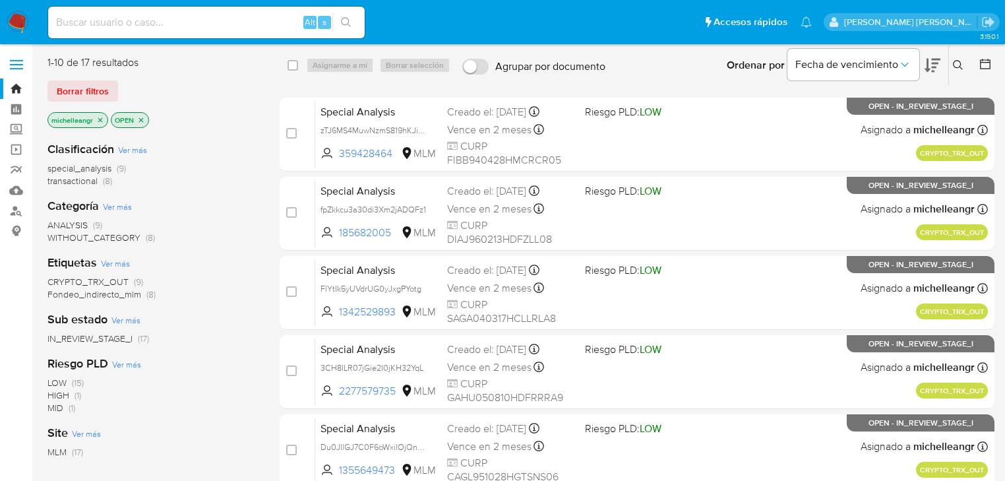
click at [123, 35] on div "Alt s" at bounding box center [206, 23] width 316 height 32
click at [136, 22] on input at bounding box center [206, 22] width 316 height 17
paste input "YGuNdIcHl968vqmb0lVGBruC"
type input "YGuNdIcHl968vqmb0lVGBruC"
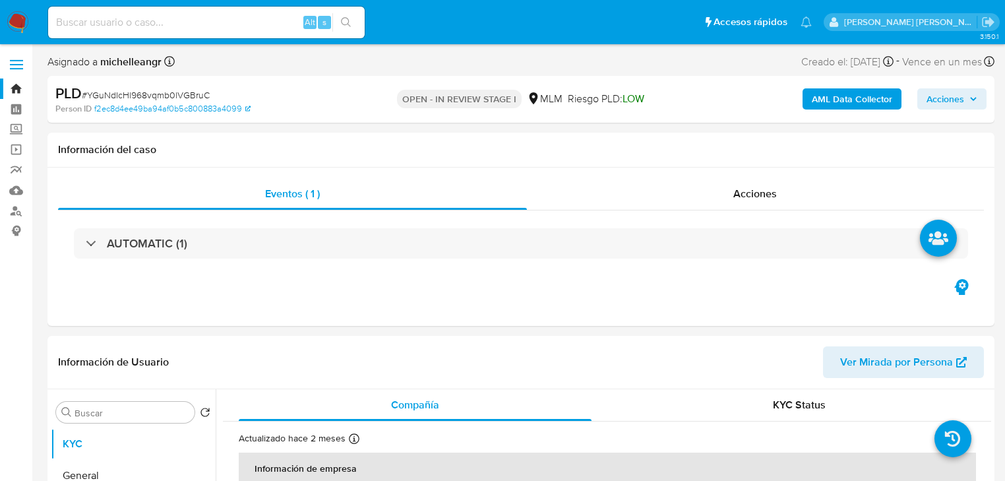
select select "10"
click at [154, 23] on input at bounding box center [206, 22] width 316 height 17
paste input "YGuNdIcHl968vqmb0lVGBruC"
type input "YGuNdIcHl968vqmb0lVGBruC"
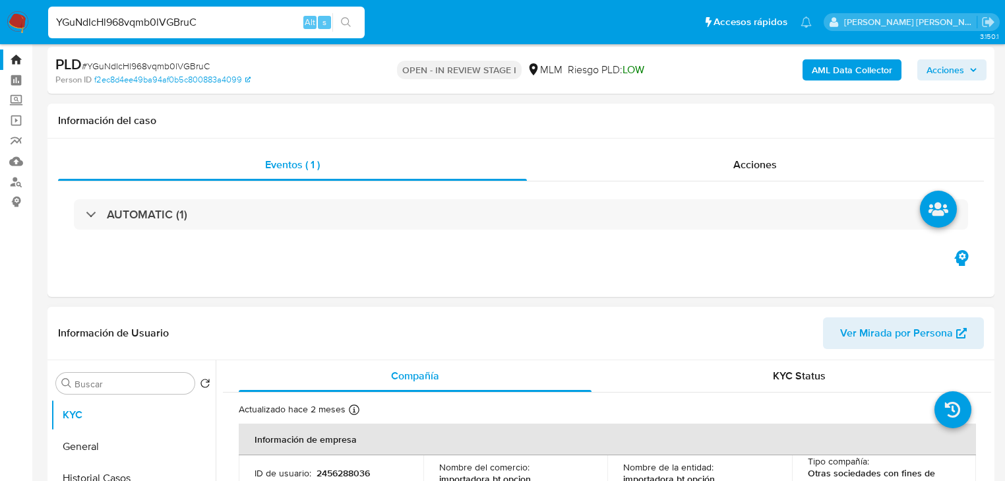
scroll to position [211, 0]
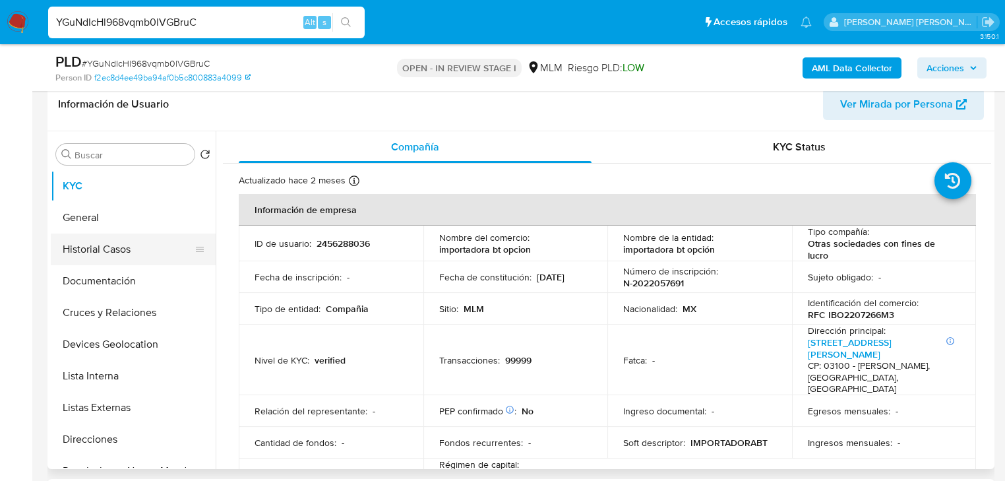
click at [142, 234] on button "Historial Casos" at bounding box center [128, 249] width 154 height 32
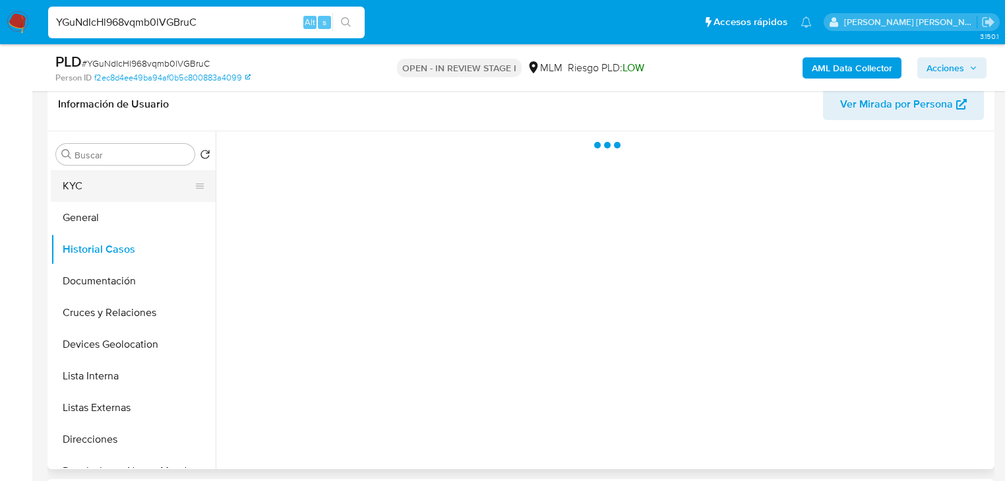
drag, startPoint x: 111, startPoint y: 187, endPoint x: 209, endPoint y: 187, distance: 98.2
click at [111, 187] on button "KYC" at bounding box center [128, 186] width 154 height 32
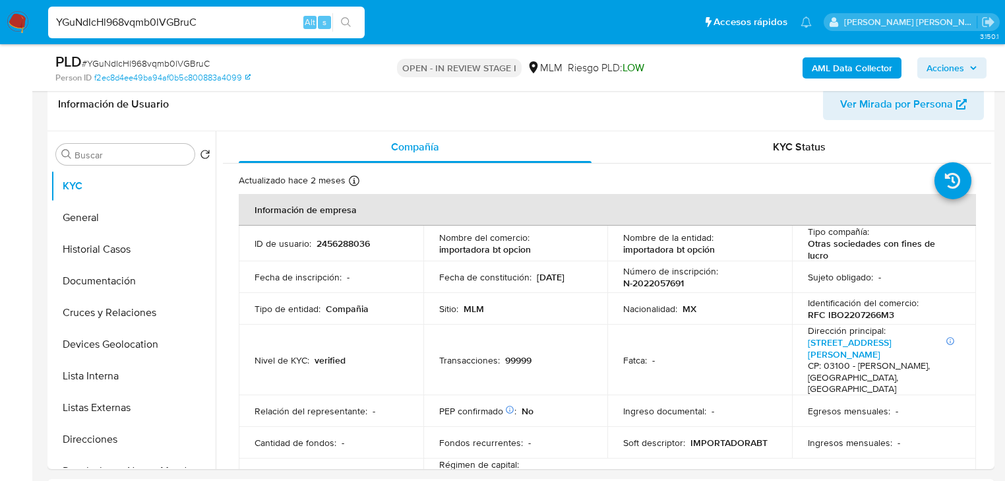
click at [123, 26] on input "YGuNdIcHl968vqmb0lVGBruC" at bounding box center [206, 22] width 316 height 17
paste input "I0zV74h9snY2FOxaumBrulxs"
type input "I0zV74h9snY2FOxaumBrulxs"
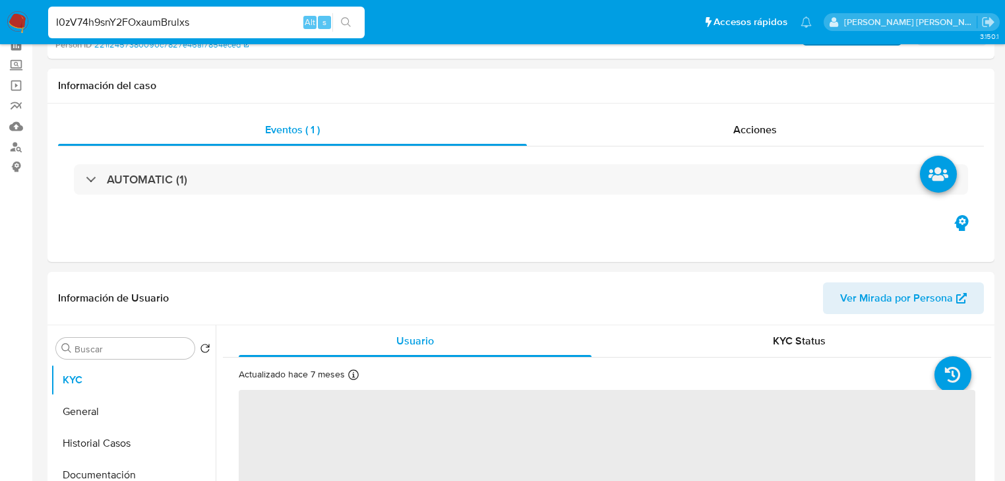
scroll to position [158, 0]
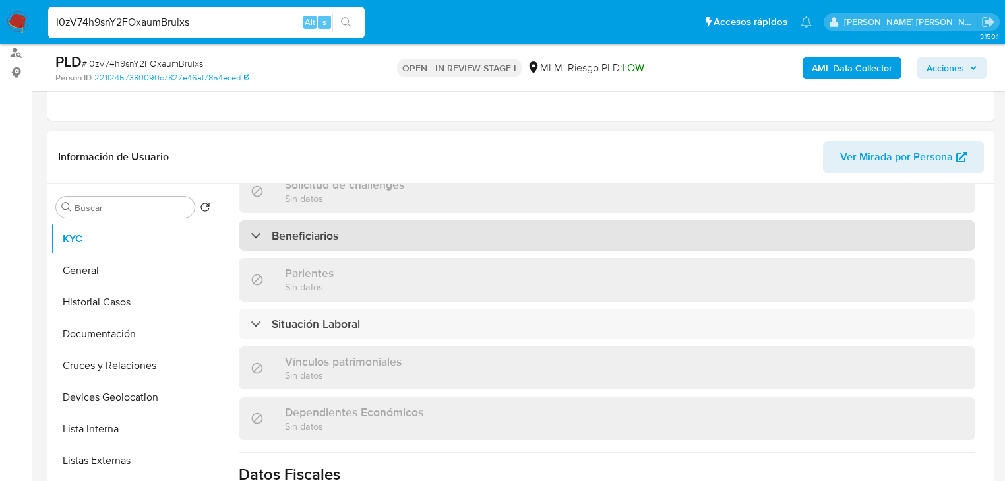
select select "10"
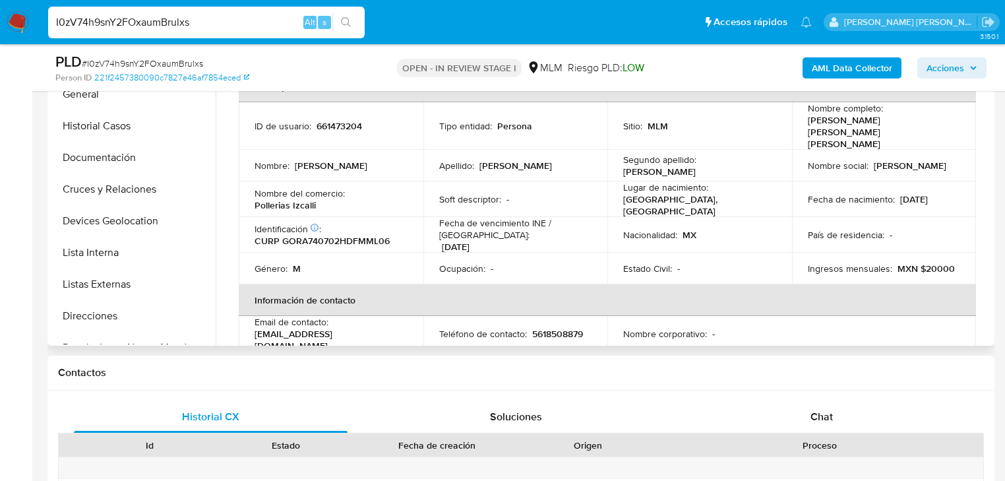
scroll to position [0, 0]
drag, startPoint x: 905, startPoint y: 210, endPoint x: 559, endPoint y: 198, distance: 346.3
click at [903, 217] on td "País de residencia : -" at bounding box center [884, 235] width 185 height 36
click at [469, 284] on th "Información de contacto" at bounding box center [607, 300] width 737 height 32
click at [953, 150] on td "Nombre social : Jose Alfonso" at bounding box center [884, 166] width 185 height 32
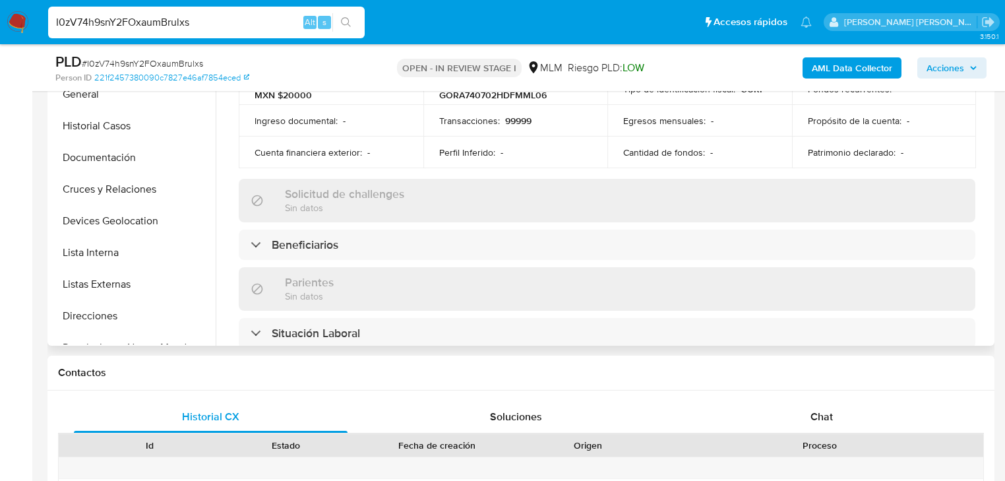
scroll to position [422, 0]
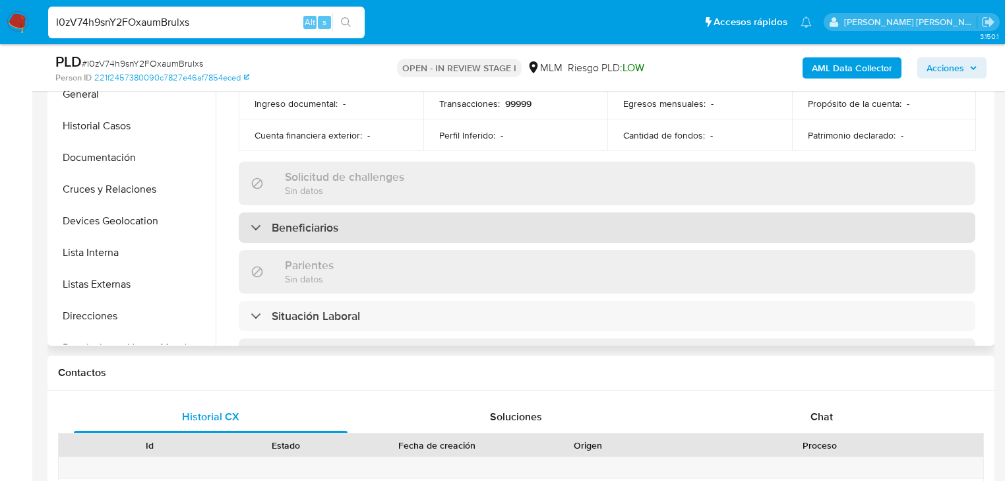
click at [497, 212] on div "Beneficiarios" at bounding box center [607, 227] width 736 height 30
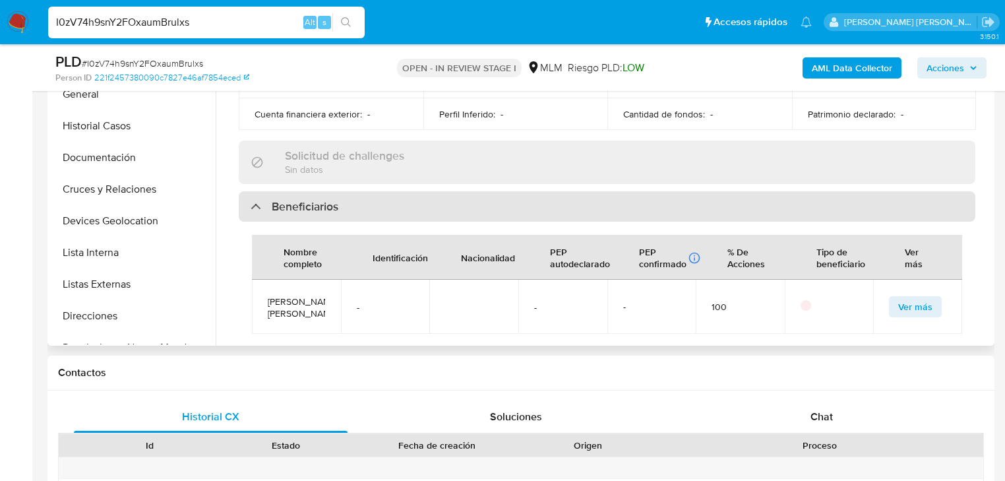
scroll to position [475, 0]
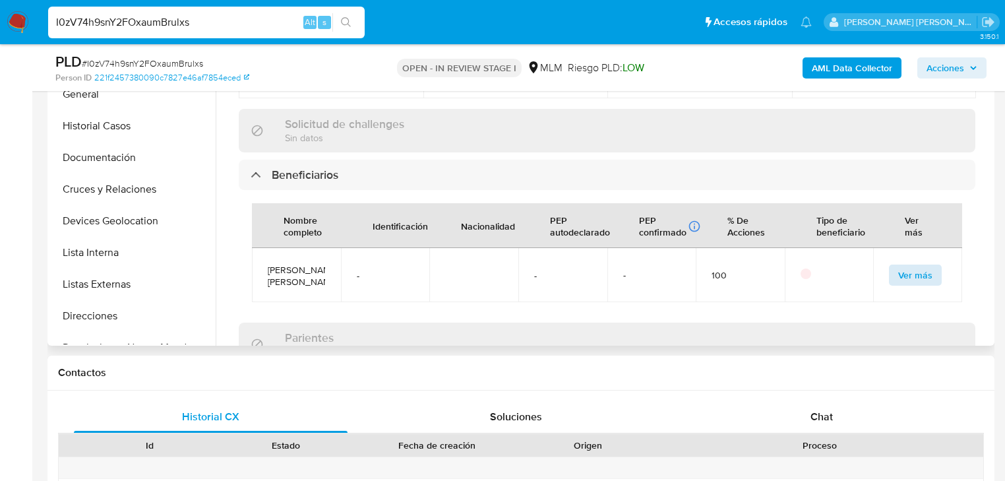
click at [935, 264] on div "Ver más" at bounding box center [917, 274] width 57 height 21
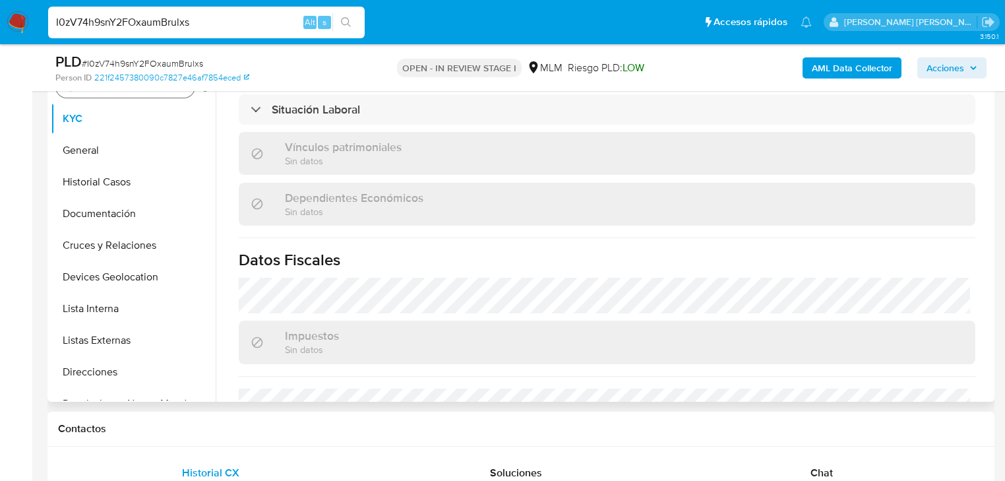
scroll to position [229, 0]
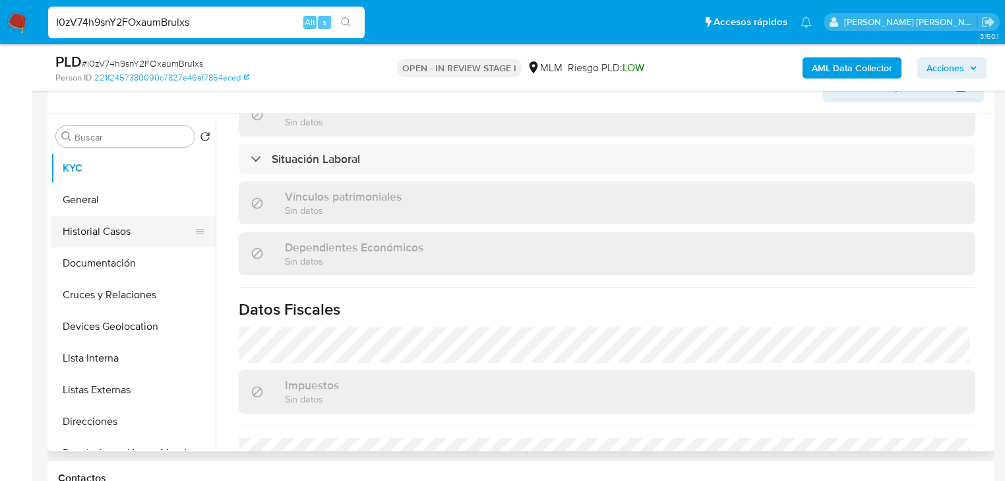
drag, startPoint x: 96, startPoint y: 206, endPoint x: 187, endPoint y: 221, distance: 92.2
click at [98, 205] on button "General" at bounding box center [133, 200] width 165 height 32
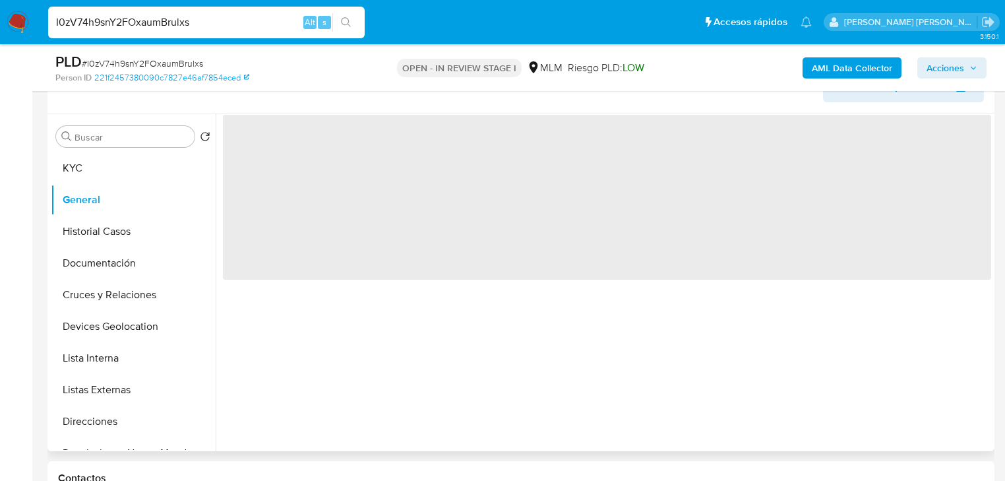
scroll to position [0, 0]
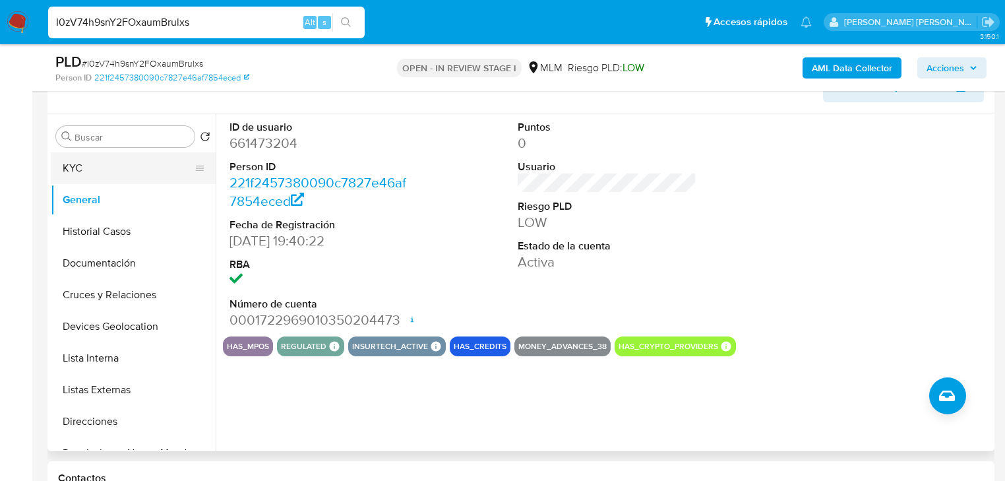
drag, startPoint x: 106, startPoint y: 169, endPoint x: 175, endPoint y: 179, distance: 69.4
click at [108, 166] on button "KYC" at bounding box center [128, 168] width 154 height 32
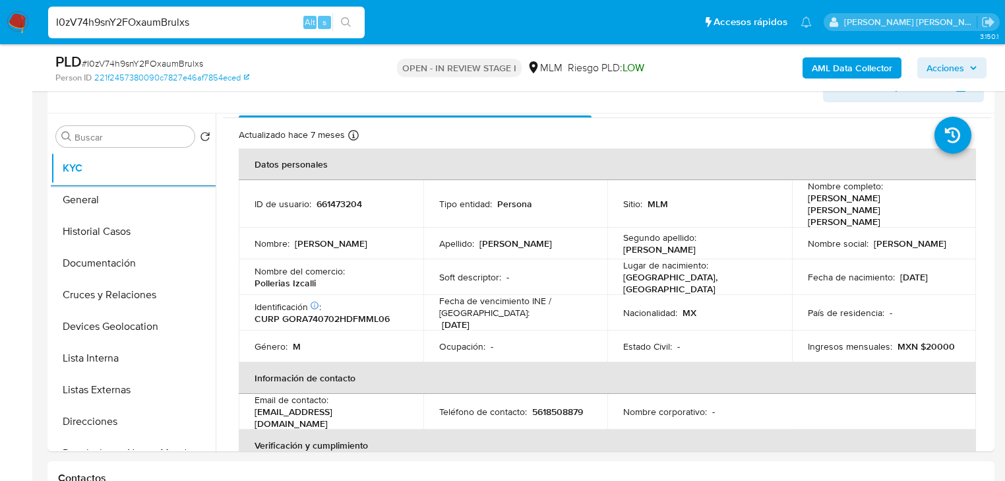
scroll to position [53, 0]
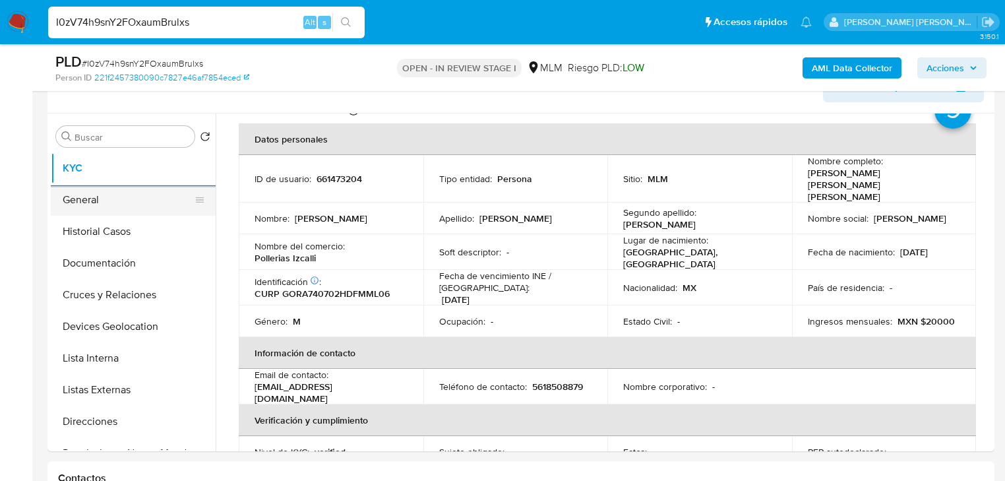
click at [129, 191] on button "General" at bounding box center [128, 200] width 154 height 32
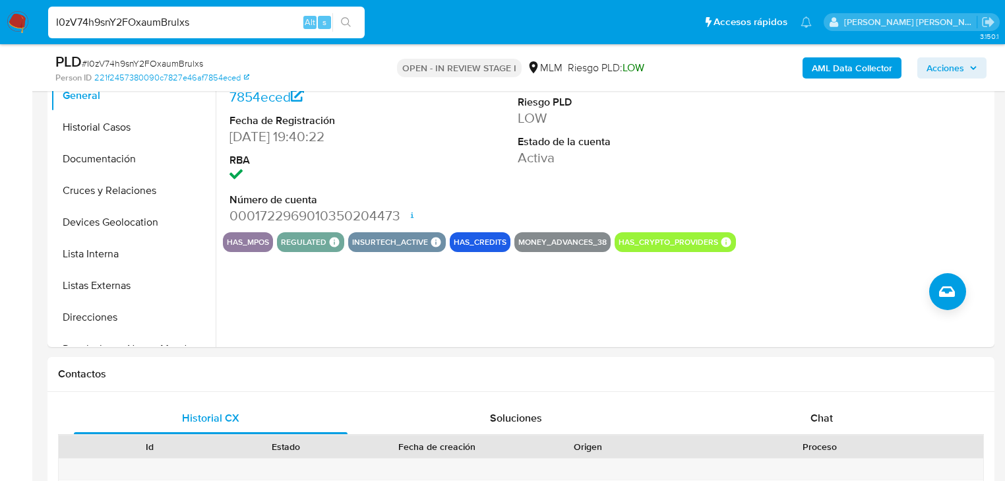
scroll to position [334, 0]
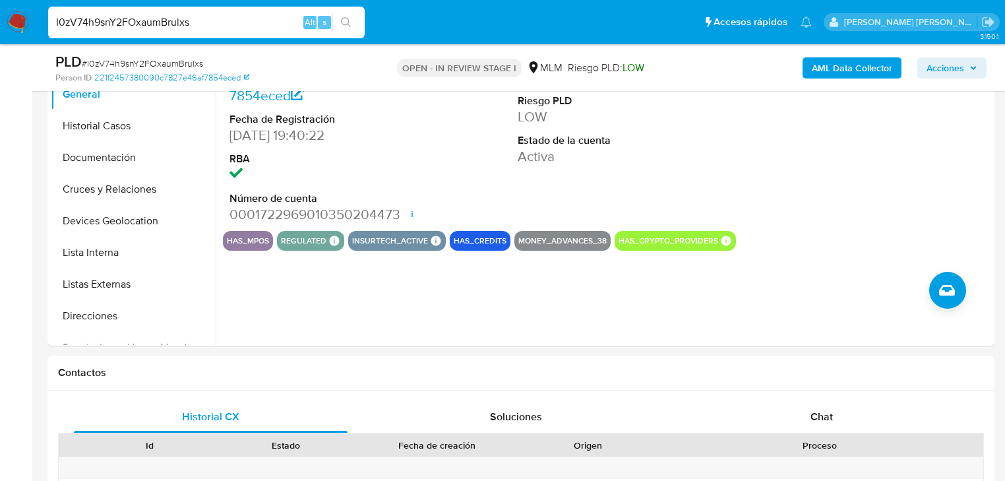
click at [275, 239] on div "has_mpos regulated Regulated MLM IFPE Evaluation Result COMPLIES User Regulated…" at bounding box center [607, 241] width 768 height 20
drag, startPoint x: 139, startPoint y: 132, endPoint x: 225, endPoint y: 154, distance: 89.2
click at [140, 132] on button "Historial Casos" at bounding box center [133, 126] width 165 height 32
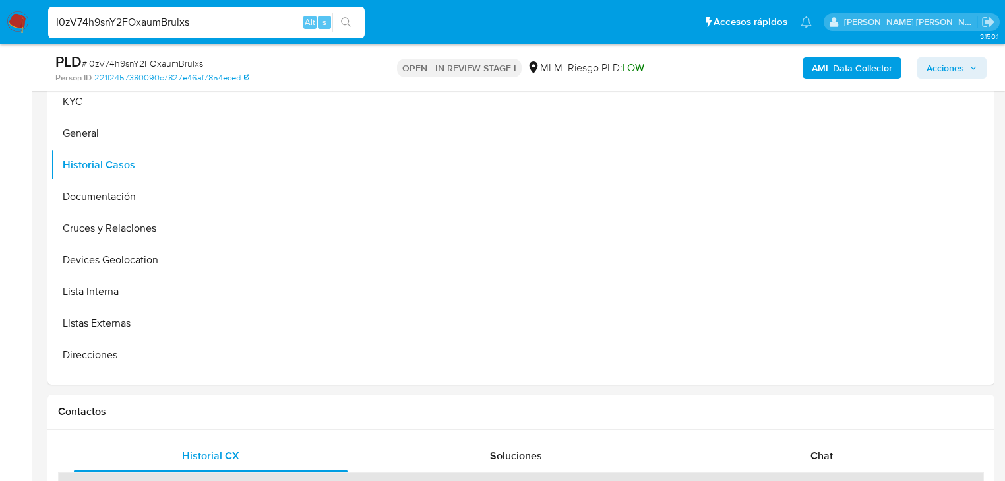
scroll to position [229, 0]
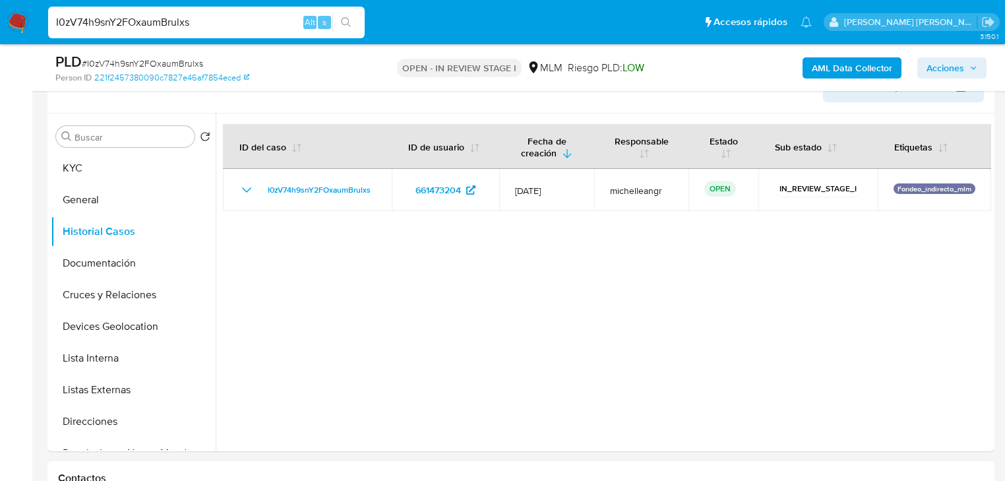
drag, startPoint x: 94, startPoint y: 258, endPoint x: 350, endPoint y: 284, distance: 257.7
click at [95, 258] on button "Documentación" at bounding box center [133, 263] width 165 height 32
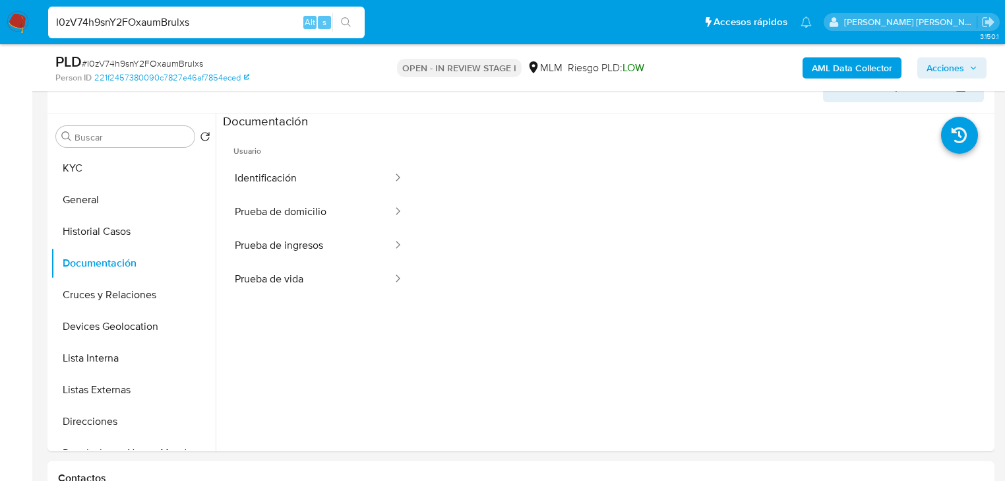
drag, startPoint x: 351, startPoint y: 177, endPoint x: 405, endPoint y: 179, distance: 54.1
click at [359, 173] on button "Identificación" at bounding box center [308, 179] width 171 height 34
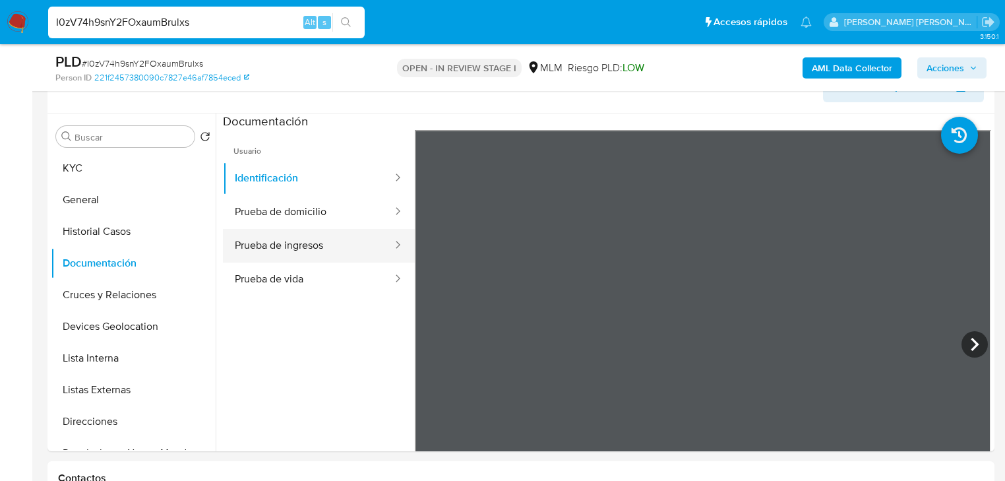
click at [298, 256] on button "Prueba de ingresos" at bounding box center [308, 246] width 171 height 34
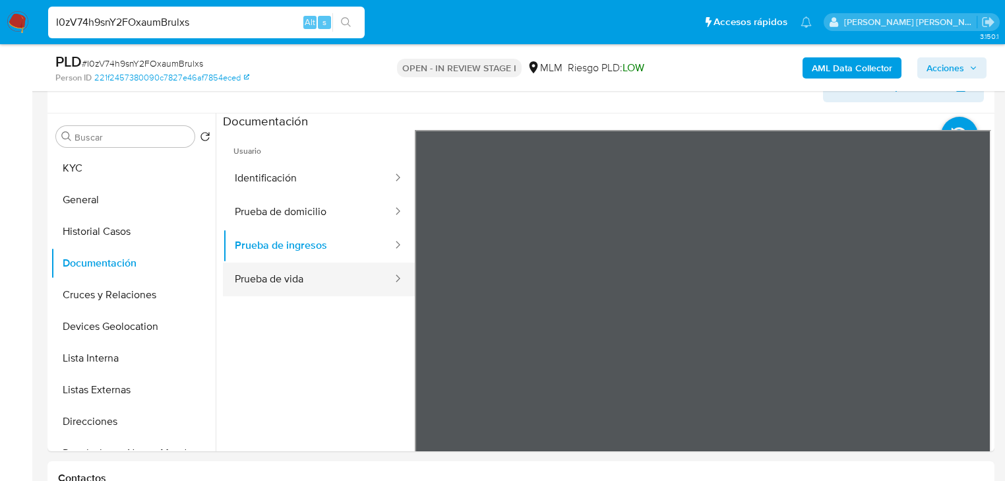
click at [320, 276] on button "Prueba de vida" at bounding box center [308, 279] width 171 height 34
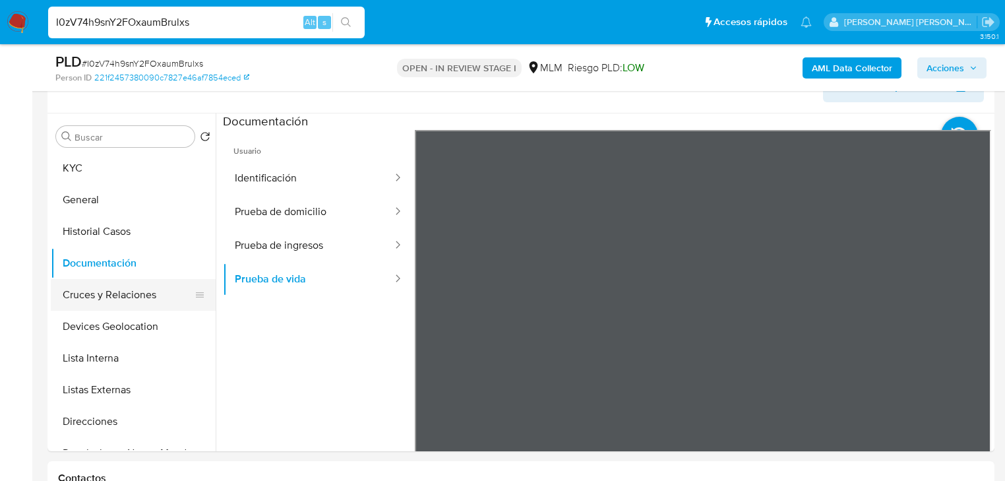
drag, startPoint x: 136, startPoint y: 298, endPoint x: 154, endPoint y: 307, distance: 19.5
click at [140, 298] on button "Cruces y Relaciones" at bounding box center [128, 295] width 154 height 32
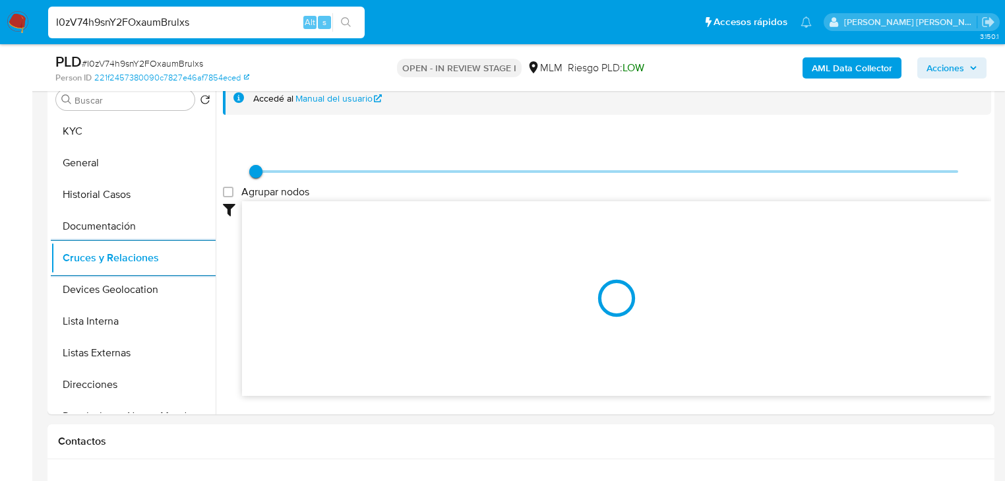
scroll to position [281, 0]
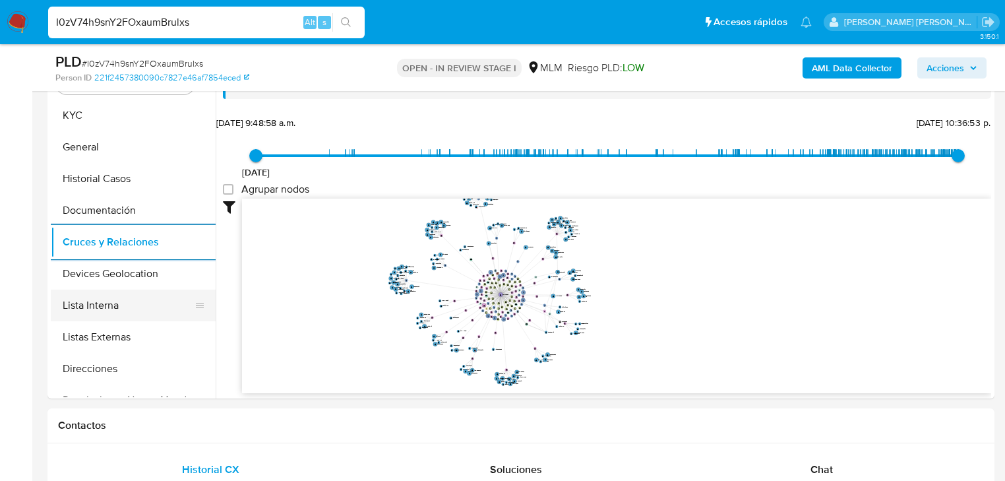
click at [161, 274] on button "Devices Geolocation" at bounding box center [133, 274] width 165 height 32
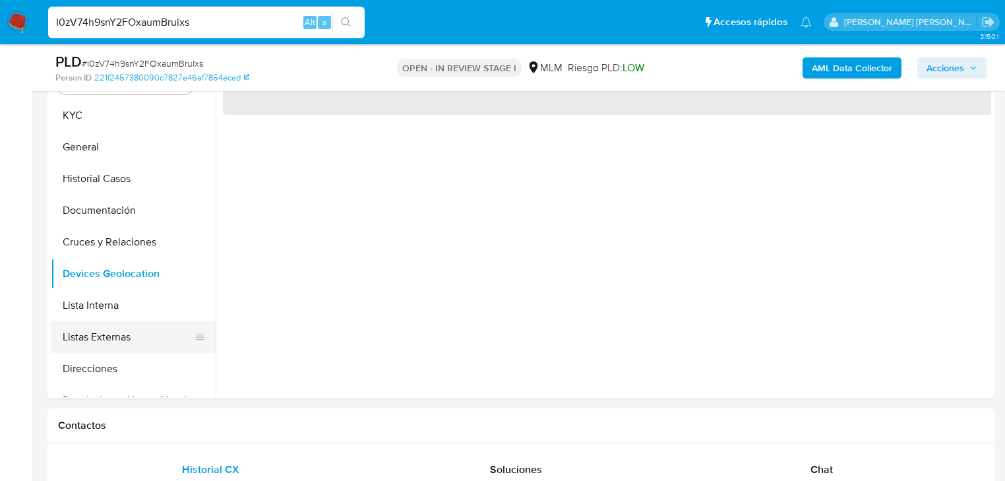
drag, startPoint x: 127, startPoint y: 309, endPoint x: 131, endPoint y: 322, distance: 14.4
click at [127, 309] on button "Lista Interna" at bounding box center [133, 305] width 165 height 32
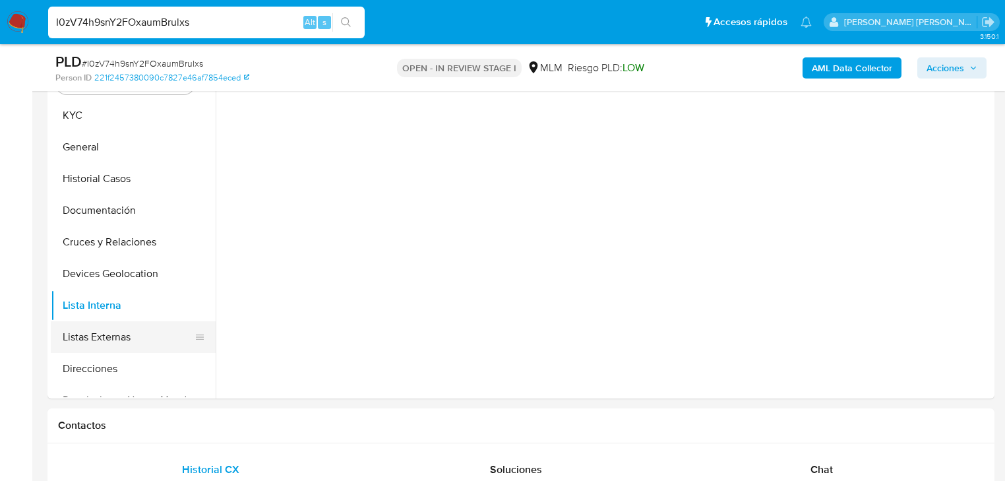
click at [132, 338] on button "Listas Externas" at bounding box center [128, 337] width 154 height 32
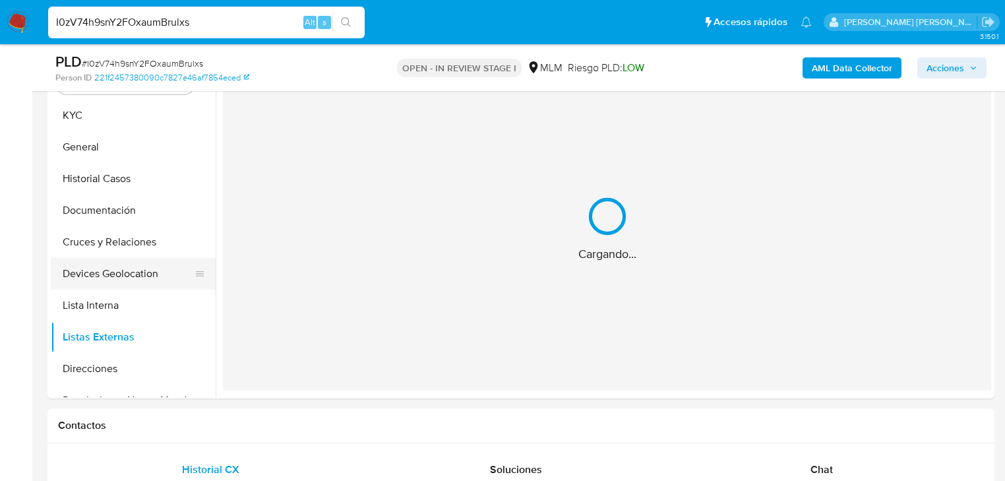
click at [158, 274] on button "Devices Geolocation" at bounding box center [128, 274] width 154 height 32
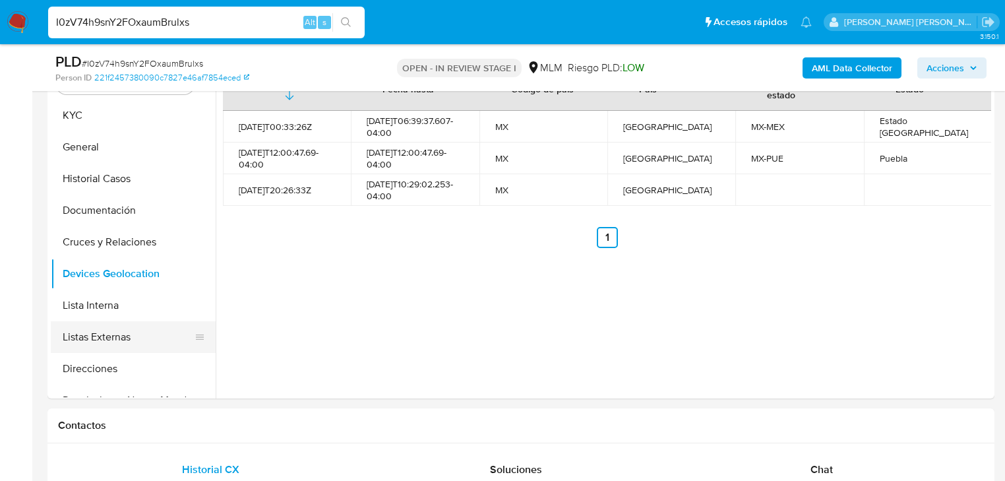
click at [153, 331] on button "Listas Externas" at bounding box center [128, 337] width 154 height 32
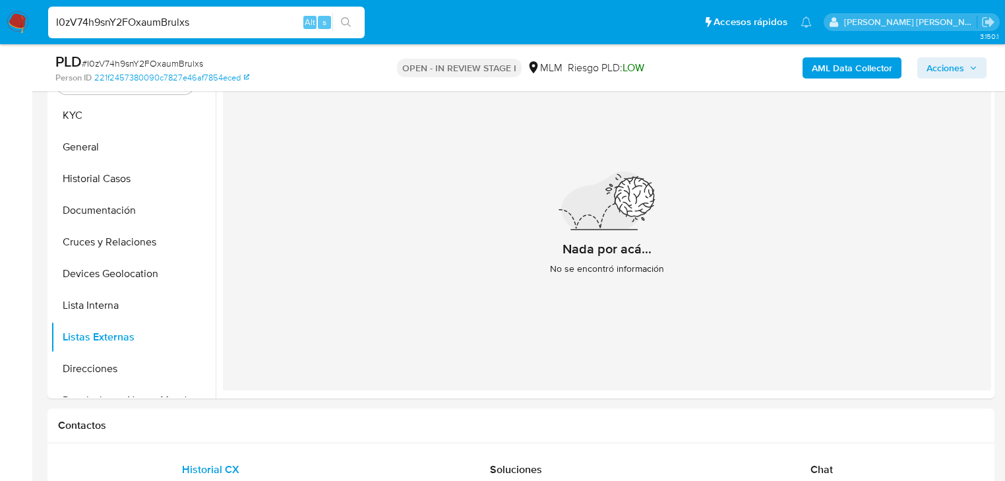
click at [592, 301] on div "Nada por acá... No se encontró información" at bounding box center [607, 228] width 768 height 323
click at [105, 372] on button "Direcciones" at bounding box center [128, 369] width 154 height 32
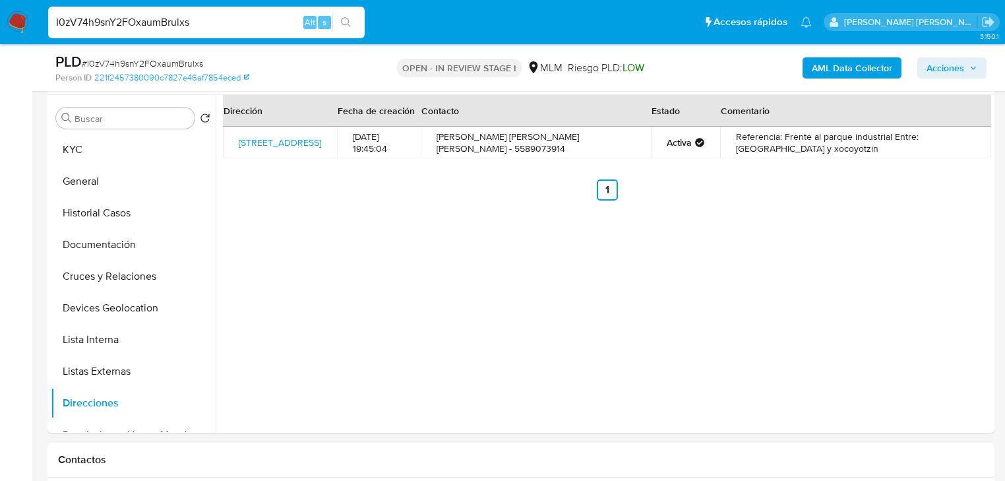
scroll to position [229, 0]
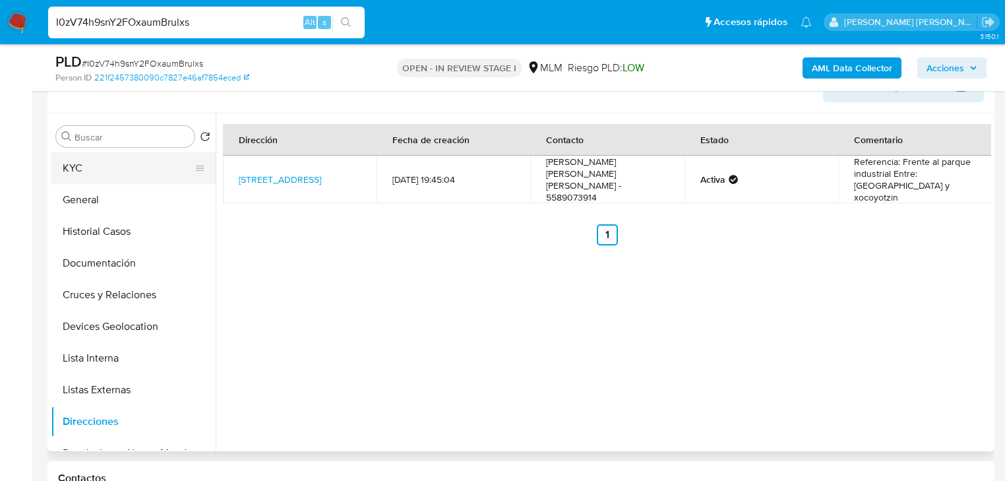
click at [105, 171] on button "KYC" at bounding box center [128, 168] width 154 height 32
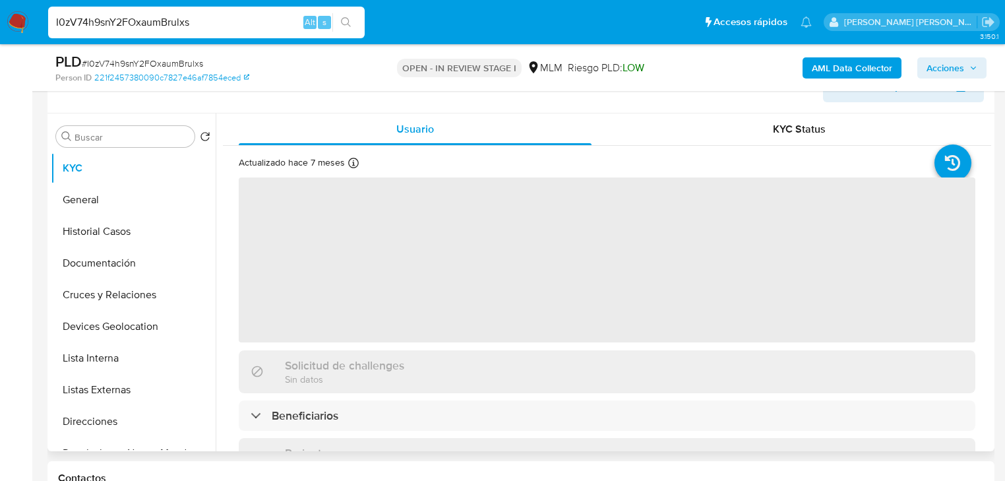
drag, startPoint x: 487, startPoint y: 276, endPoint x: 475, endPoint y: 274, distance: 12.2
click at [487, 276] on span "‌" at bounding box center [607, 259] width 736 height 165
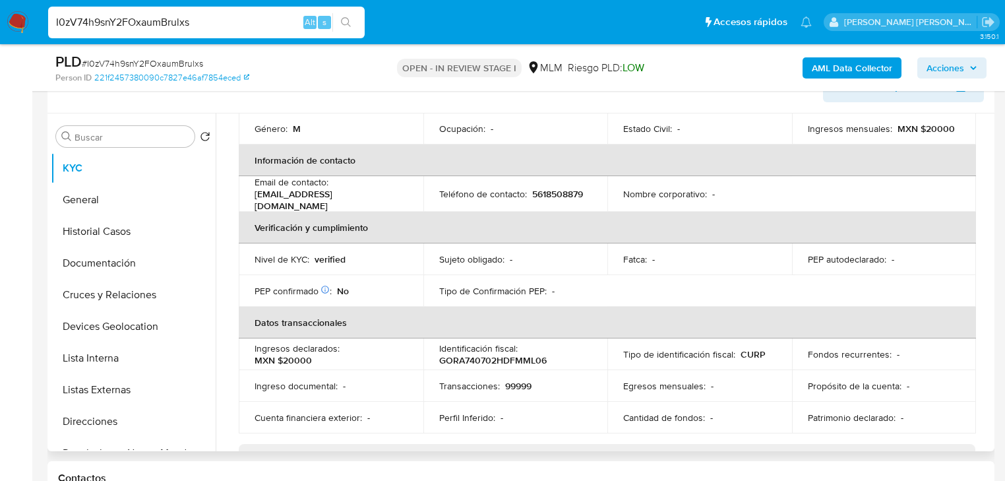
scroll to position [264, 0]
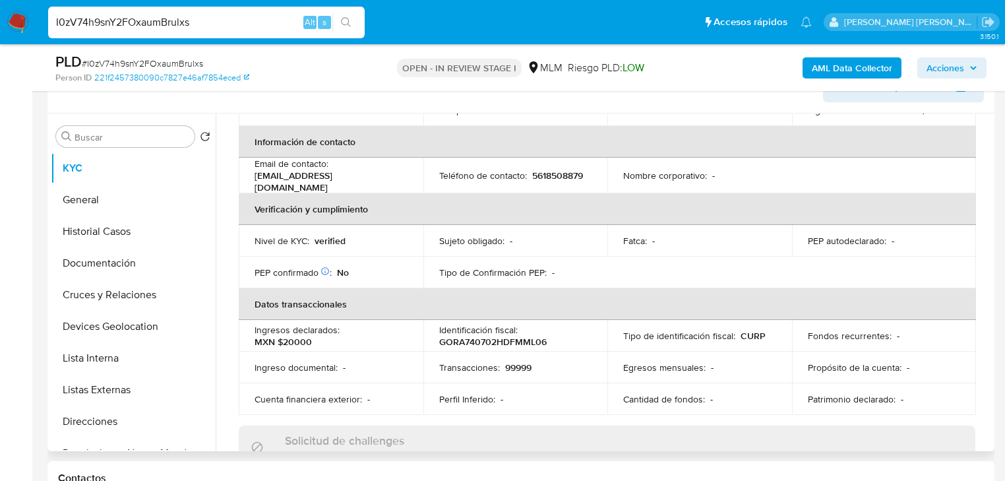
click at [550, 169] on p "5618508879" at bounding box center [557, 175] width 51 height 12
drag, startPoint x: 550, startPoint y: 154, endPoint x: 506, endPoint y: 53, distance: 109.8
click at [550, 169] on p "5618508879" at bounding box center [557, 175] width 51 height 12
copy p "5618508879"
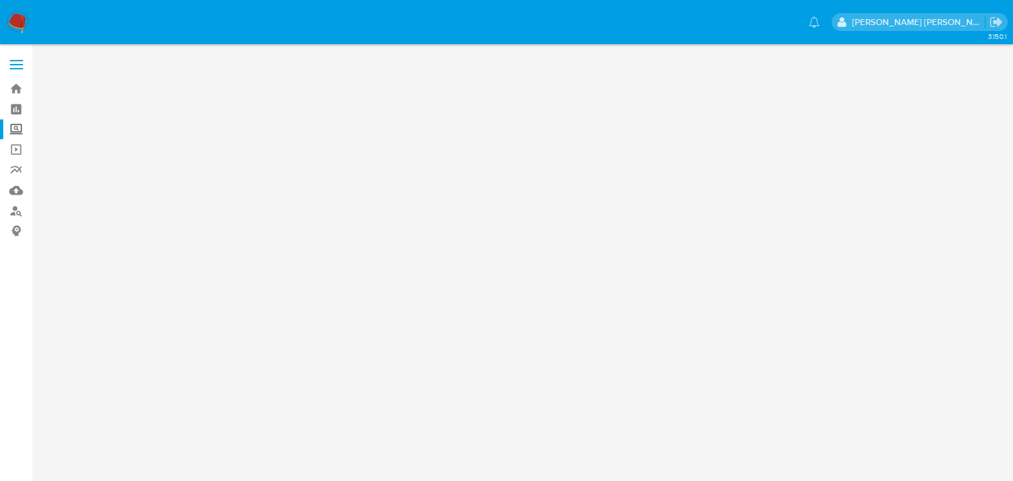
click at [16, 137] on label "Screening" at bounding box center [78, 129] width 157 height 20
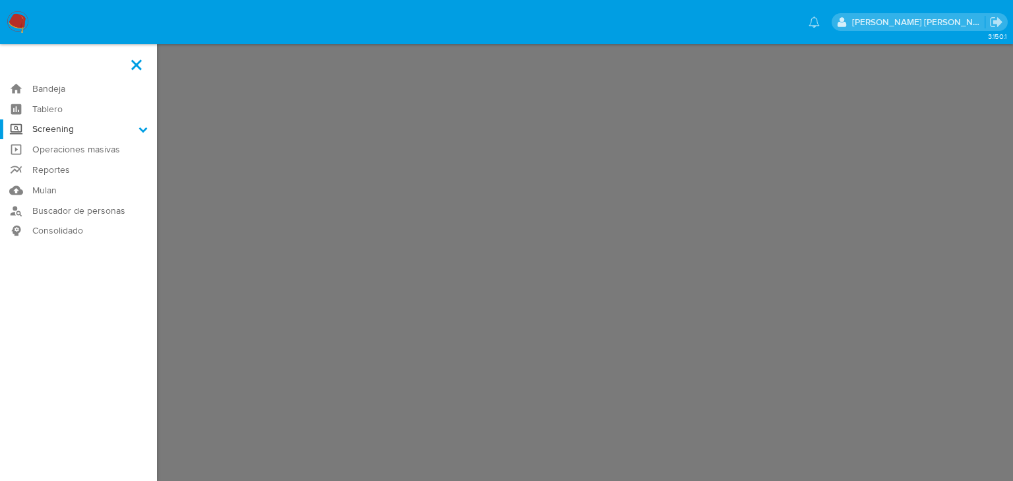
click at [0, 0] on input "Screening" at bounding box center [0, 0] width 0 height 0
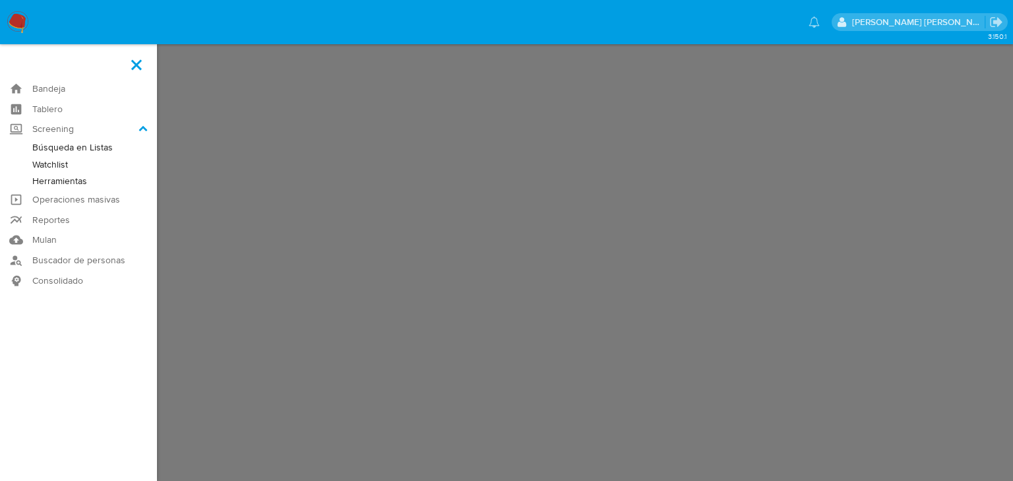
drag, startPoint x: 51, startPoint y: 187, endPoint x: 65, endPoint y: 179, distance: 15.6
click at [51, 186] on link "Herramientas" at bounding box center [78, 181] width 157 height 16
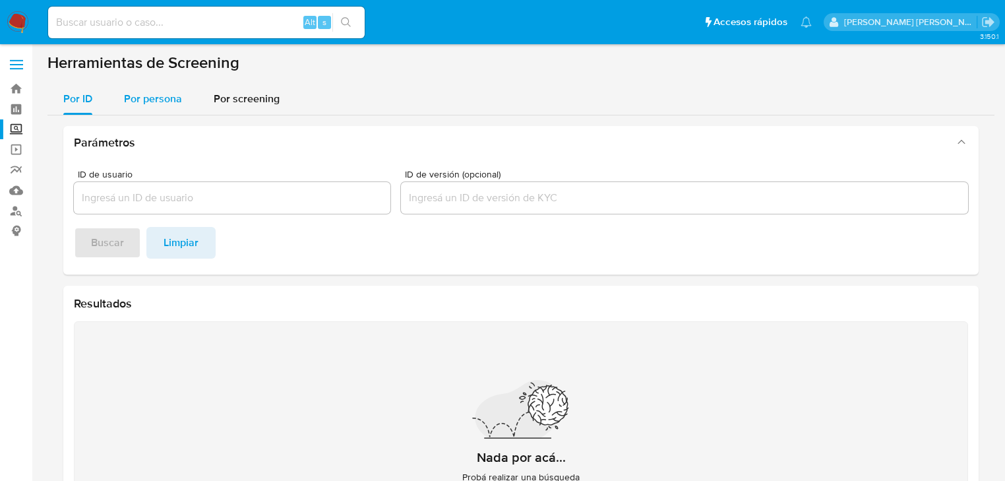
click at [165, 95] on span "Por persona" at bounding box center [153, 98] width 58 height 15
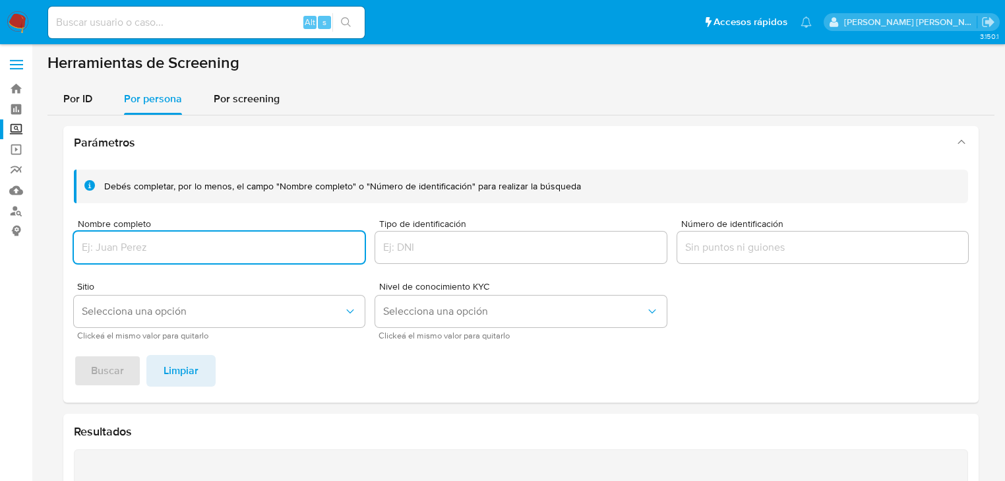
click at [142, 249] on input "Nombre completo" at bounding box center [219, 247] width 291 height 17
type input "ADRIANA BERENICE OSNAYA ALMAZAN"
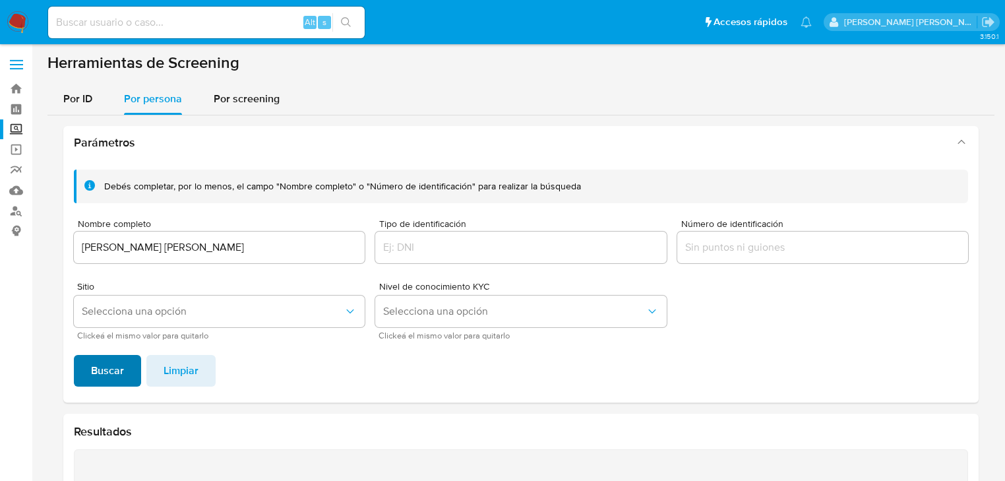
click at [132, 377] on button "Buscar" at bounding box center [107, 371] width 67 height 32
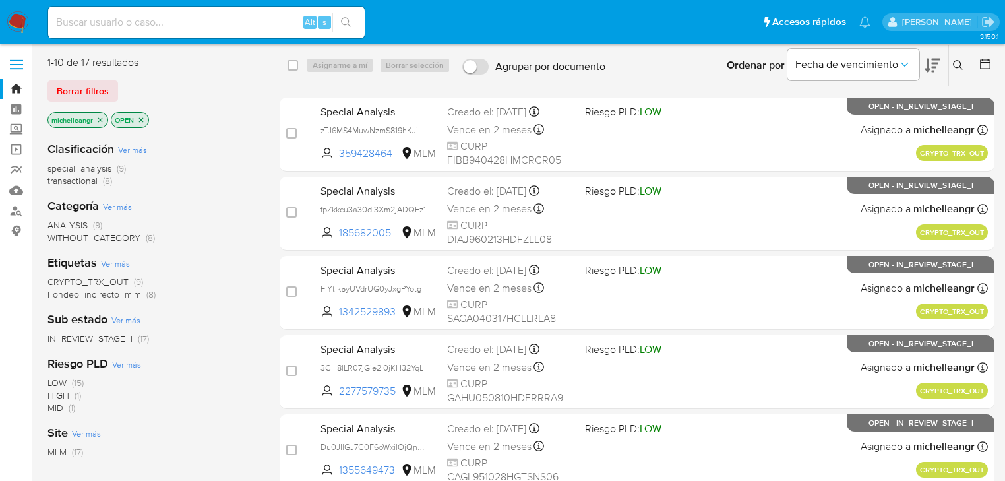
click at [138, 25] on input at bounding box center [206, 22] width 316 height 17
paste input "786376347"
type input "786376347"
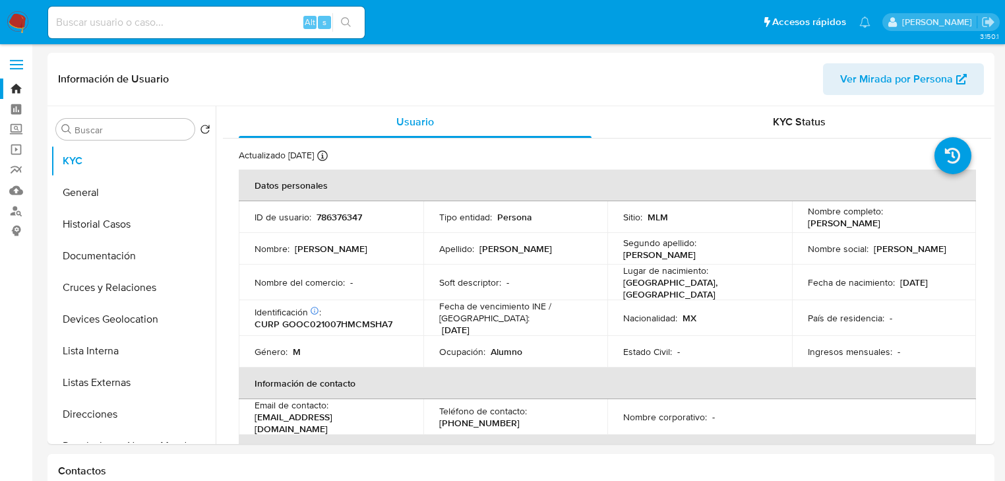
select select "10"
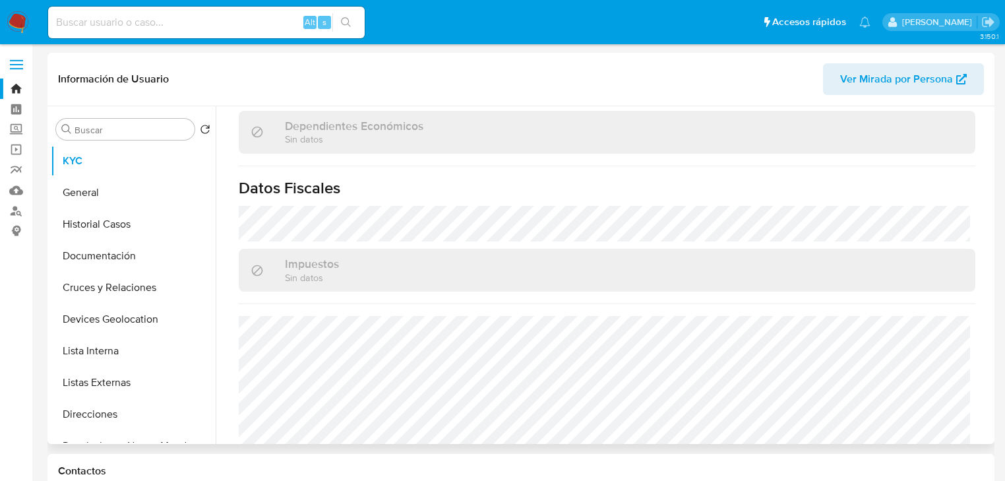
scroll to position [833, 0]
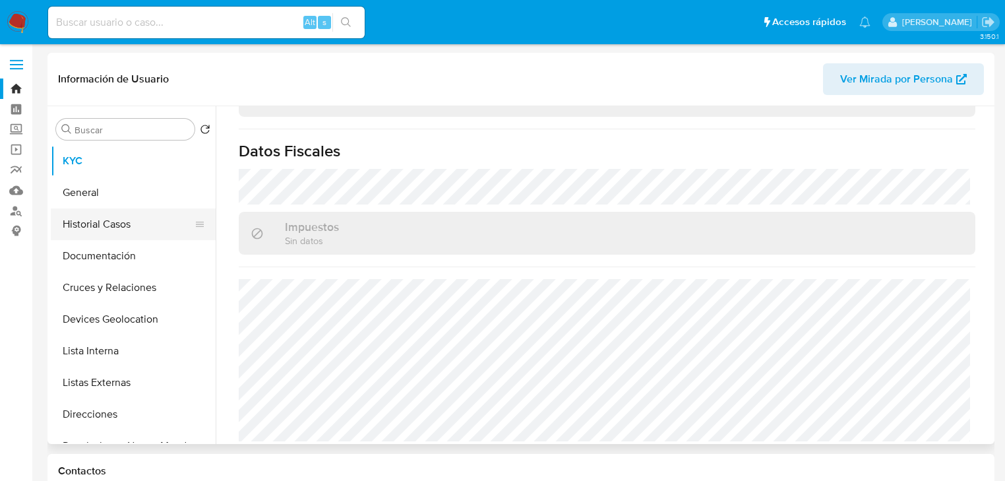
click at [148, 239] on ul "KYC General Historial Casos Documentación Cruces y Relaciones Devices Geolocati…" at bounding box center [133, 293] width 165 height 297
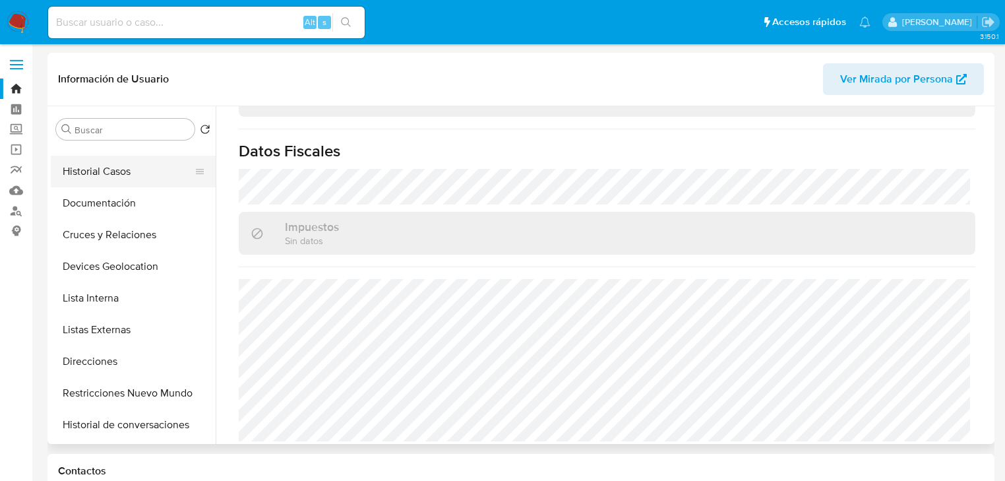
scroll to position [53, 0]
click at [130, 172] on button "Historial Casos" at bounding box center [128, 172] width 154 height 32
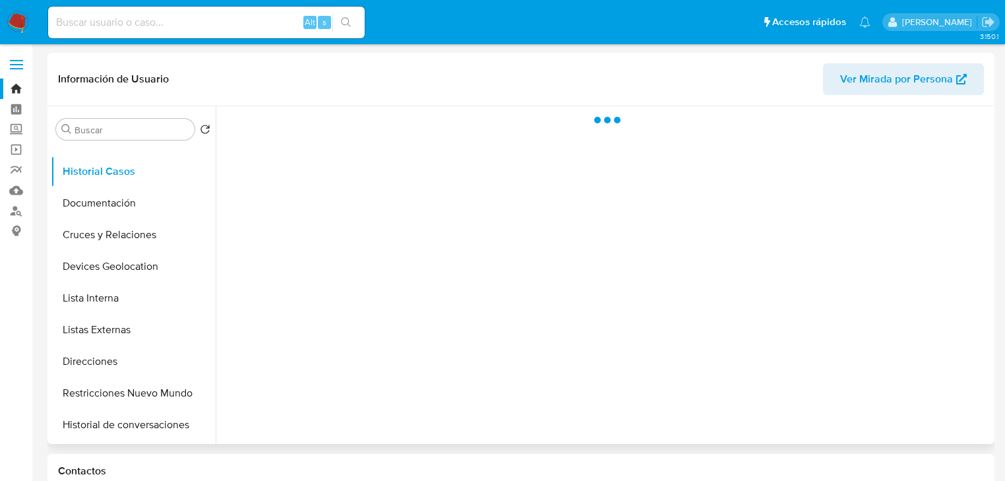
scroll to position [0, 0]
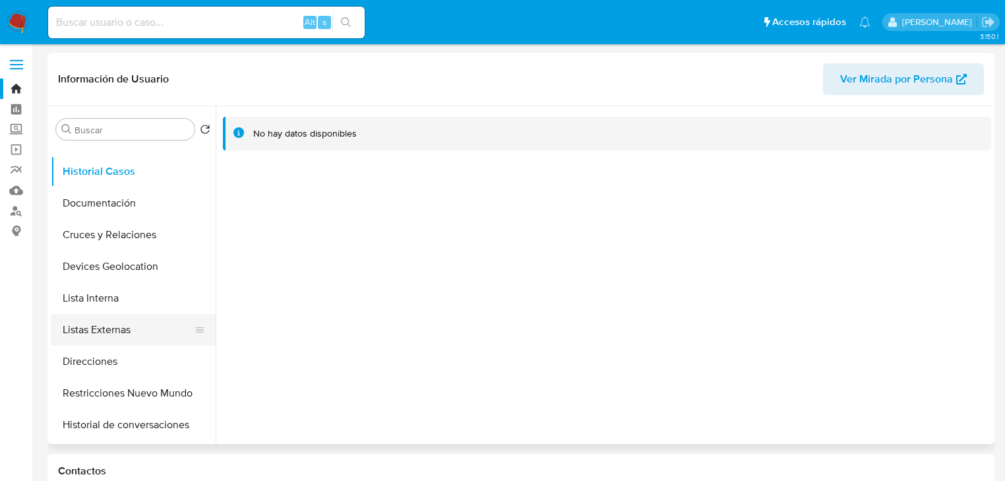
click at [137, 330] on button "Listas Externas" at bounding box center [128, 330] width 154 height 32
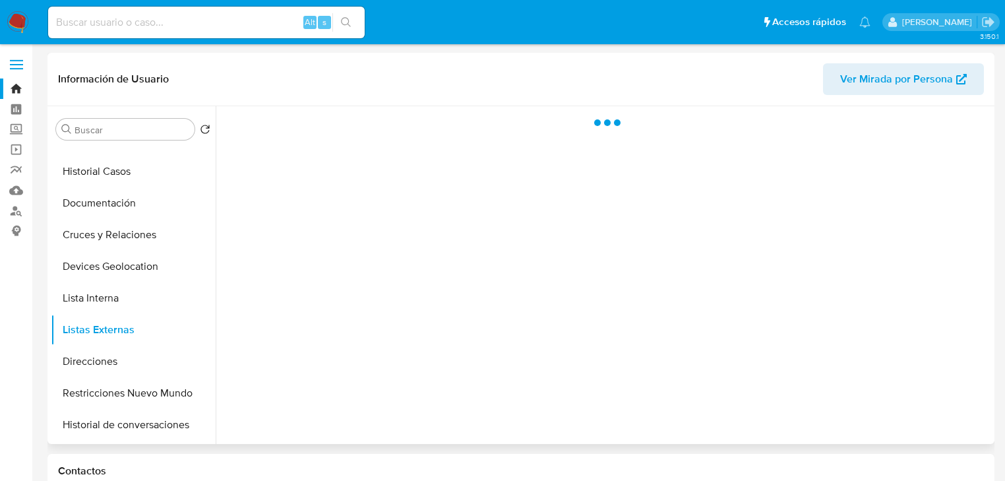
click at [484, 310] on div at bounding box center [603, 275] width 775 height 338
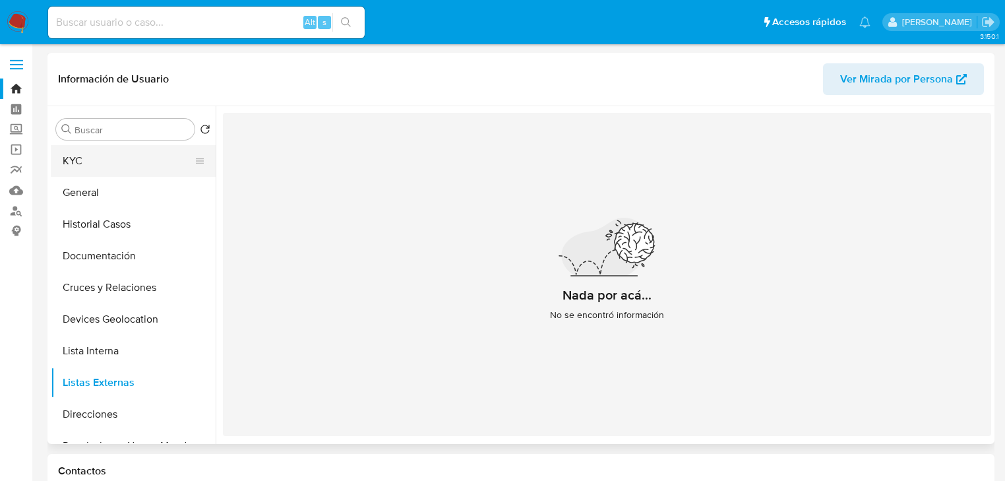
click at [123, 166] on button "KYC" at bounding box center [128, 161] width 154 height 32
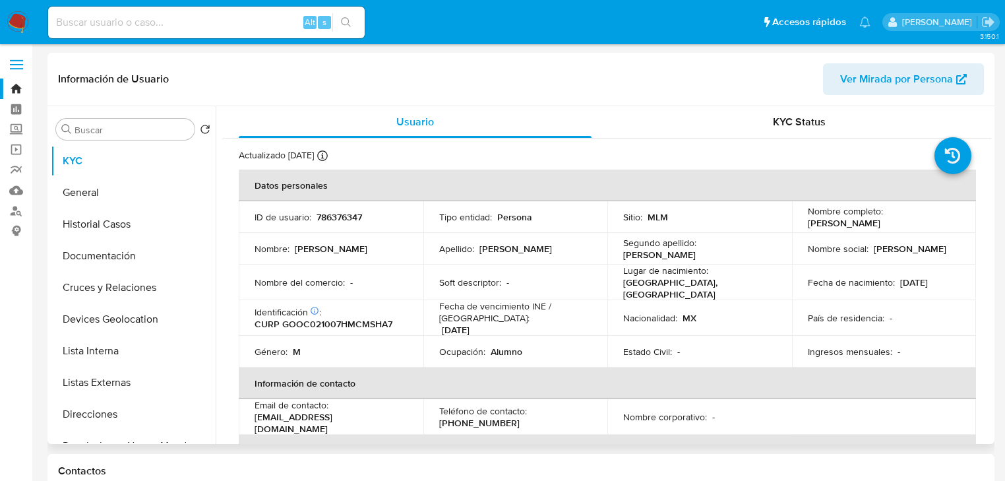
drag, startPoint x: 377, startPoint y: 342, endPoint x: 357, endPoint y: 351, distance: 22.2
click at [377, 345] on div "Género : M" at bounding box center [330, 351] width 153 height 12
drag, startPoint x: 331, startPoint y: 422, endPoint x: 254, endPoint y: 417, distance: 76.6
click at [254, 417] on div "Email de contacto : belweyt0710@gmail.com" at bounding box center [330, 417] width 153 height 36
copy p "belweyt0710@gmail.com"
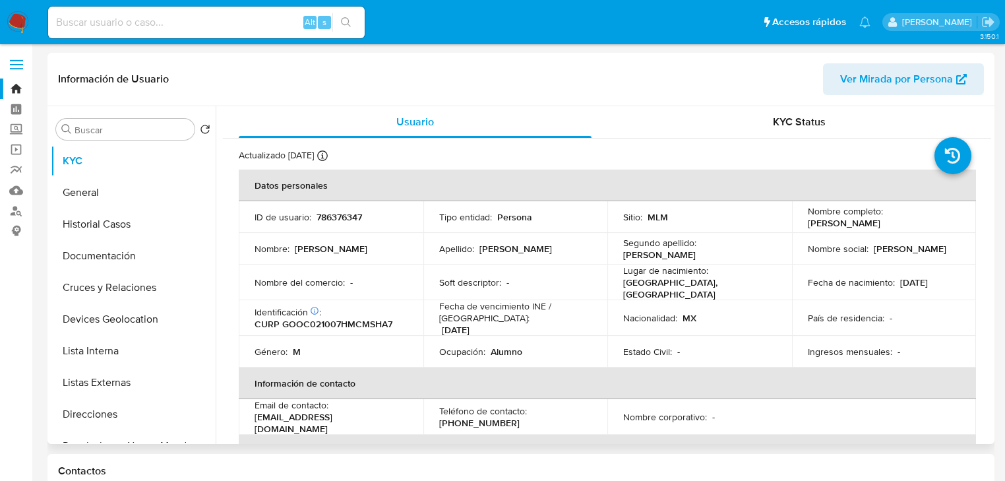
click at [517, 357] on td "Ocupación : Alumno" at bounding box center [515, 352] width 185 height 32
click at [480, 417] on p "(55) 83075972" at bounding box center [479, 423] width 80 height 12
copy p "83075972"
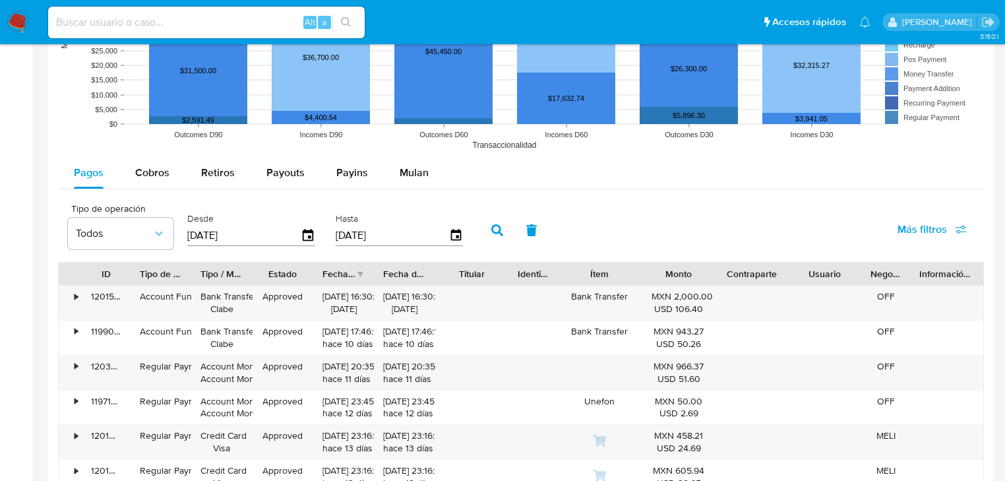
scroll to position [1160, 0]
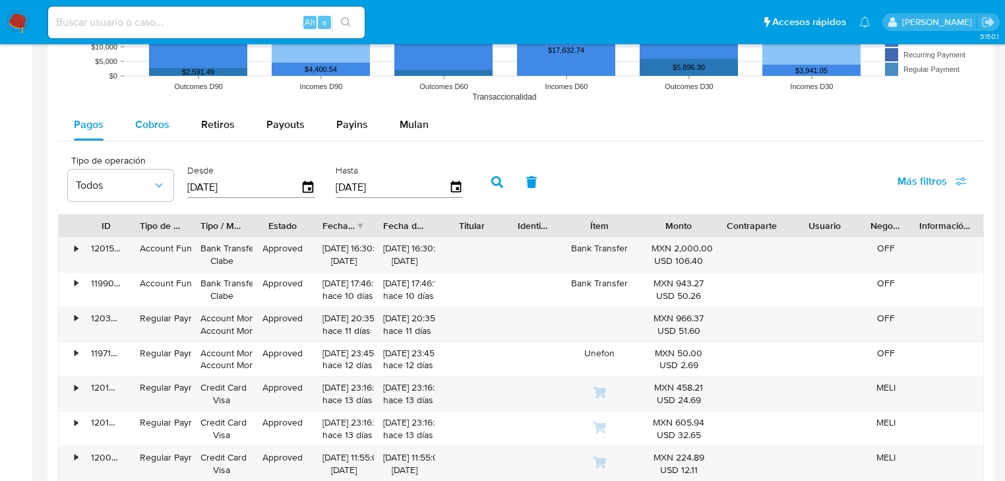
click at [129, 123] on button "Cobros" at bounding box center [152, 125] width 66 height 32
select select "10"
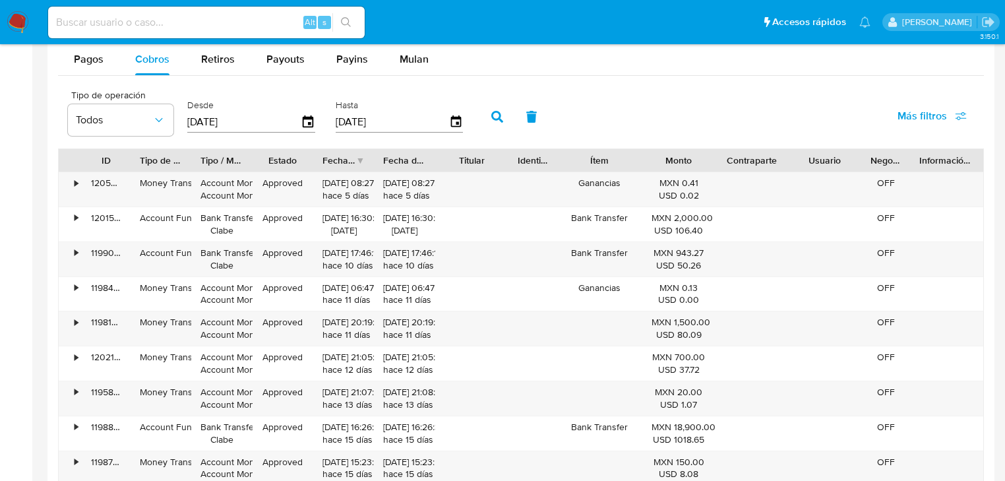
scroll to position [1107, 0]
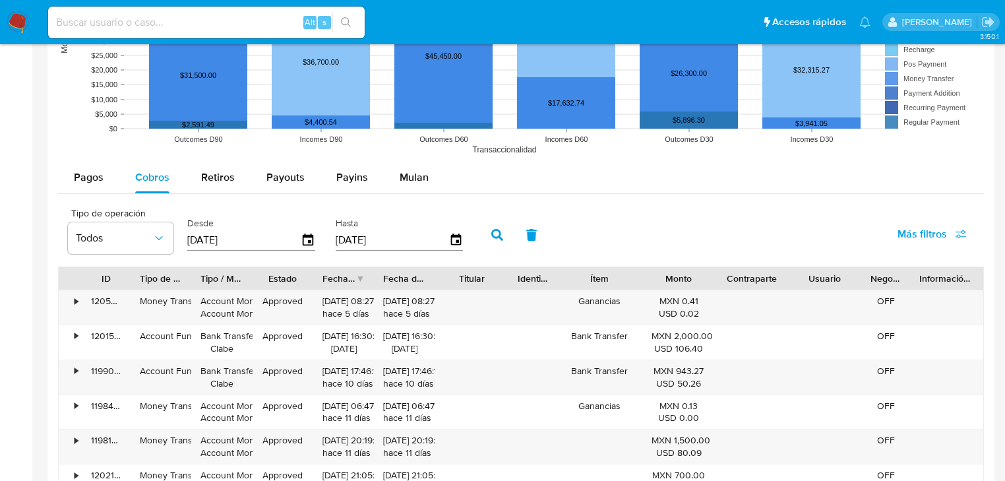
drag, startPoint x: 303, startPoint y: 184, endPoint x: 324, endPoint y: 196, distance: 24.2
click at [303, 184] on button "Payouts" at bounding box center [286, 178] width 70 height 32
select select "10"
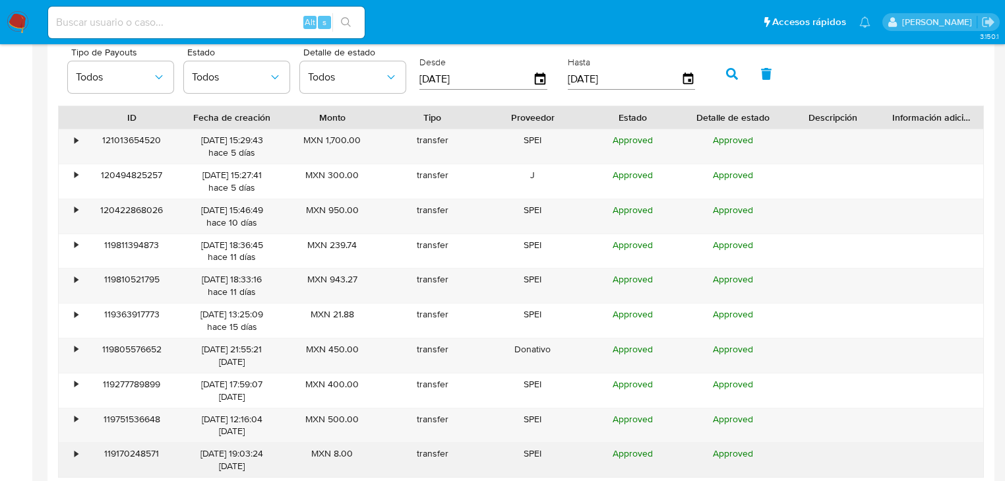
scroll to position [1318, 0]
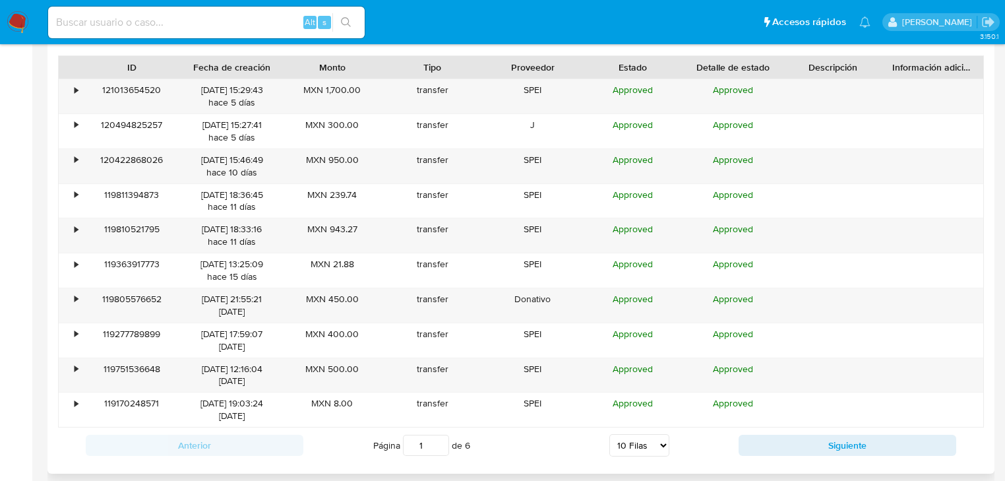
click at [804, 446] on button "Siguiente" at bounding box center [847, 444] width 218 height 21
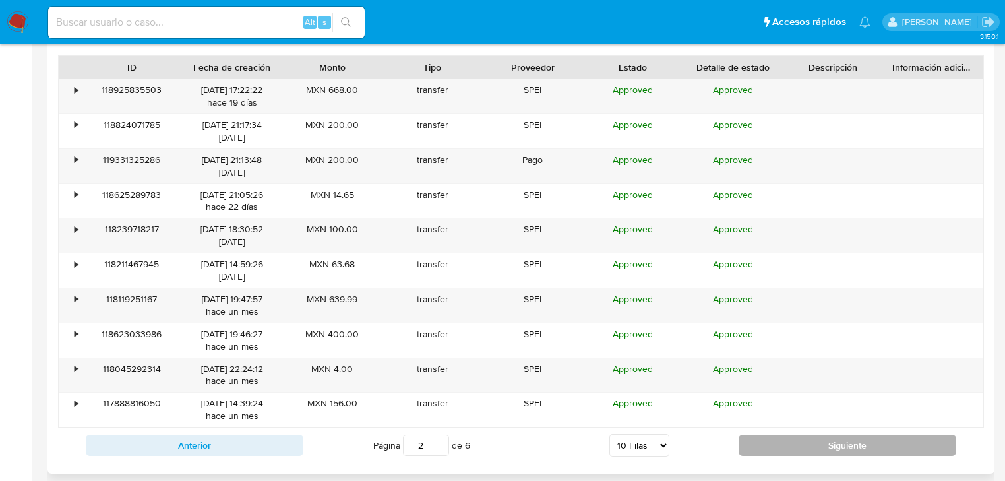
click at [806, 444] on button "Siguiente" at bounding box center [847, 444] width 218 height 21
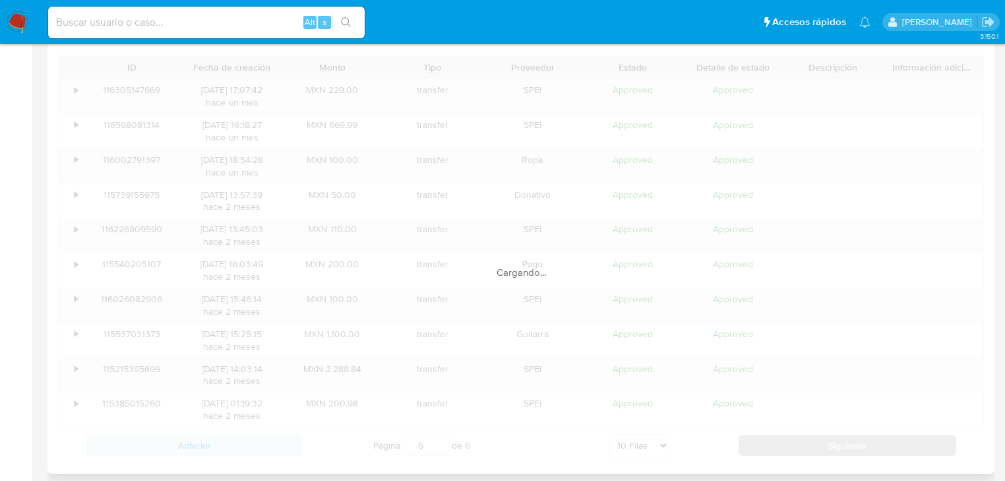
click at [806, 444] on div "Cargando..." at bounding box center [521, 258] width 926 height 407
click at [804, 446] on button "Siguiente" at bounding box center [847, 444] width 218 height 21
type input "6"
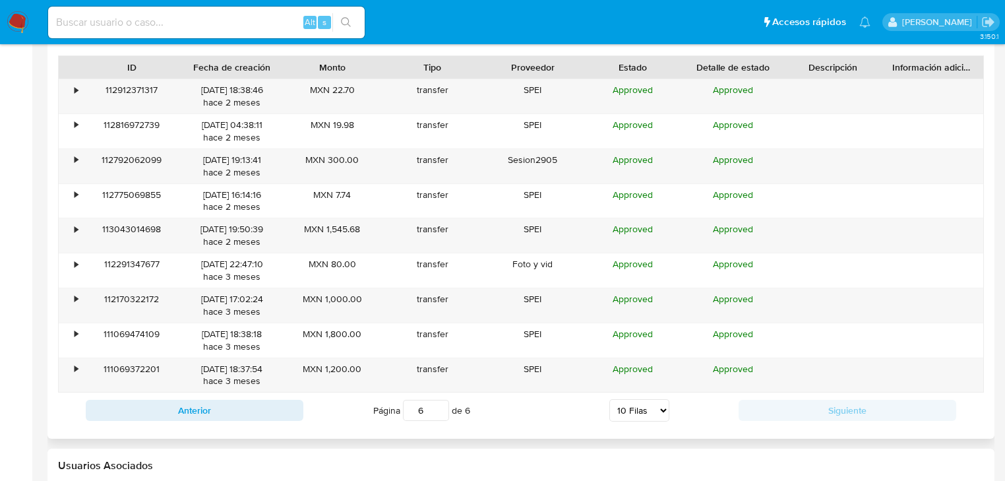
click at [804, 448] on div "Usuarios Asociados" at bounding box center [520, 465] width 947 height 35
click at [107, 30] on div "Alt s" at bounding box center [206, 23] width 316 height 32
click at [113, 26] on input at bounding box center [206, 22] width 316 height 17
paste input "I0zV74h9snY2FOxaumBrulxs"
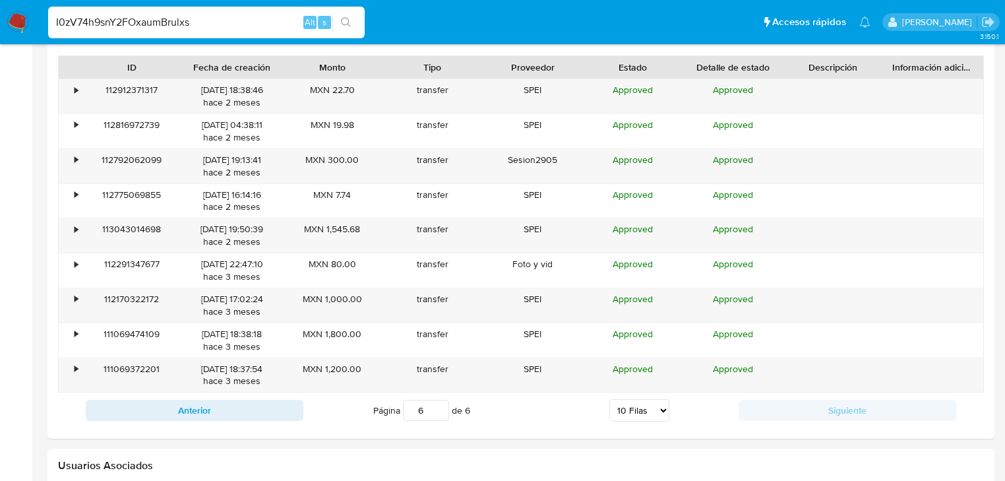
type input "I0zV74h9snY2FOxaumBrulxs"
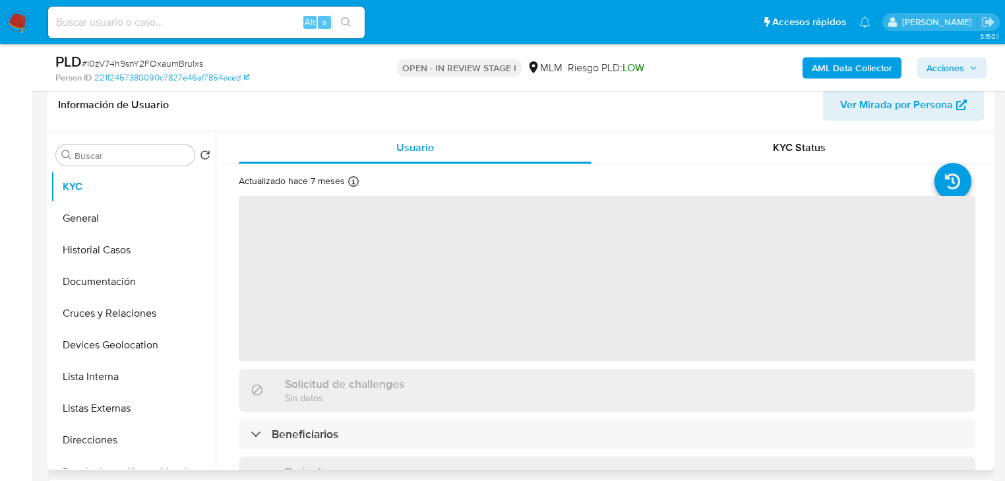
scroll to position [211, 0]
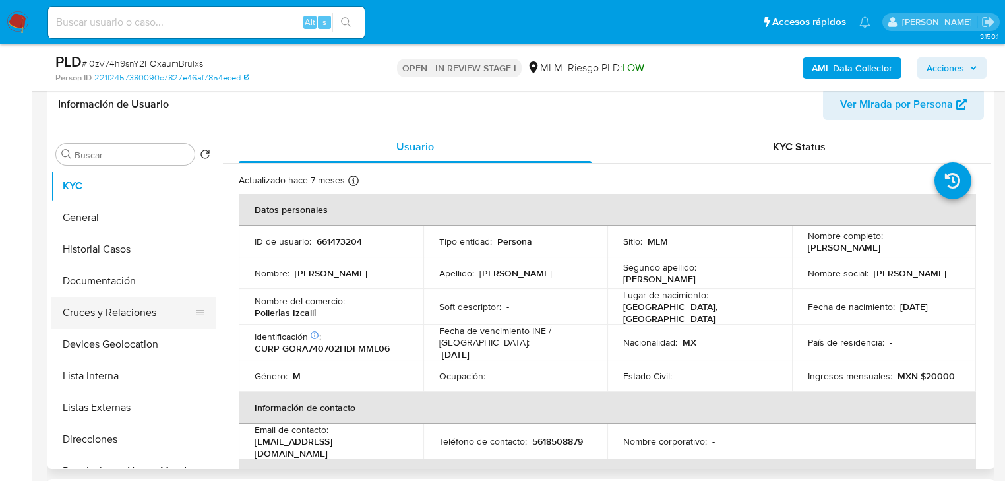
select select "10"
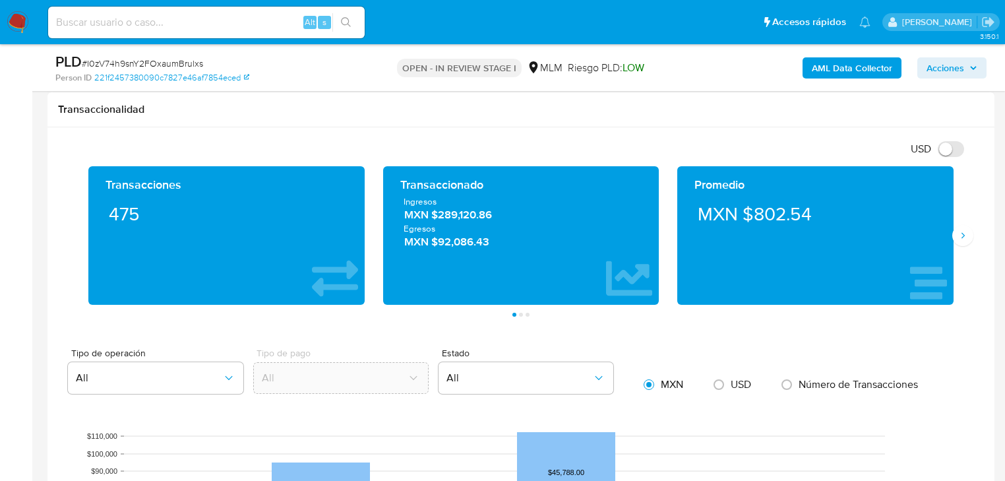
scroll to position [1160, 0]
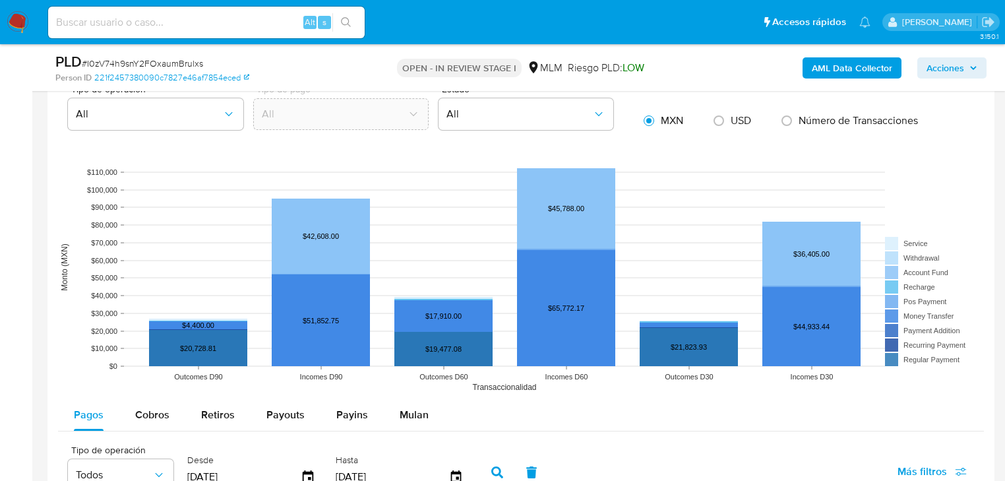
drag, startPoint x: 286, startPoint y: 411, endPoint x: 376, endPoint y: 396, distance: 91.0
click at [285, 409] on span "Payouts" at bounding box center [285, 414] width 38 height 15
select select "10"
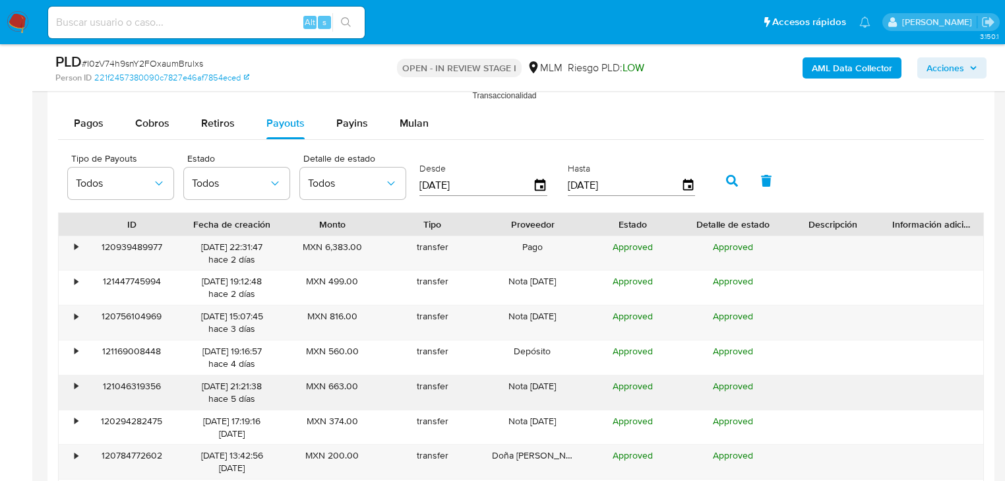
scroll to position [1529, 0]
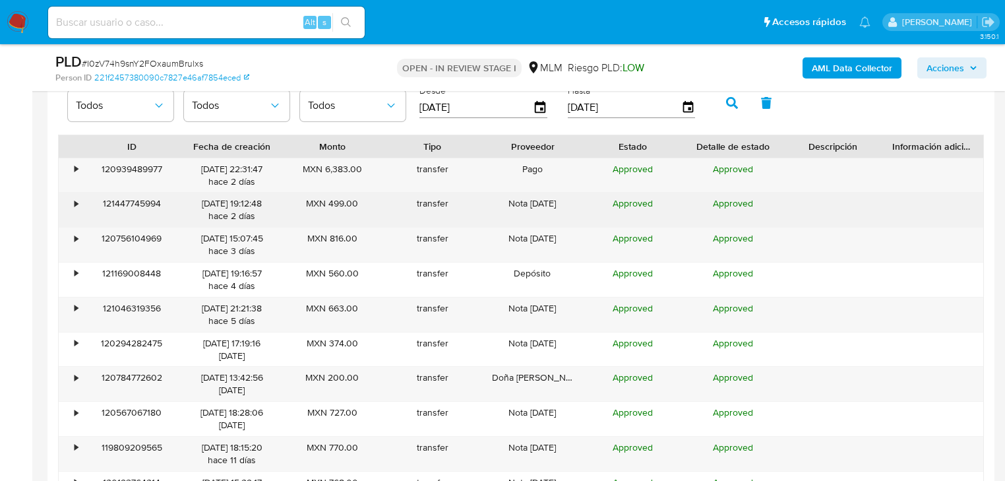
click at [80, 200] on div "•" at bounding box center [70, 209] width 23 height 34
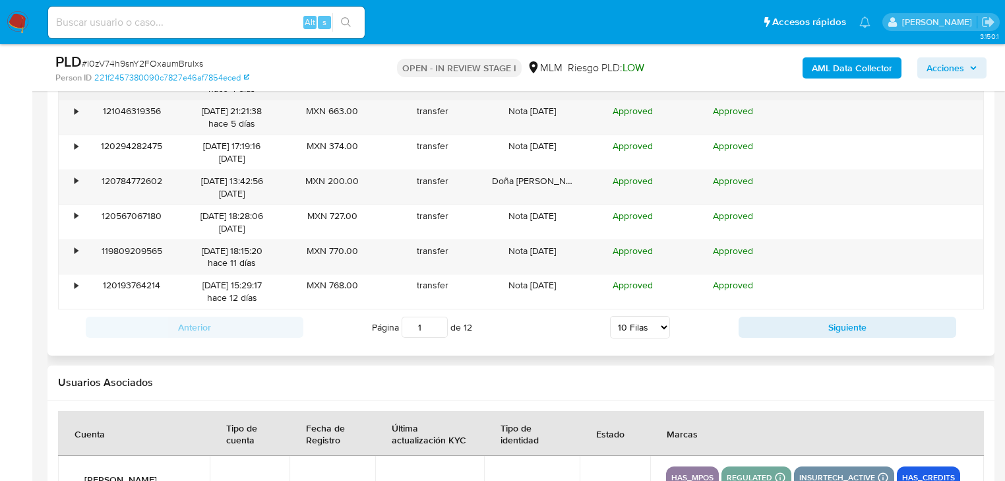
scroll to position [2004, 0]
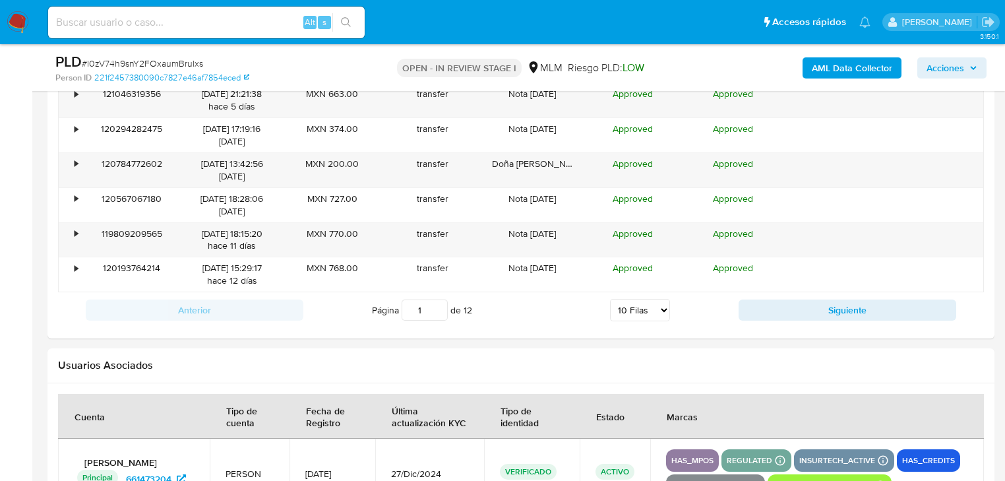
click at [788, 309] on button "Siguiente" at bounding box center [847, 309] width 218 height 21
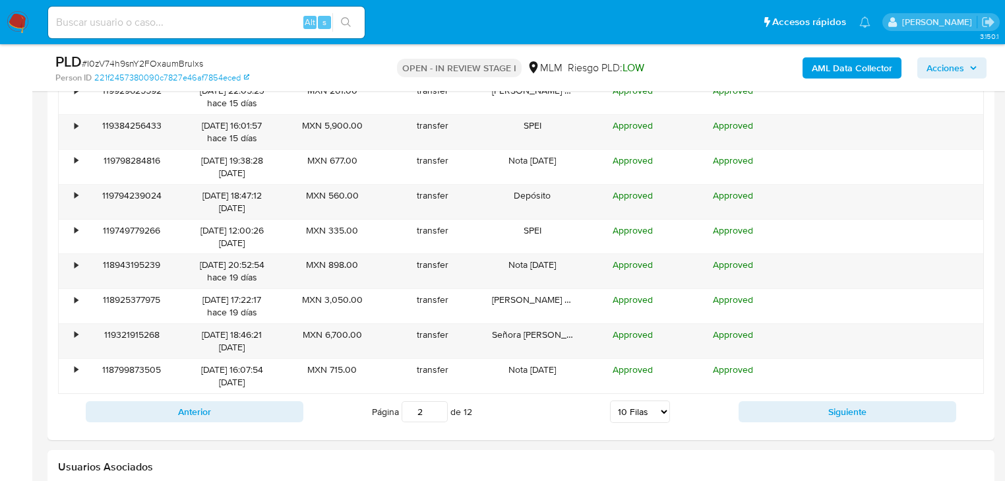
scroll to position [1740, 0]
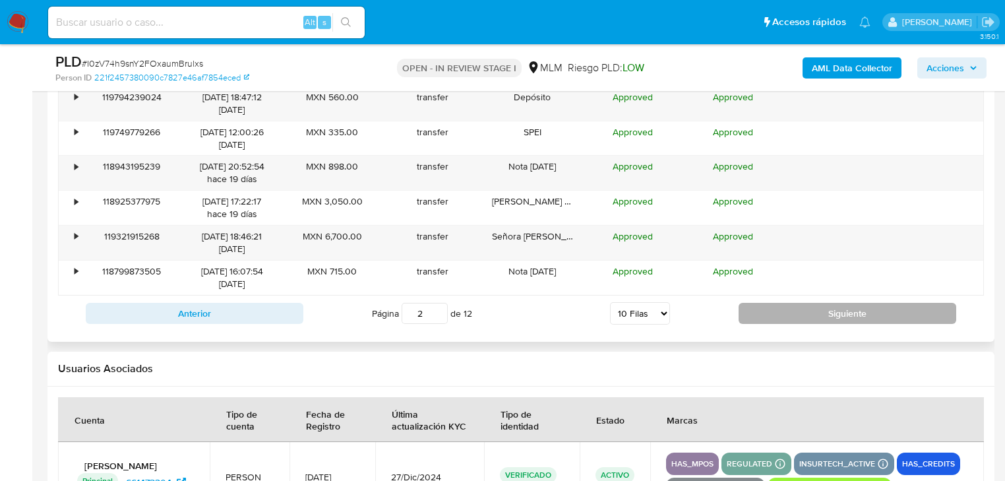
click at [791, 310] on button "Siguiente" at bounding box center [847, 313] width 218 height 21
type input "3"
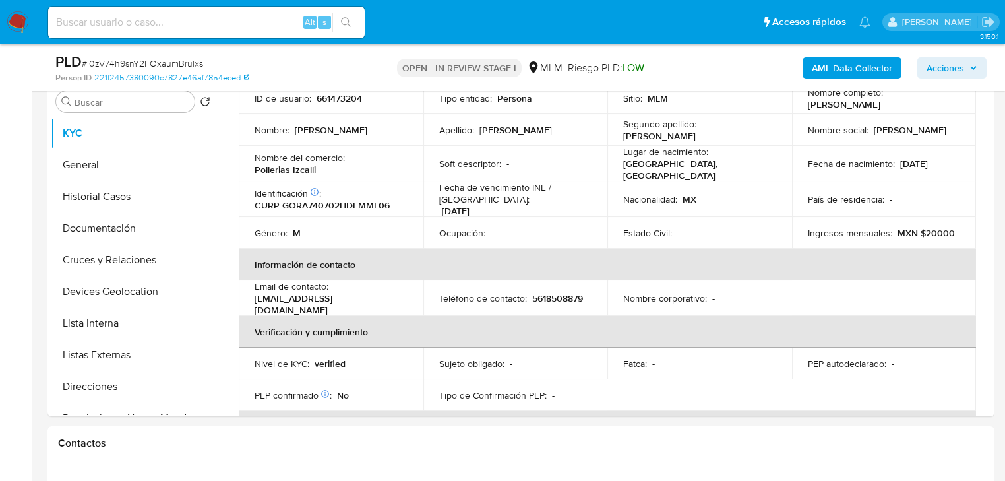
scroll to position [28, 0]
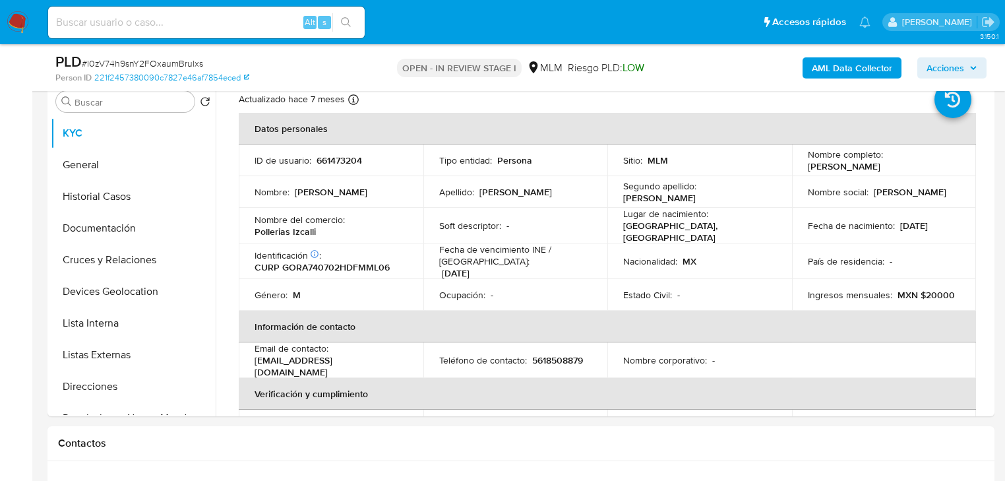
click at [156, 20] on input at bounding box center [206, 22] width 316 height 17
paste input "786376347"
type input "786376347"
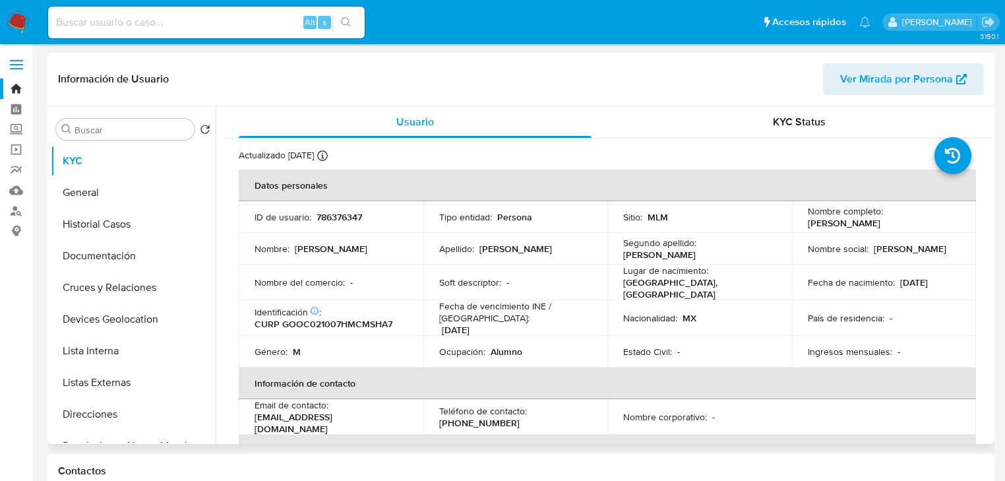
select select "10"
click at [367, 318] on p "CURP GOOC021007HMCMSHA7" at bounding box center [323, 324] width 138 height 12
copy p "GOOC021007HMCMSHA7"
click at [933, 290] on td "Fecha de nacimiento : 07/10/2002" at bounding box center [884, 282] width 185 height 36
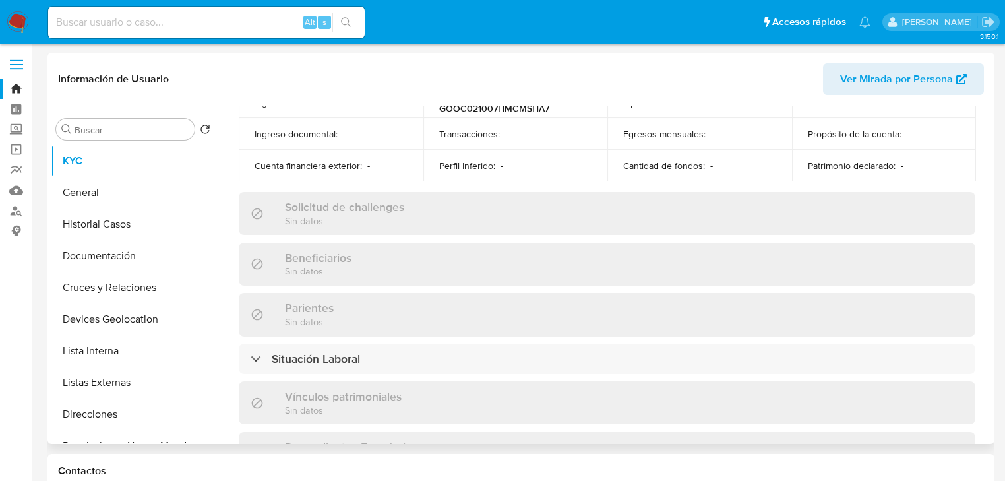
scroll to position [791, 0]
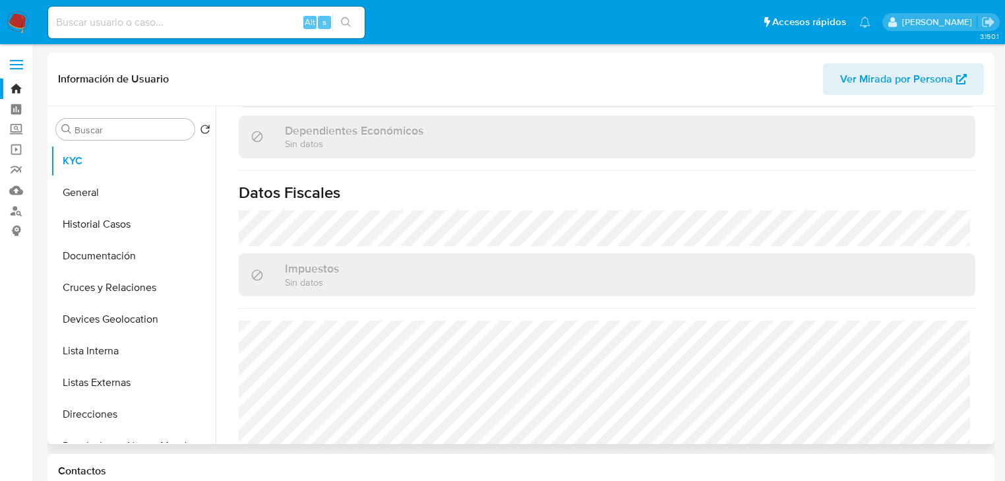
drag, startPoint x: 774, startPoint y: 98, endPoint x: 701, endPoint y: 154, distance: 92.2
click at [775, 98] on div "Información de Usuario Ver Mirada por Persona" at bounding box center [520, 79] width 947 height 53
click at [167, 18] on input at bounding box center [206, 22] width 316 height 17
paste input "I0zV74h9snY2FOxaumBrulxs"
type input "I0zV74h9snY2FOxaumBrulxs"
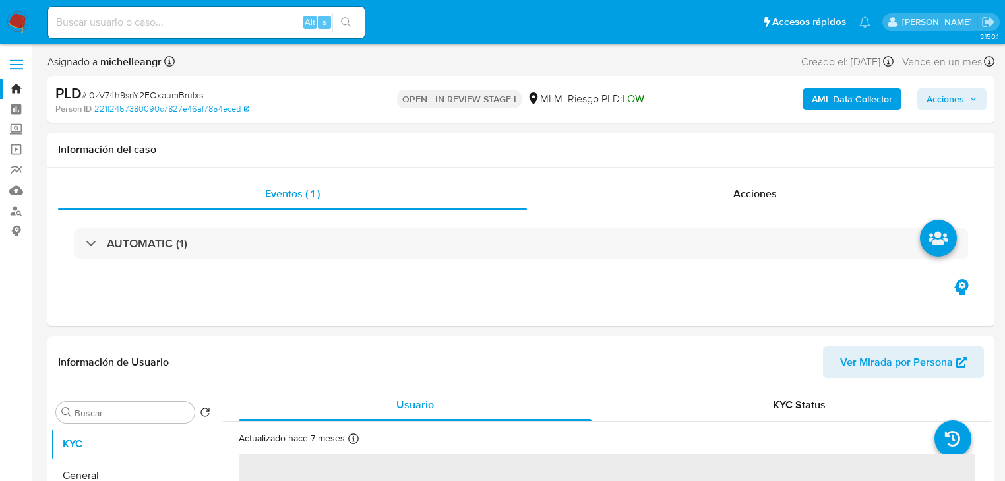
select select "10"
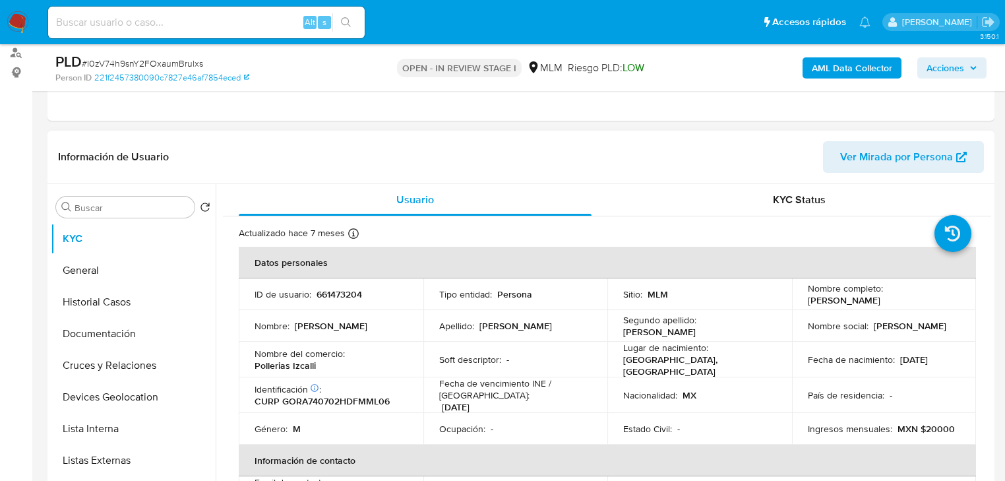
drag, startPoint x: 148, startPoint y: 343, endPoint x: 262, endPoint y: 345, distance: 114.7
click at [152, 338] on button "Documentación" at bounding box center [133, 334] width 165 height 32
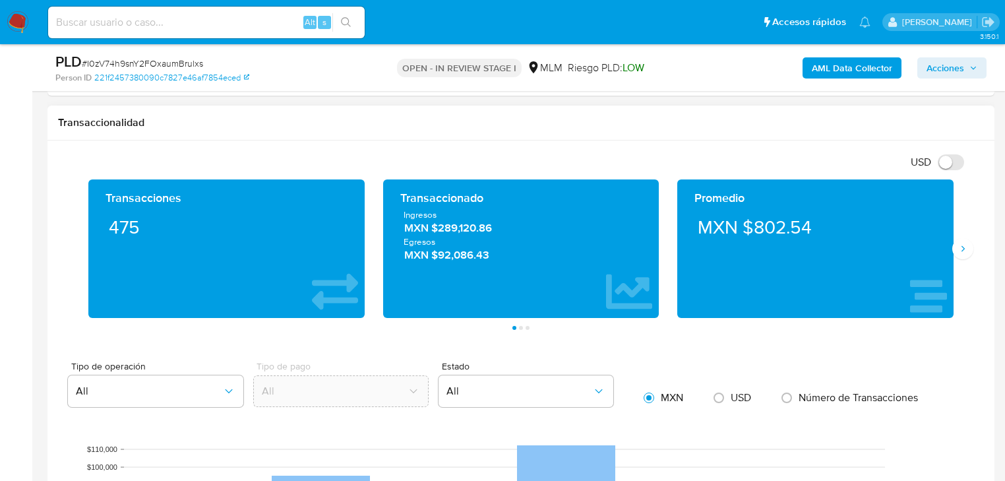
scroll to position [949, 0]
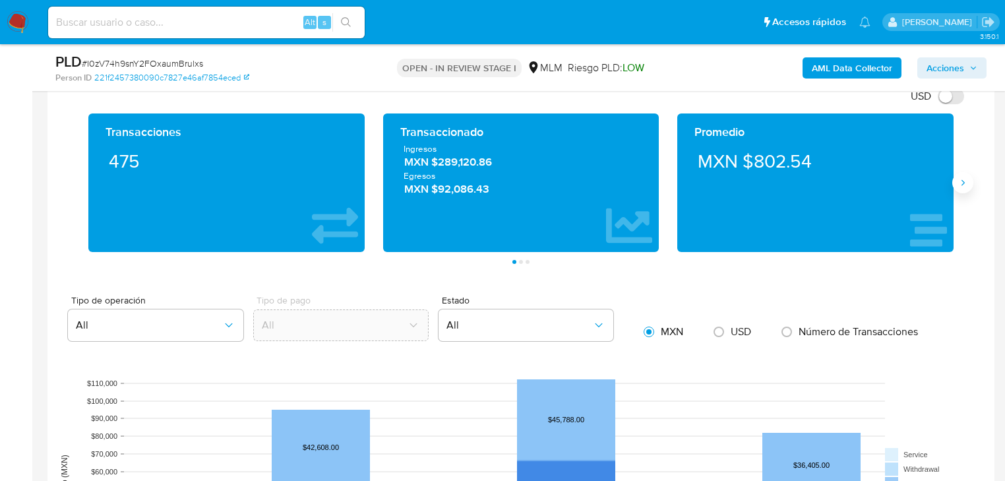
drag, startPoint x: 955, startPoint y: 187, endPoint x: 964, endPoint y: 183, distance: 9.8
click at [962, 178] on button "Siguiente" at bounding box center [962, 182] width 21 height 21
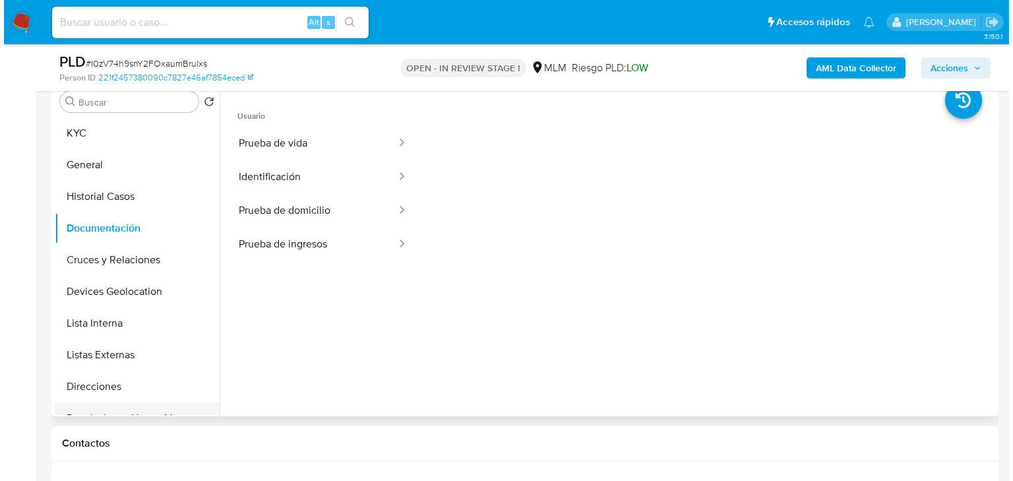
scroll to position [105, 0]
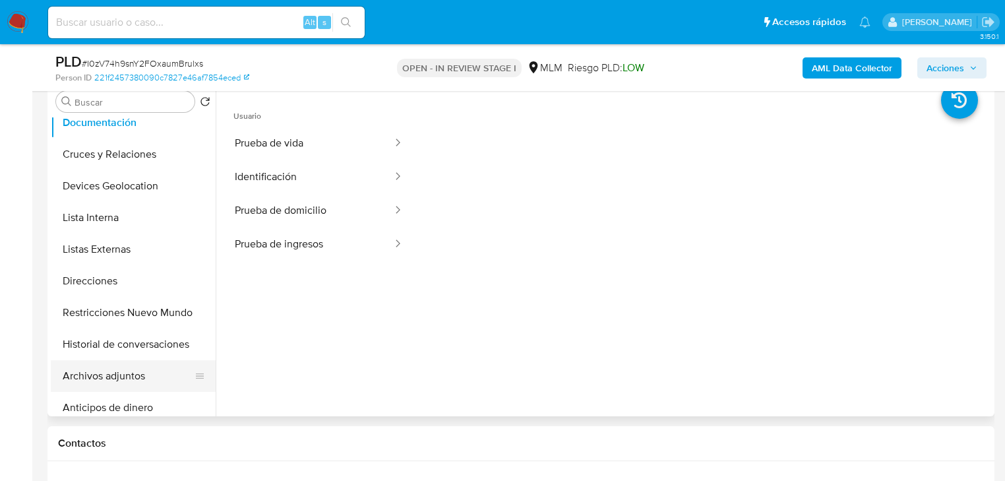
drag, startPoint x: 139, startPoint y: 382, endPoint x: 198, endPoint y: 367, distance: 61.2
click at [138, 371] on button "Archivos adjuntos" at bounding box center [128, 376] width 154 height 32
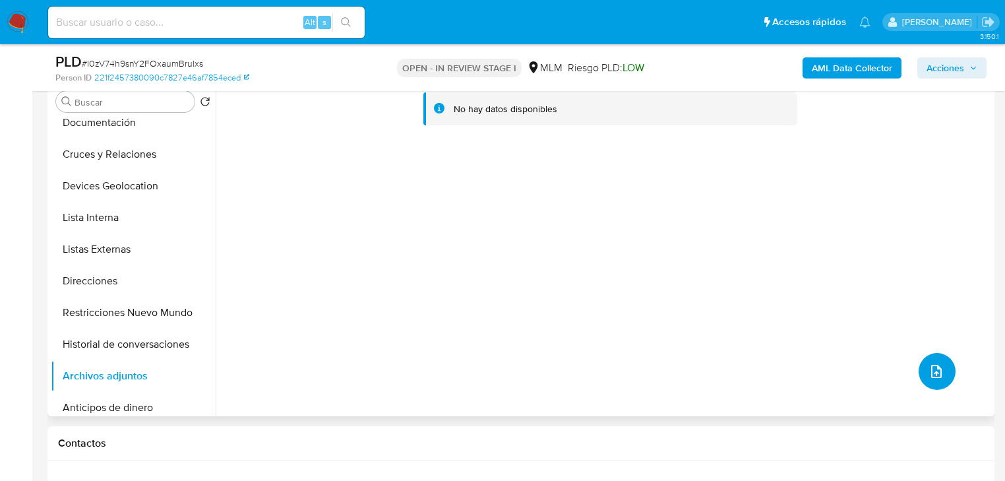
click at [938, 372] on icon "upload-file" at bounding box center [936, 371] width 16 height 16
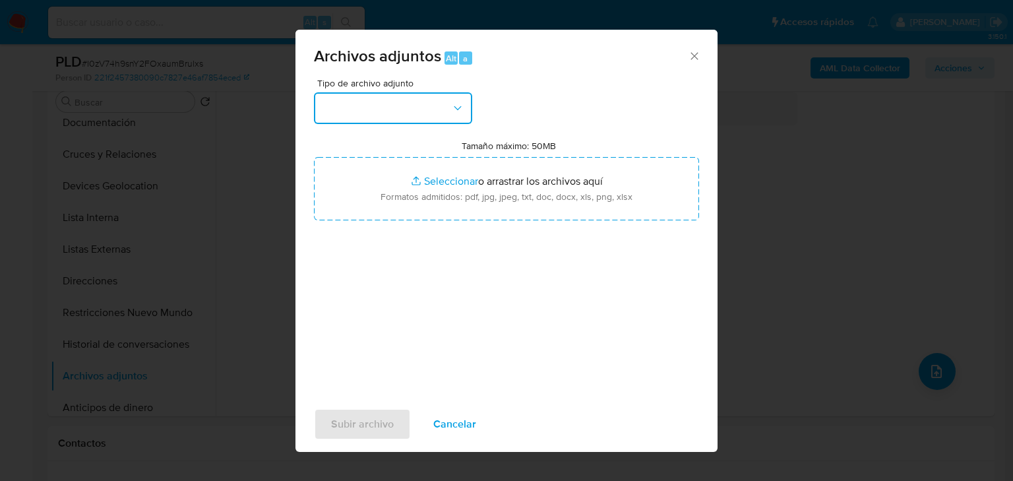
click at [373, 103] on button "button" at bounding box center [393, 108] width 158 height 32
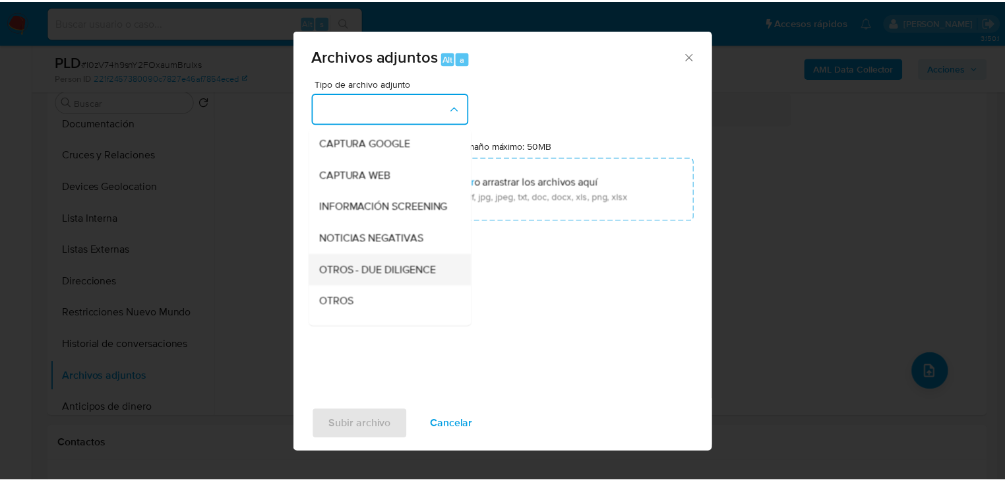
scroll to position [90, 0]
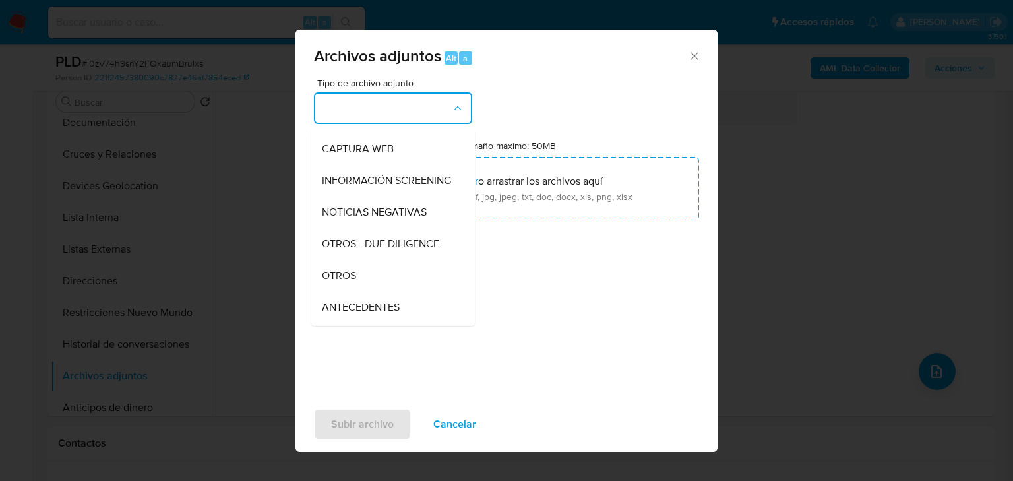
click at [351, 282] on span "OTROS" at bounding box center [339, 275] width 34 height 13
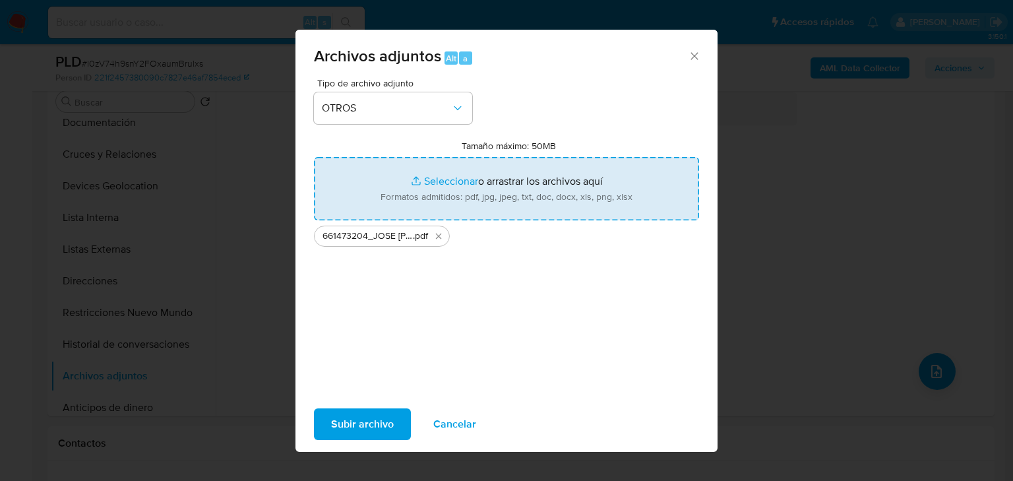
type input "C:\fakepath\661473204_JOSE ALFONSO GOMEZ RAMIREZ_JUL25.xlsx"
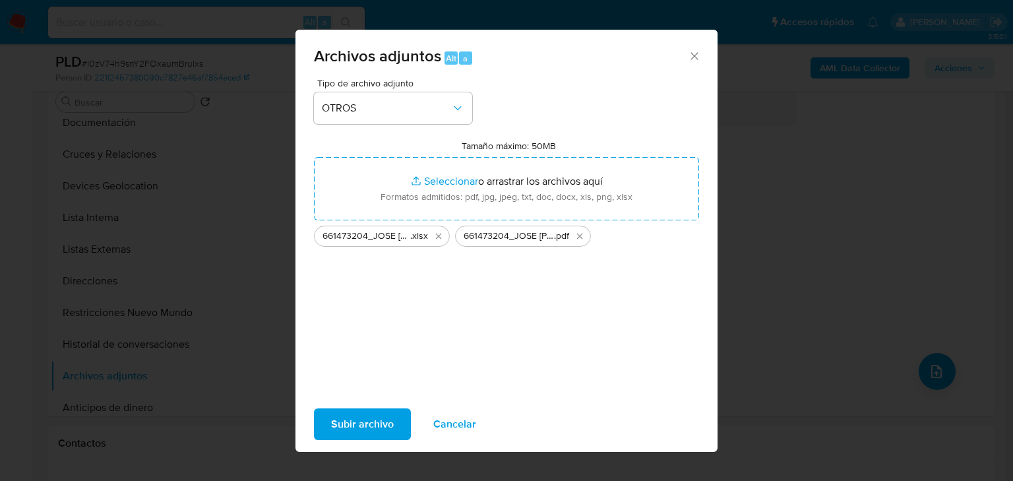
click at [361, 426] on span "Subir archivo" at bounding box center [362, 423] width 63 height 29
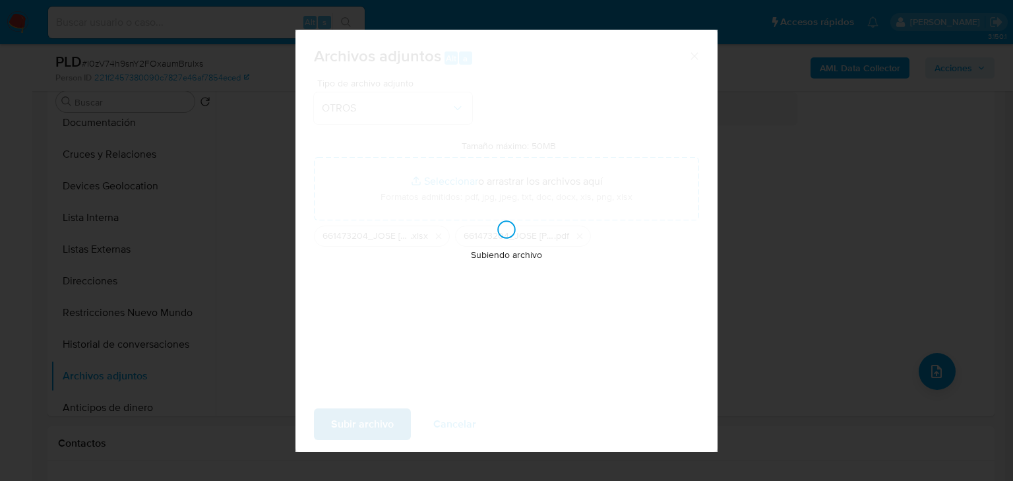
click at [361, 426] on div "Subiendo archivo" at bounding box center [506, 241] width 422 height 422
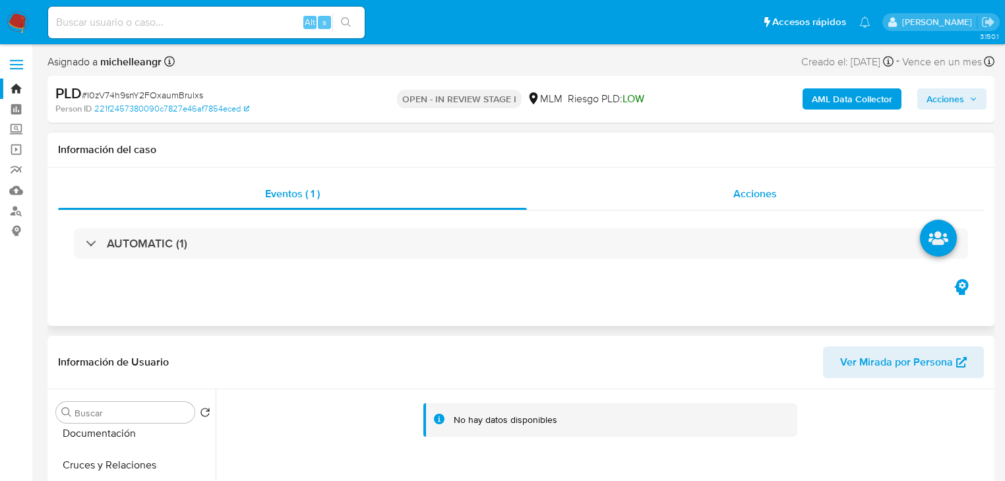
scroll to position [0, 0]
click at [755, 200] on span "Acciones" at bounding box center [755, 193] width 44 height 15
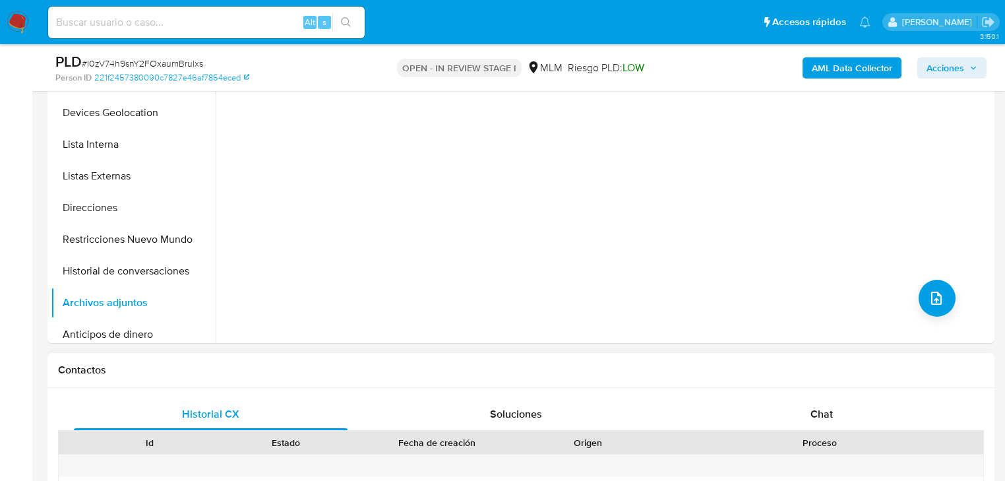
scroll to position [475, 0]
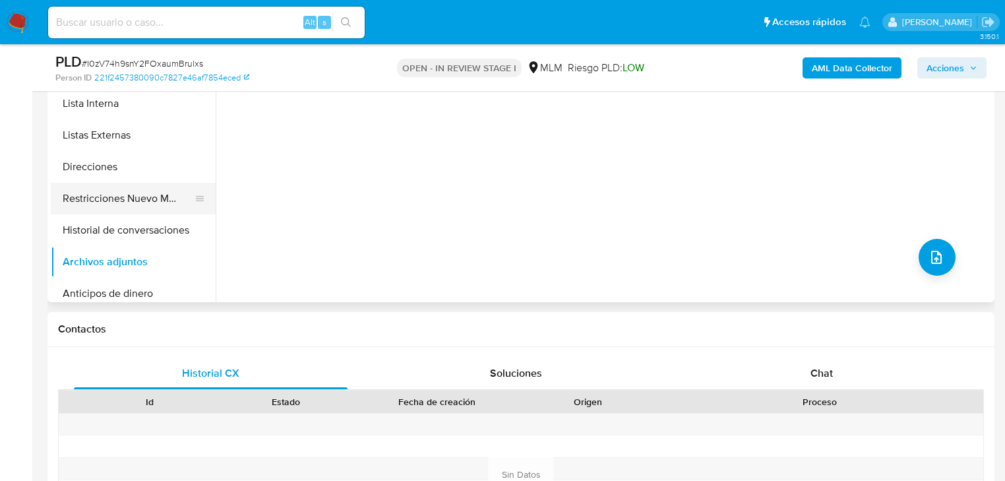
click at [158, 210] on button "Restricciones Nuevo Mundo" at bounding box center [128, 199] width 154 height 32
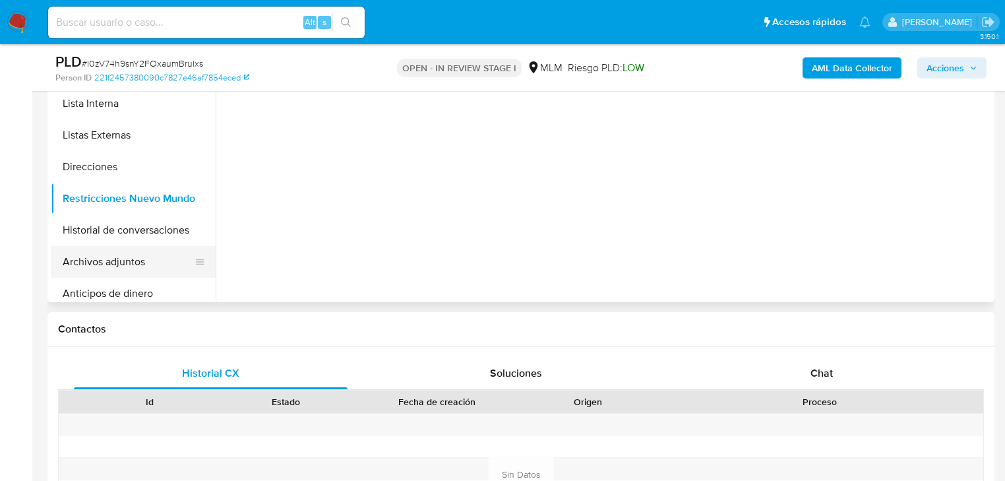
drag, startPoint x: 127, startPoint y: 252, endPoint x: 124, endPoint y: 261, distance: 9.8
click at [127, 250] on button "Archivos adjuntos" at bounding box center [128, 262] width 154 height 32
click at [124, 274] on button "Archivos adjuntos" at bounding box center [128, 262] width 154 height 32
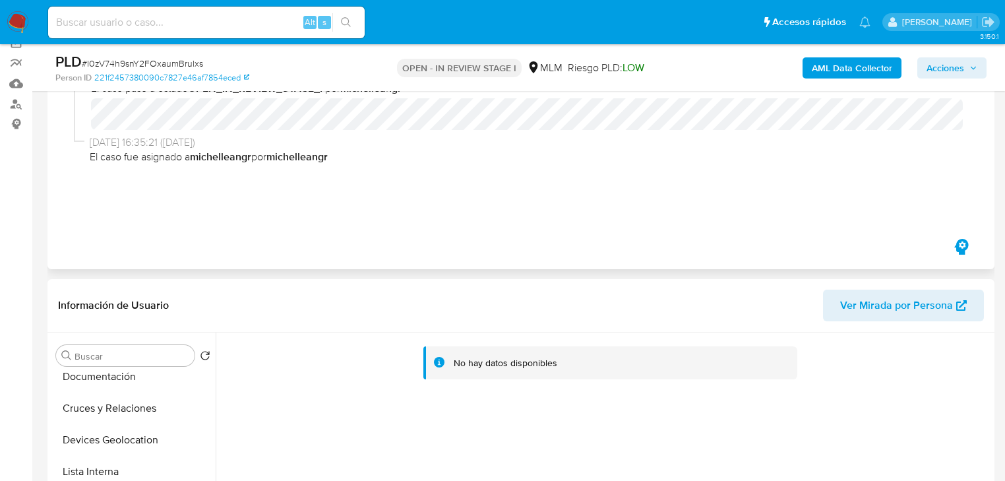
scroll to position [0, 0]
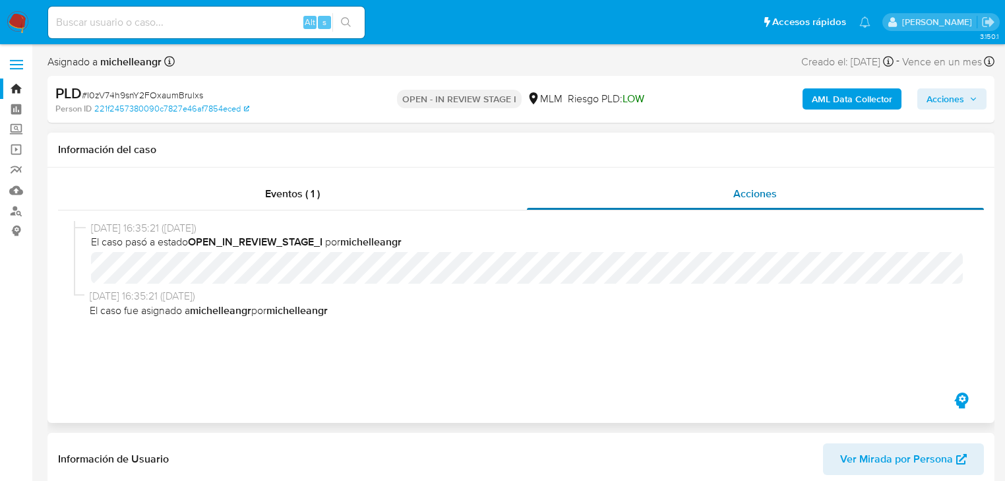
drag, startPoint x: 761, startPoint y: 189, endPoint x: 684, endPoint y: 197, distance: 78.3
click at [760, 189] on span "Acciones" at bounding box center [755, 193] width 44 height 15
drag, startPoint x: 264, startPoint y: 182, endPoint x: 290, endPoint y: 188, distance: 26.4
click at [280, 187] on div "Eventos ( 1 )" at bounding box center [292, 194] width 469 height 32
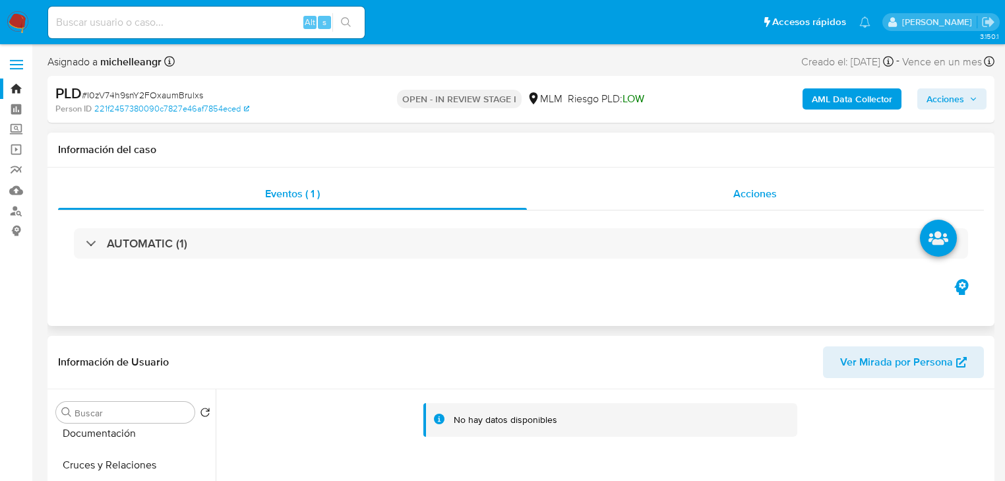
click at [757, 190] on span "Acciones" at bounding box center [755, 193] width 44 height 15
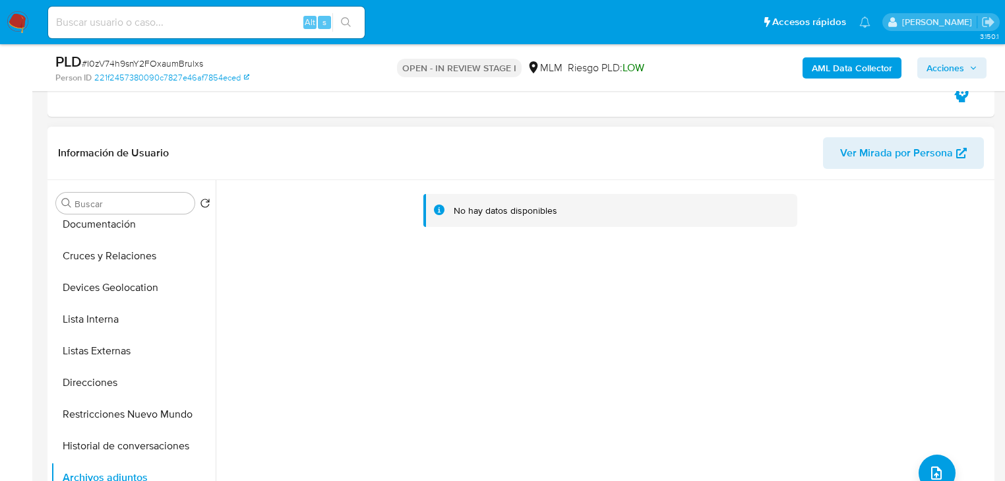
scroll to position [369, 0]
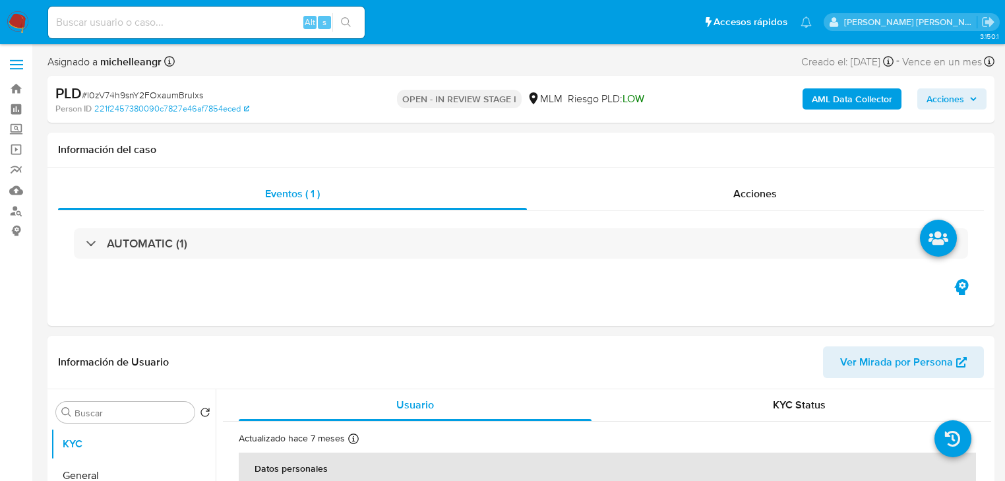
select select "10"
click at [737, 202] on div "Acciones" at bounding box center [755, 194] width 457 height 32
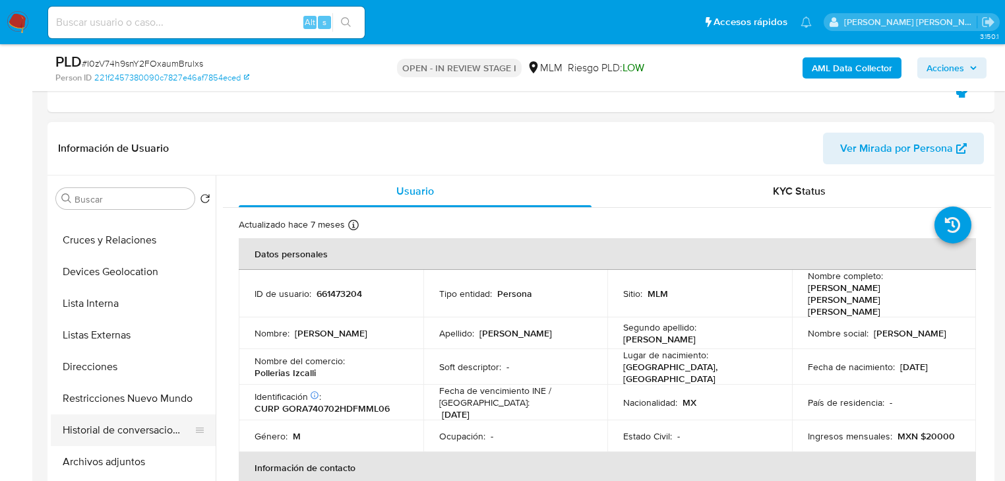
scroll to position [211, 0]
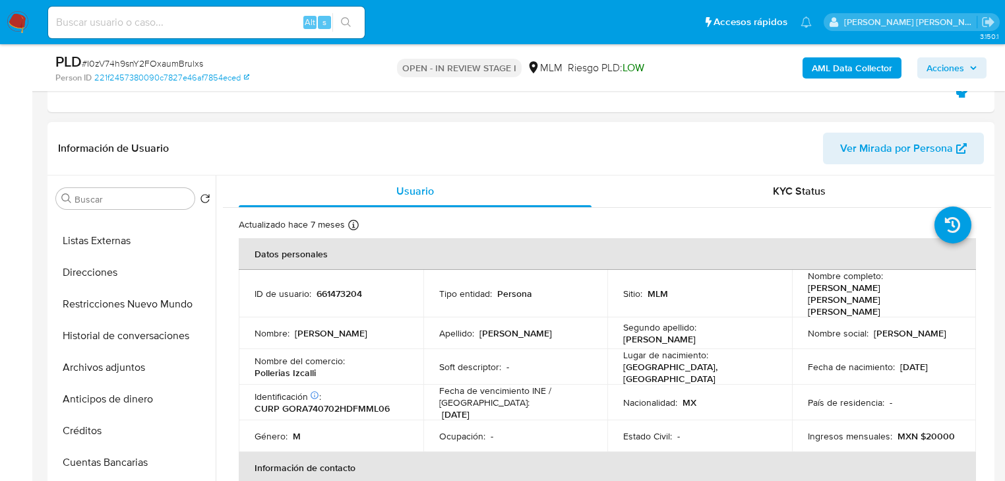
drag, startPoint x: 127, startPoint y: 374, endPoint x: 311, endPoint y: 336, distance: 188.5
click at [127, 373] on button "Archivos adjuntos" at bounding box center [133, 367] width 165 height 32
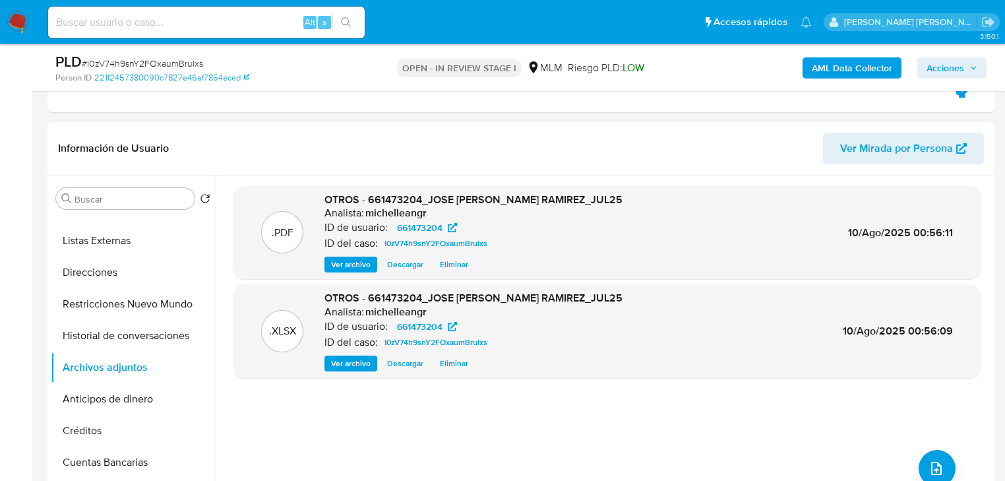
click at [966, 67] on span "Acciones" at bounding box center [951, 68] width 51 height 18
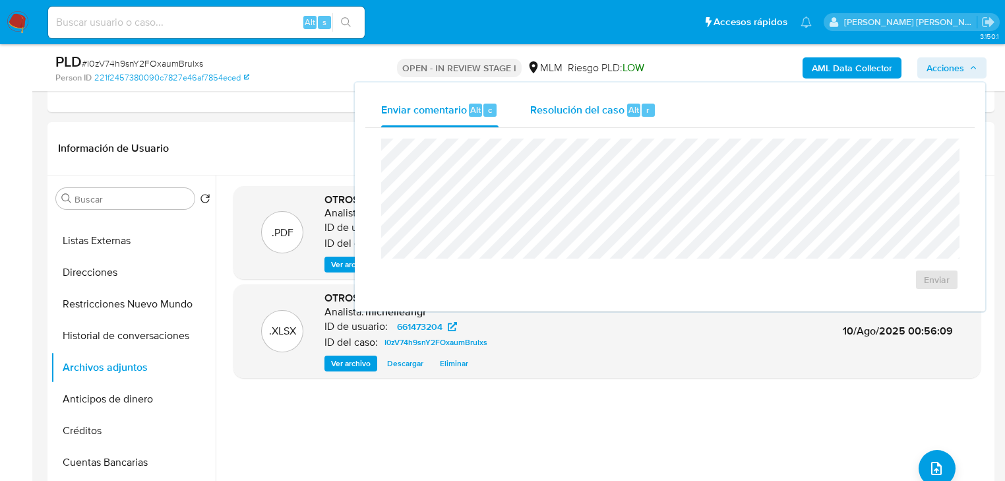
drag, startPoint x: 583, startPoint y: 105, endPoint x: 580, endPoint y: 124, distance: 19.3
click at [583, 105] on span "Resolución del caso" at bounding box center [577, 109] width 94 height 15
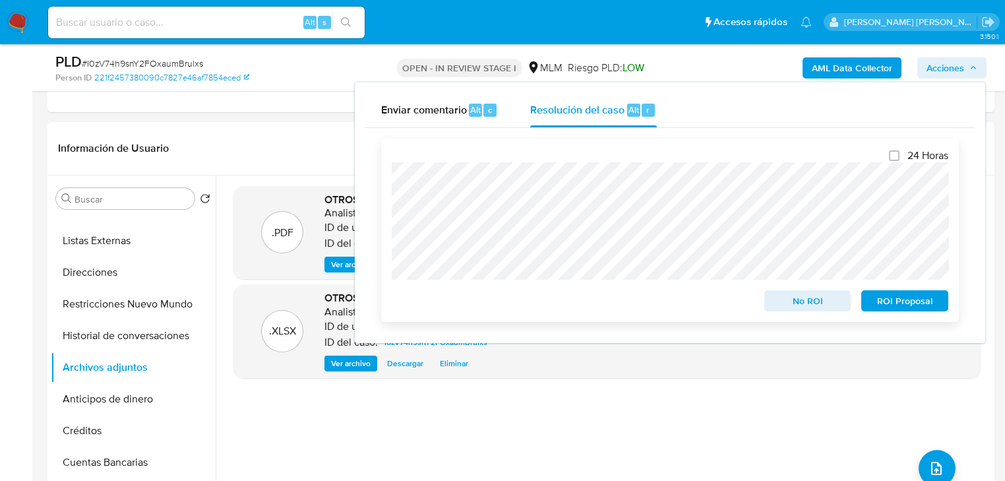
click at [804, 303] on span "No ROI" at bounding box center [807, 300] width 69 height 18
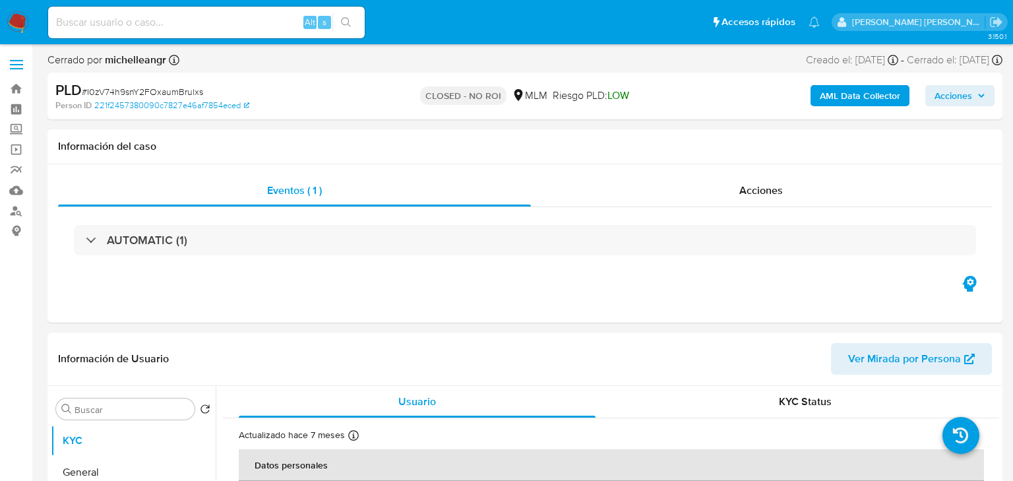
select select "10"
click at [138, 18] on input at bounding box center [206, 22] width 316 height 17
paste input "OVCaxJWRnJ2Ks8ZD3lOutRy2"
type input "OVCaxJWRnJ2Ks8ZD3lOutRy2"
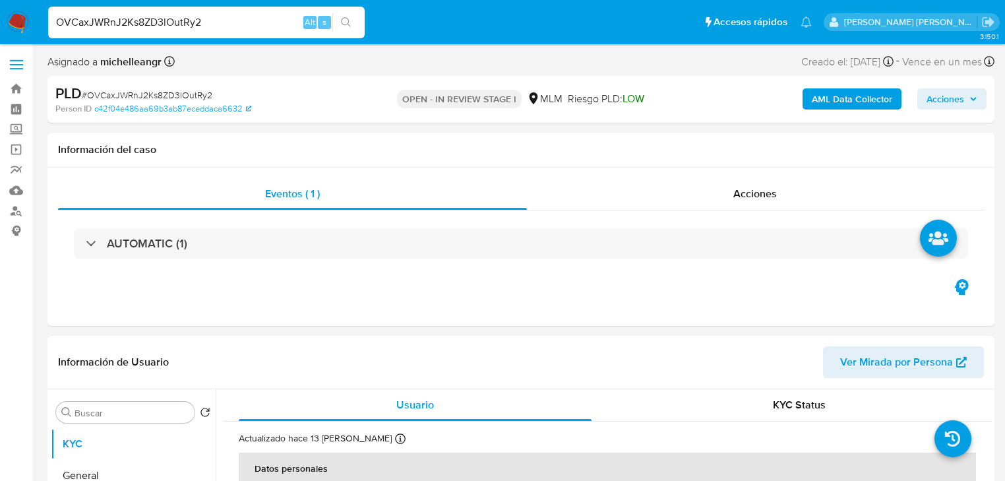
select select "10"
click at [158, 21] on input "OVCaxJWRnJ2Ks8ZD3lOutRy2" at bounding box center [206, 22] width 316 height 17
paste input "FKCsBk1AZgQ0javUYsxbaSLR"
type input "FKCsBk1AZgQ0javUYsxbaSLR"
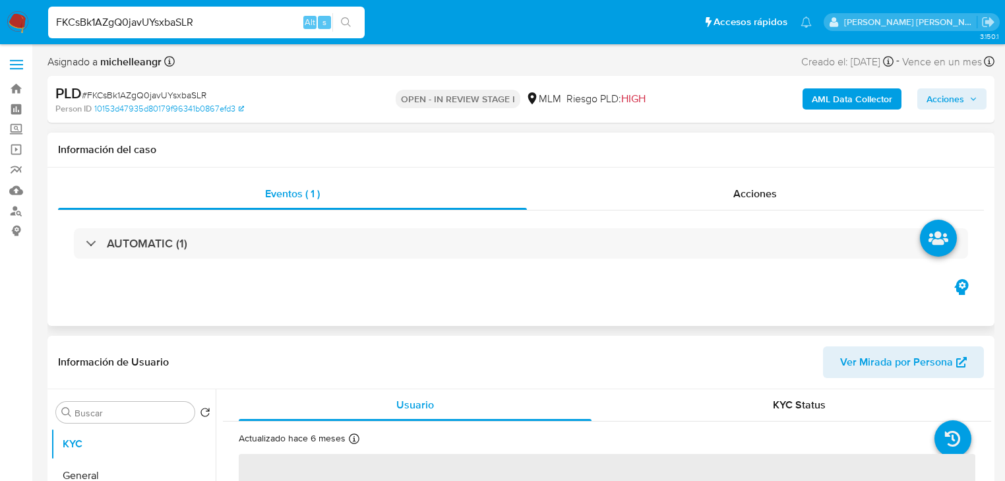
select select "10"
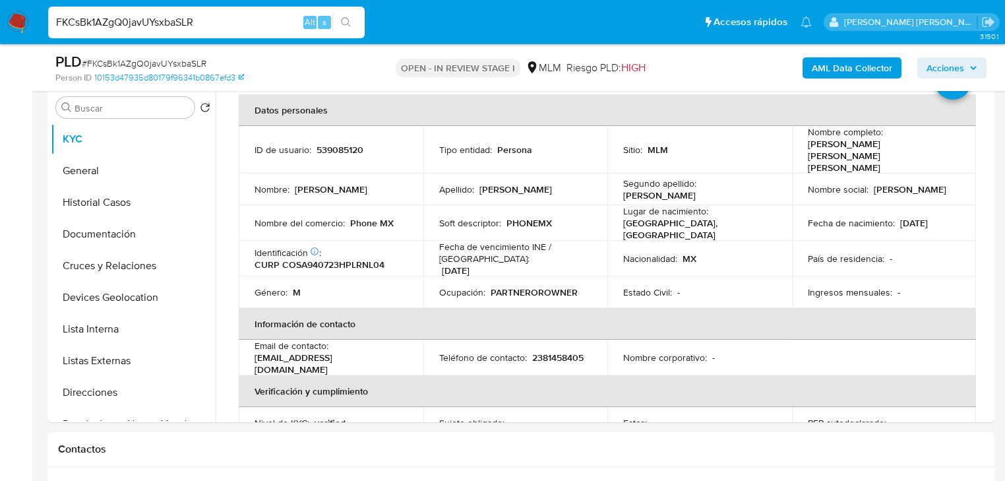
scroll to position [264, 0]
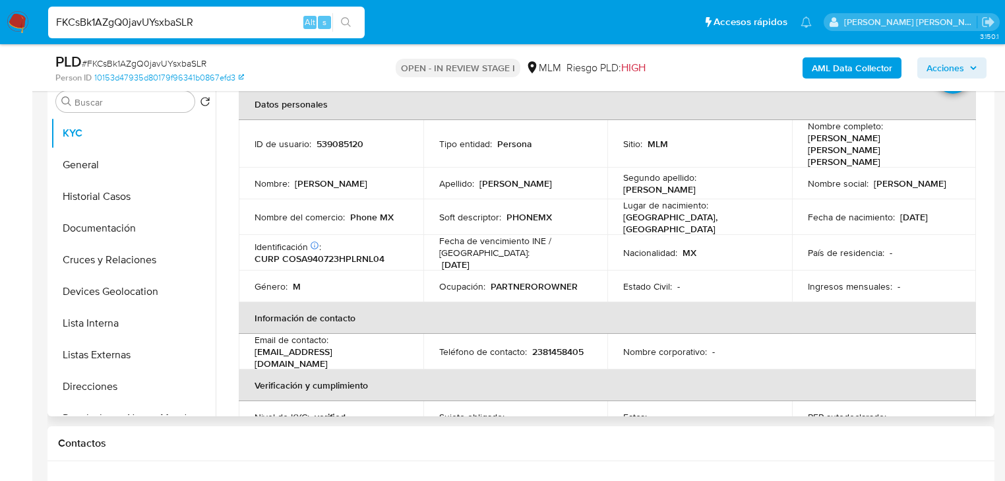
click at [895, 235] on td "País de residencia : -" at bounding box center [884, 253] width 185 height 36
click at [512, 280] on td "Ocupación : PARTNEROROWNER" at bounding box center [515, 286] width 185 height 32
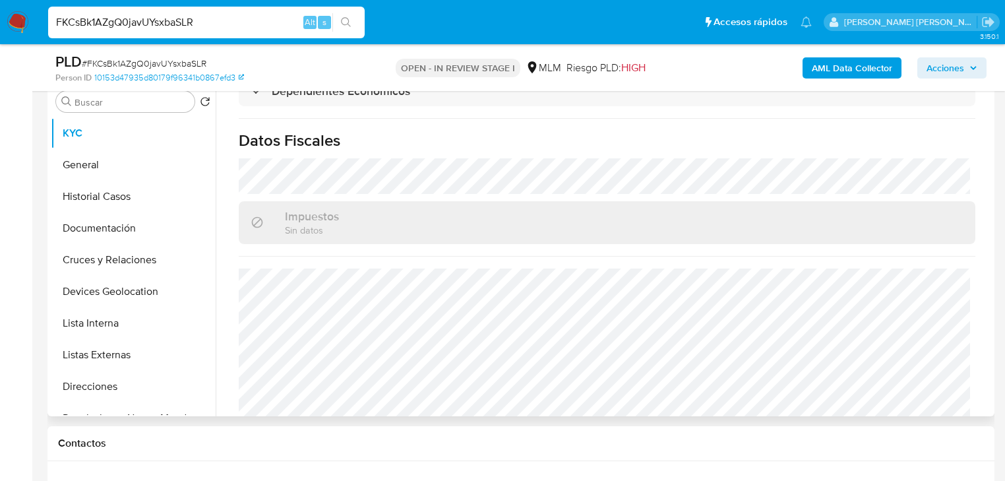
scroll to position [823, 0]
click at [111, 162] on button "General" at bounding box center [128, 165] width 154 height 32
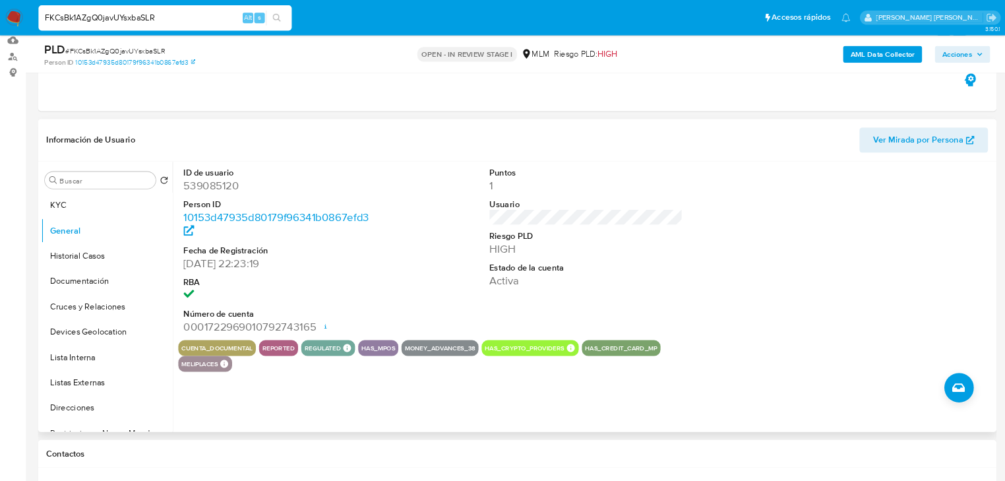
scroll to position [198, 0]
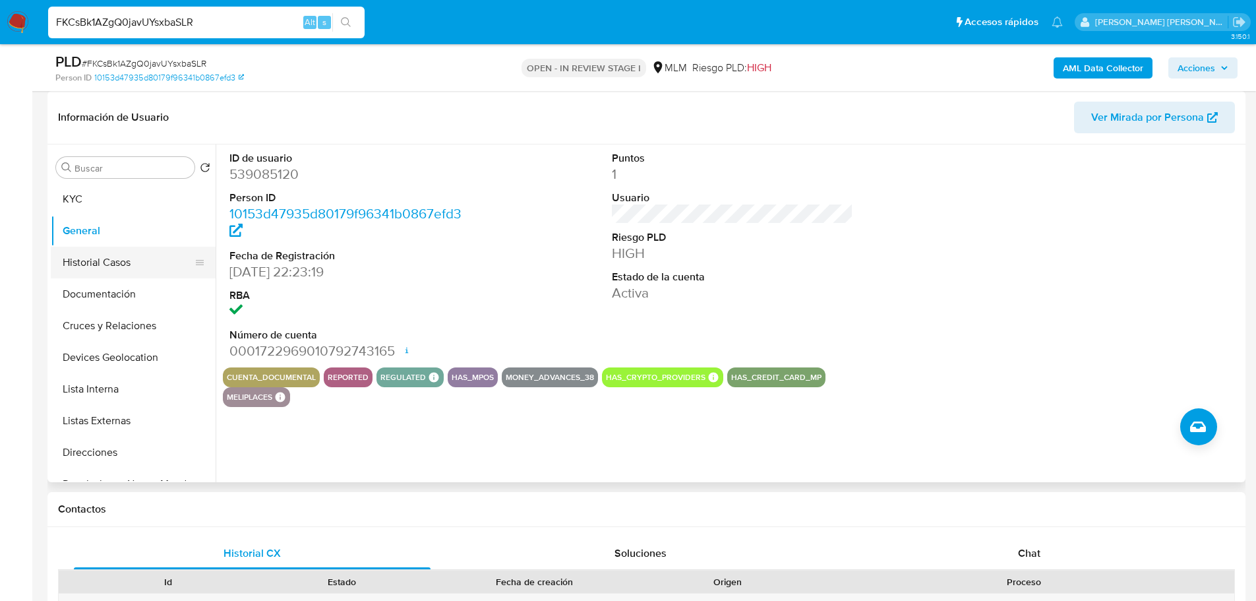
click at [83, 266] on button "Historial Casos" at bounding box center [128, 263] width 154 height 32
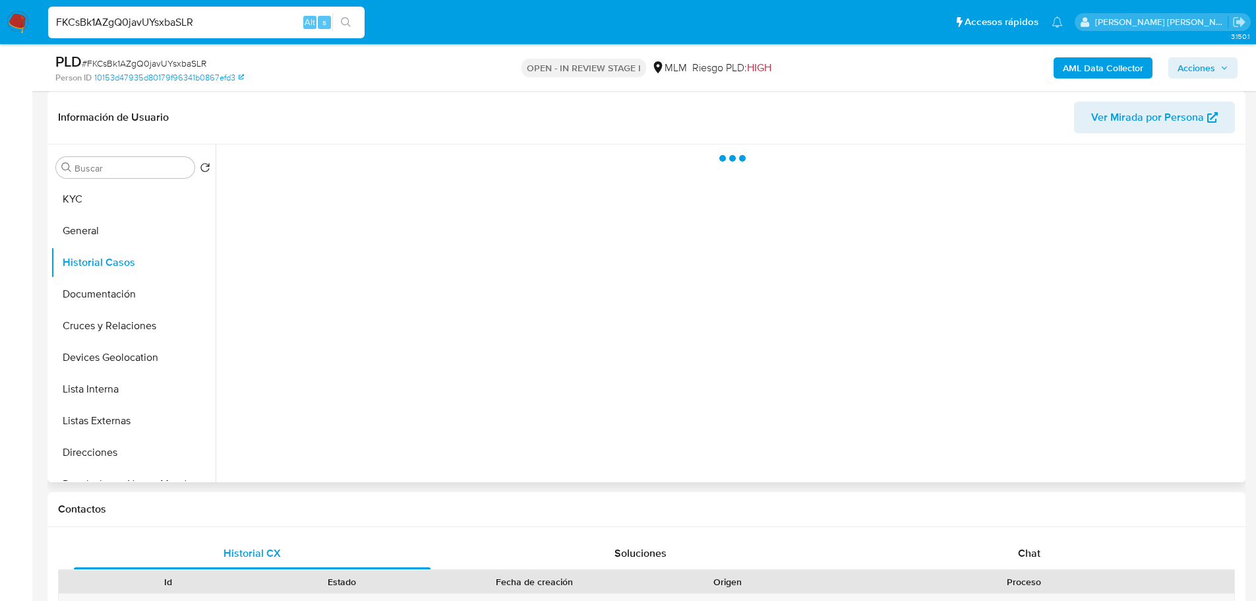
click at [965, 281] on div at bounding box center [729, 313] width 1026 height 338
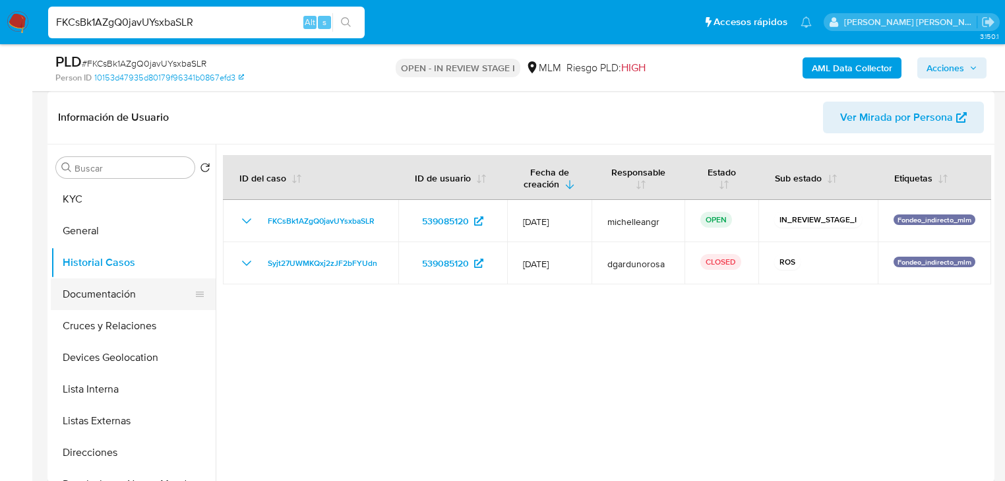
click at [124, 291] on button "Documentación" at bounding box center [128, 294] width 154 height 32
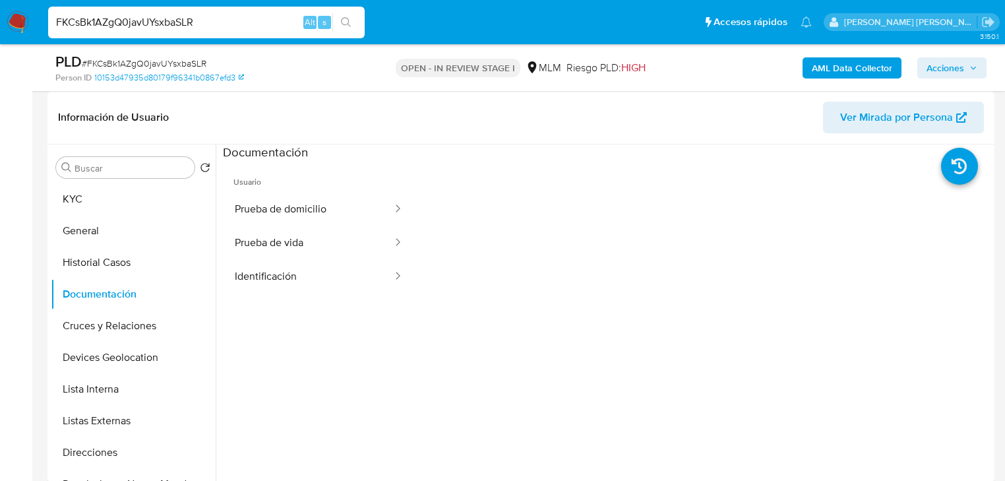
scroll to position [53, 0]
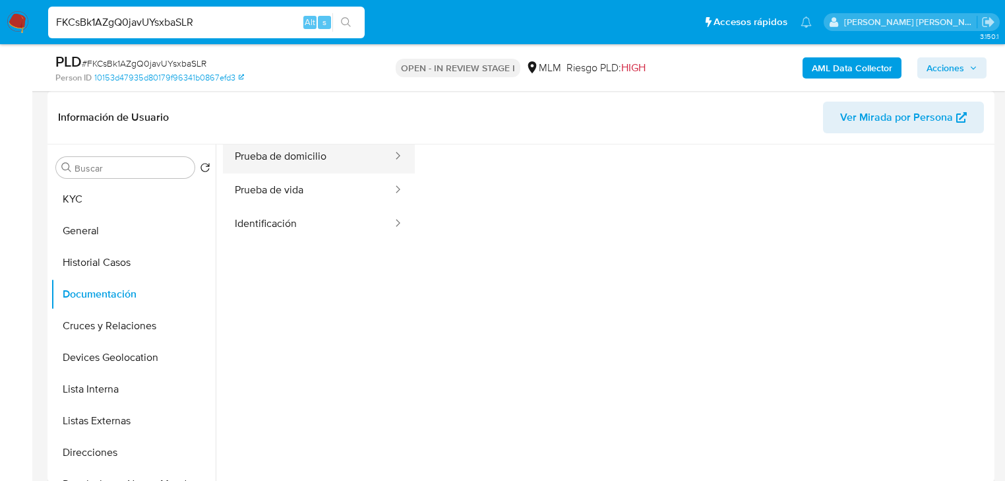
click at [347, 166] on button "Prueba de domicilio" at bounding box center [308, 157] width 171 height 34
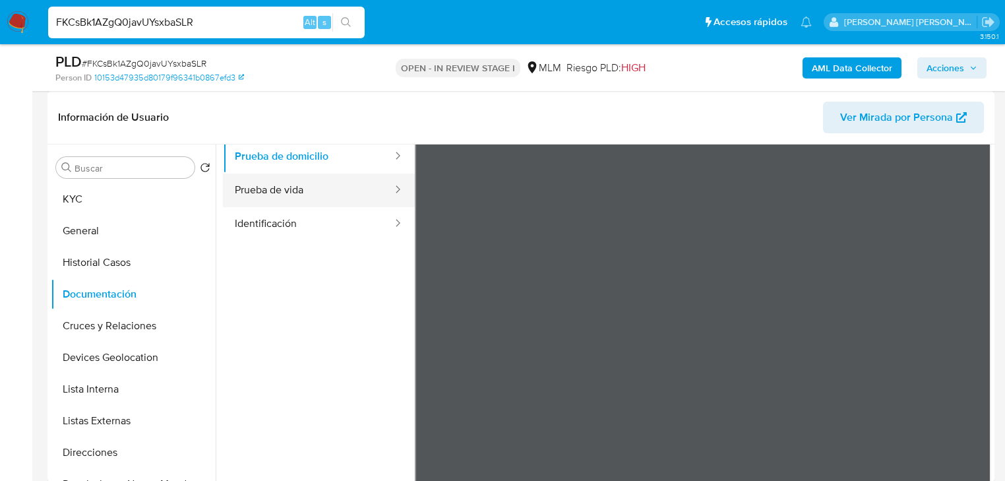
click at [332, 189] on button "Prueba de vida" at bounding box center [308, 190] width 171 height 34
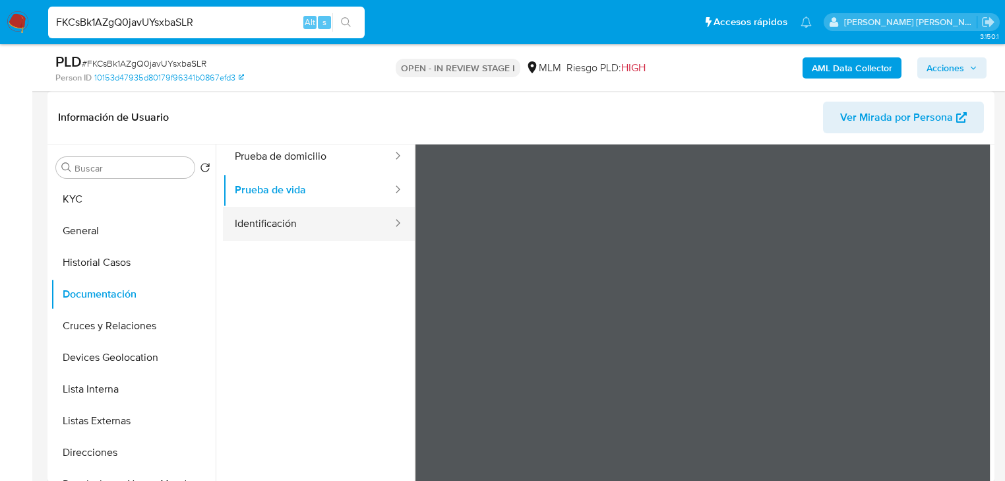
click at [318, 229] on button "Identificación" at bounding box center [308, 224] width 171 height 34
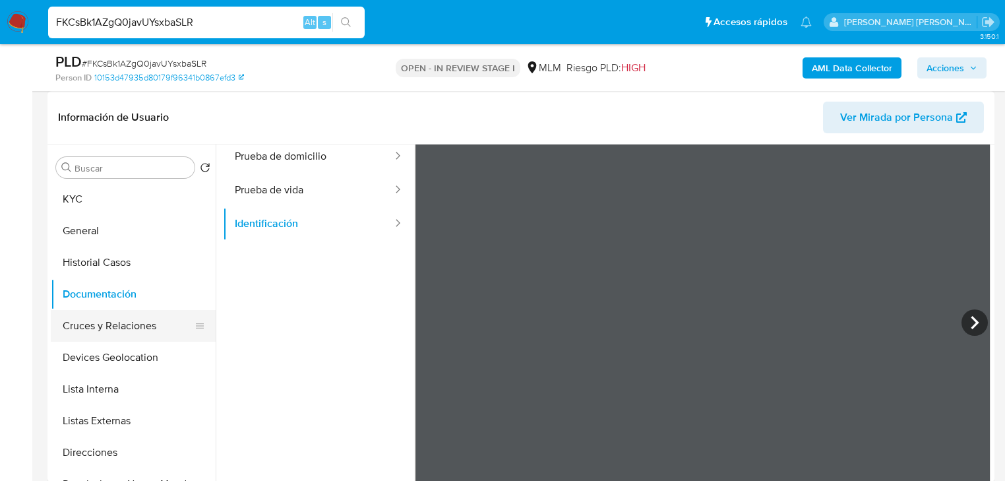
click at [143, 330] on button "Cruces y Relaciones" at bounding box center [128, 326] width 154 height 32
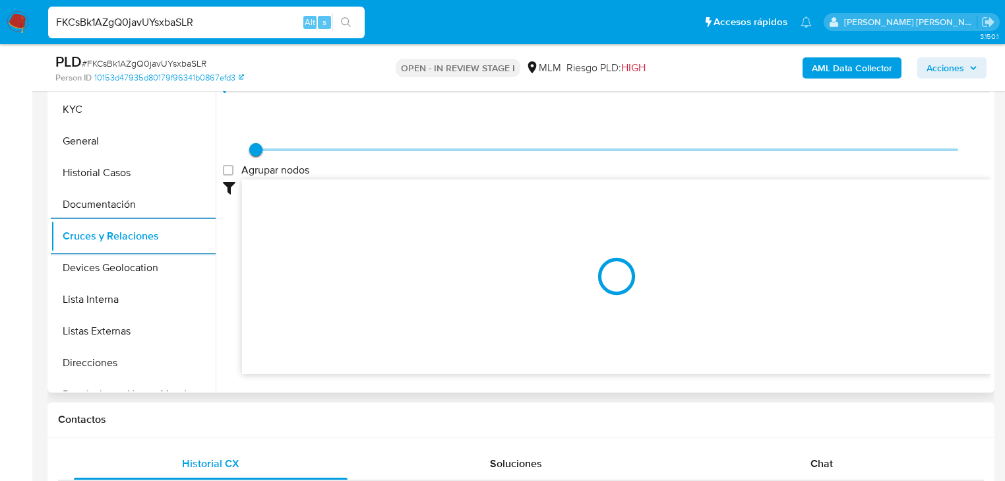
scroll to position [303, 0]
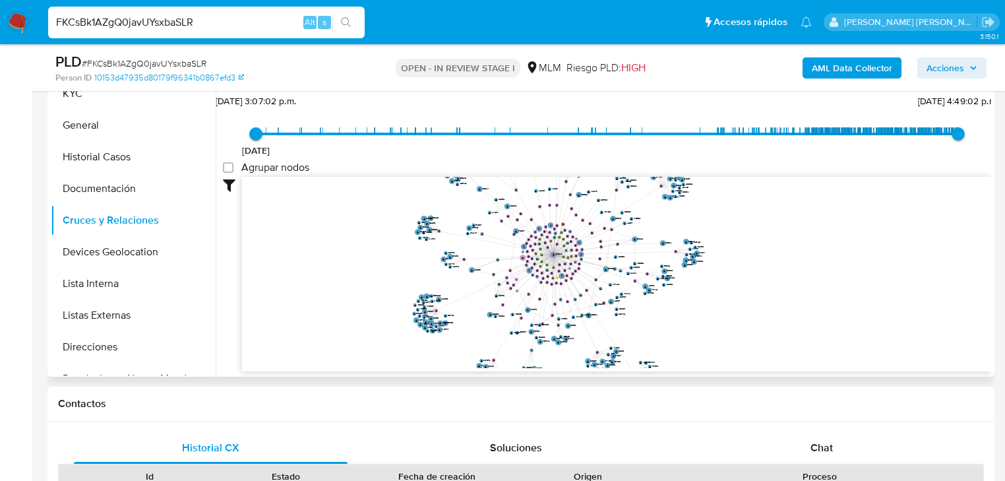
drag, startPoint x: 549, startPoint y: 247, endPoint x: 565, endPoint y: 302, distance: 57.0
click at [565, 302] on g at bounding box center [555, 252] width 283 height 283
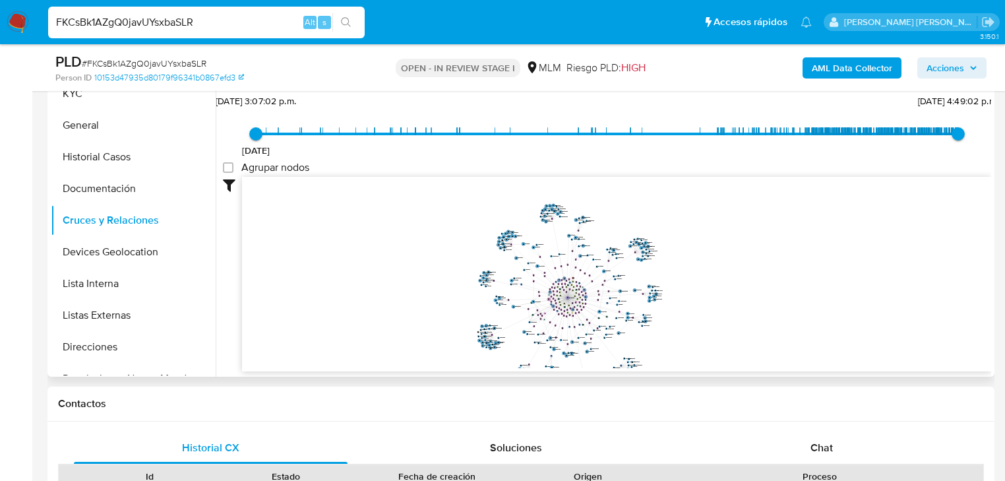
click at [131, 257] on button "Devices Geolocation" at bounding box center [133, 252] width 165 height 32
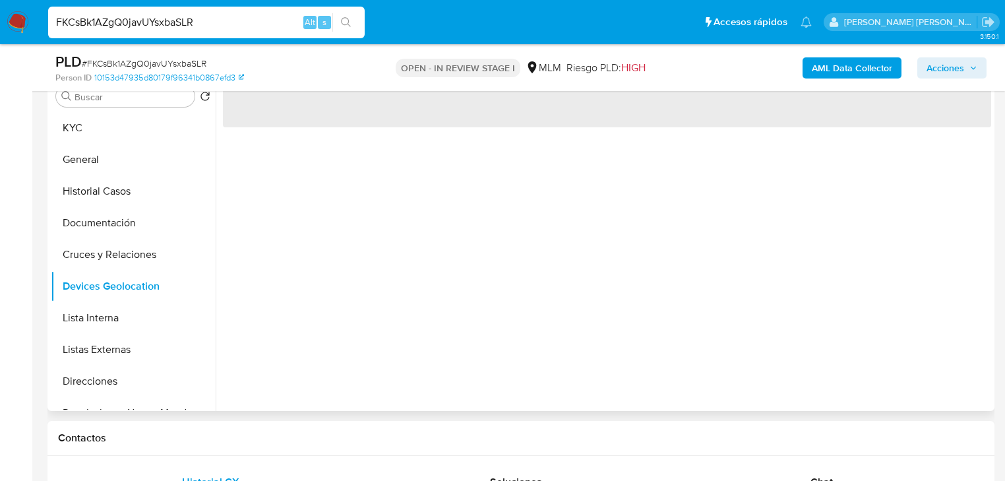
scroll to position [251, 0]
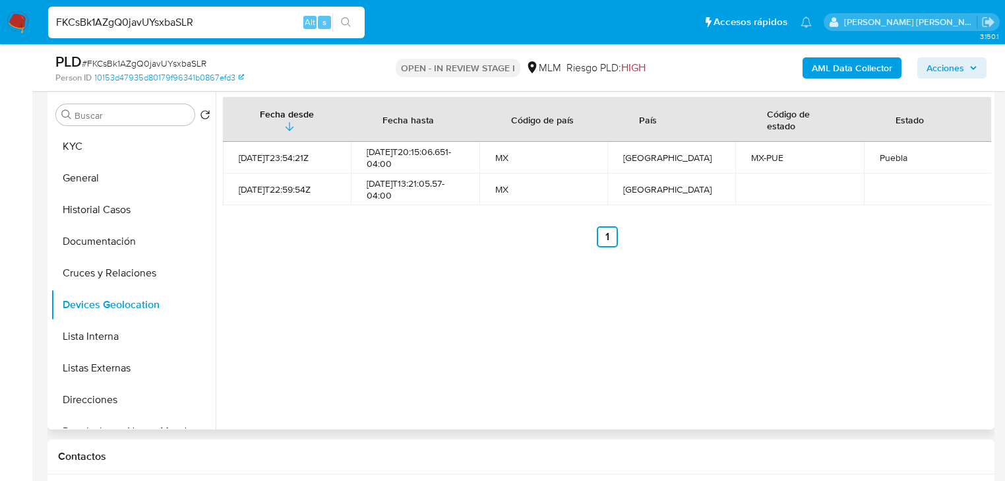
drag, startPoint x: 110, startPoint y: 372, endPoint x: 305, endPoint y: 349, distance: 195.8
click at [110, 372] on button "Listas Externas" at bounding box center [133, 368] width 165 height 32
click at [429, 347] on div "Fecha desde Fecha hasta Código de país País Código de estado Estado 2021-08-01T…" at bounding box center [603, 261] width 775 height 338
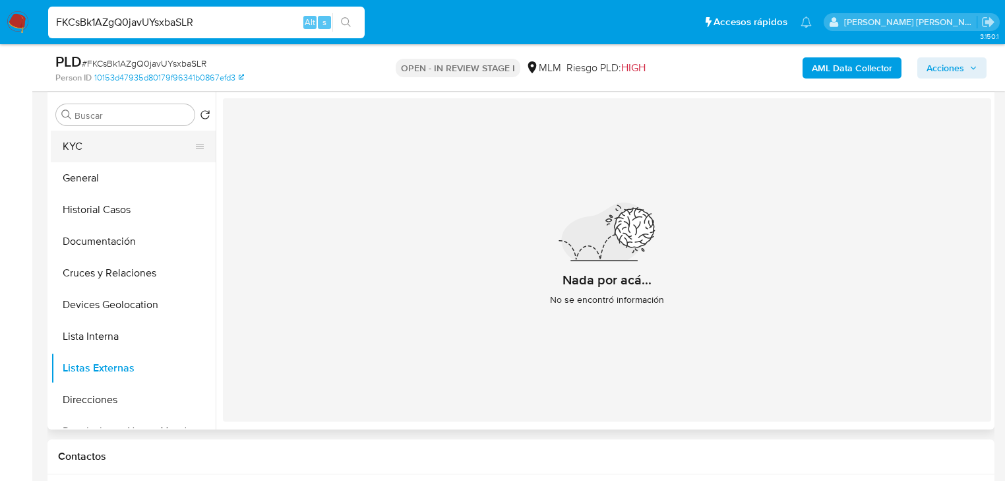
click at [95, 144] on button "KYC" at bounding box center [128, 147] width 154 height 32
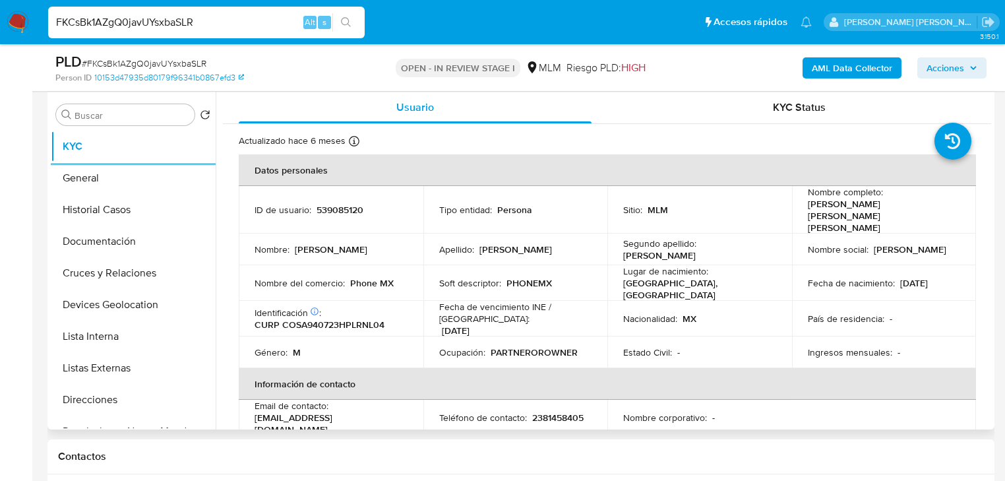
click at [535, 368] on th "Información de contacto" at bounding box center [607, 384] width 737 height 32
click at [333, 411] on p "tecatito007@gmail.com" at bounding box center [328, 423] width 148 height 24
click at [358, 407] on td "Email de contacto : tecatito007@gmail.com" at bounding box center [331, 417] width 185 height 36
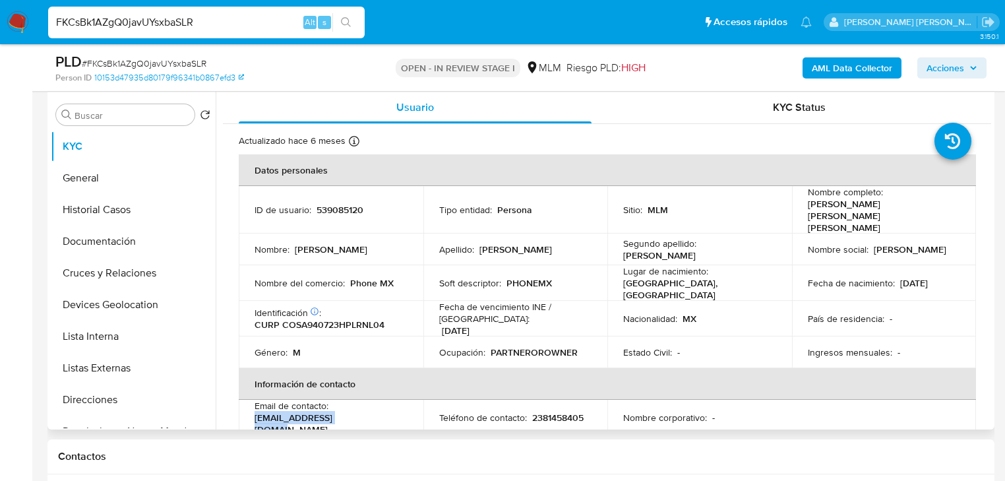
drag, startPoint x: 358, startPoint y: 406, endPoint x: 252, endPoint y: 406, distance: 106.1
click at [252, 406] on td "Email de contacto : tecatito007@gmail.com" at bounding box center [331, 417] width 185 height 36
copy p "tecatito007@gmail.com"
click at [543, 411] on p "2381458405" at bounding box center [557, 417] width 51 height 12
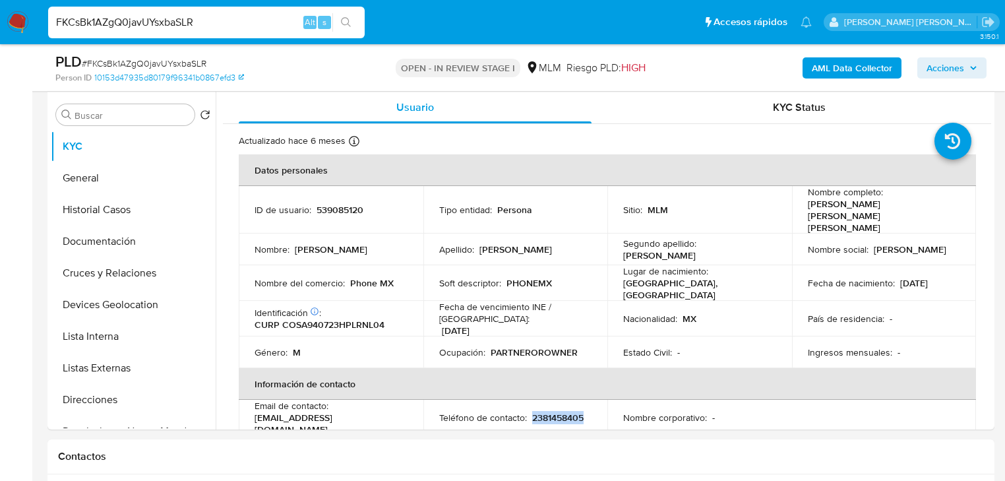
copy p "2381458405"
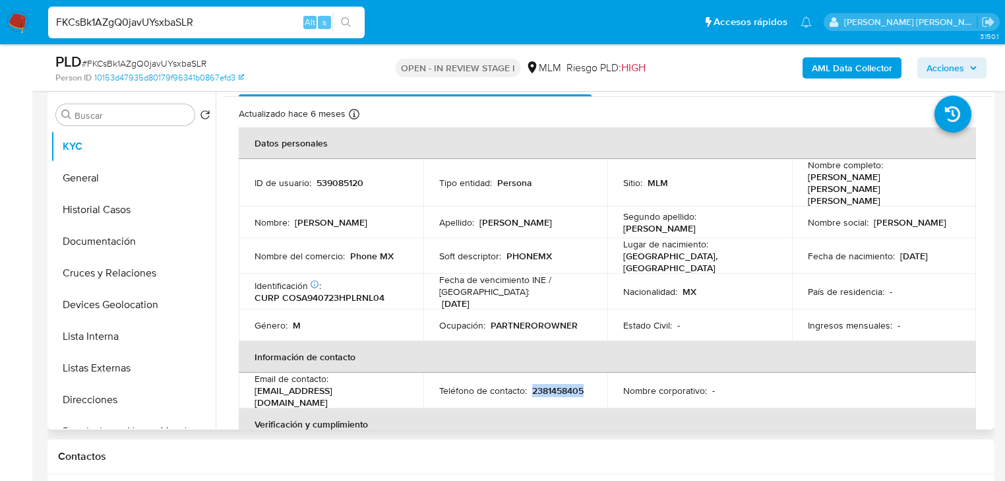
scroll to position [53, 0]
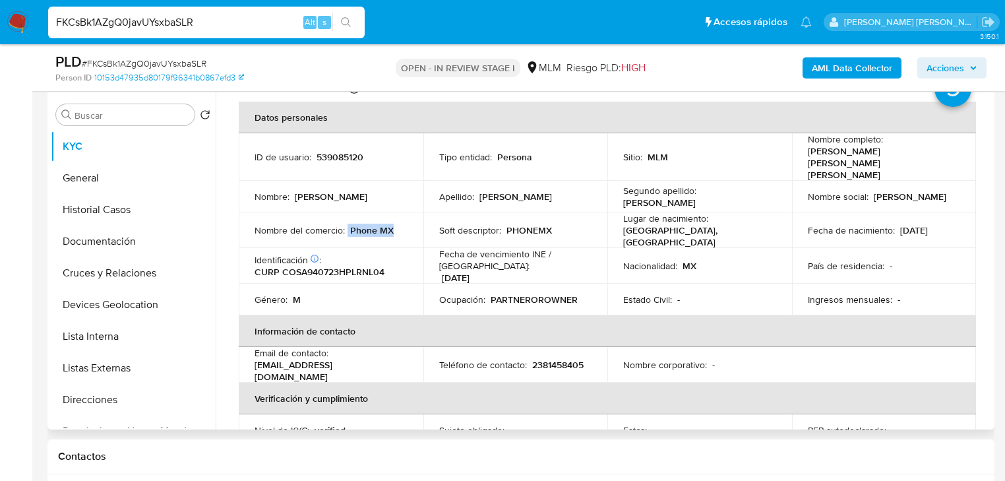
drag, startPoint x: 345, startPoint y: 211, endPoint x: 406, endPoint y: 211, distance: 60.6
click at [406, 212] on td "Nombre del comercio : Phone MX" at bounding box center [331, 230] width 185 height 36
copy div "Phone MX"
drag, startPoint x: 95, startPoint y: 401, endPoint x: 109, endPoint y: 388, distance: 19.2
click at [95, 400] on button "Direcciones" at bounding box center [128, 400] width 154 height 32
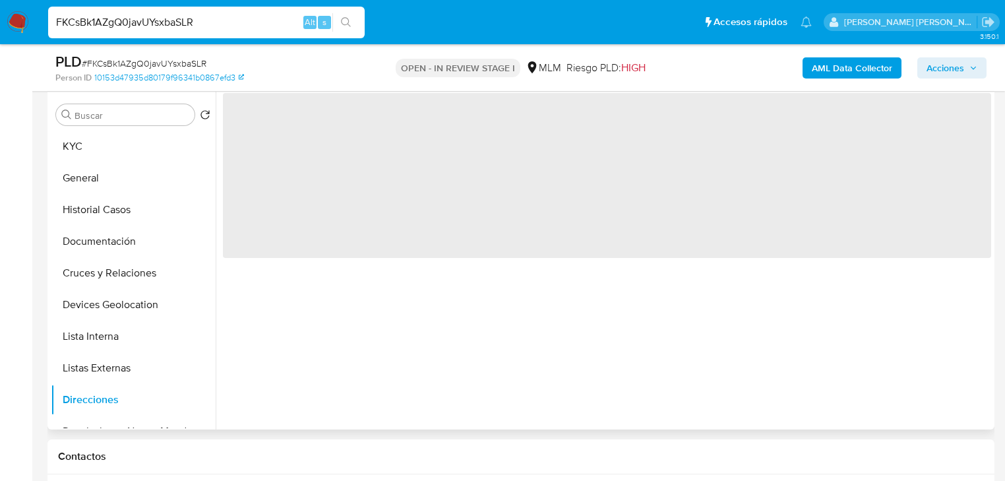
scroll to position [0, 0]
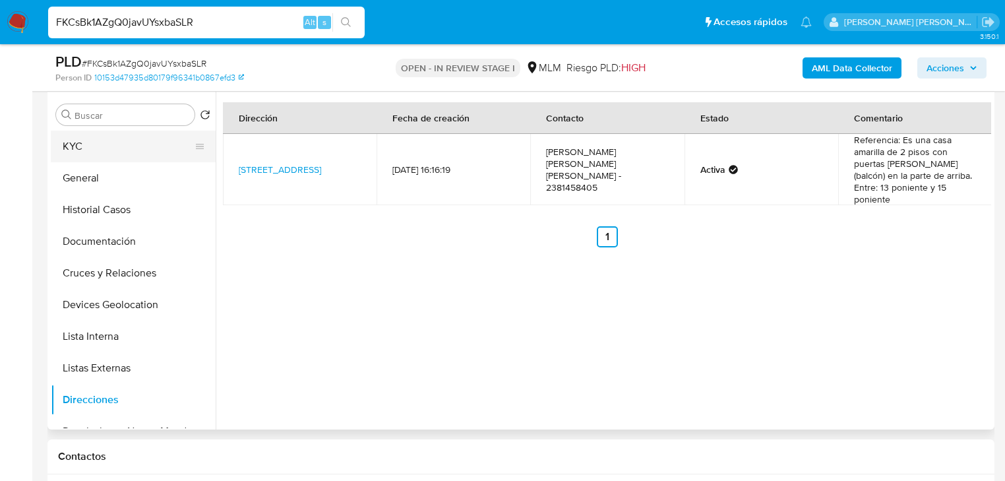
click at [88, 148] on button "KYC" at bounding box center [128, 147] width 154 height 32
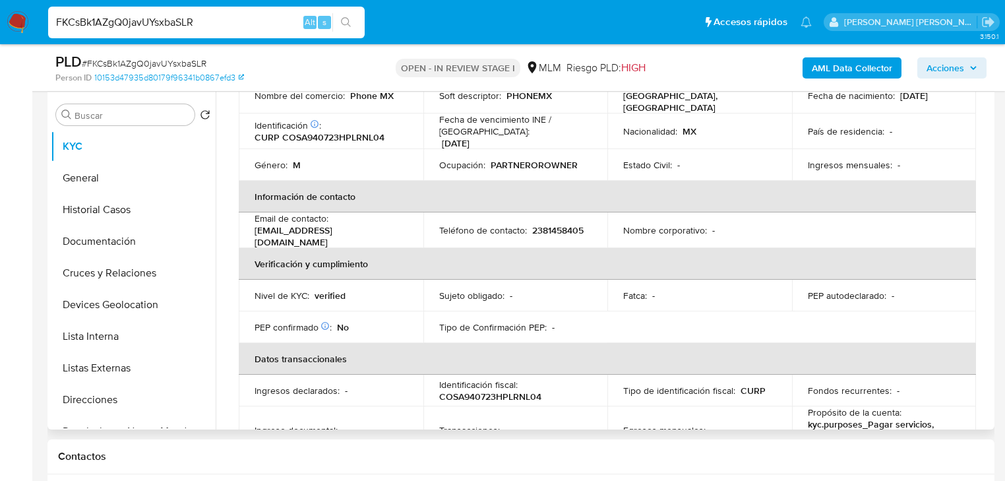
scroll to position [84, 0]
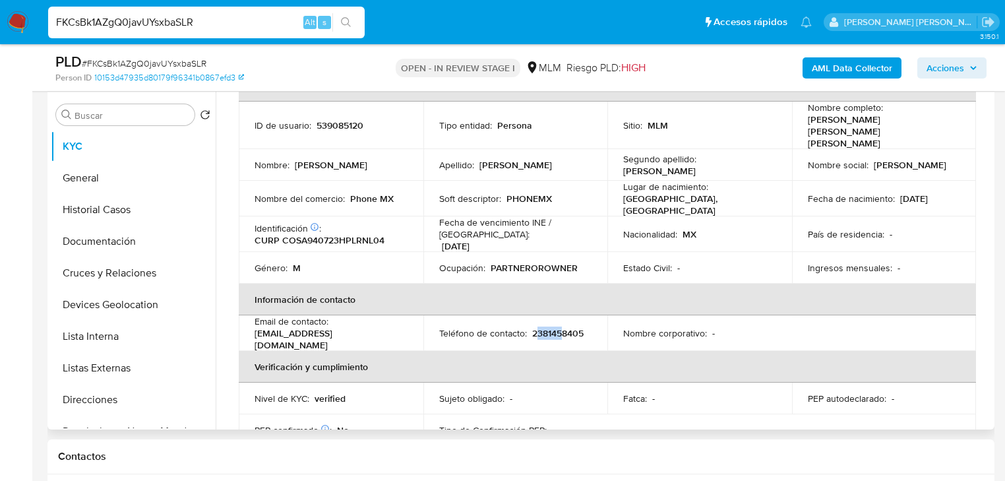
click at [639, 315] on tr "Email de contacto : tecatito007@gmail.com Teléfono de contacto : 2381458405 Nom…" at bounding box center [607, 333] width 737 height 36
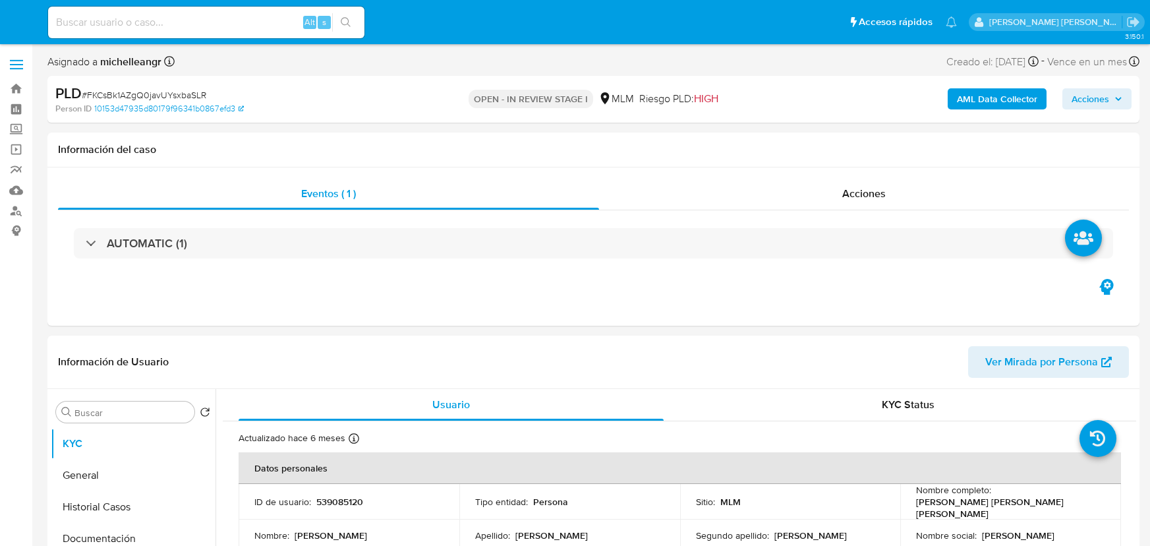
select select "10"
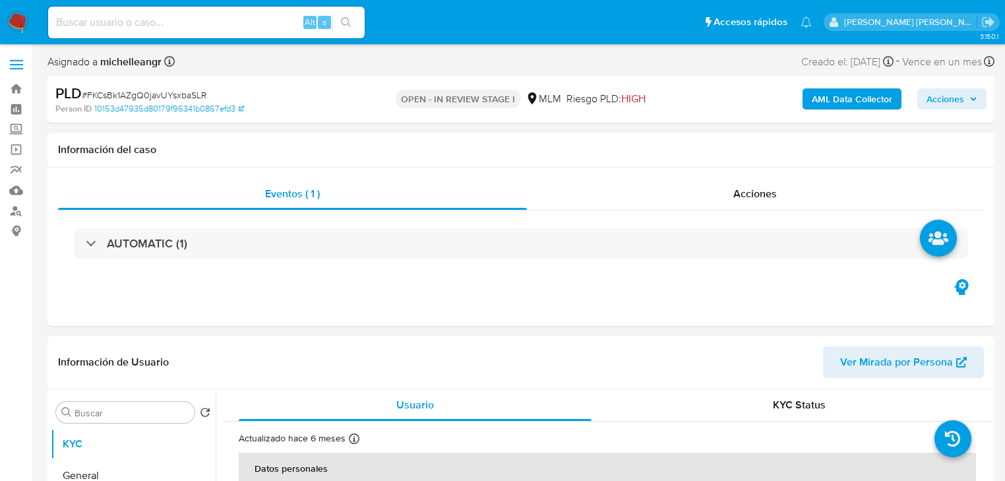
click at [115, 10] on div "Alt s" at bounding box center [206, 23] width 316 height 32
click at [119, 11] on div "Alt s" at bounding box center [206, 23] width 316 height 32
click at [117, 21] on input at bounding box center [206, 22] width 316 height 17
paste input "836079034"
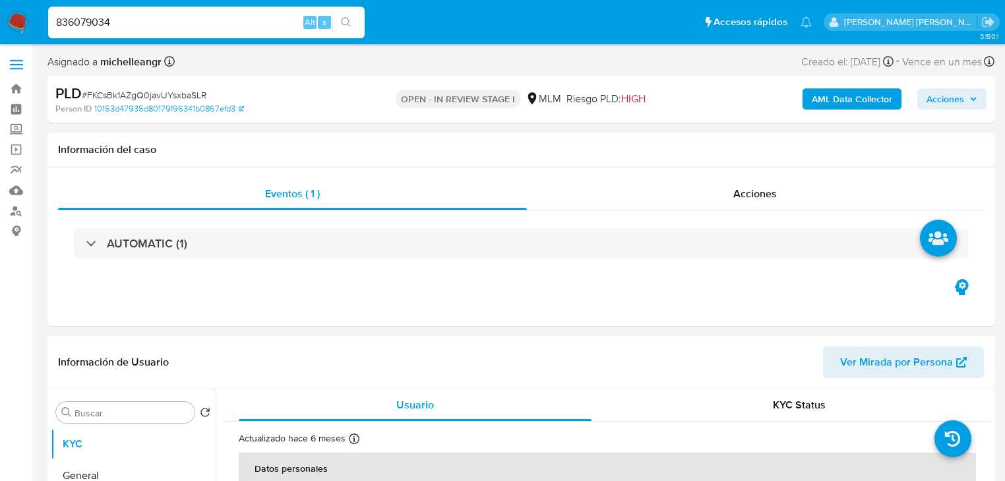
type input "836079034"
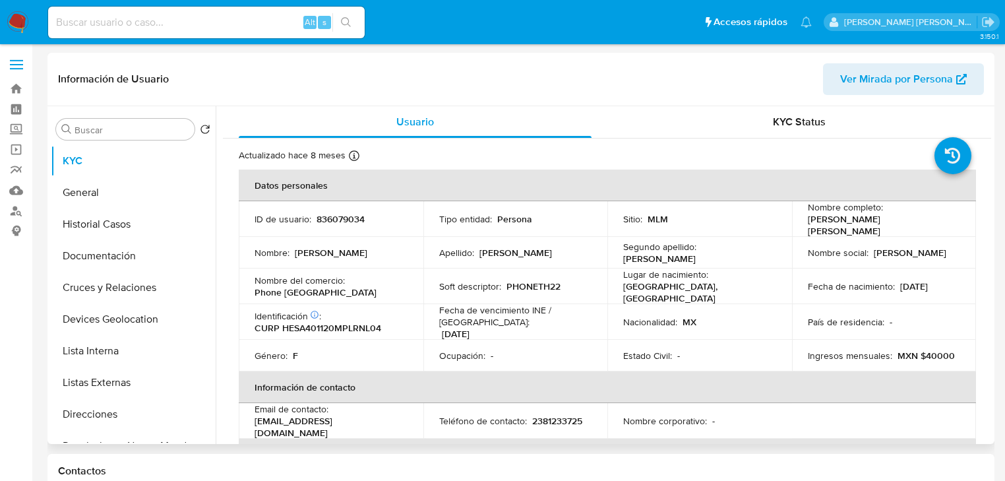
select select "10"
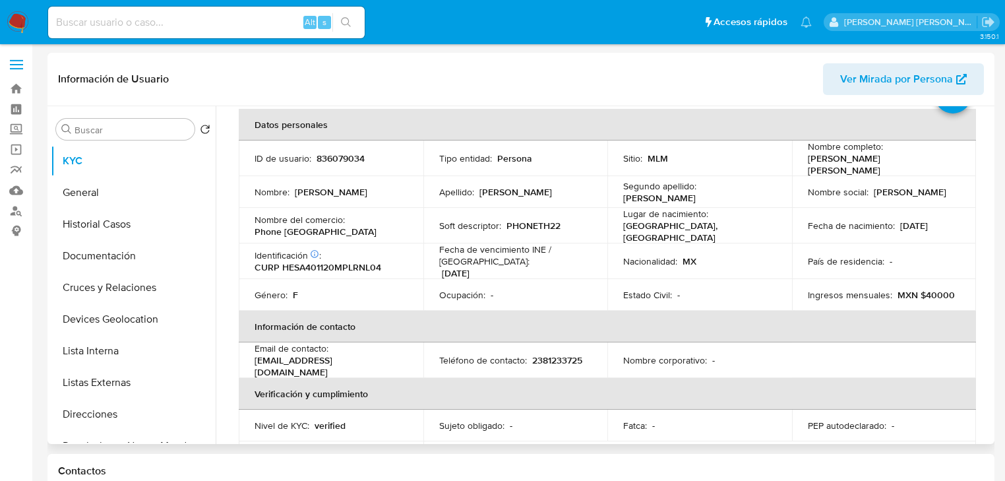
scroll to position [53, 0]
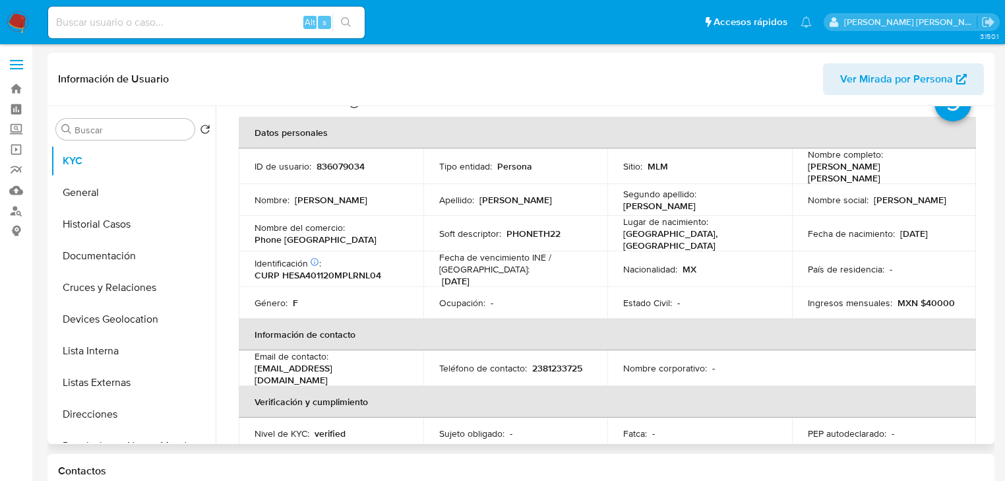
click at [503, 251] on p "Fecha de vencimiento INE / [GEOGRAPHIC_DATA] :" at bounding box center [515, 263] width 153 height 24
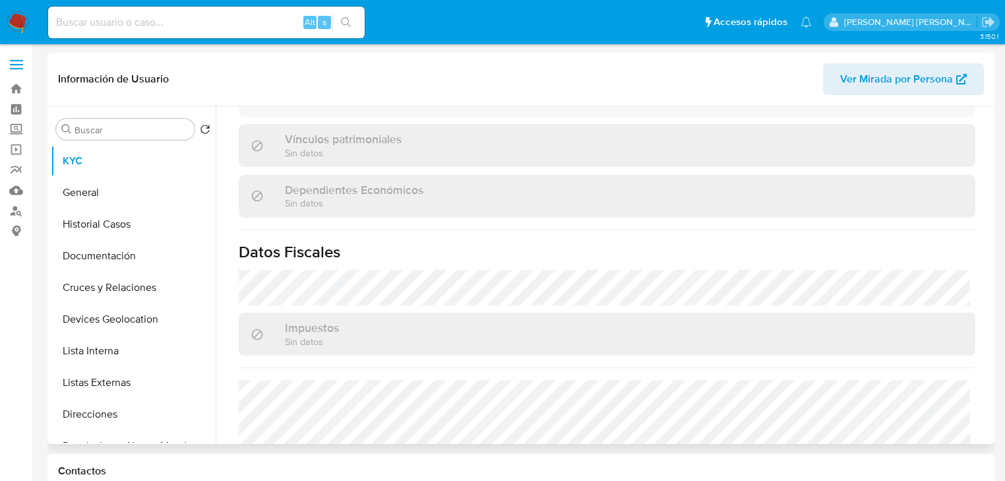
scroll to position [833, 0]
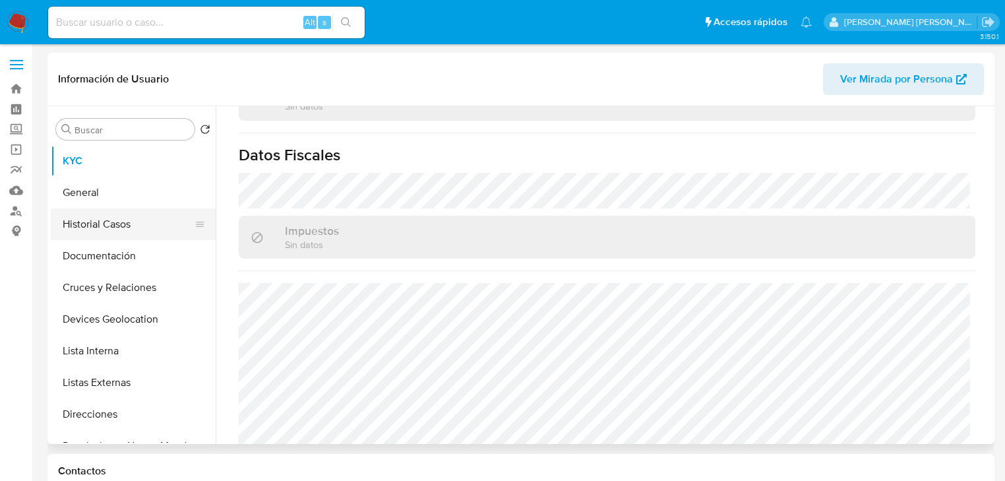
click at [121, 234] on button "Historial Casos" at bounding box center [128, 224] width 154 height 32
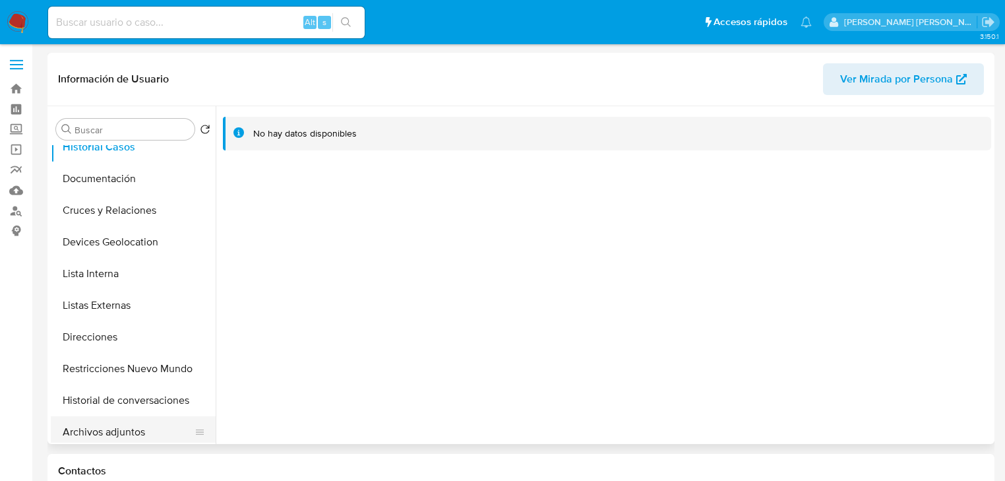
scroll to position [158, 0]
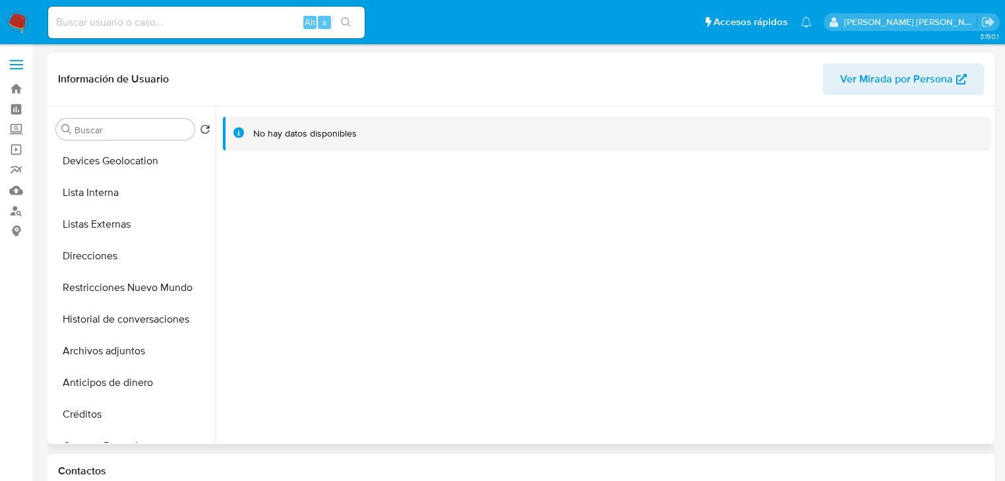
click at [98, 225] on button "Listas Externas" at bounding box center [133, 224] width 165 height 32
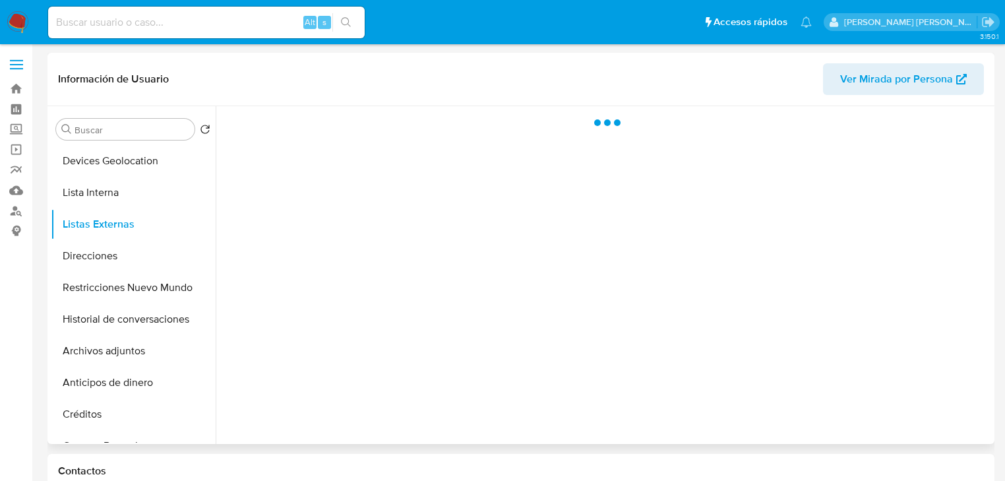
click at [436, 245] on div at bounding box center [603, 275] width 775 height 338
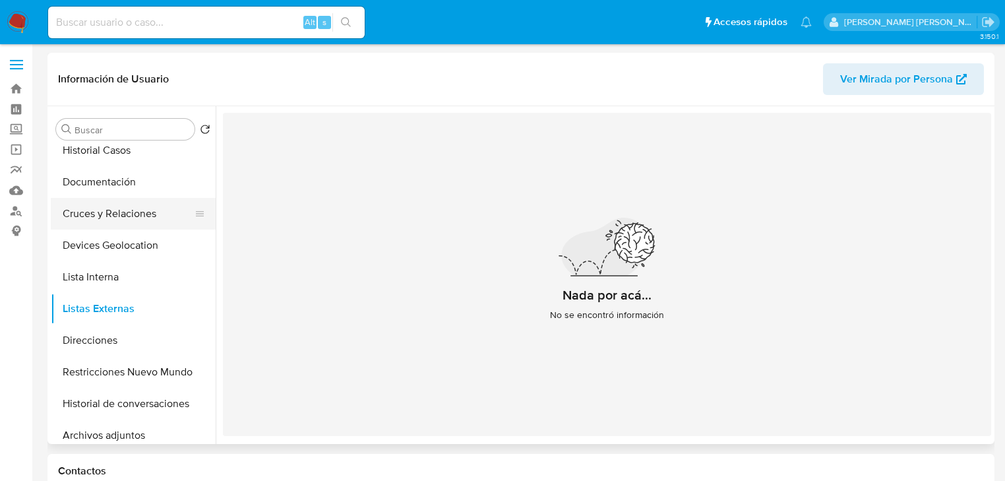
scroll to position [0, 0]
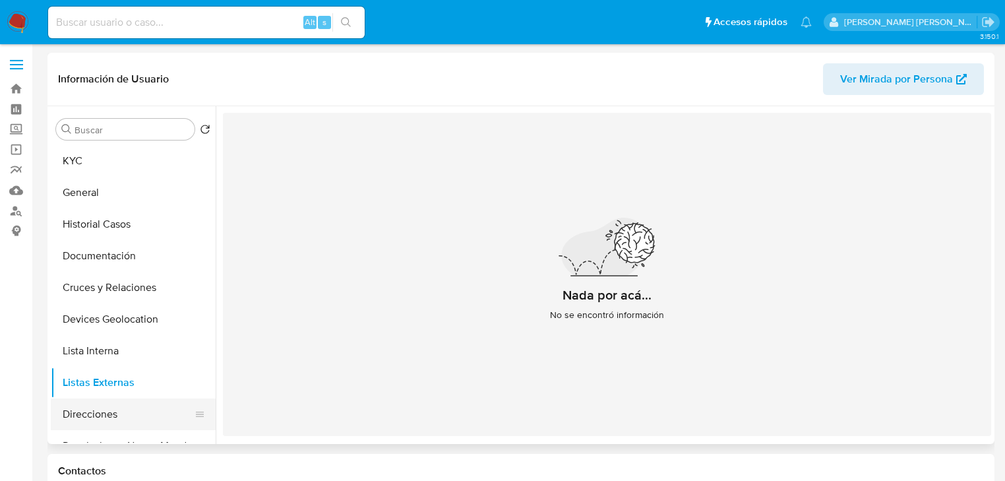
click at [120, 425] on button "Direcciones" at bounding box center [128, 414] width 154 height 32
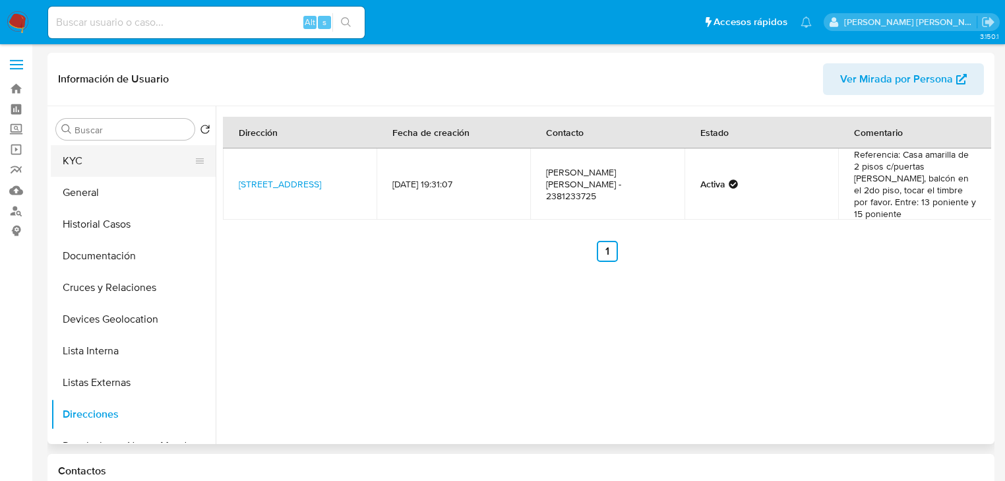
click at [107, 167] on button "KYC" at bounding box center [128, 161] width 154 height 32
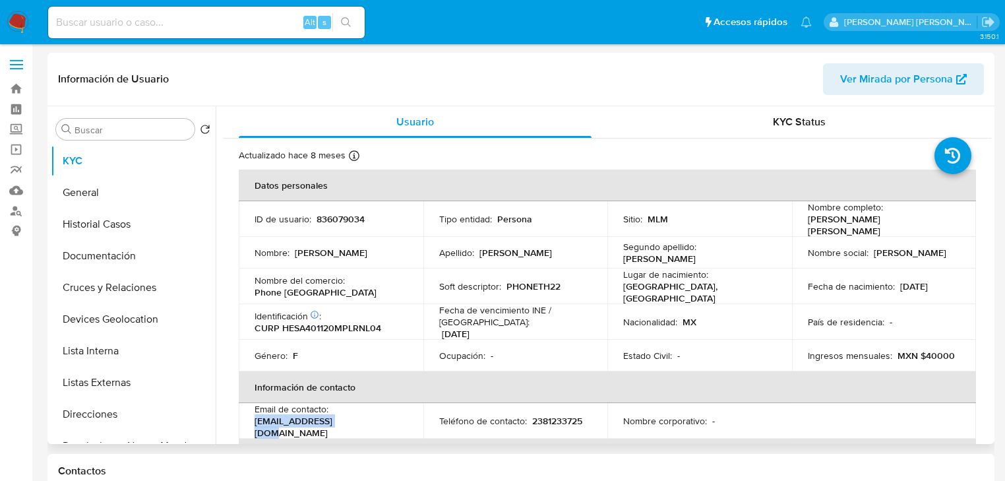
drag, startPoint x: 254, startPoint y: 419, endPoint x: 356, endPoint y: 406, distance: 103.0
click at [356, 409] on div "Email de contacto : [EMAIL_ADDRESS][DOMAIN_NAME]" at bounding box center [330, 421] width 153 height 36
drag, startPoint x: 282, startPoint y: 415, endPoint x: 442, endPoint y: 65, distance: 384.7
click at [359, 417] on td "Email de contacto : [EMAIL_ADDRESS][DOMAIN_NAME]" at bounding box center [331, 421] width 185 height 36
copy p "[EMAIL_ADDRESS][DOMAIN_NAME]"
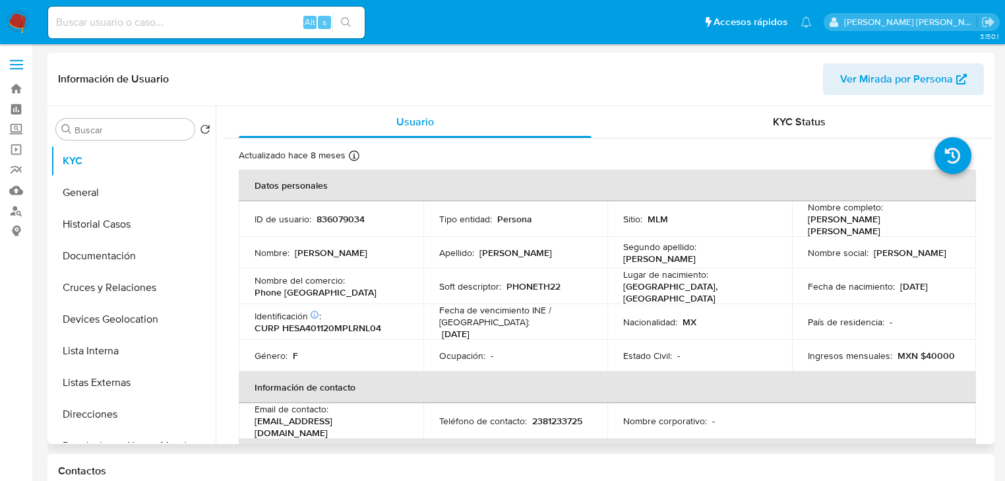
drag, startPoint x: 537, startPoint y: 343, endPoint x: 530, endPoint y: 416, distance: 72.9
click at [537, 349] on div "Ocupación : -" at bounding box center [515, 355] width 153 height 12
click at [545, 415] on p "2381233725" at bounding box center [557, 421] width 50 height 12
copy p "2381233725"
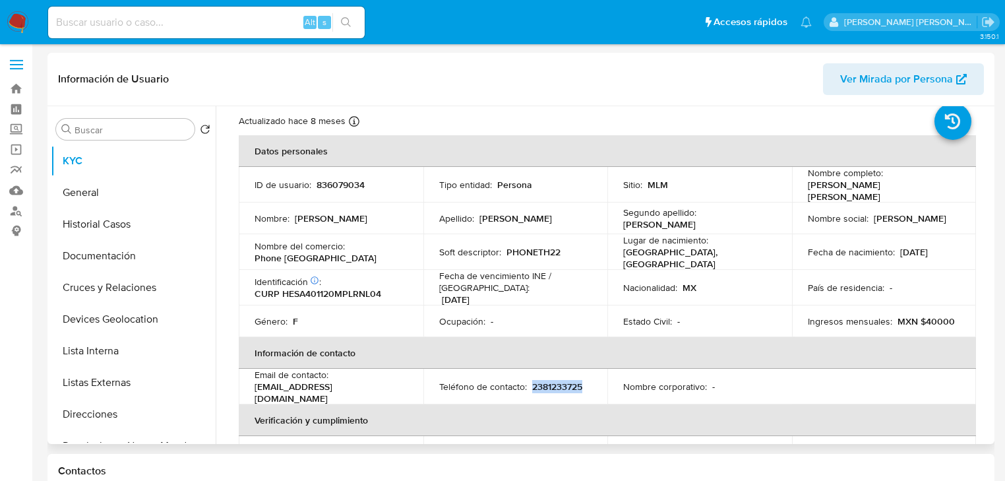
scroll to position [53, 0]
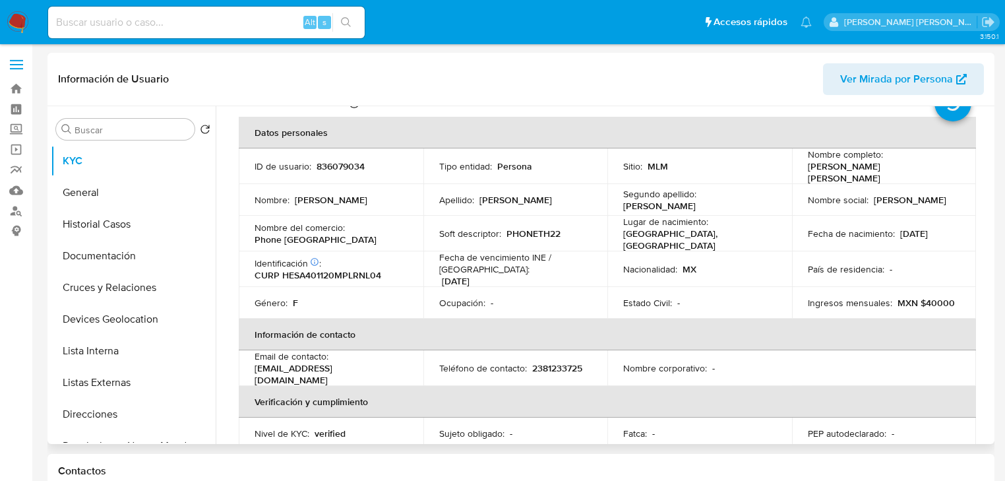
click at [525, 229] on p "PHONETH22" at bounding box center [533, 233] width 54 height 12
click at [352, 166] on p "836079034" at bounding box center [340, 166] width 48 height 12
click at [326, 269] on p "CURP HESA401120MPLRNL04" at bounding box center [317, 275] width 127 height 12
click at [287, 269] on p "CURP HESA401120MPLRNL04" at bounding box center [317, 275] width 127 height 12
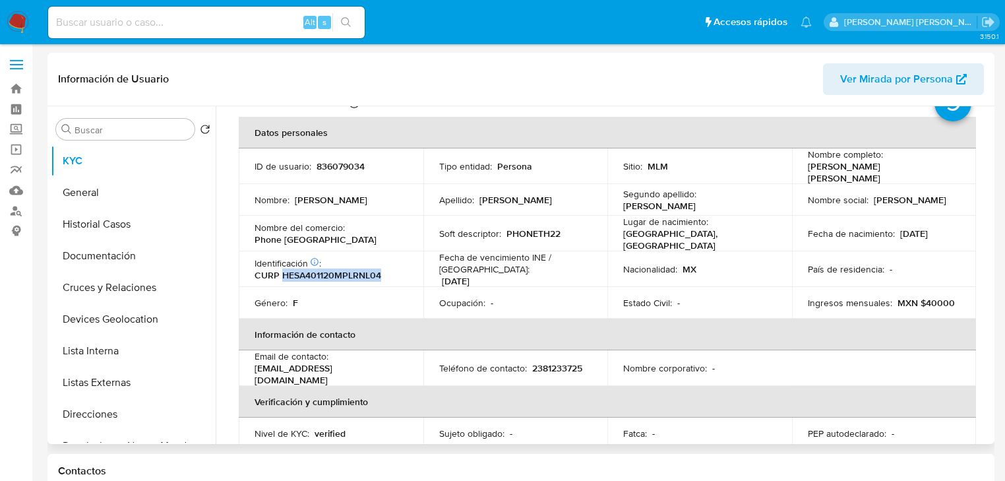
copy p "HESA401120MPLRNL04"
click at [901, 251] on td "País de residencia : -" at bounding box center [884, 269] width 185 height 36
click at [120, 259] on button "Documentación" at bounding box center [128, 256] width 154 height 32
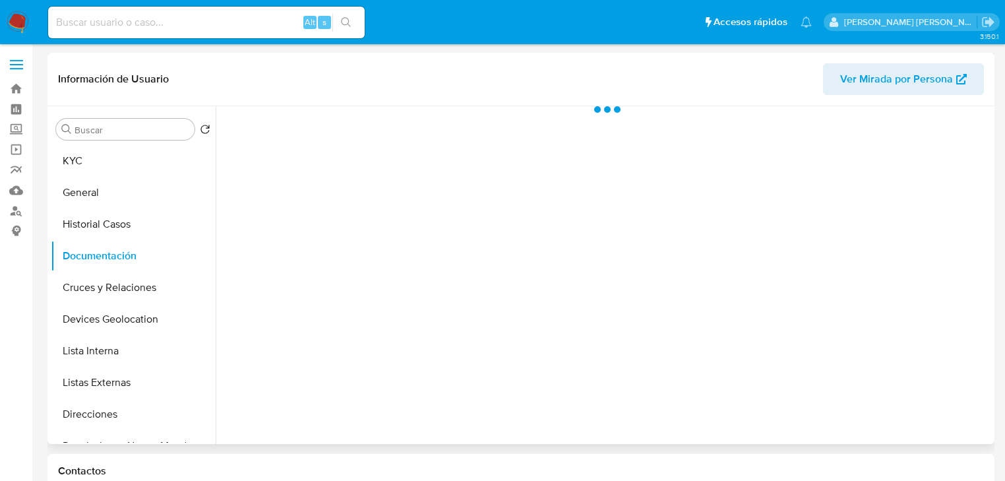
scroll to position [0, 0]
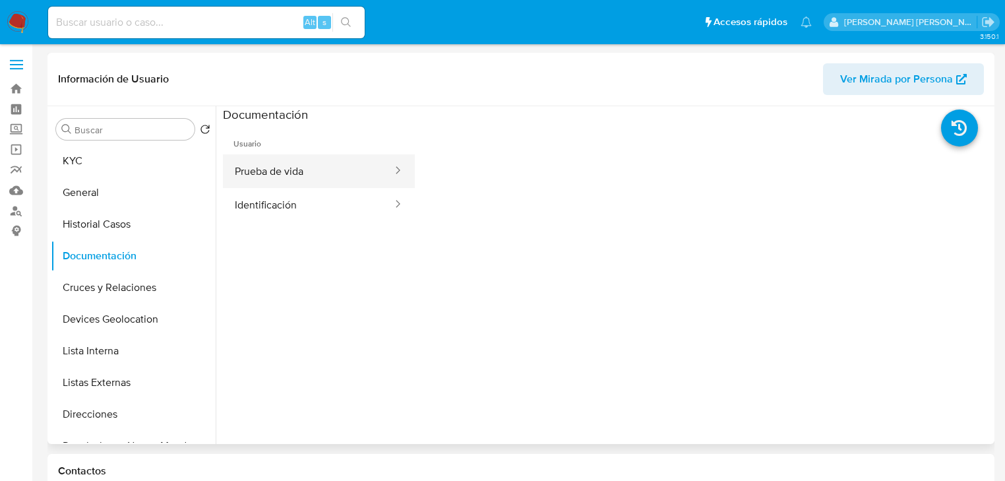
drag, startPoint x: 337, startPoint y: 171, endPoint x: 343, endPoint y: 167, distance: 6.8
click at [343, 167] on button "Prueba de vida" at bounding box center [308, 171] width 171 height 34
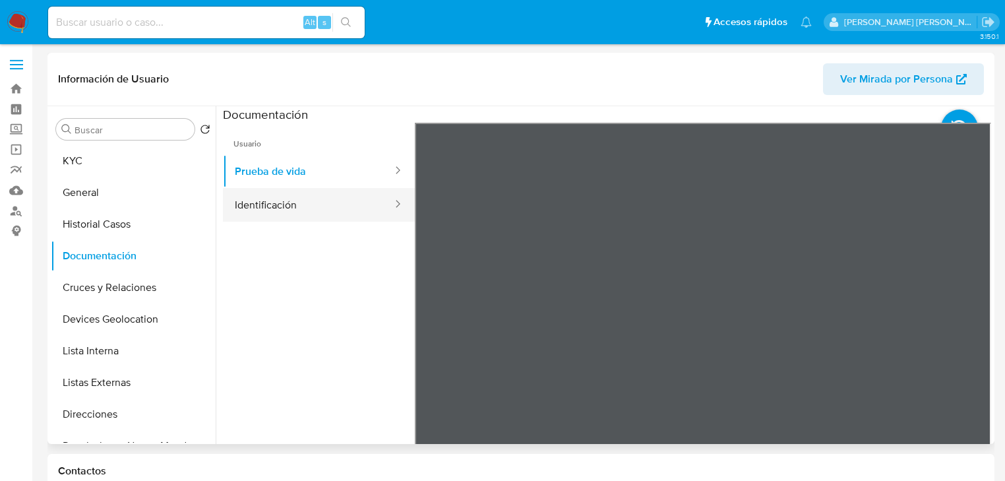
click at [338, 219] on ul "Usuario Prueba de vida Identificación" at bounding box center [319, 313] width 192 height 380
drag, startPoint x: 329, startPoint y: 211, endPoint x: 407, endPoint y: 218, distance: 78.8
click at [330, 211] on button "Identificación" at bounding box center [308, 205] width 171 height 34
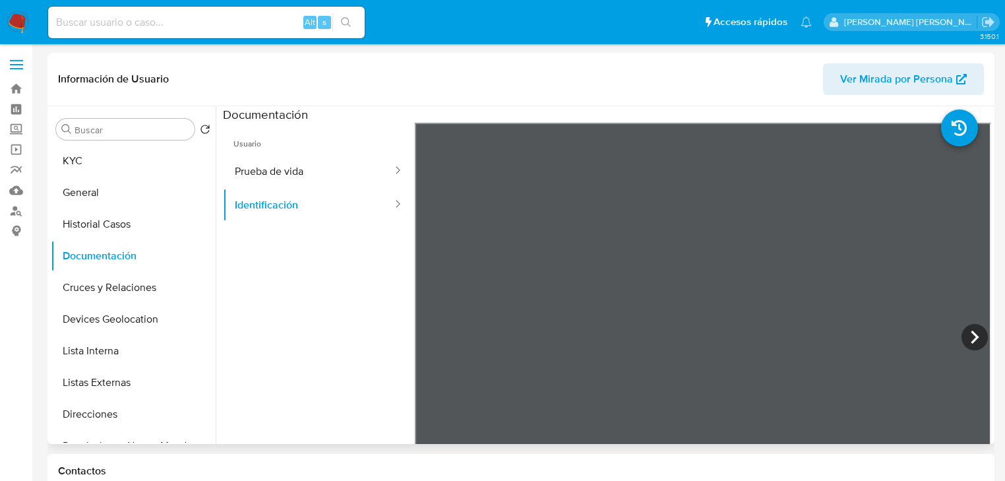
scroll to position [16, 0]
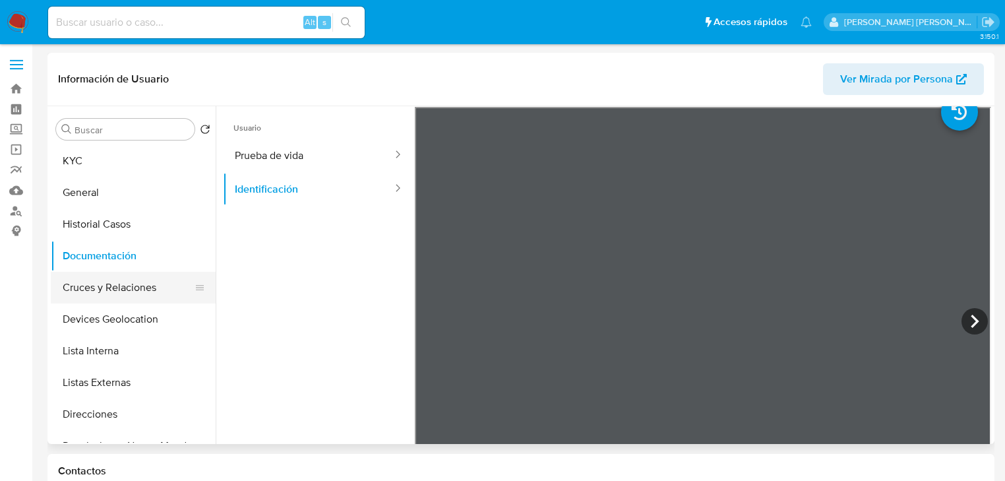
click at [137, 290] on button "Cruces y Relaciones" at bounding box center [128, 288] width 154 height 32
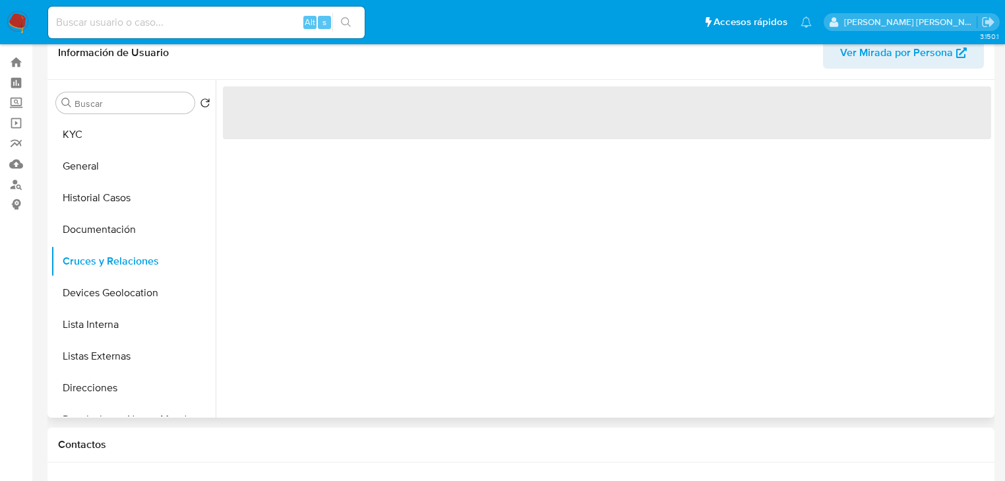
scroll to position [53, 0]
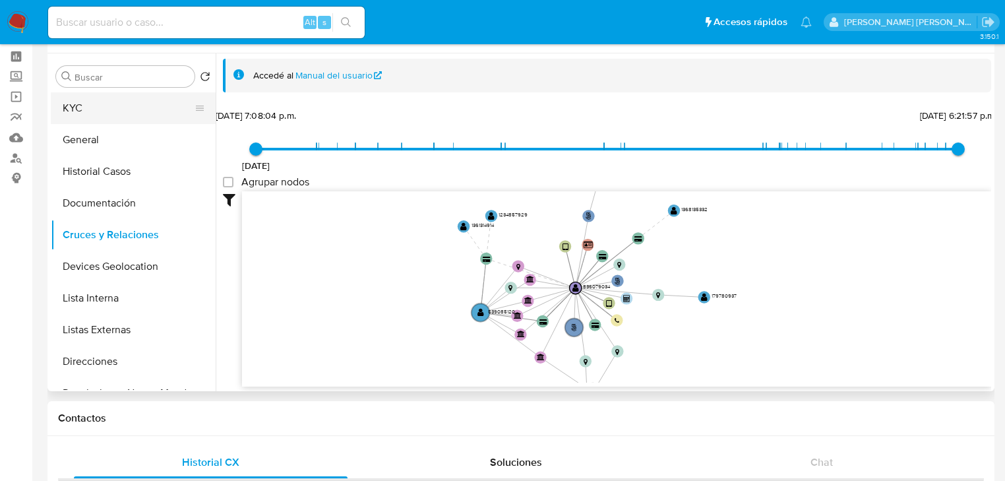
click at [92, 107] on button "KYC" at bounding box center [128, 108] width 154 height 32
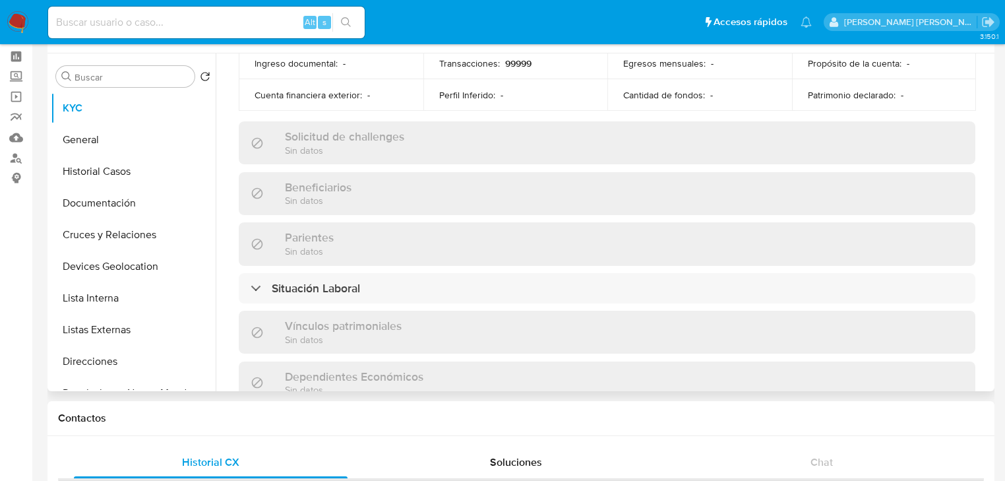
scroll to position [580, 0]
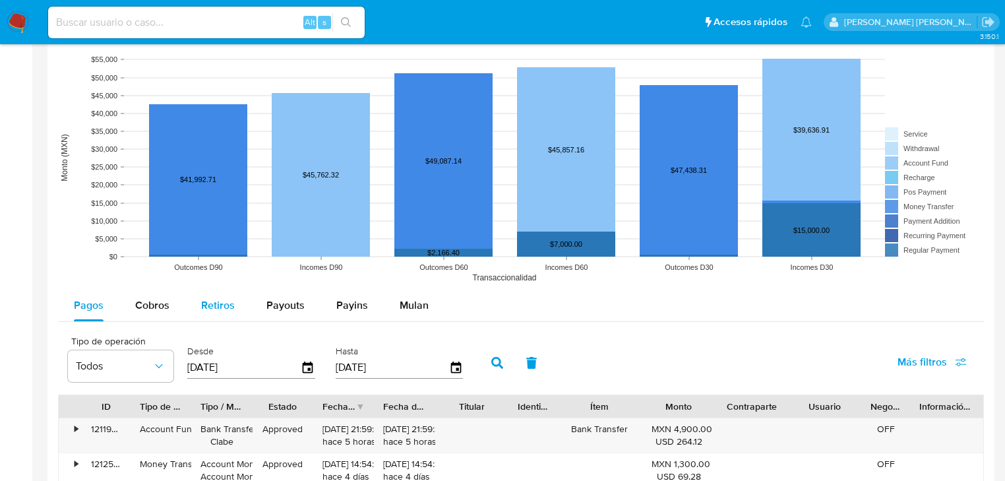
drag, startPoint x: 154, startPoint y: 309, endPoint x: 199, endPoint y: 299, distance: 46.7
click at [152, 304] on span "Cobros" at bounding box center [152, 304] width 34 height 15
select select "10"
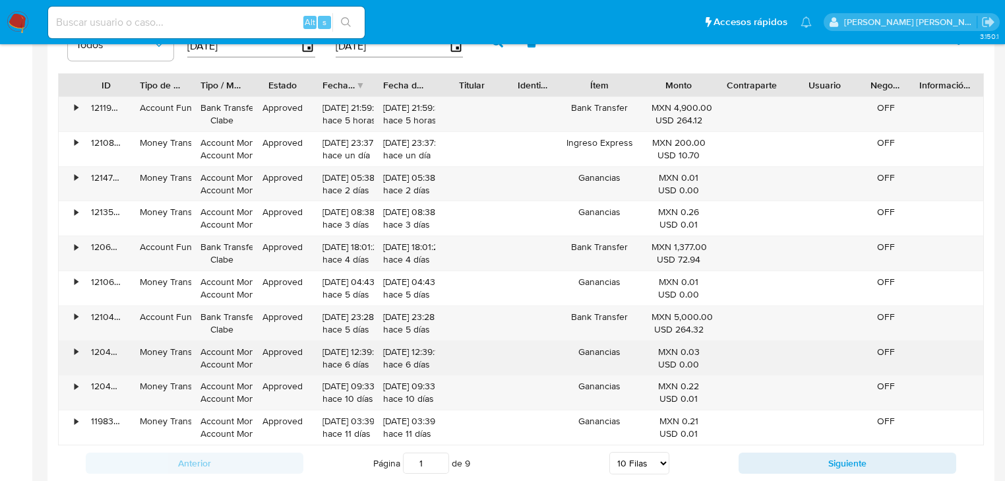
scroll to position [1371, 0]
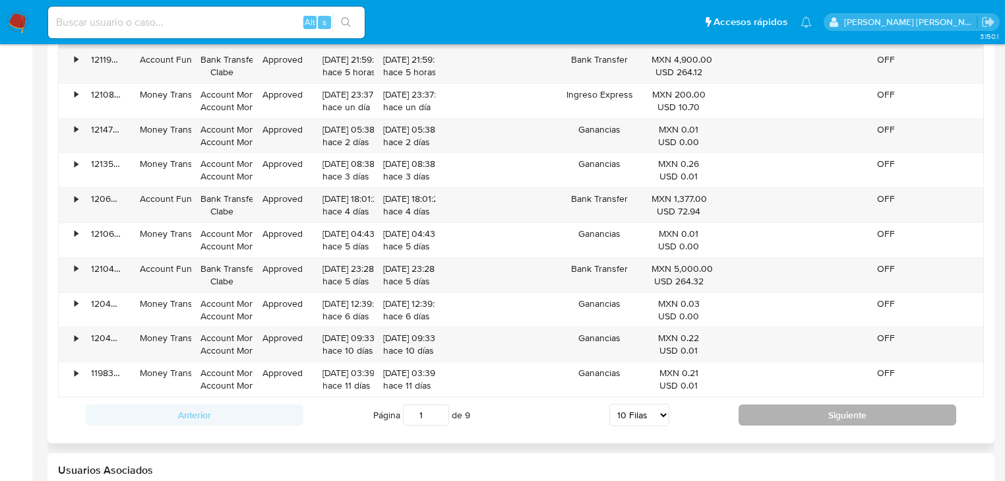
click at [752, 417] on button "Siguiente" at bounding box center [847, 414] width 218 height 21
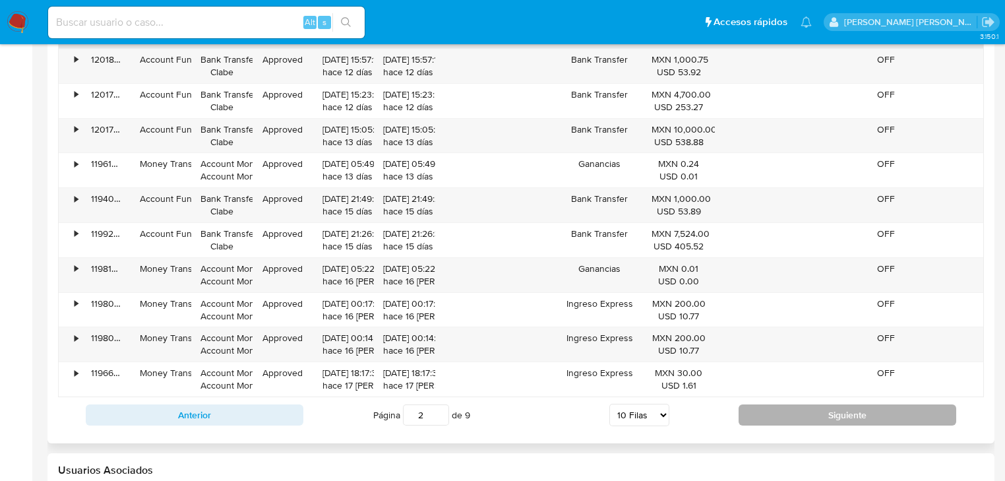
click at [813, 405] on button "Siguiente" at bounding box center [847, 414] width 218 height 21
type input "3"
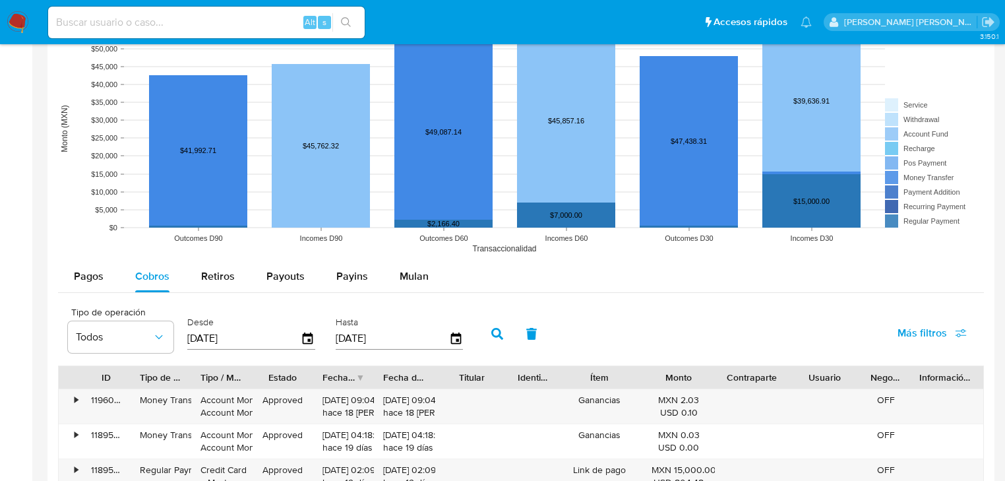
scroll to position [1002, 0]
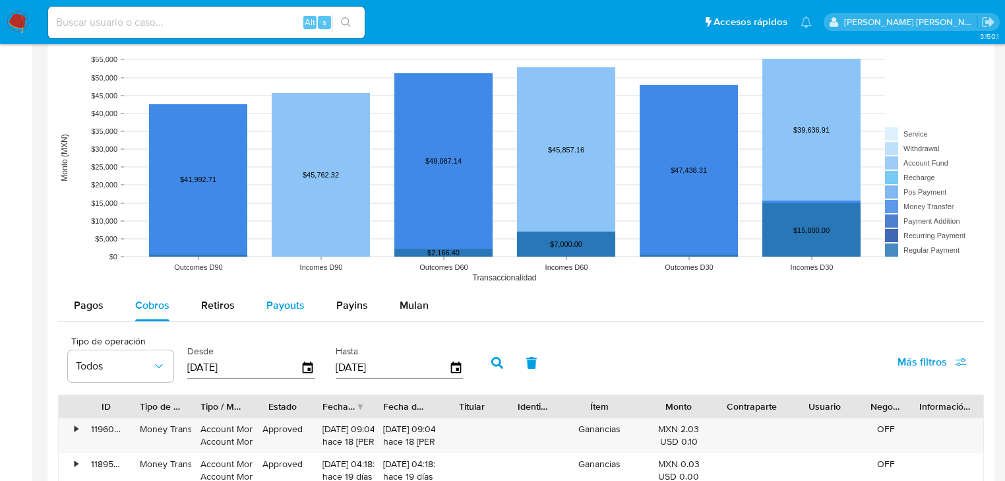
drag, startPoint x: 274, startPoint y: 291, endPoint x: 287, endPoint y: 291, distance: 13.2
click at [279, 289] on div "Payouts" at bounding box center [285, 305] width 38 height 32
select select "10"
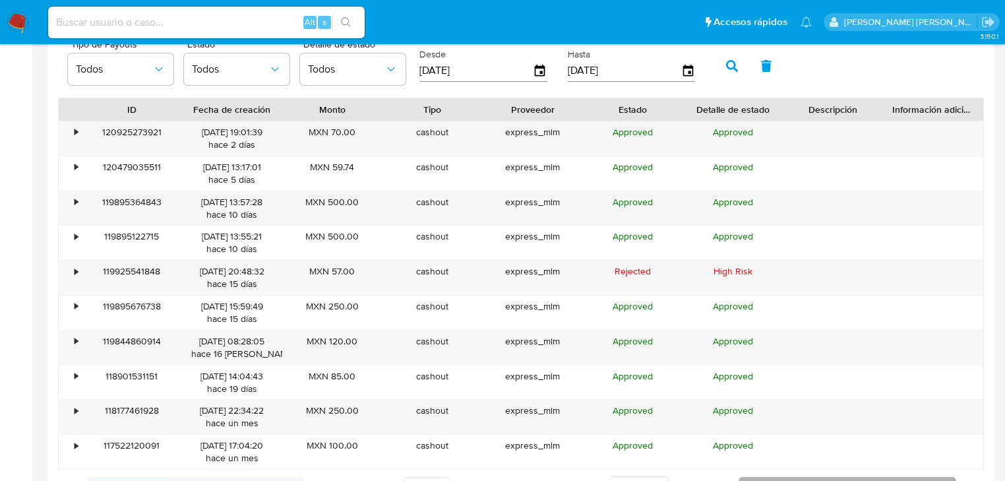
scroll to position [1371, 0]
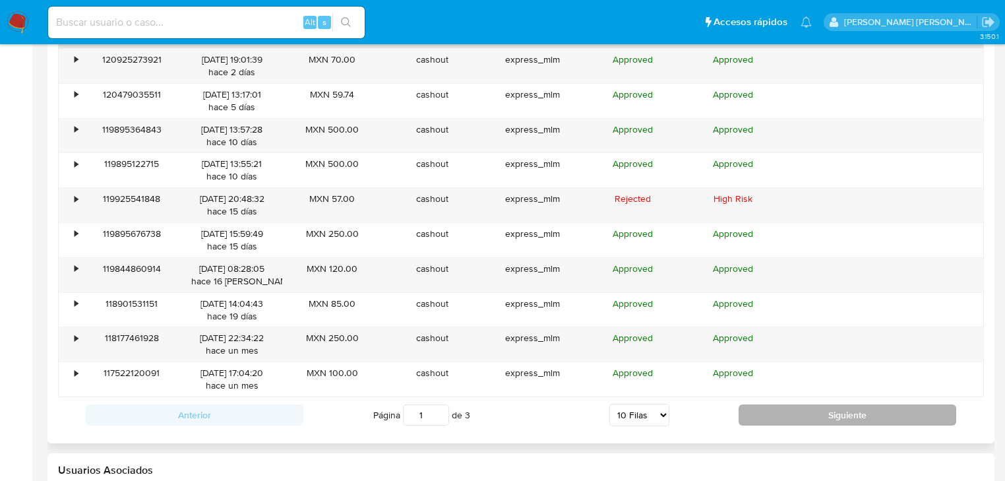
click at [810, 406] on button "Siguiente" at bounding box center [847, 414] width 218 height 21
type input "2"
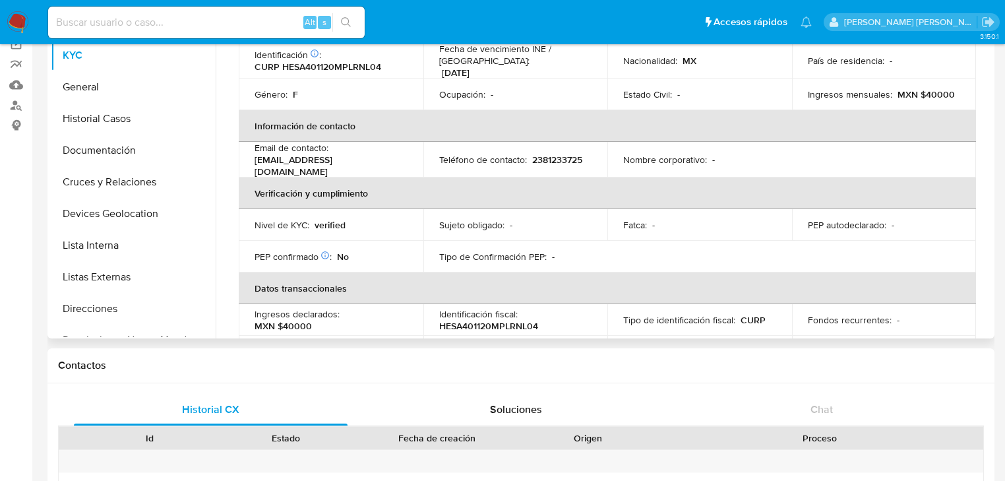
scroll to position [0, 0]
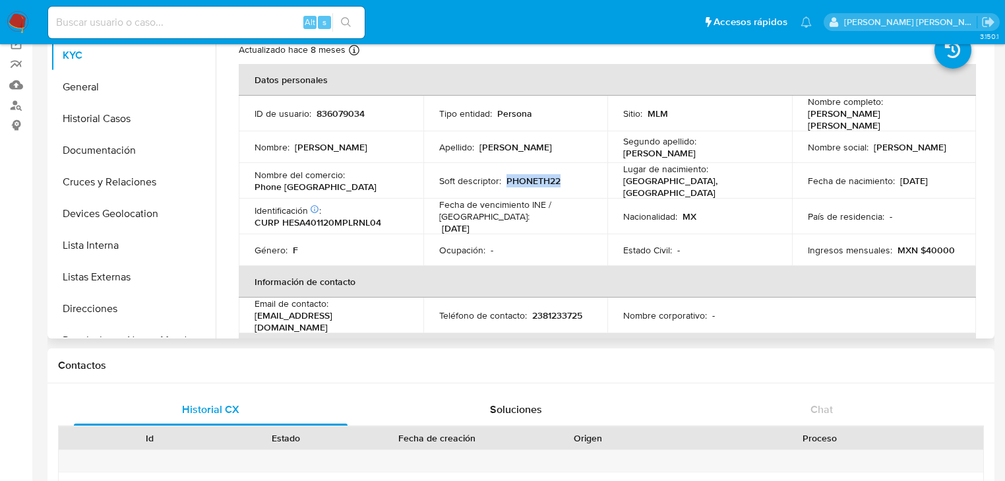
drag, startPoint x: 562, startPoint y: 177, endPoint x: 505, endPoint y: 156, distance: 61.1
click at [505, 177] on div "Soft descriptor : PHONETH22" at bounding box center [515, 181] width 153 height 12
copy p "PHONETH22"
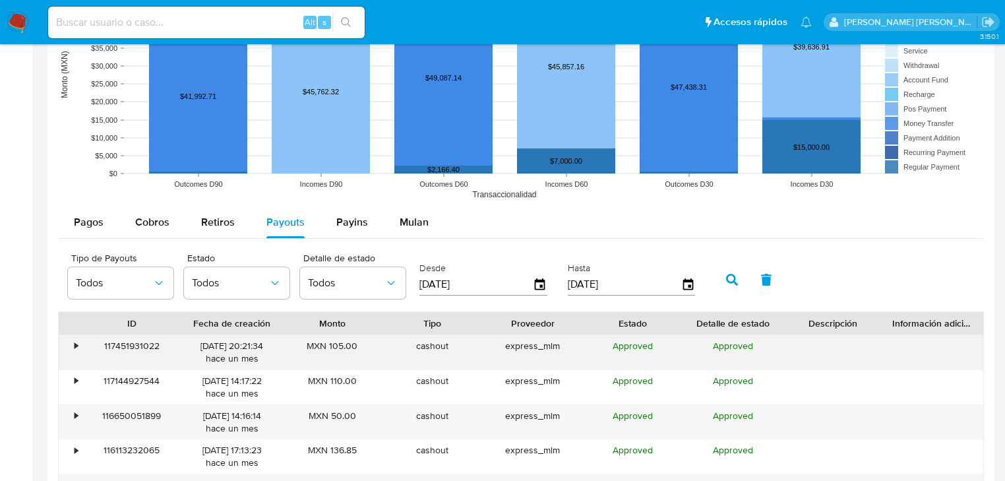
scroll to position [1160, 0]
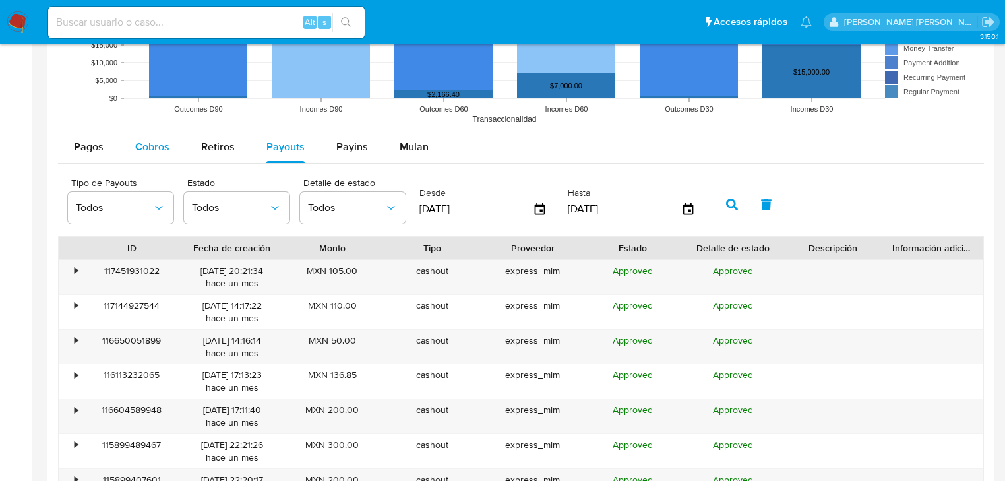
click at [121, 133] on button "Cobros" at bounding box center [152, 147] width 66 height 32
click at [148, 140] on span "Cobros" at bounding box center [152, 146] width 34 height 15
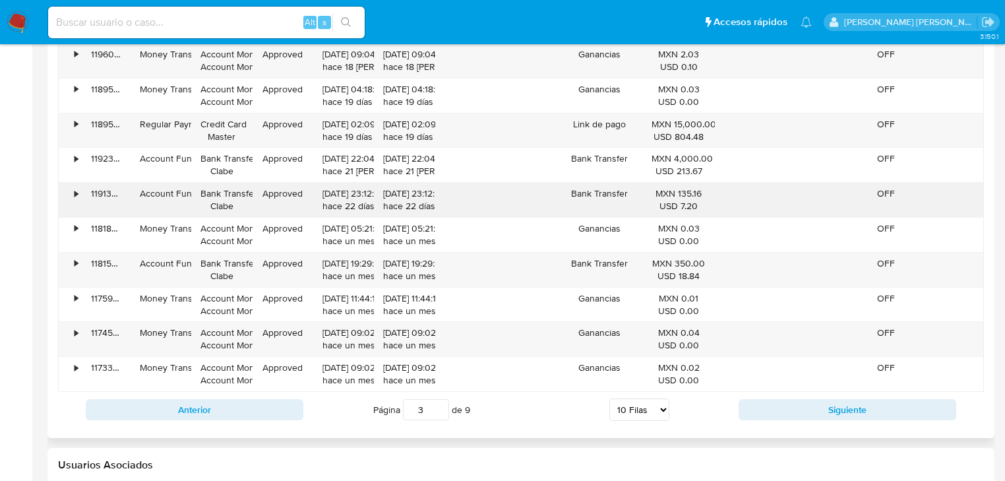
scroll to position [1424, 0]
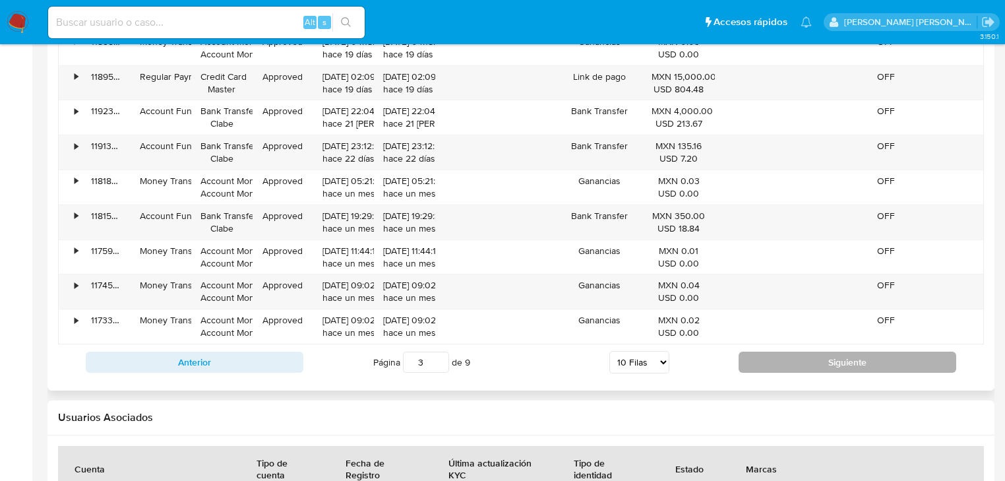
click at [767, 359] on button "Siguiente" at bounding box center [847, 361] width 218 height 21
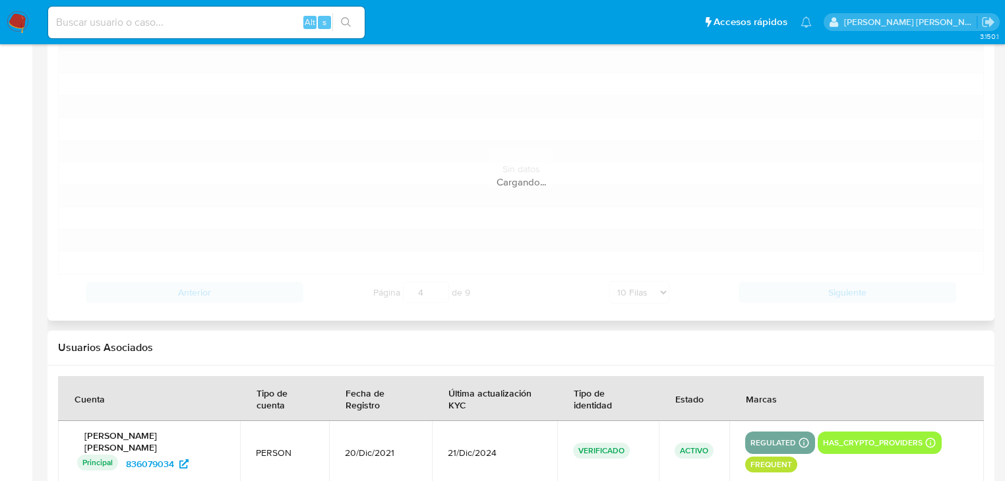
scroll to position [1318, 0]
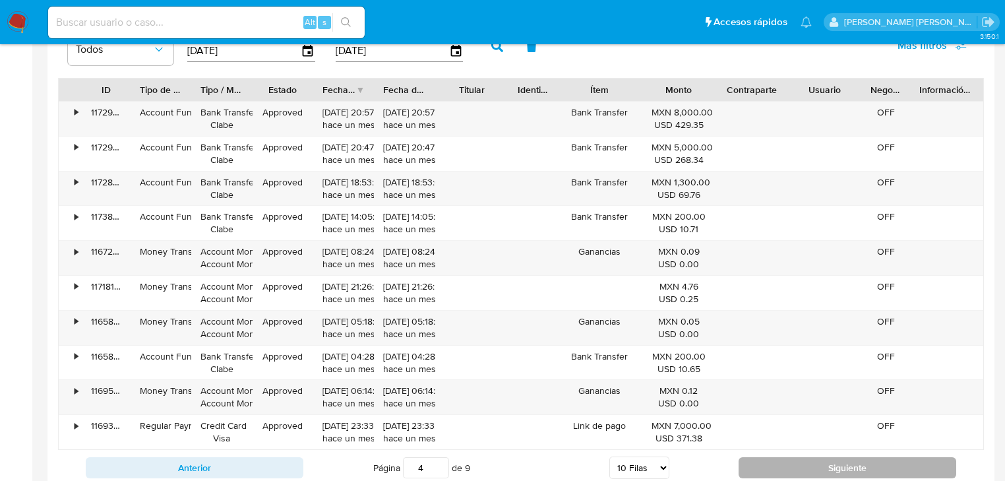
click at [765, 462] on button "Siguiente" at bounding box center [847, 467] width 218 height 21
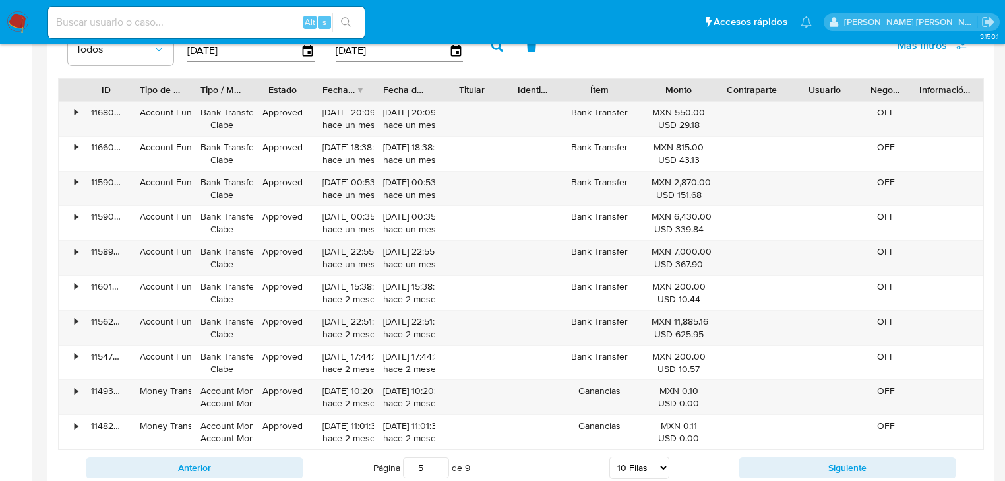
drag, startPoint x: 804, startPoint y: 461, endPoint x: 802, endPoint y: 450, distance: 10.9
click at [804, 461] on button "Siguiente" at bounding box center [847, 467] width 218 height 21
type input "6"
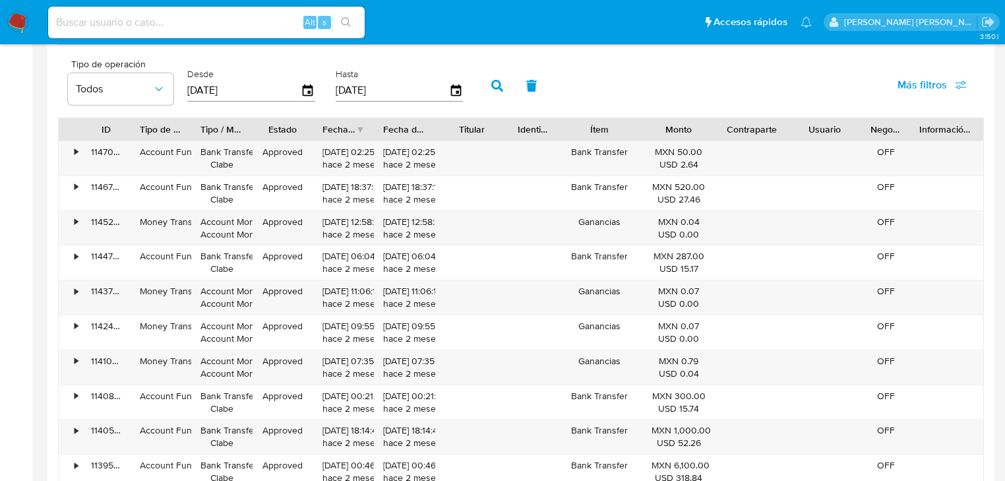
scroll to position [1160, 0]
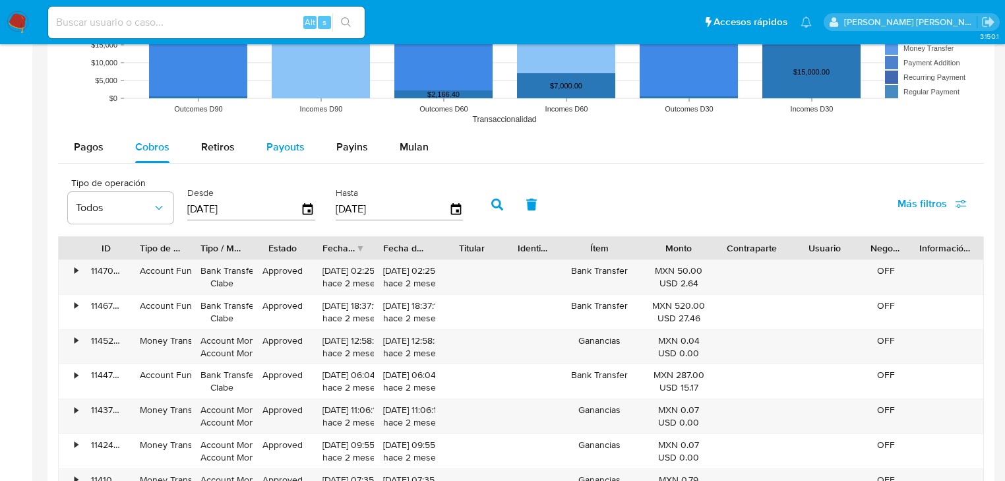
click at [272, 139] on span "Payouts" at bounding box center [285, 146] width 38 height 15
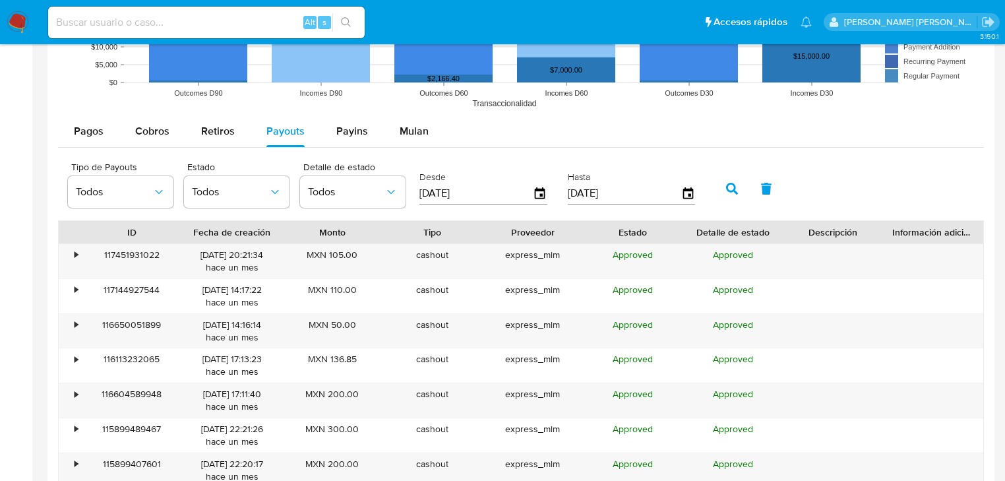
scroll to position [1266, 0]
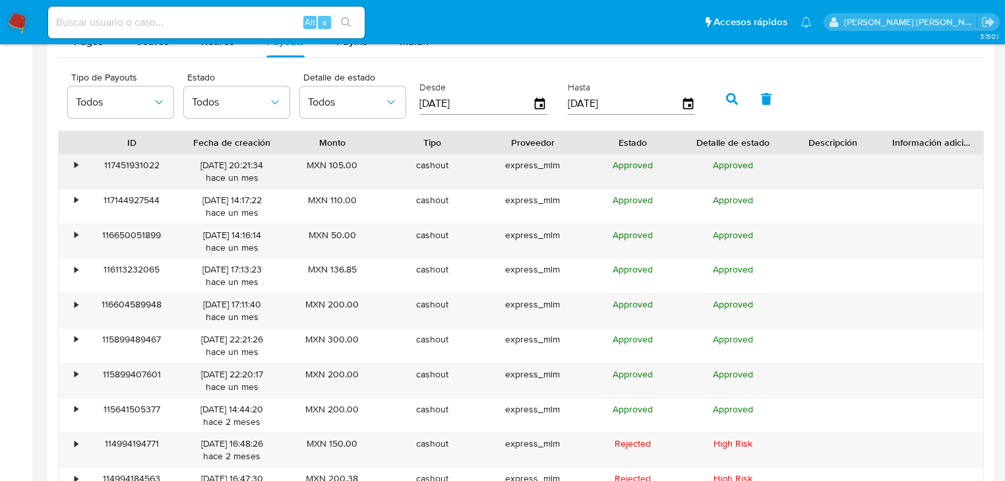
click at [71, 165] on div "•" at bounding box center [70, 171] width 23 height 34
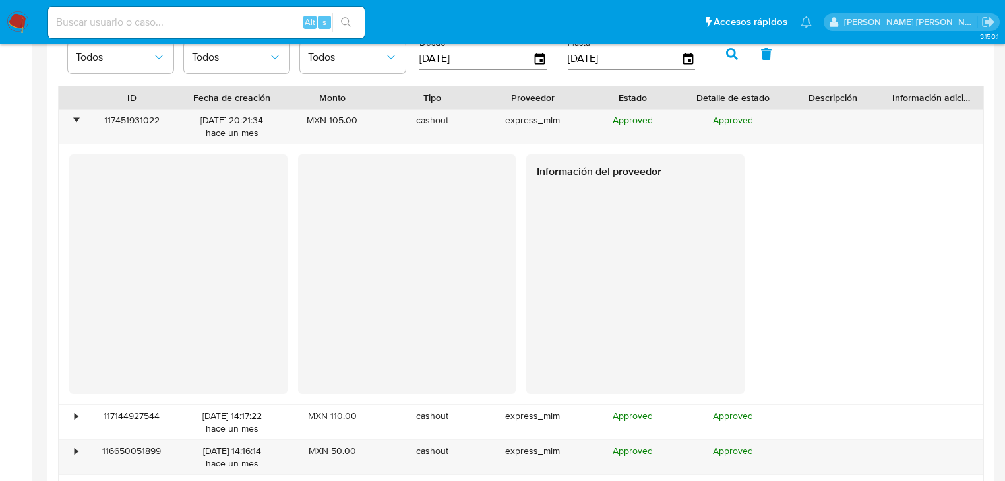
scroll to position [1371, 0]
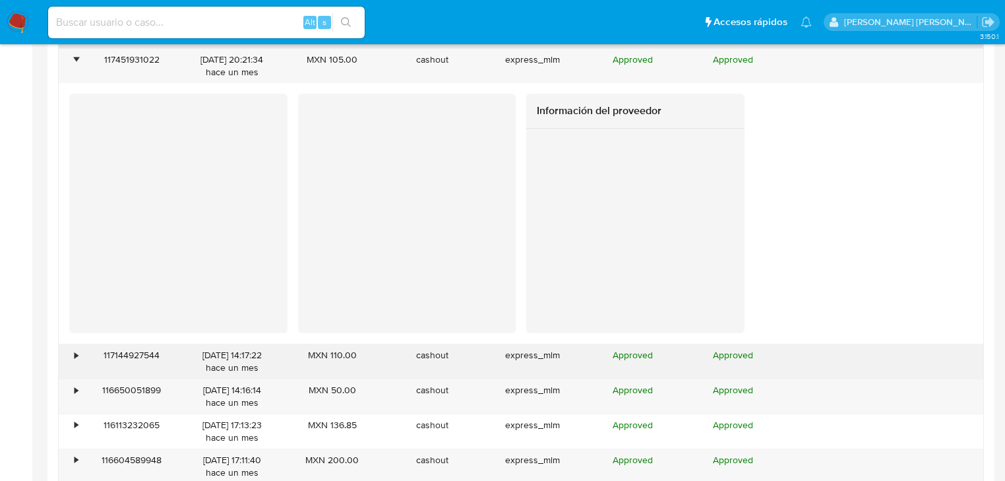
click at [74, 353] on div "•" at bounding box center [70, 361] width 23 height 34
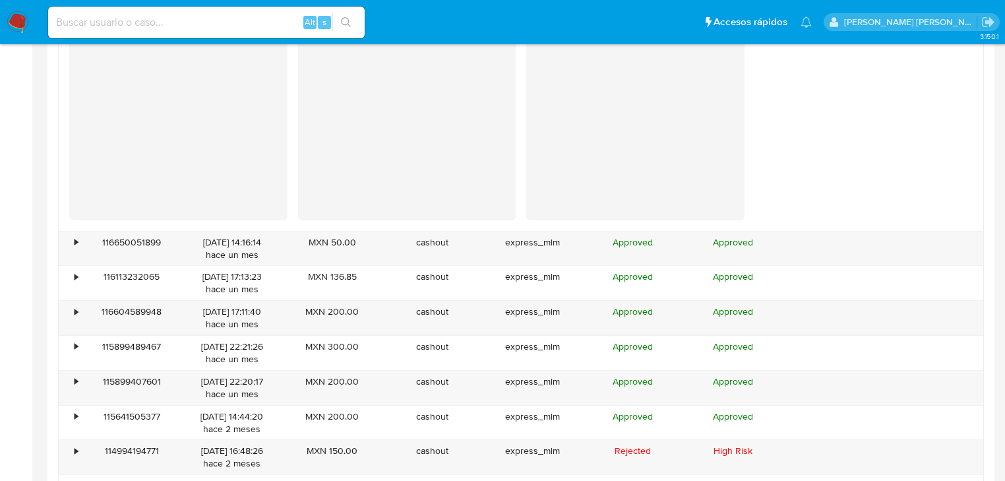
scroll to position [1846, 0]
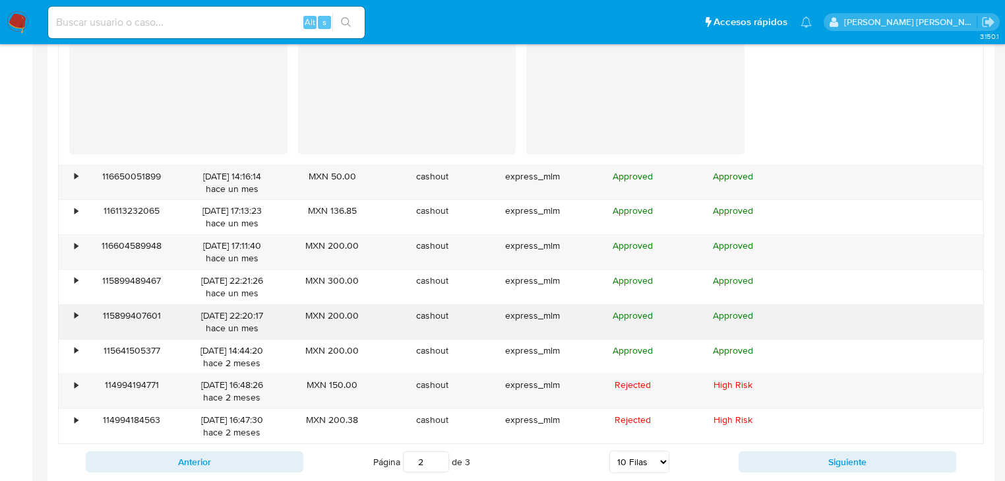
click at [82, 315] on div "115899407601" at bounding box center [132, 322] width 100 height 34
click at [71, 314] on div "•" at bounding box center [70, 322] width 23 height 34
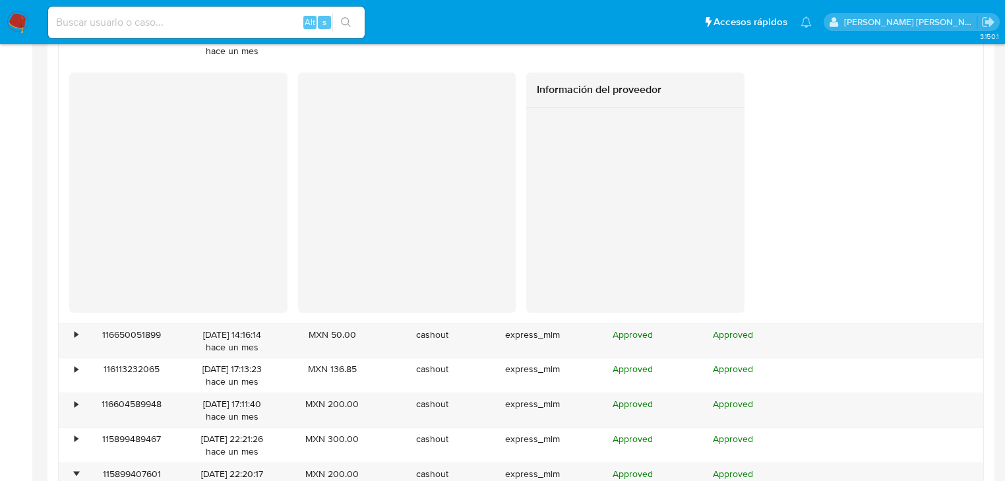
scroll to position [1951, 0]
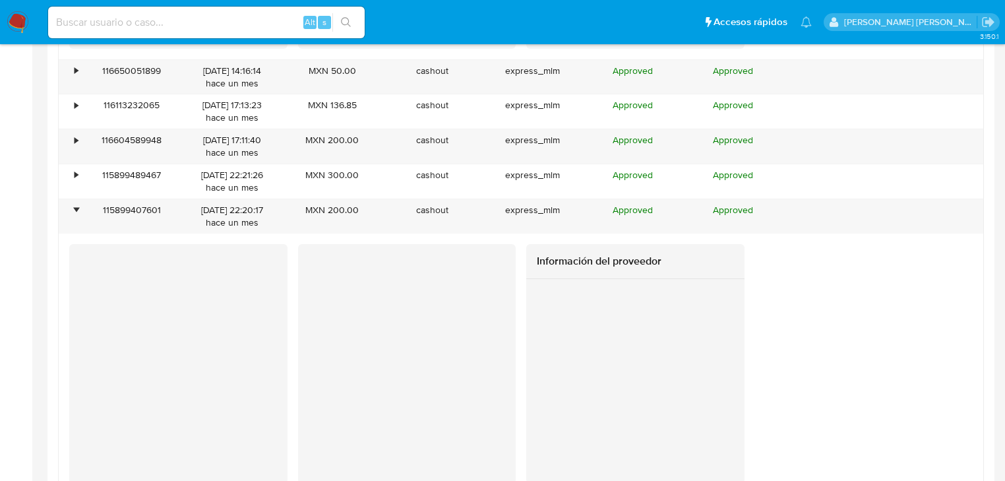
click at [141, 15] on input at bounding box center [206, 22] width 316 height 17
paste input "FKCsBk1AZgQ0javUYsxbaSLR"
type input "FKCsBk1AZgQ0javUYsxbaSLR"
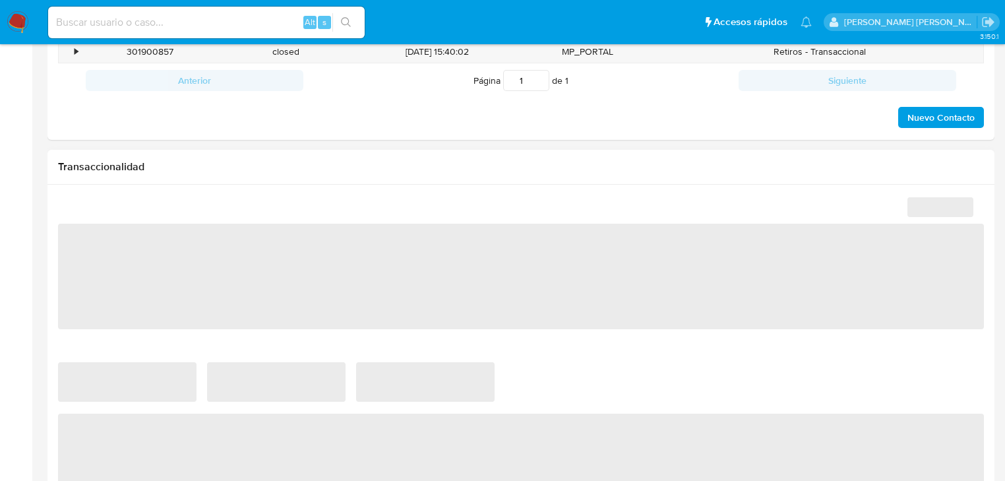
select select "10"
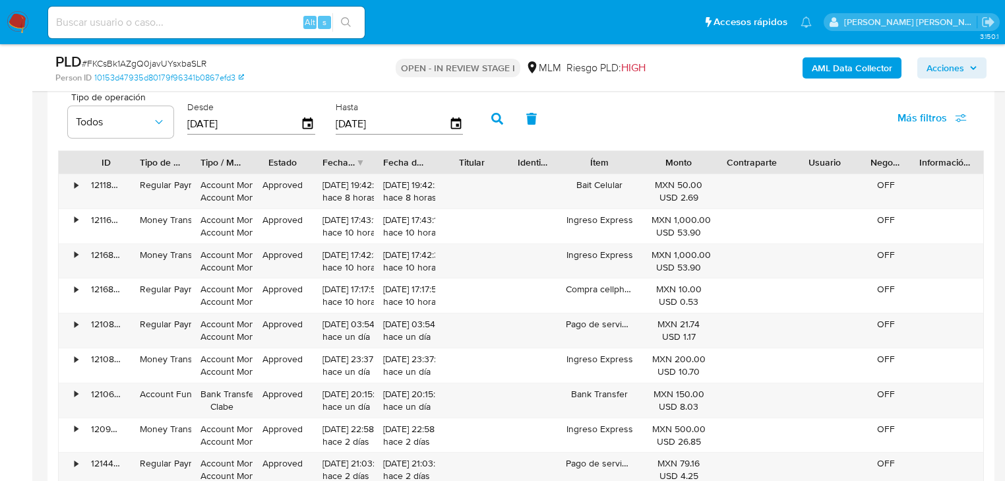
scroll to position [1107, 0]
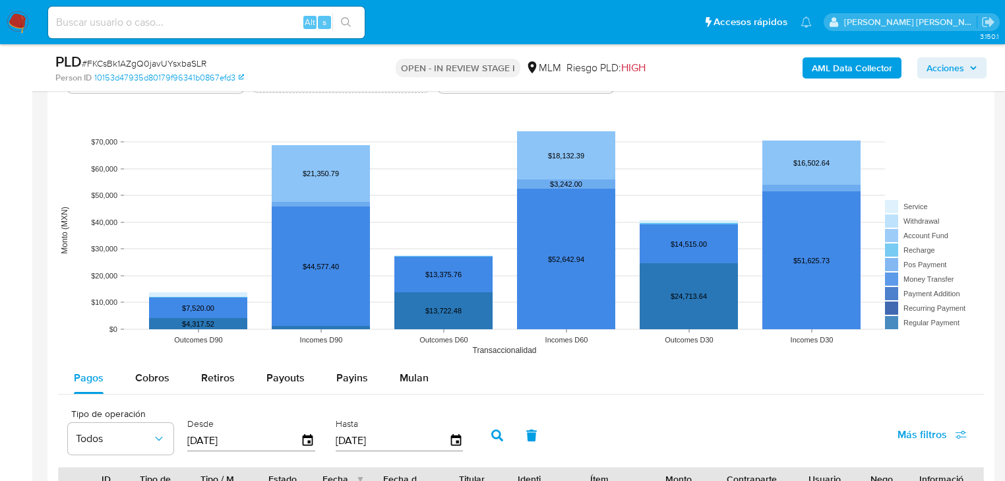
drag, startPoint x: 295, startPoint y: 378, endPoint x: 380, endPoint y: 345, distance: 90.4
click at [295, 372] on span "Payouts" at bounding box center [285, 377] width 38 height 15
select select "10"
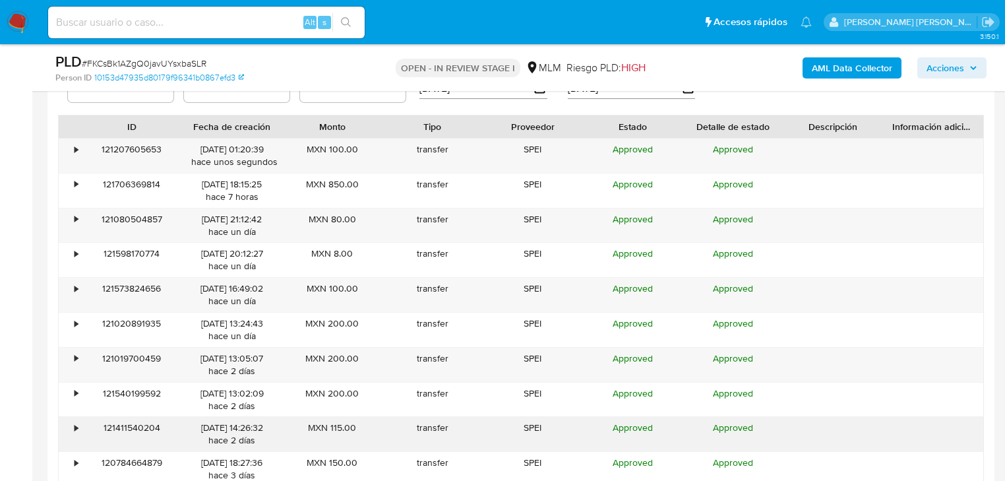
scroll to position [1529, 0]
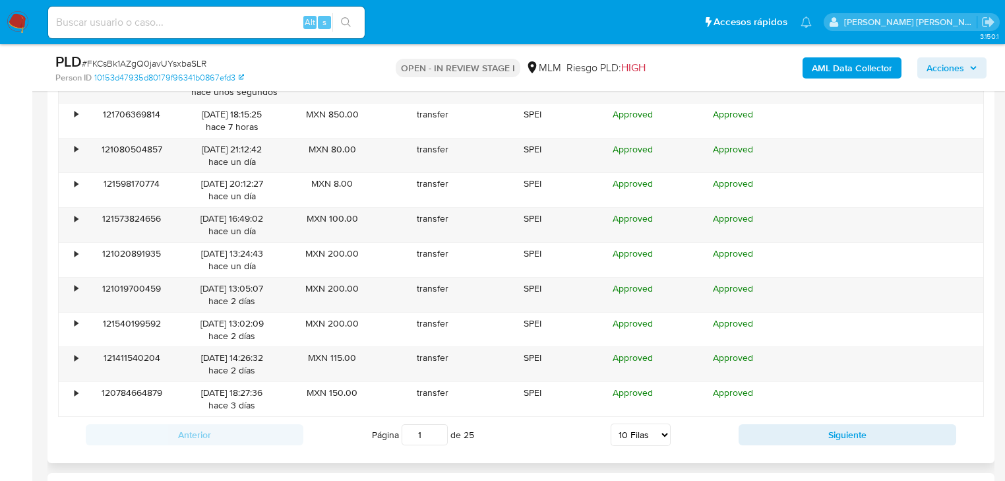
click at [782, 443] on div "Anterior Página 1 de 25 5 Filas 10 Filas 20 Filas 25 Filas 50 Filas 100 Filas S…" at bounding box center [521, 435] width 926 height 36
click at [786, 438] on button "Siguiente" at bounding box center [847, 434] width 218 height 21
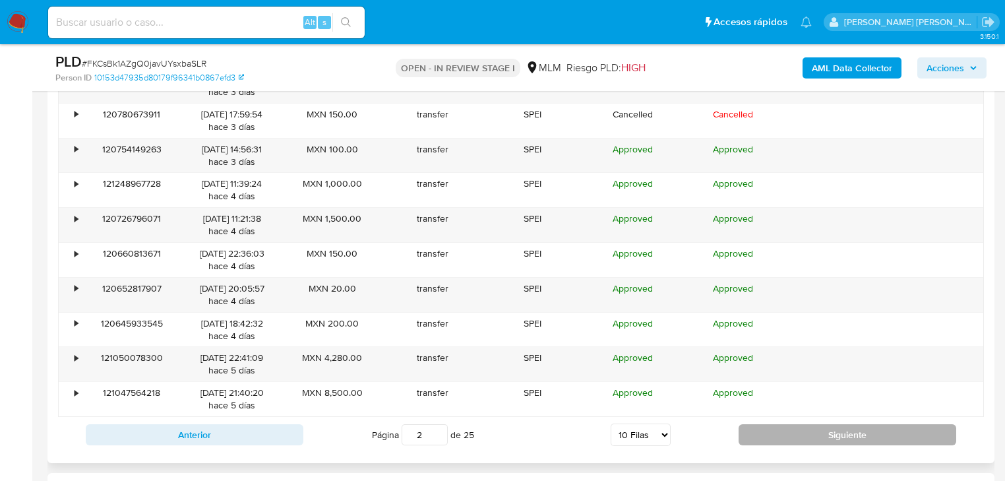
click at [786, 436] on button "Siguiente" at bounding box center [847, 434] width 218 height 21
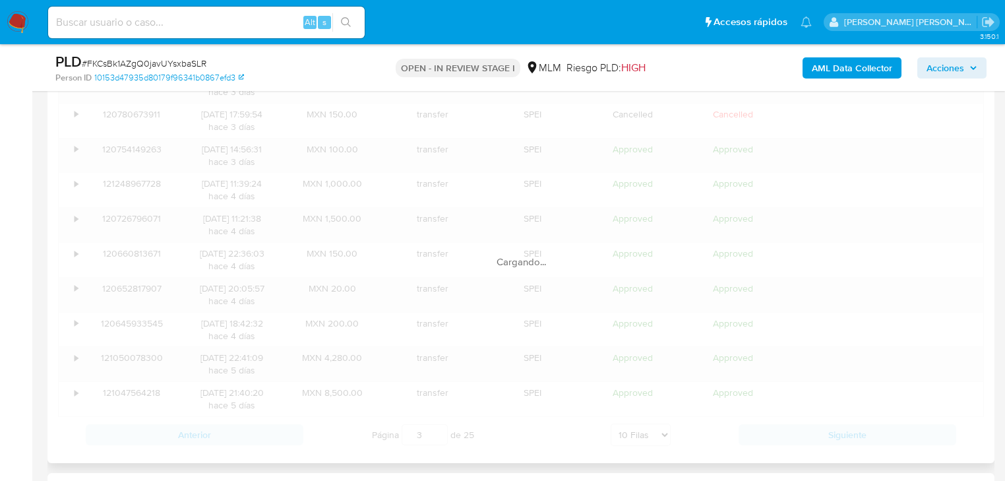
click at [786, 436] on div "Cargando..." at bounding box center [521, 248] width 926 height 407
click at [786, 436] on button "Siguiente" at bounding box center [847, 434] width 218 height 21
click at [786, 436] on div "Cargando..." at bounding box center [521, 248] width 926 height 407
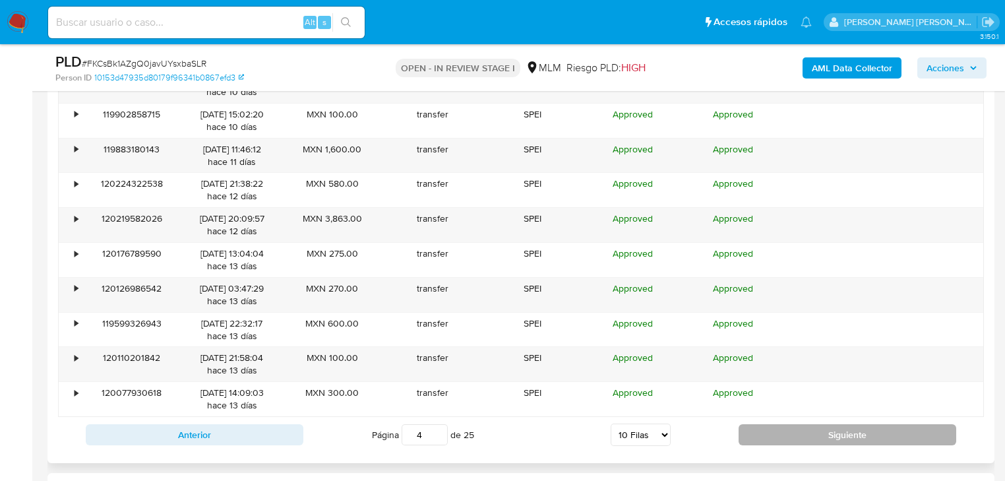
click at [785, 438] on button "Siguiente" at bounding box center [847, 434] width 218 height 21
type input "5"
click at [783, 443] on div "ID Fecha de creación Monto Tipo Proveedor Estado Detalle de estado Descripción …" at bounding box center [521, 248] width 926 height 407
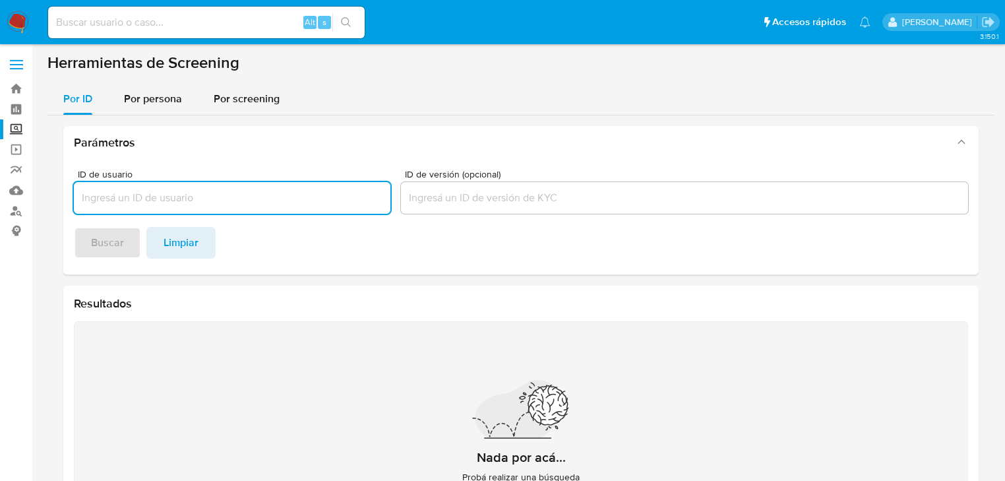
click at [102, 32] on div "Alt s" at bounding box center [206, 23] width 316 height 32
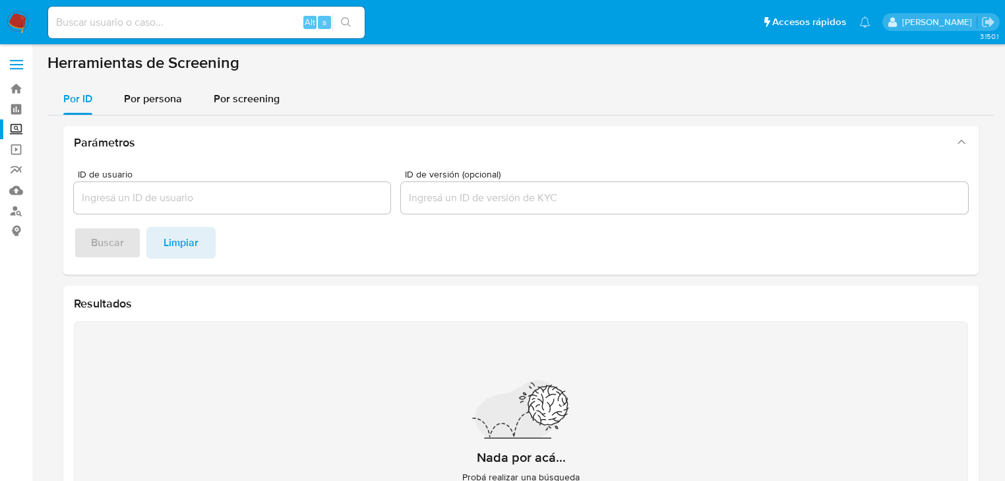
click at [98, 26] on input at bounding box center [206, 22] width 316 height 17
paste input "FKCsBk1AZgQ0javUYsxbaSLR"
type input "FKCsBk1AZgQ0javUYsxbaSLR"
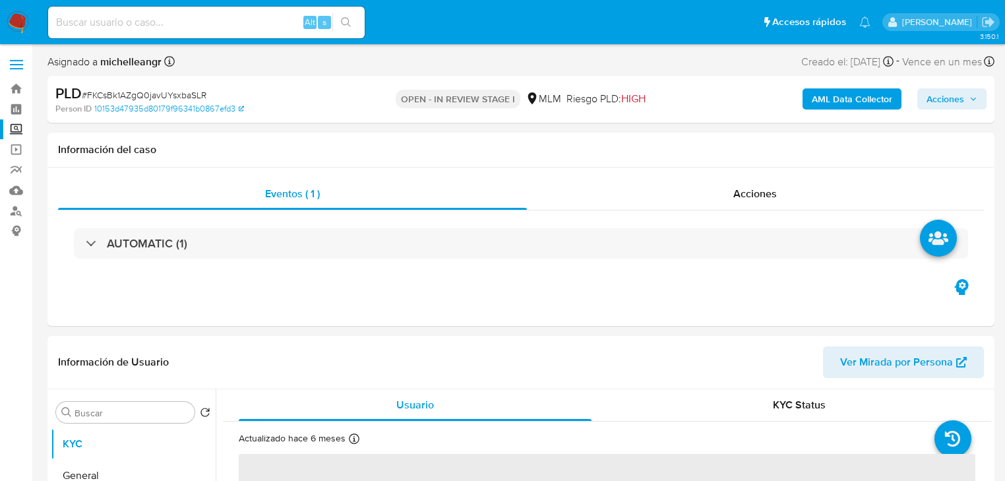
select select "10"
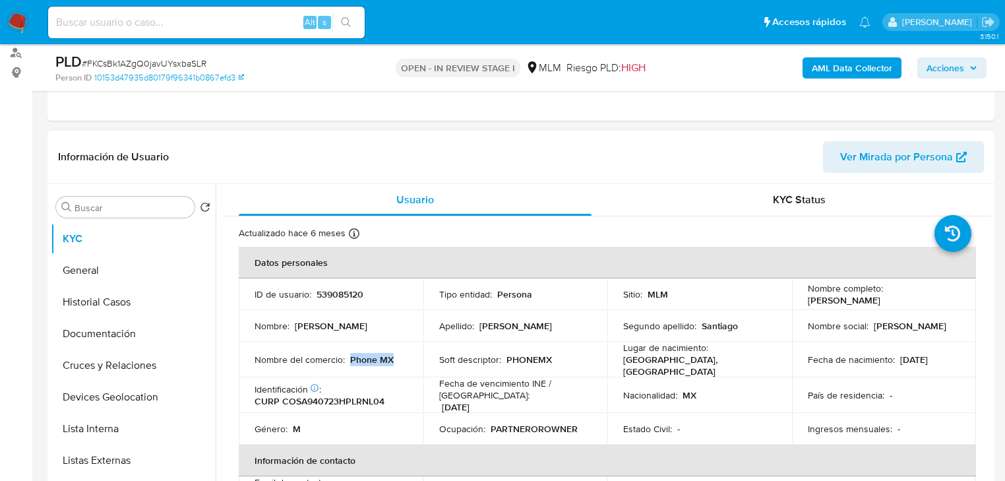
drag, startPoint x: 396, startPoint y: 354, endPoint x: 447, endPoint y: 281, distance: 88.5
click at [348, 353] on div "Nombre del comercio : Phone MX" at bounding box center [330, 359] width 153 height 12
click at [17, 26] on img at bounding box center [18, 22] width 22 height 22
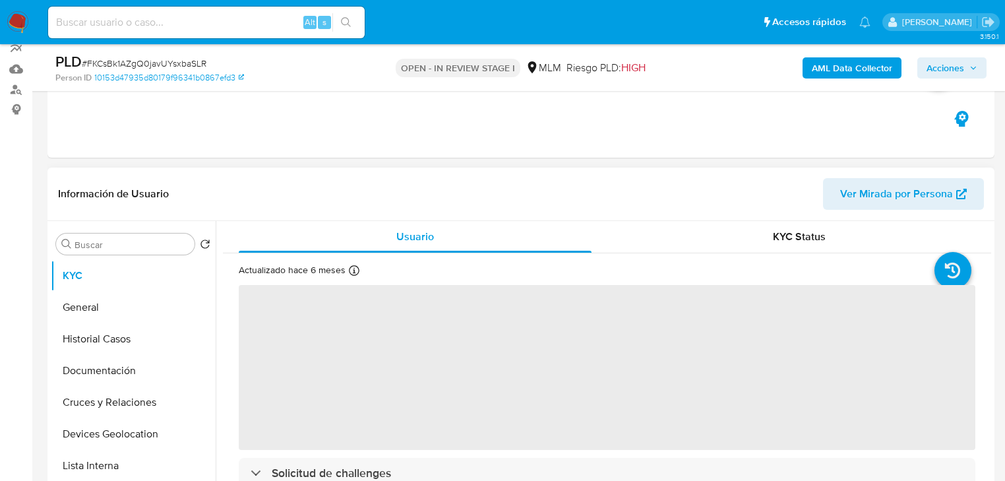
scroll to position [316, 0]
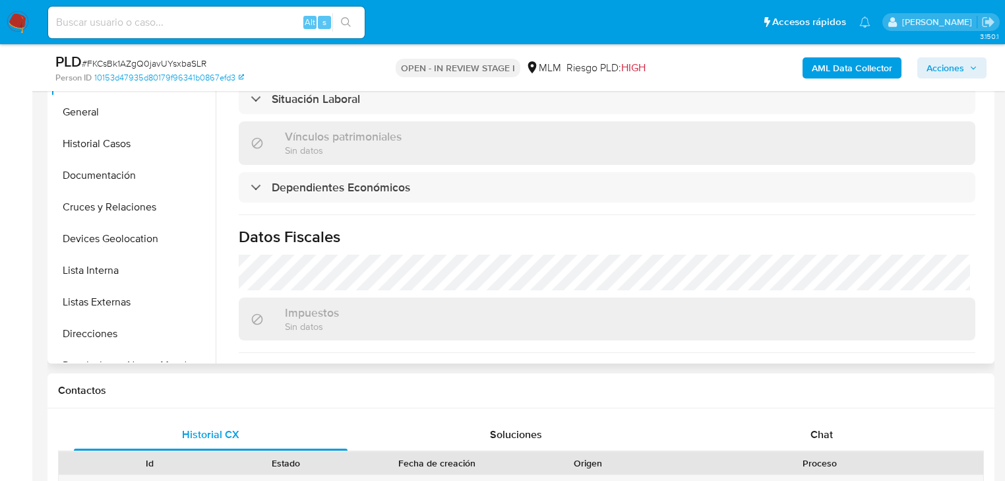
select select "10"
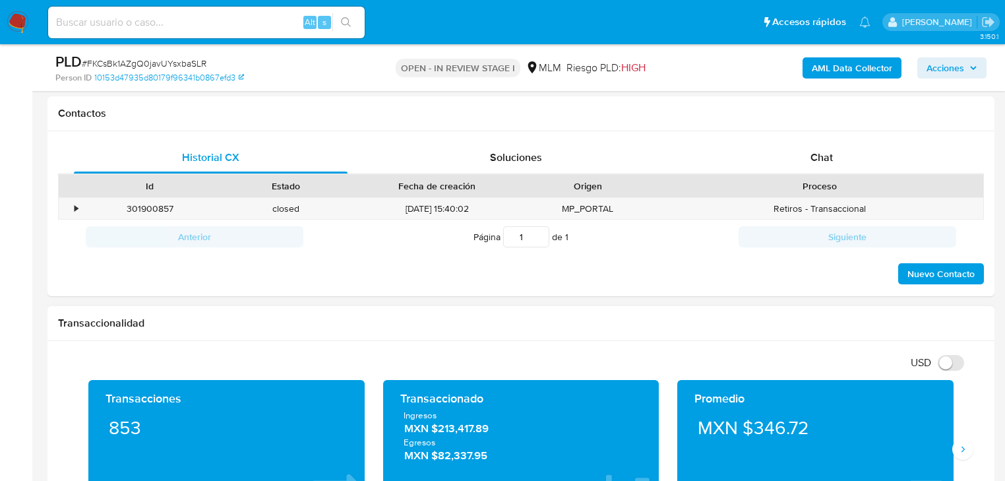
scroll to position [791, 0]
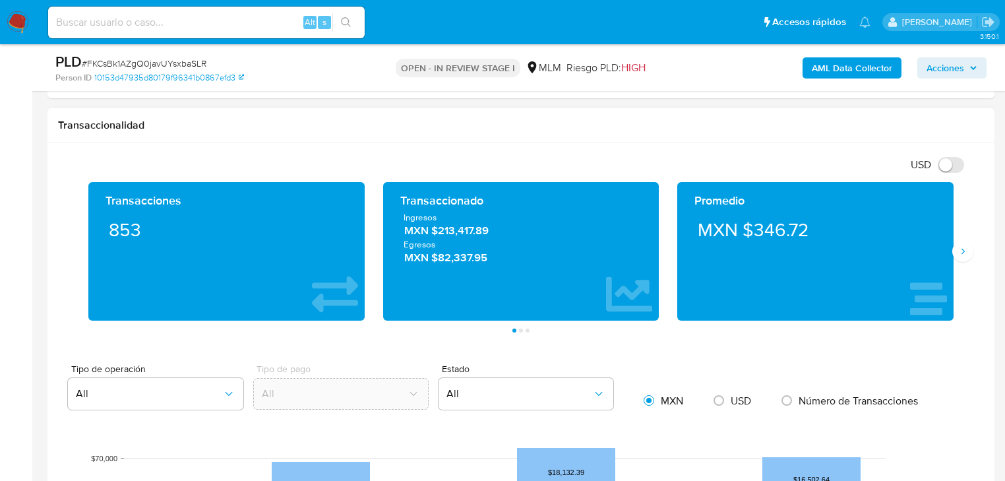
click at [962, 262] on div "Transacciones 853 Transaccionado Ingresos MXN $213,417.89 Egresos MXN $82,337.9…" at bounding box center [521, 257] width 926 height 150
click at [960, 248] on icon "Siguiente" at bounding box center [962, 251] width 11 height 11
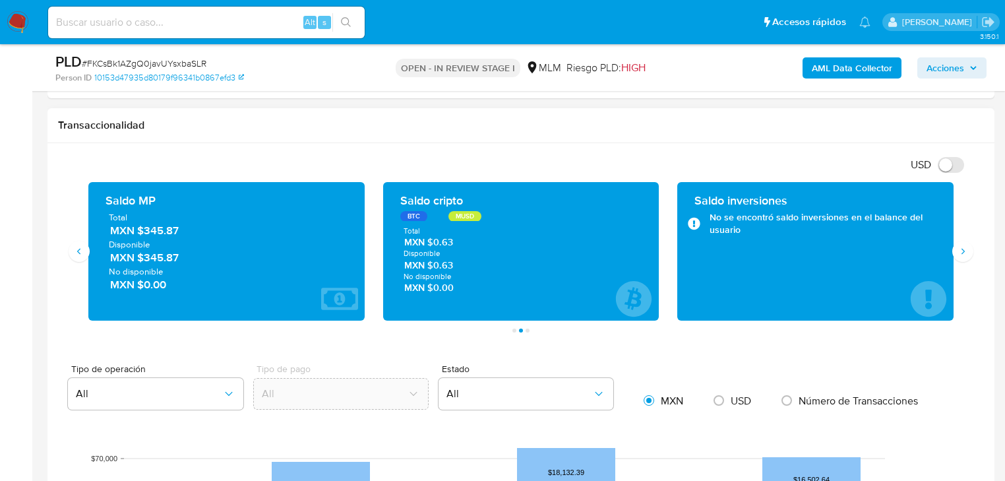
click at [818, 290] on div "Saldo inversiones No se encontró saldo inversiones en el balance del usuario" at bounding box center [815, 250] width 255 height 117
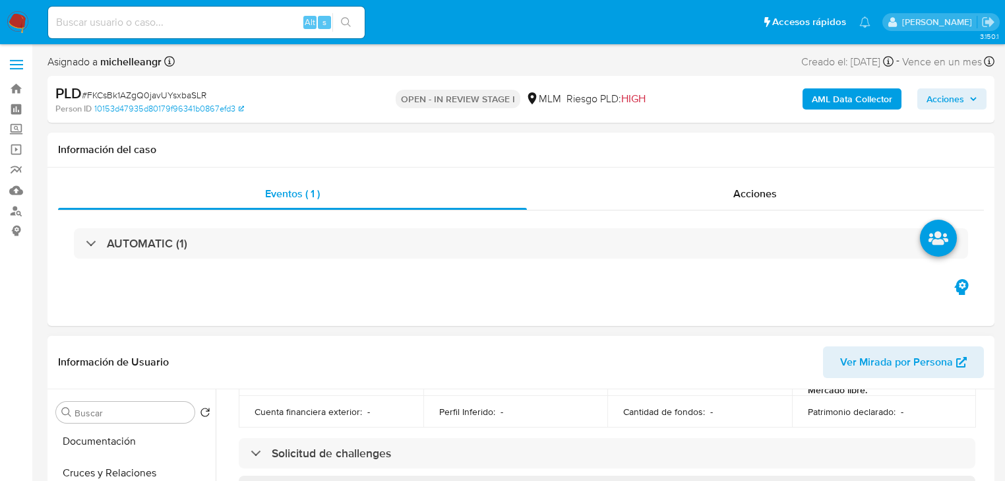
scroll to position [0, 0]
drag, startPoint x: 552, startPoint y: 267, endPoint x: 545, endPoint y: 267, distance: 7.3
click at [550, 267] on div "AUTOMATIC (1)" at bounding box center [521, 243] width 926 height 66
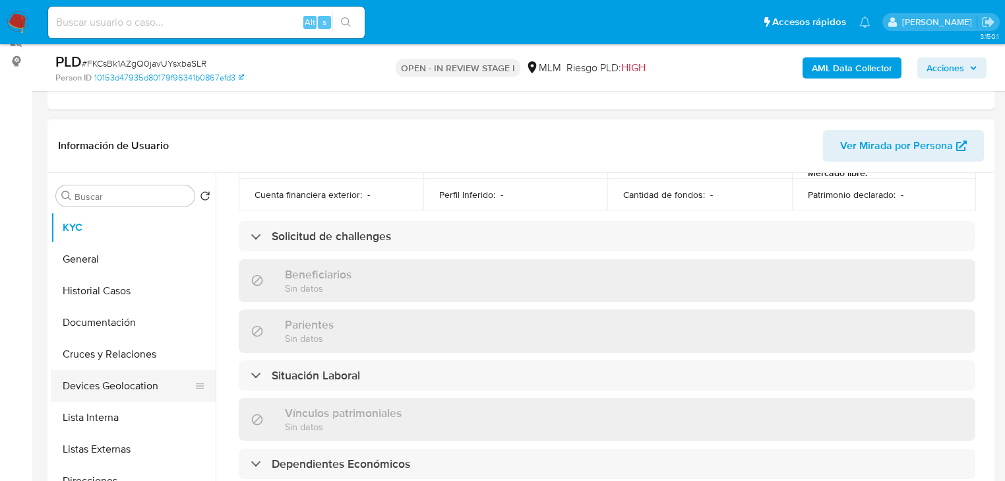
scroll to position [211, 0]
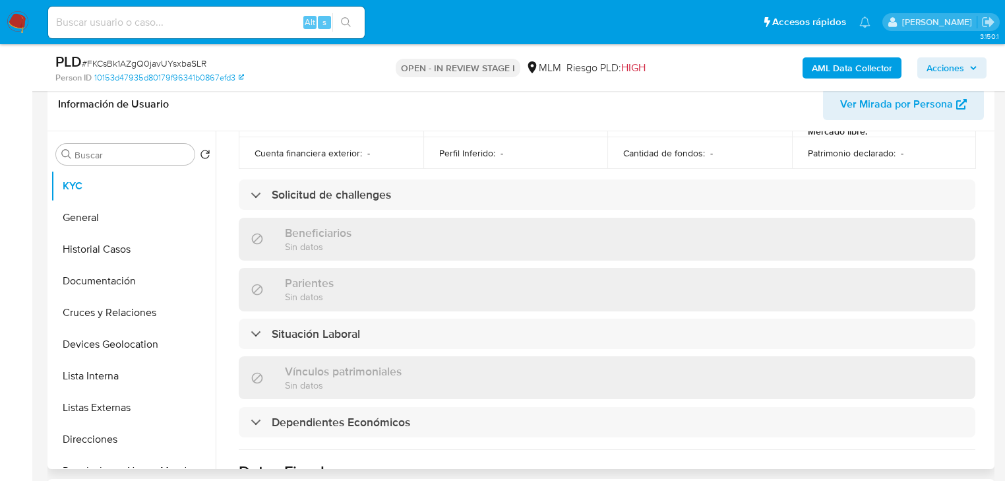
click at [133, 243] on button "Historial Casos" at bounding box center [133, 249] width 165 height 32
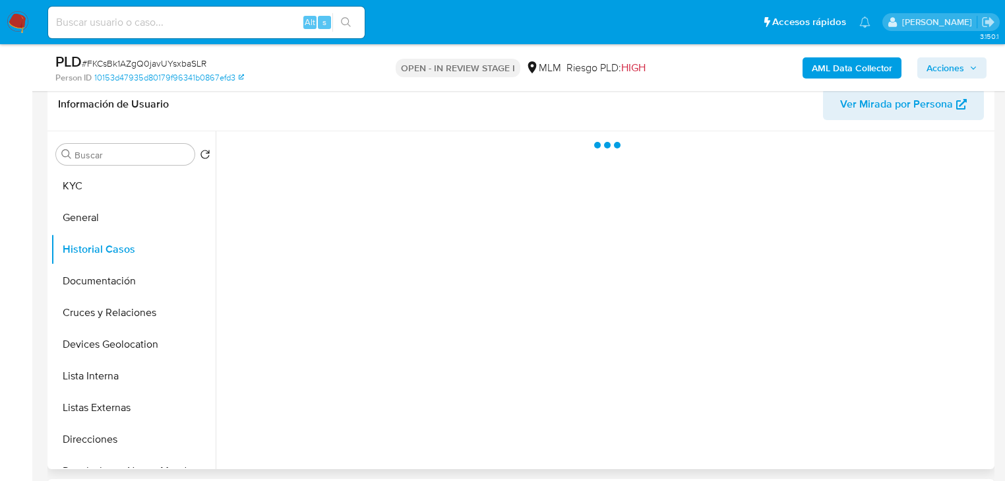
scroll to position [0, 0]
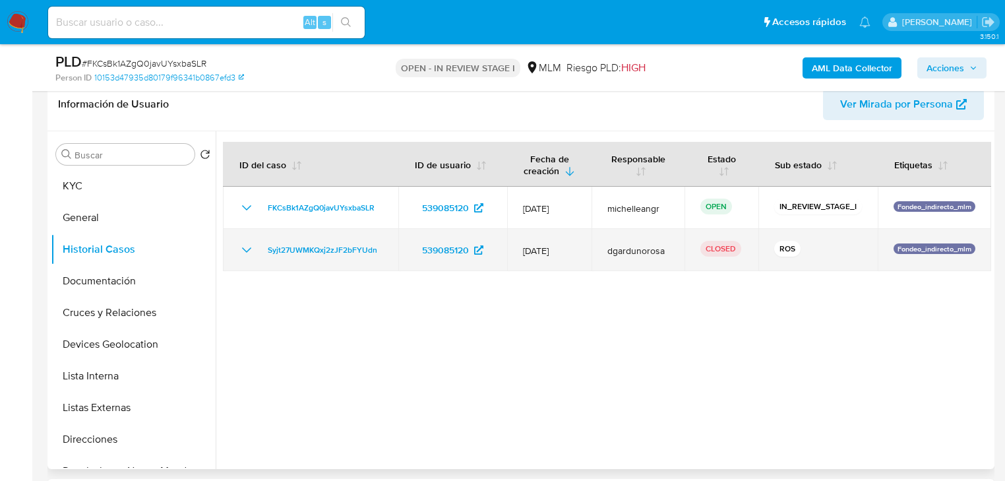
click at [251, 250] on icon "Mostrar/Ocultar" at bounding box center [247, 250] width 16 height 16
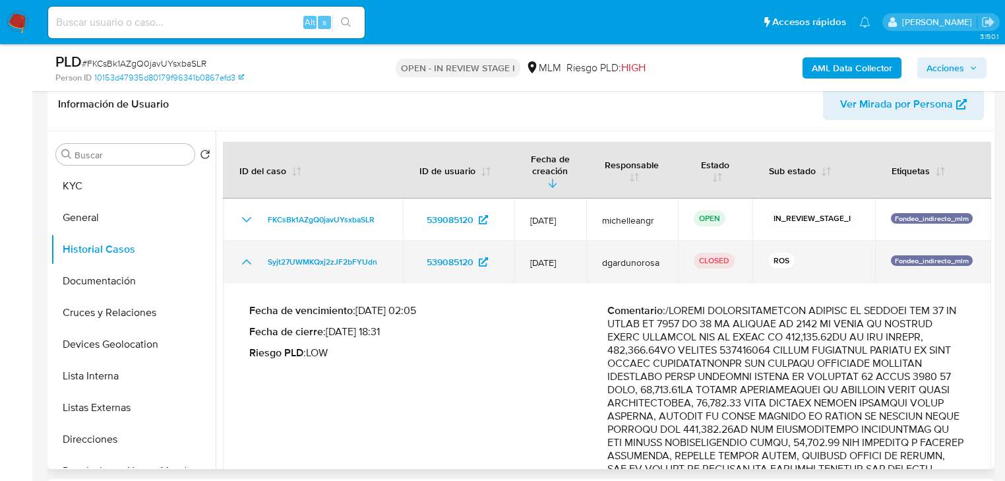
click at [242, 251] on td "Syjt27UWMKQxj2zJF2bFYUdn" at bounding box center [313, 262] width 180 height 42
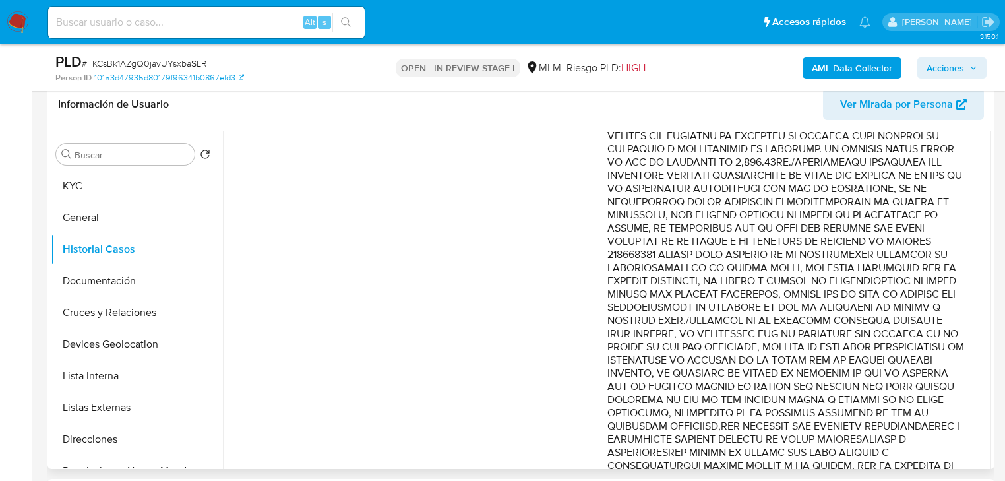
scroll to position [527, 0]
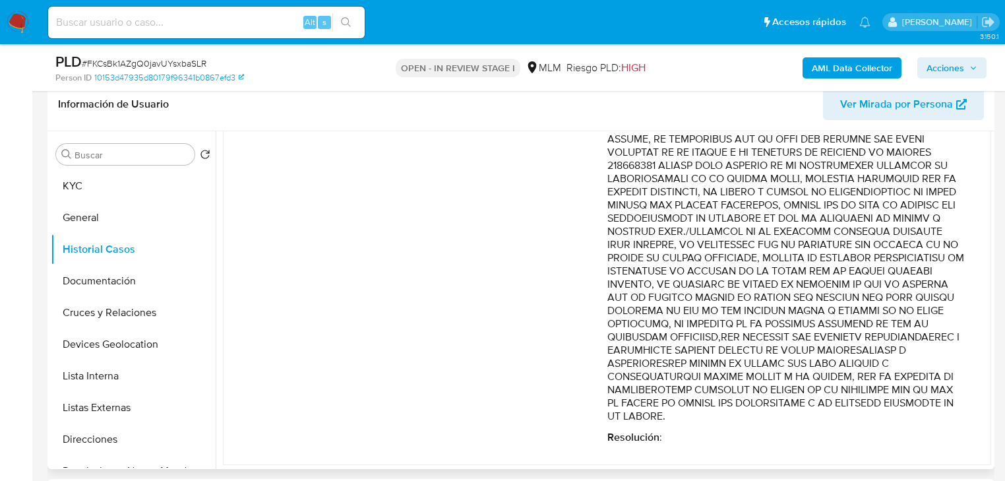
drag, startPoint x: 803, startPoint y: 204, endPoint x: 960, endPoint y: 398, distance: 249.9
click at [960, 398] on div "Fecha de vencimiento : 11/01/2025 02:05 Fecha de cierre : 08/01/2025 18:31 Ries…" at bounding box center [607, 110] width 736 height 688
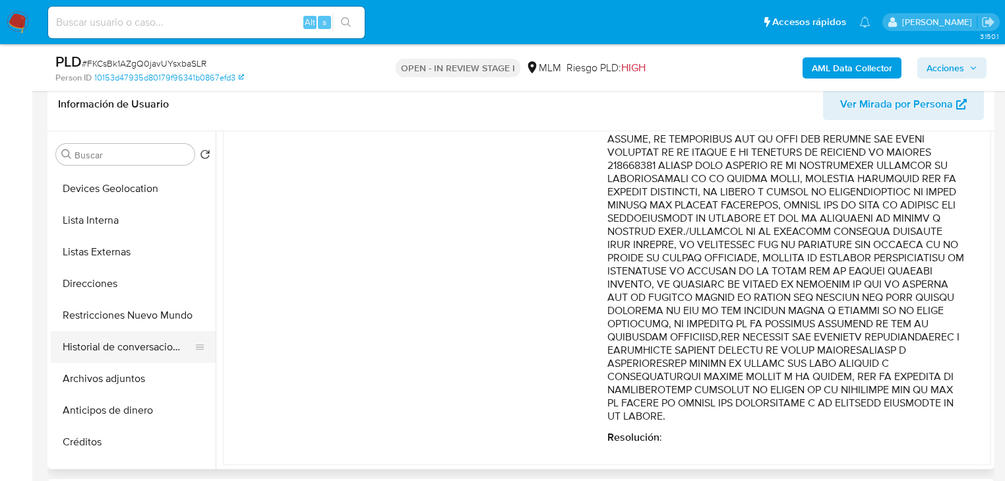
scroll to position [158, 0]
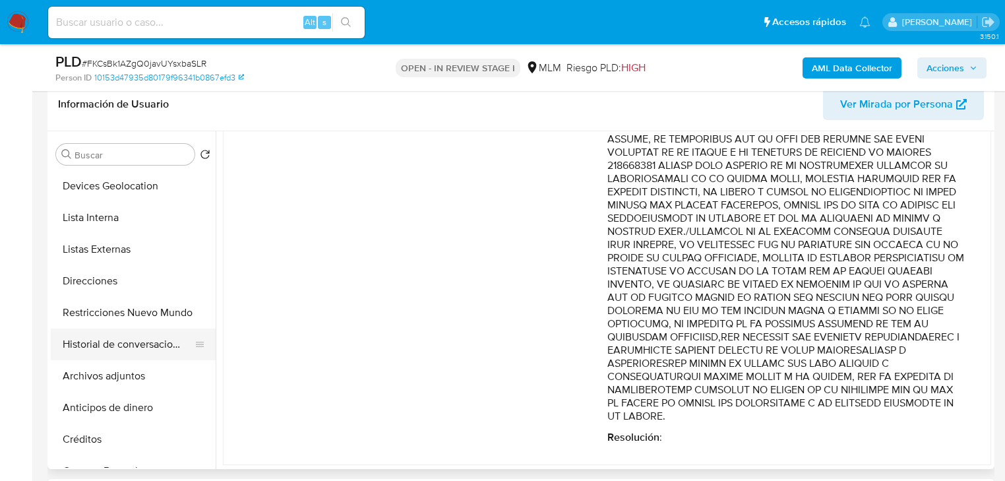
click at [155, 328] on button "Historial de conversaciones" at bounding box center [128, 344] width 154 height 32
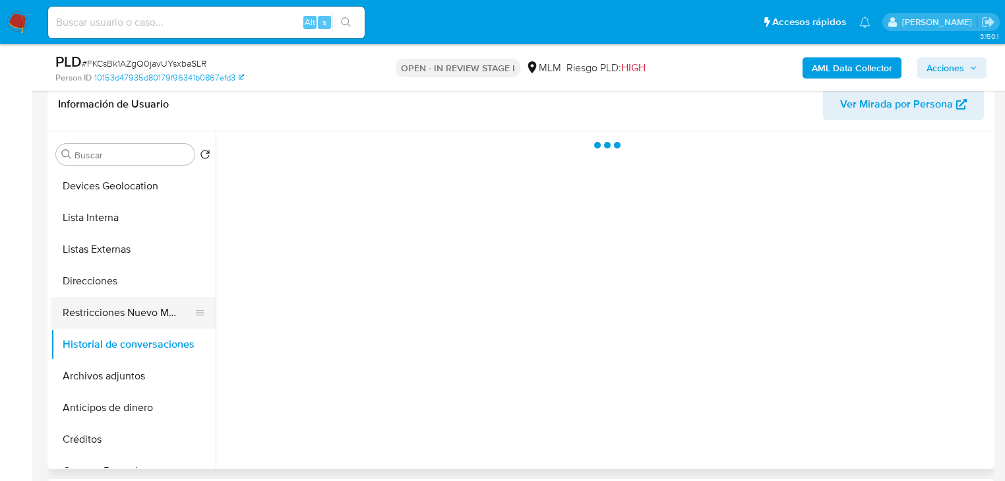
scroll to position [0, 0]
click at [159, 316] on button "Restricciones Nuevo Mundo" at bounding box center [128, 313] width 154 height 32
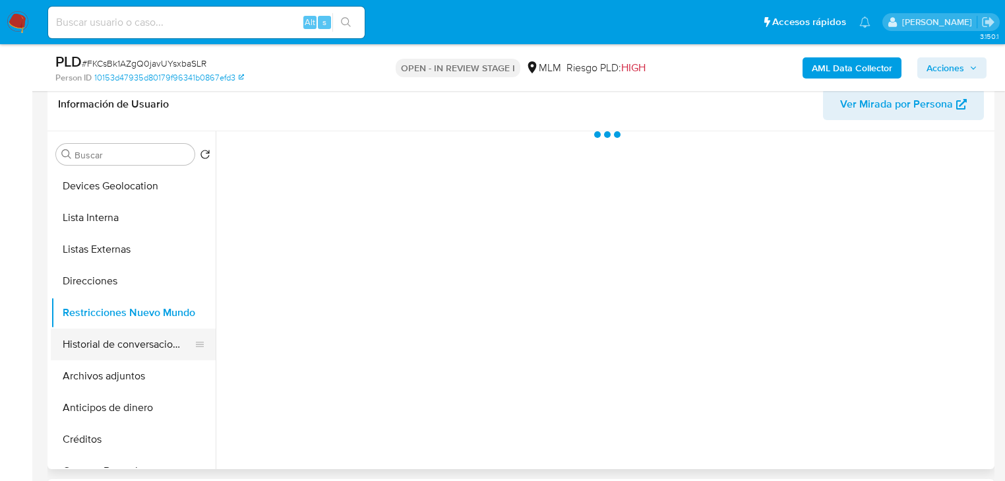
click at [116, 343] on button "Historial de conversaciones" at bounding box center [128, 344] width 154 height 32
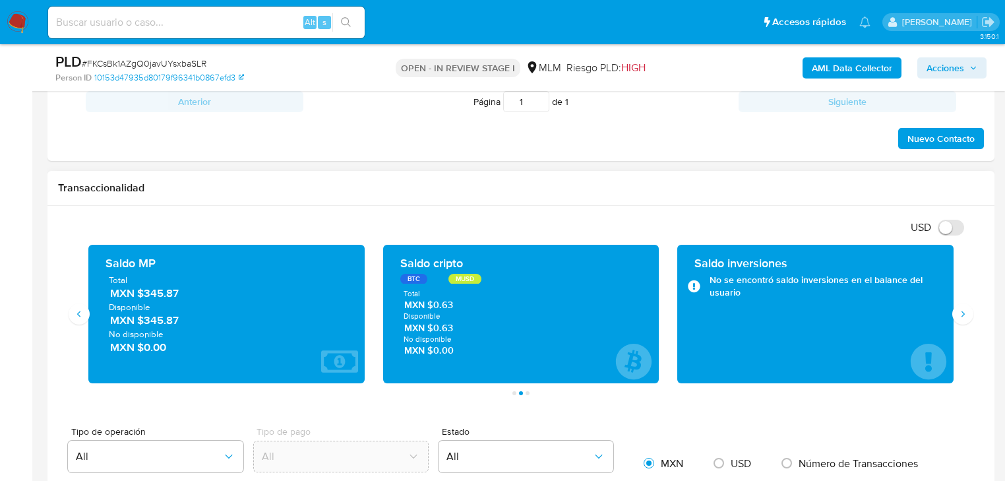
scroll to position [738, 0]
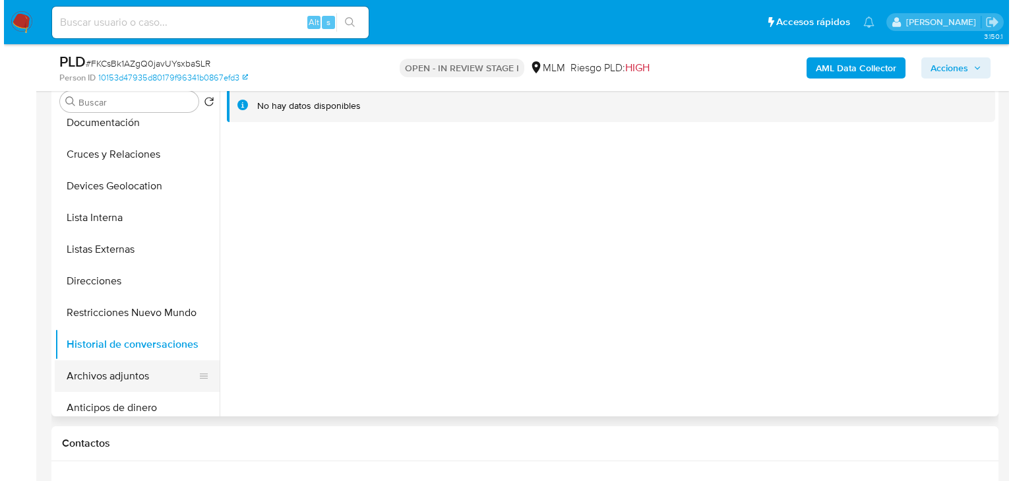
scroll to position [158, 0]
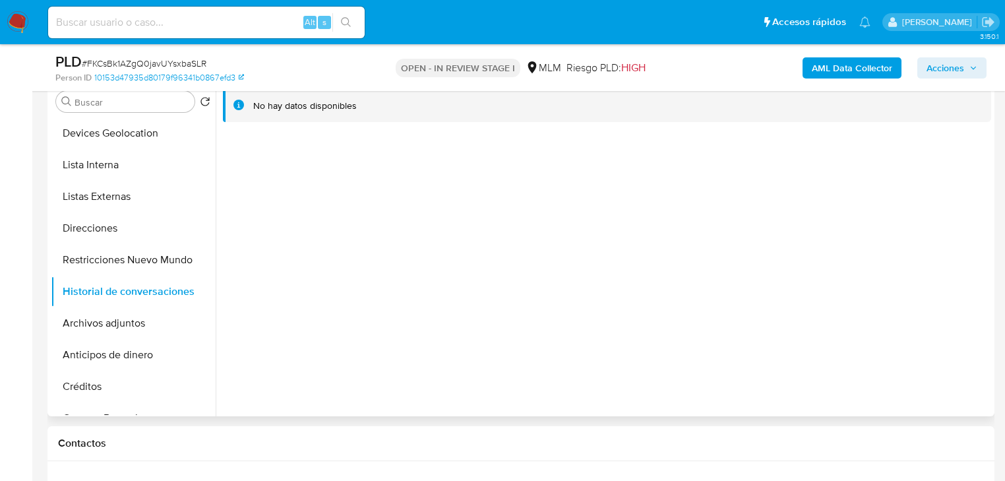
click at [145, 319] on button "Archivos adjuntos" at bounding box center [133, 323] width 165 height 32
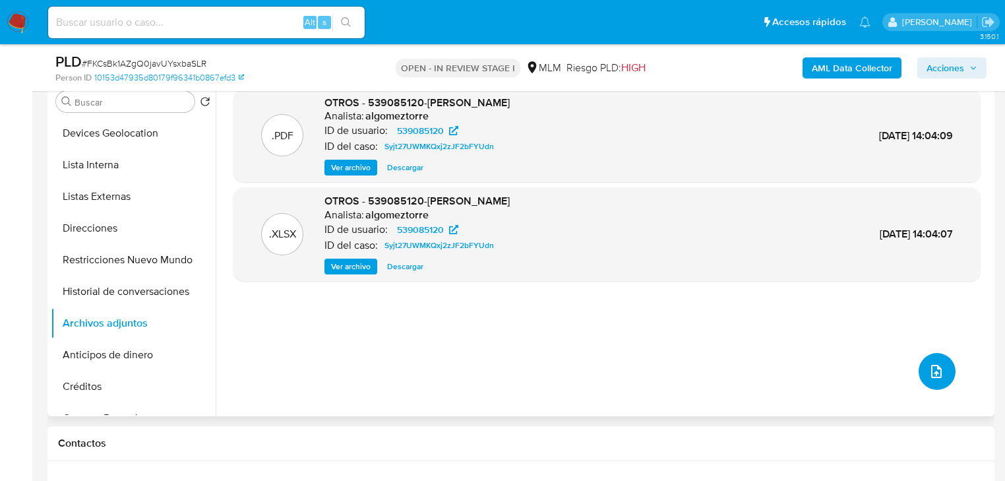
click at [928, 369] on icon "upload-file" at bounding box center [936, 371] width 16 height 16
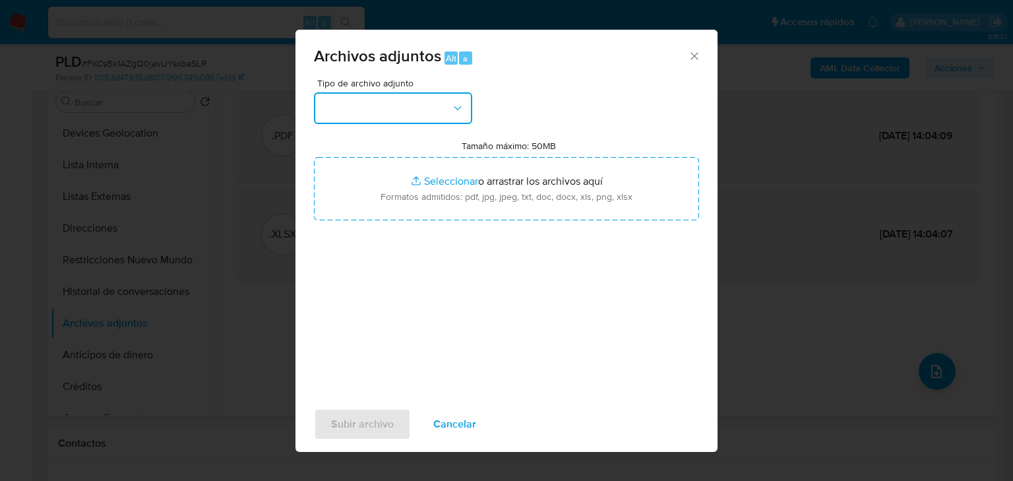
click at [378, 103] on button "button" at bounding box center [393, 108] width 158 height 32
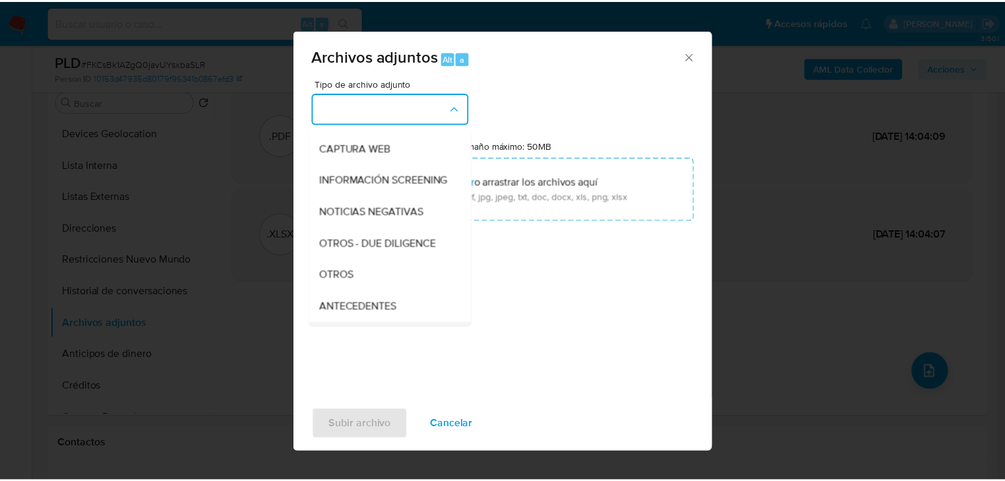
scroll to position [142, 0]
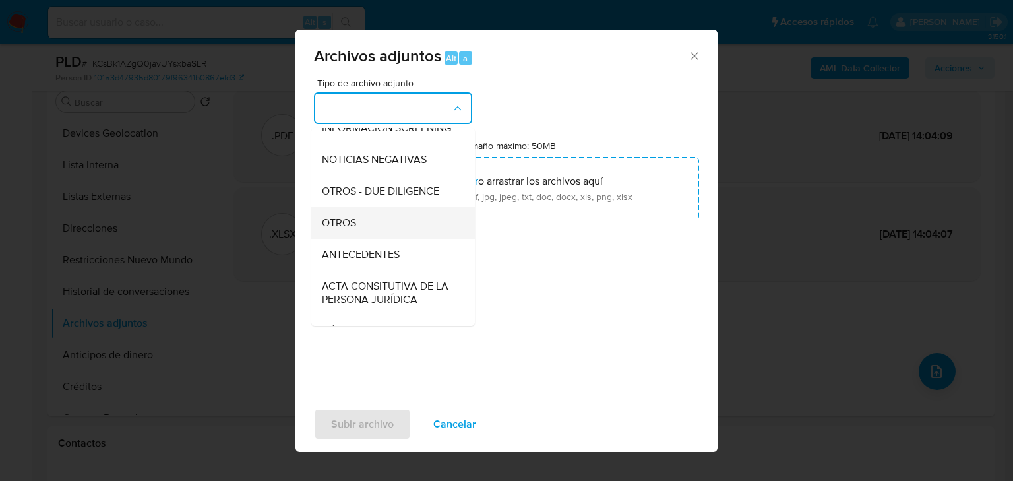
click at [367, 232] on div "OTROS" at bounding box center [389, 223] width 134 height 32
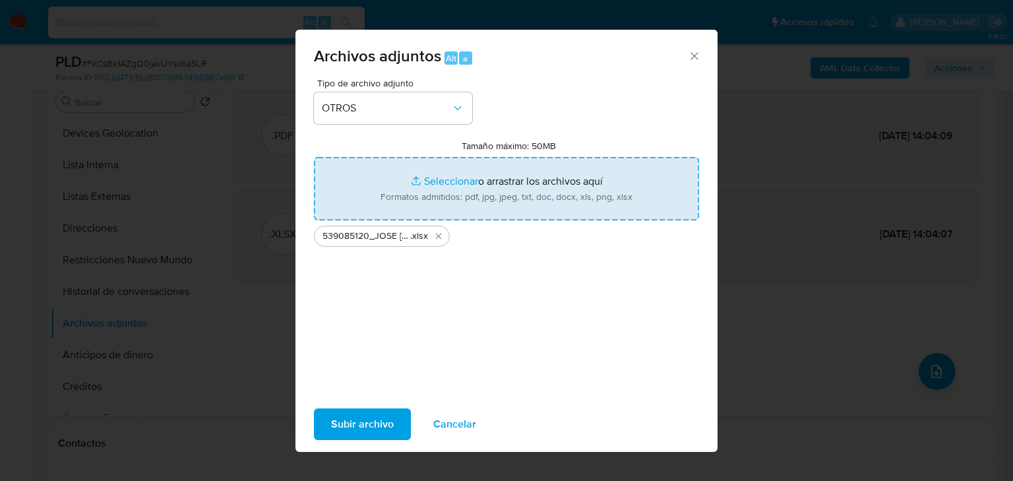
type input "C:\fakepath\539085120_JOSE ALBERTO CORTEZ SANTIAGO_JUL25.pdf"
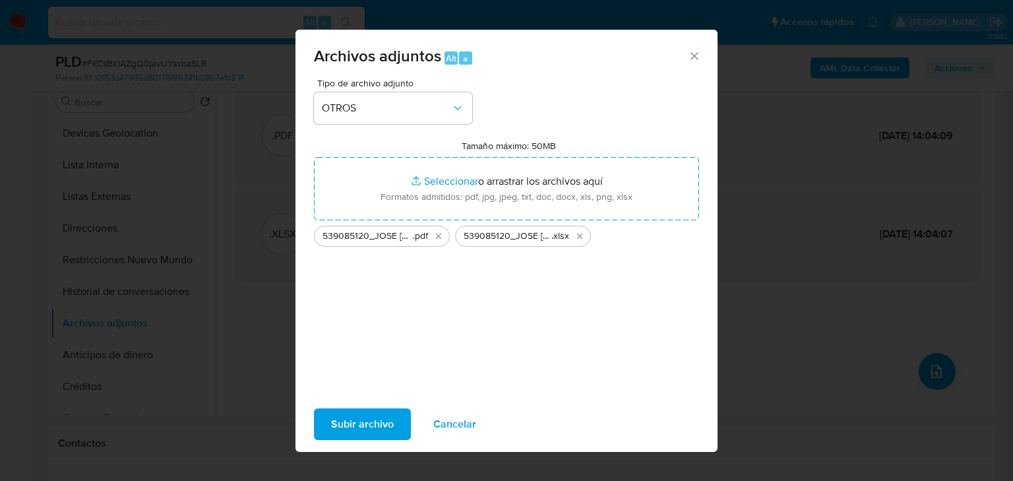
click at [354, 423] on span "Subir archivo" at bounding box center [362, 423] width 63 height 29
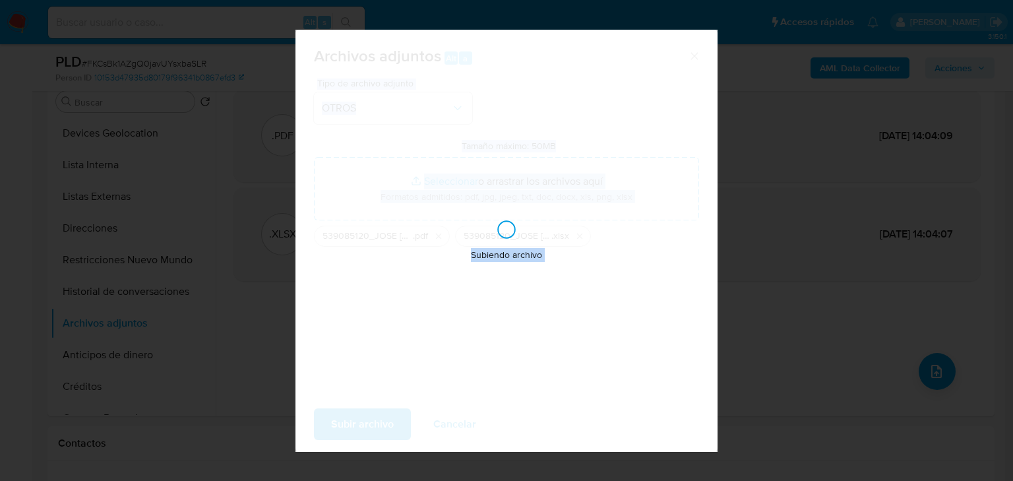
click at [354, 423] on div "Subiendo archivo" at bounding box center [506, 241] width 422 height 422
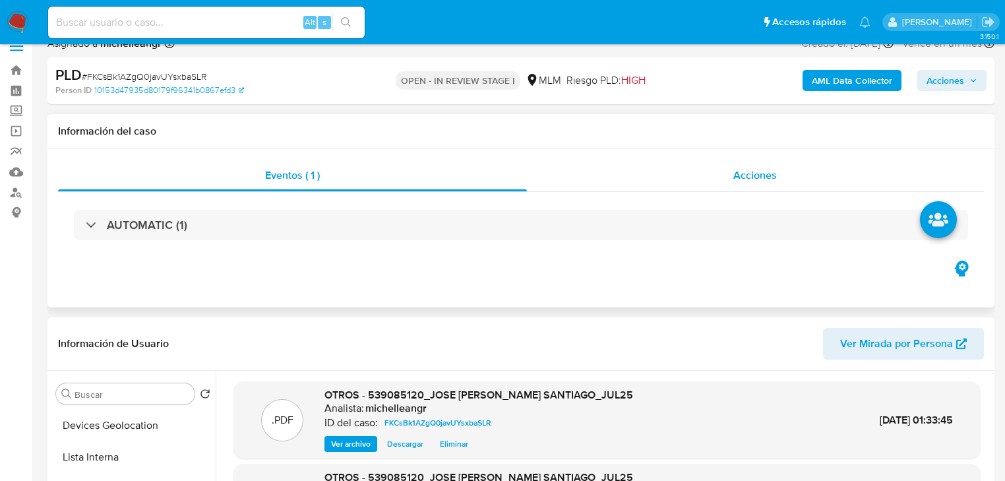
scroll to position [0, 0]
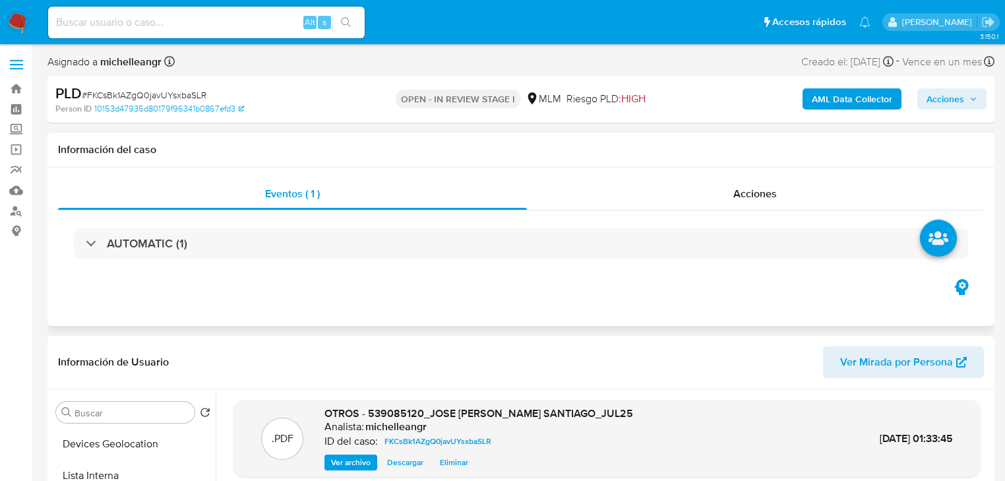
click at [742, 206] on div "Acciones" at bounding box center [755, 194] width 457 height 32
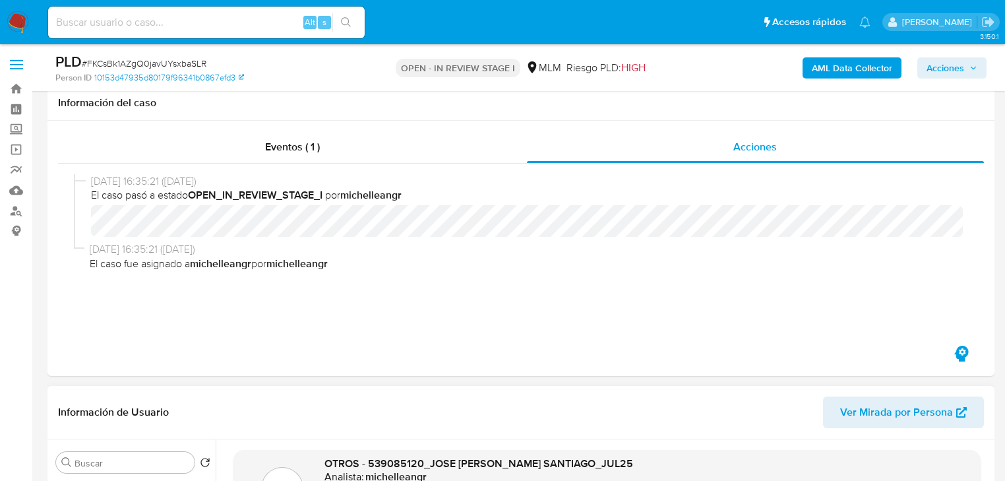
scroll to position [264, 0]
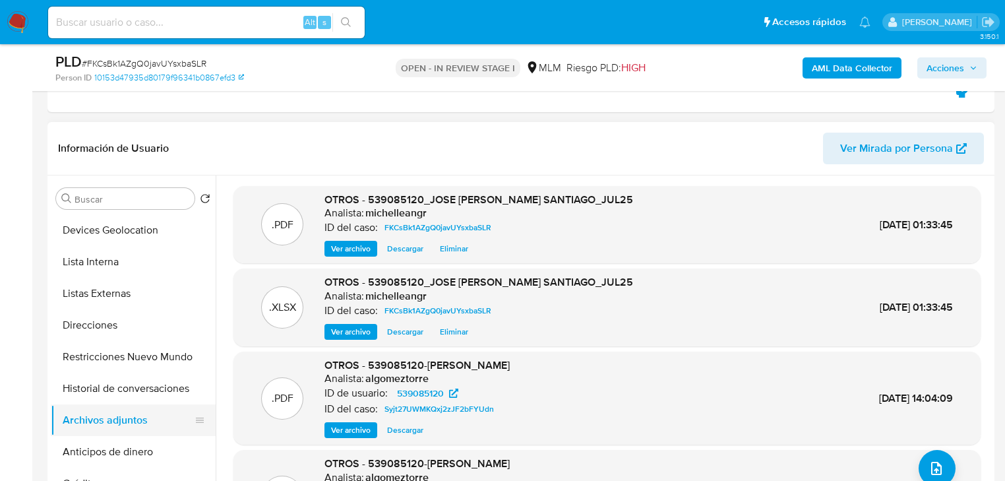
drag, startPoint x: 116, startPoint y: 446, endPoint x: 123, endPoint y: 434, distance: 13.6
click at [116, 445] on button "Anticipos de dinero" at bounding box center [133, 452] width 165 height 32
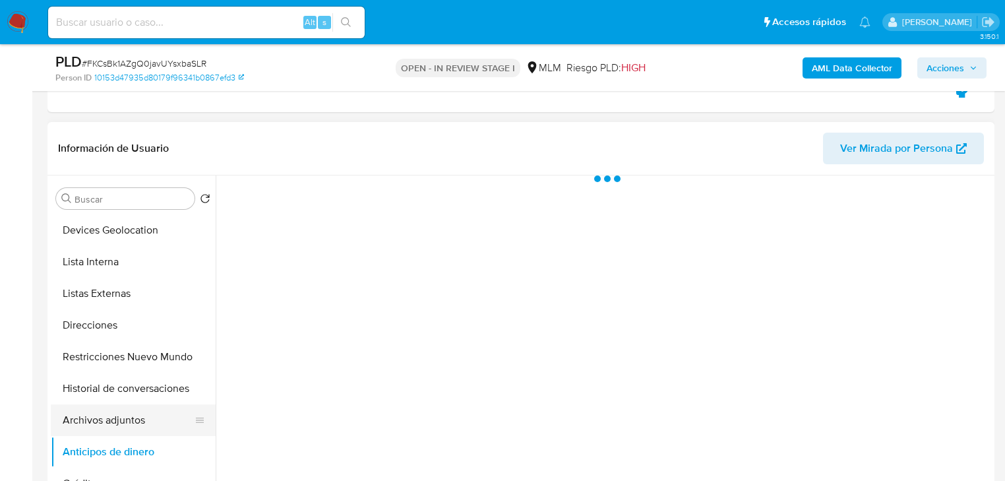
click at [123, 422] on button "Archivos adjuntos" at bounding box center [128, 420] width 154 height 32
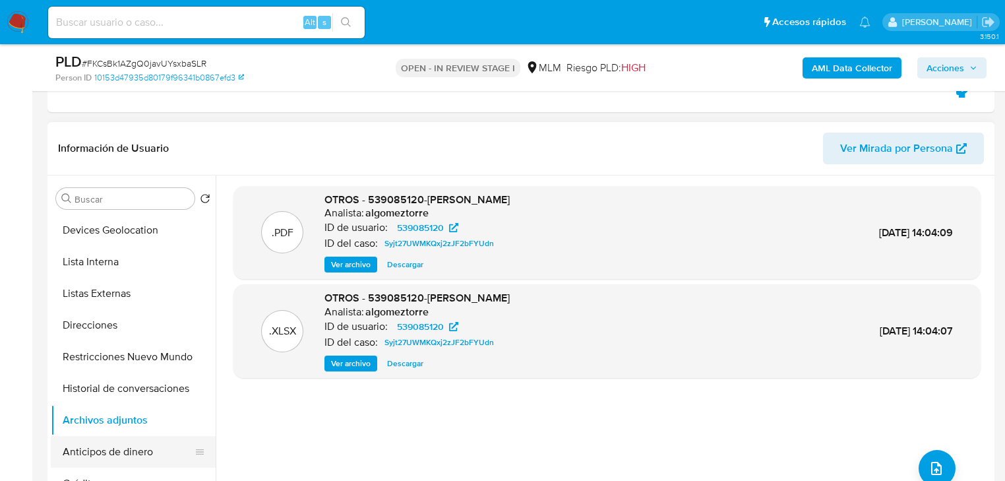
click at [94, 449] on button "Anticipos de dinero" at bounding box center [128, 452] width 154 height 32
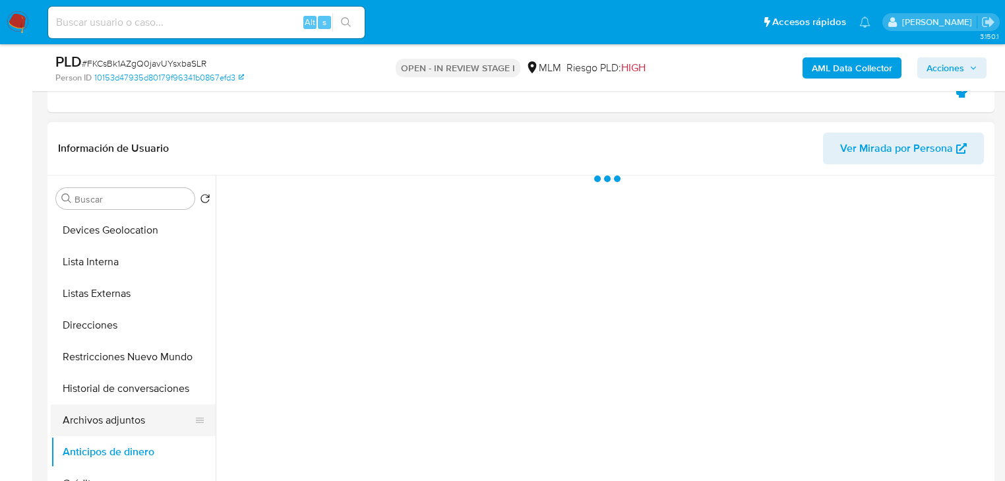
click at [104, 422] on button "Archivos adjuntos" at bounding box center [128, 420] width 154 height 32
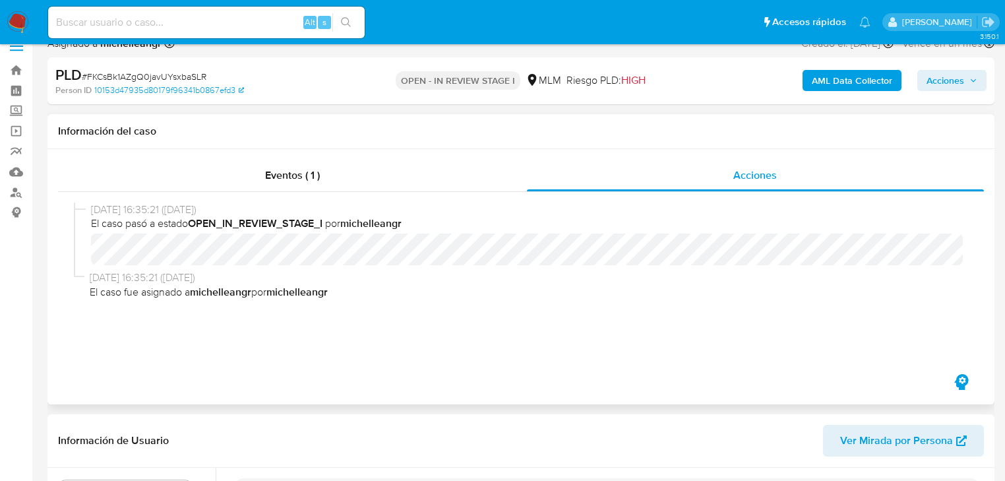
scroll to position [0, 0]
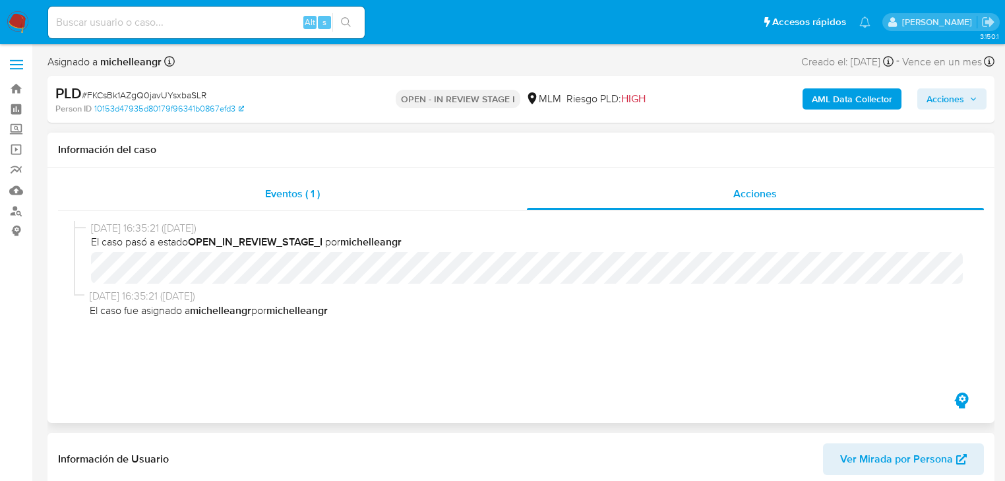
drag, startPoint x: 305, startPoint y: 192, endPoint x: 355, endPoint y: 185, distance: 50.6
click at [304, 192] on span "Eventos ( 1 )" at bounding box center [292, 193] width 55 height 15
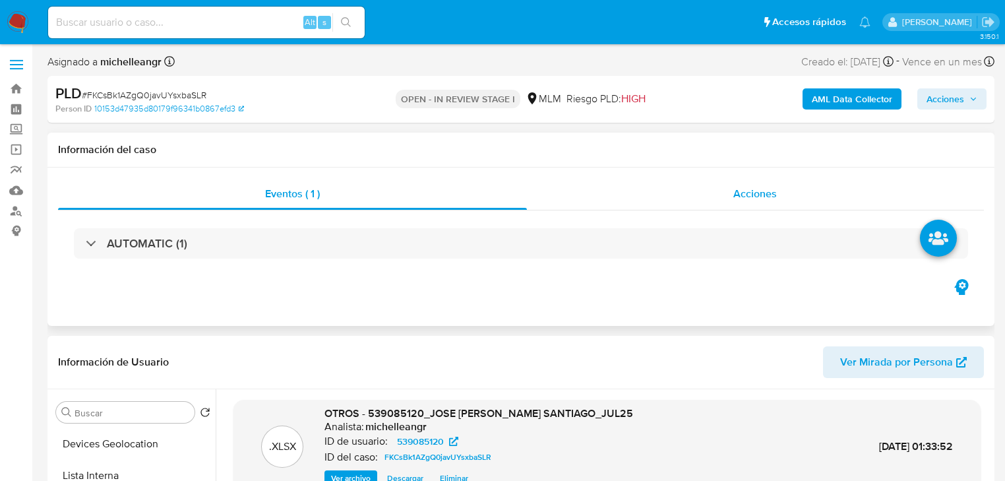
click at [746, 195] on span "Acciones" at bounding box center [755, 193] width 44 height 15
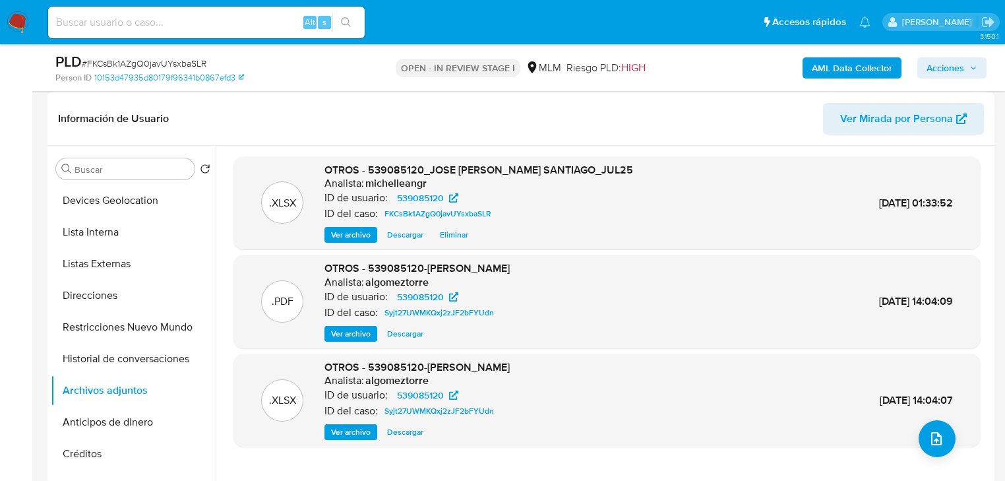
scroll to position [369, 0]
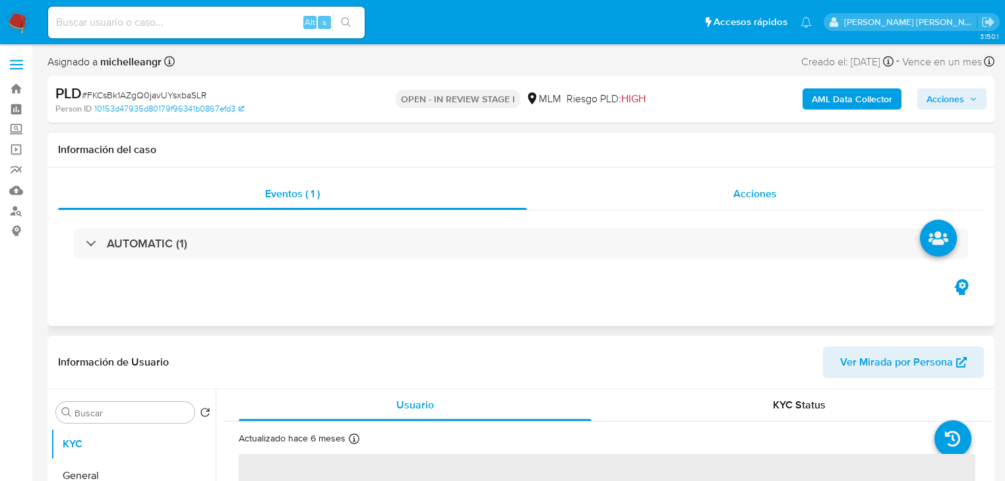
drag, startPoint x: 742, startPoint y: 194, endPoint x: 749, endPoint y: 192, distance: 6.9
click at [744, 193] on span "Acciones" at bounding box center [755, 193] width 44 height 15
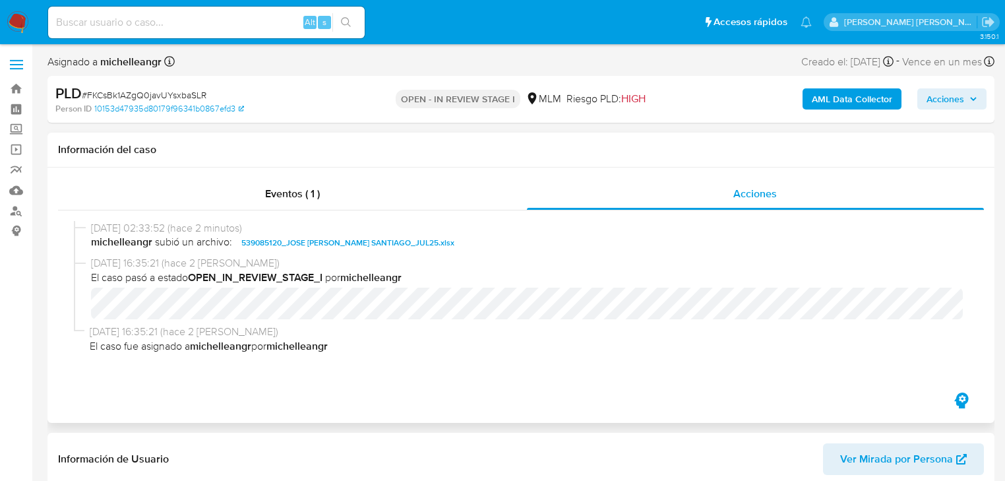
select select "10"
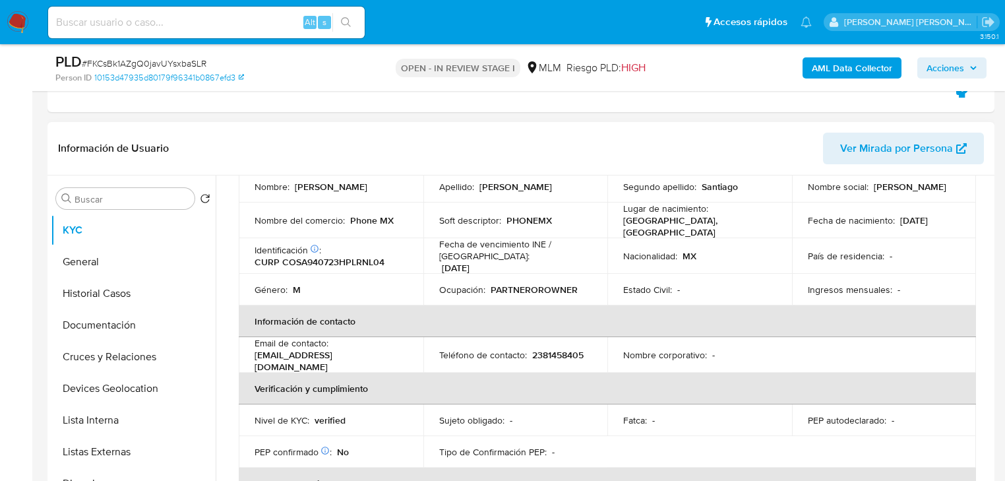
scroll to position [158, 0]
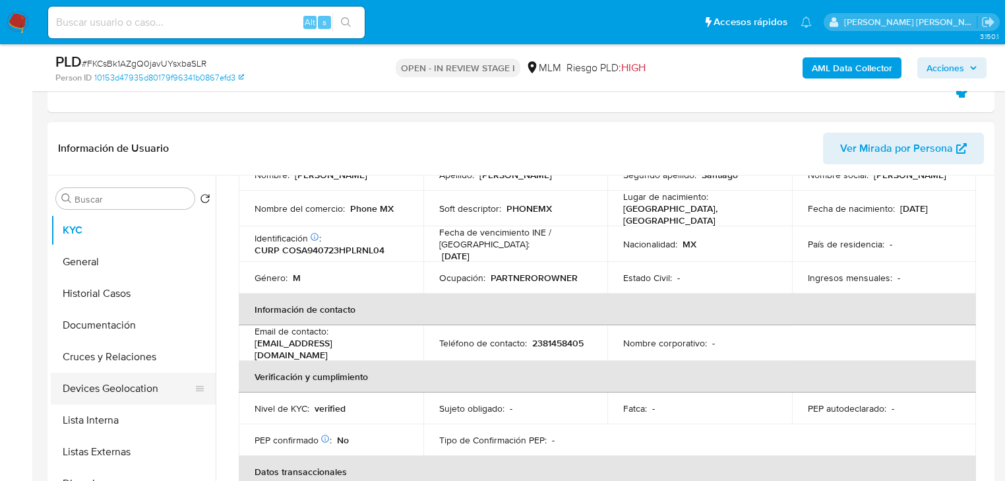
drag, startPoint x: 136, startPoint y: 366, endPoint x: 131, endPoint y: 383, distance: 17.9
click at [137, 365] on button "Cruces y Relaciones" at bounding box center [133, 357] width 165 height 32
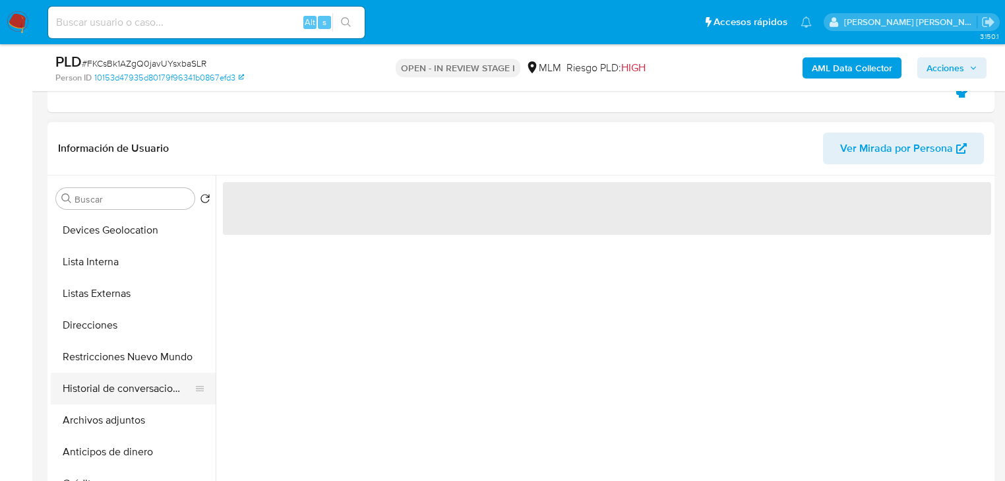
click at [131, 369] on button "Restricciones Nuevo Mundo" at bounding box center [133, 357] width 165 height 32
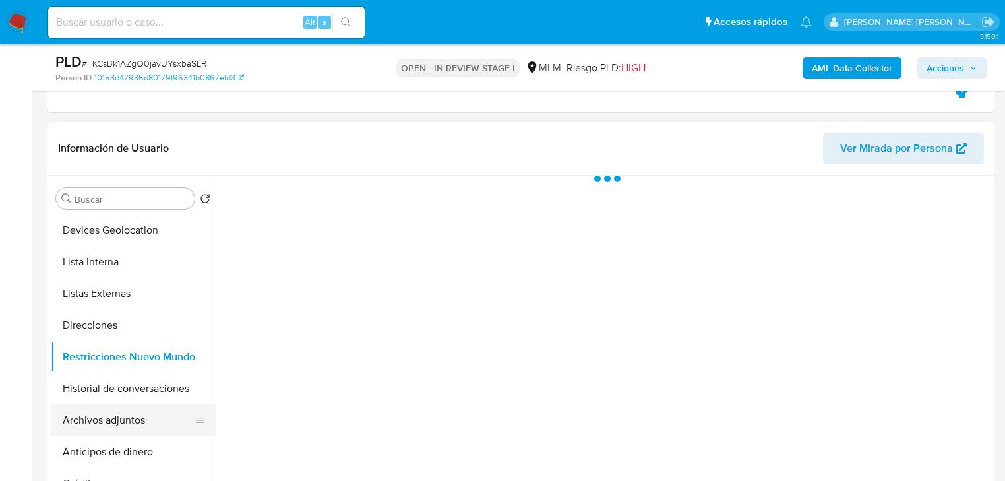
click at [136, 412] on button "Archivos adjuntos" at bounding box center [128, 420] width 154 height 32
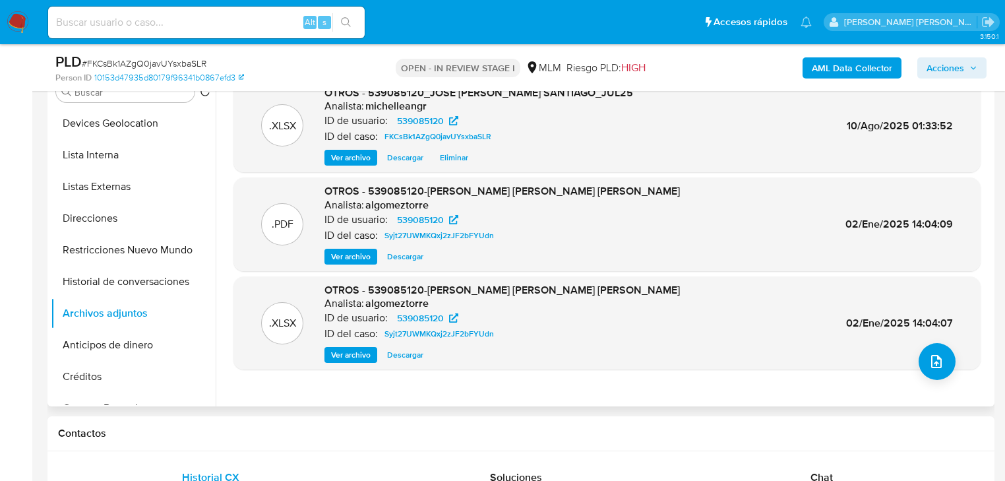
scroll to position [264, 0]
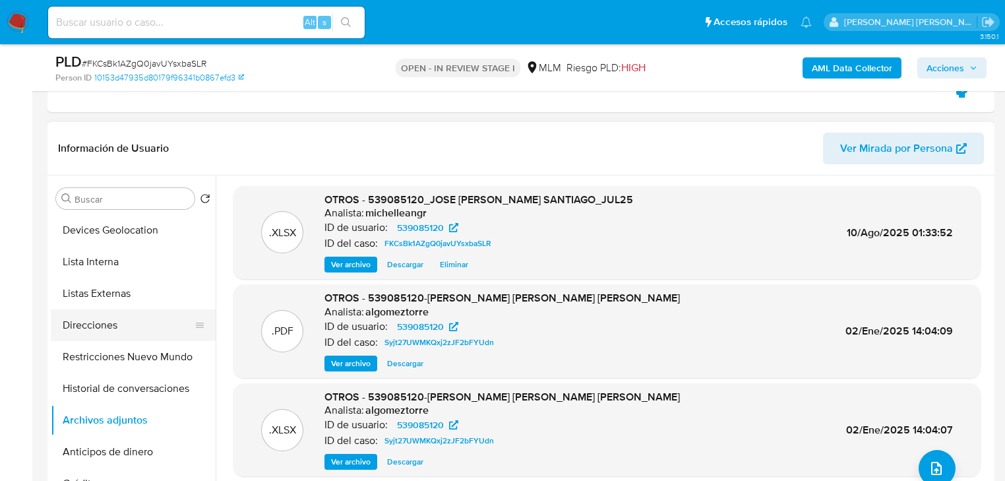
drag, startPoint x: 58, startPoint y: 336, endPoint x: 95, endPoint y: 324, distance: 38.8
click at [61, 334] on button "Direcciones" at bounding box center [128, 325] width 154 height 32
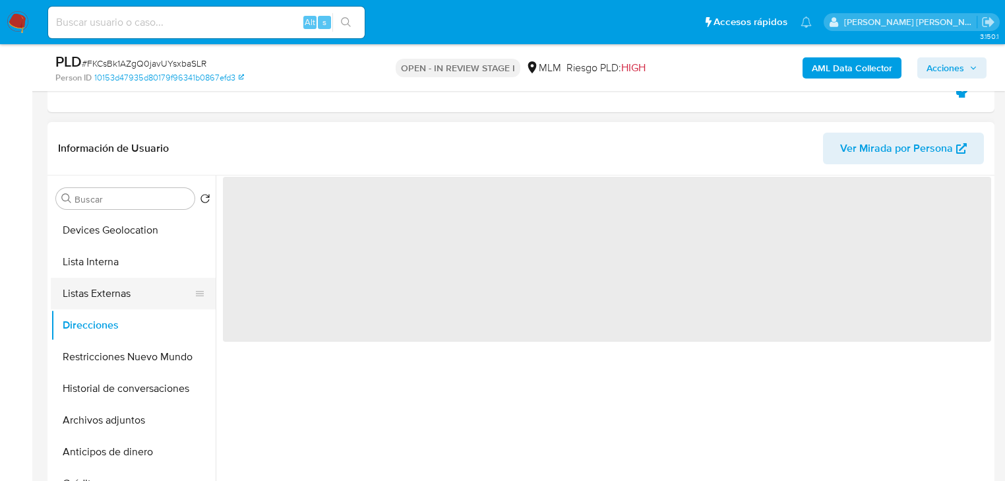
drag, startPoint x: 98, startPoint y: 322, endPoint x: 113, endPoint y: 291, distance: 34.5
click at [98, 320] on button "Direcciones" at bounding box center [133, 325] width 165 height 32
click at [115, 291] on button "Listas Externas" at bounding box center [128, 294] width 154 height 32
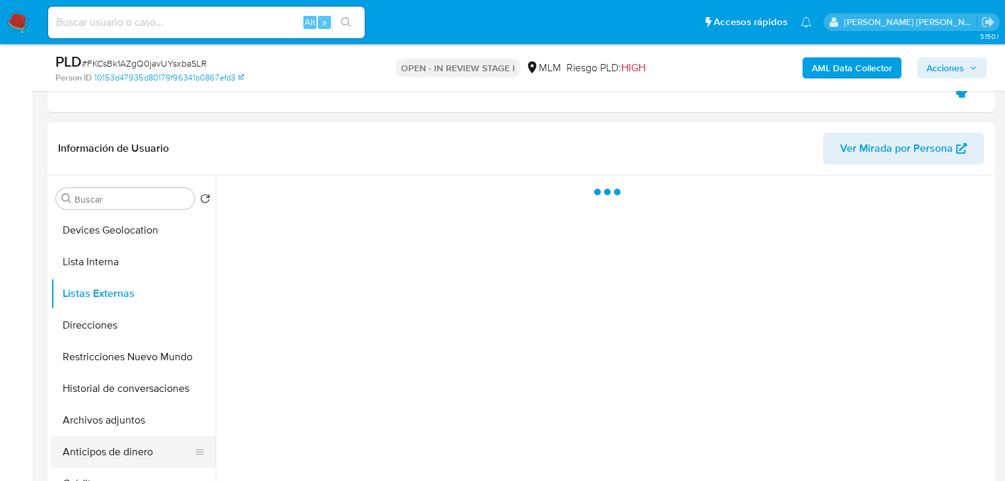
click at [160, 431] on ul "KYC General Historial Casos Documentación Cruces y Relaciones Devices Geolocati…" at bounding box center [133, 362] width 165 height 297
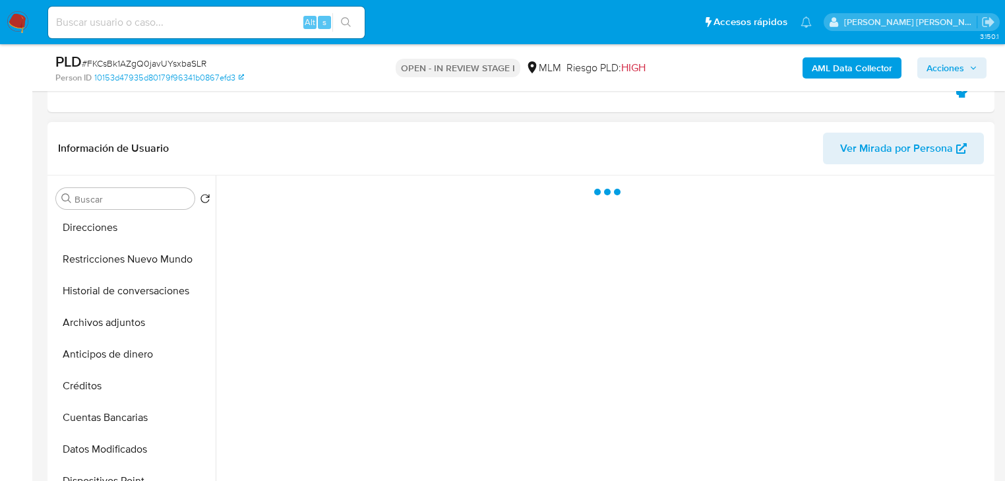
scroll to position [369, 0]
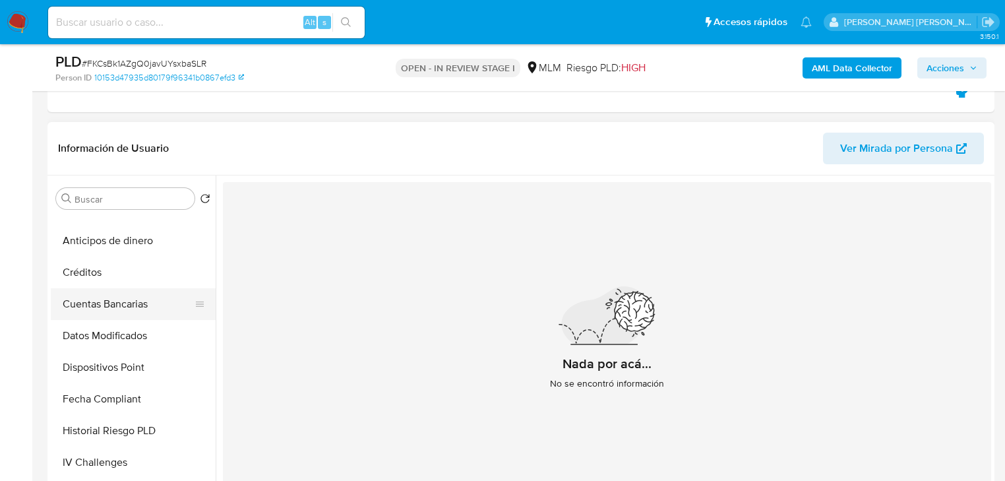
drag, startPoint x: 127, startPoint y: 333, endPoint x: 129, endPoint y: 295, distance: 37.6
click at [129, 328] on button "Datos Modificados" at bounding box center [133, 336] width 165 height 32
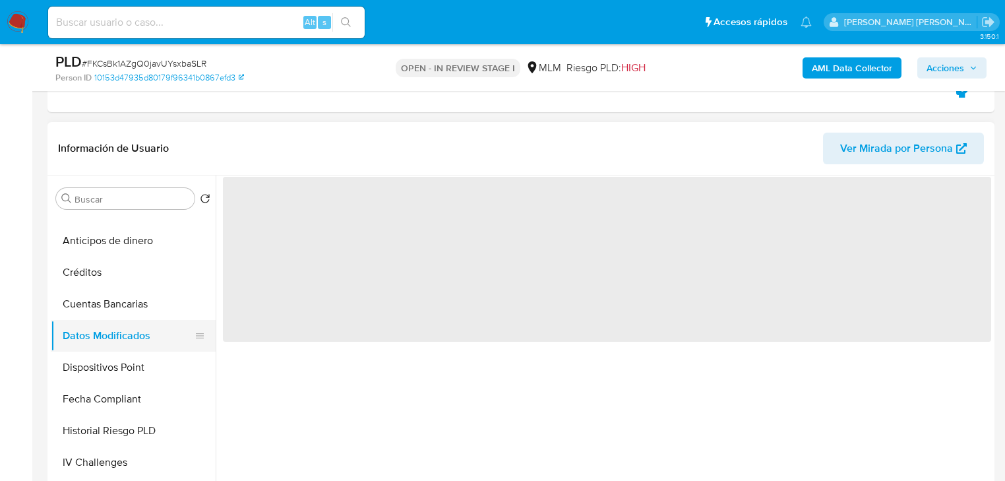
drag, startPoint x: 127, startPoint y: 297, endPoint x: 134, endPoint y: 326, distance: 29.4
click at [131, 295] on button "Cuentas Bancarias" at bounding box center [133, 304] width 165 height 32
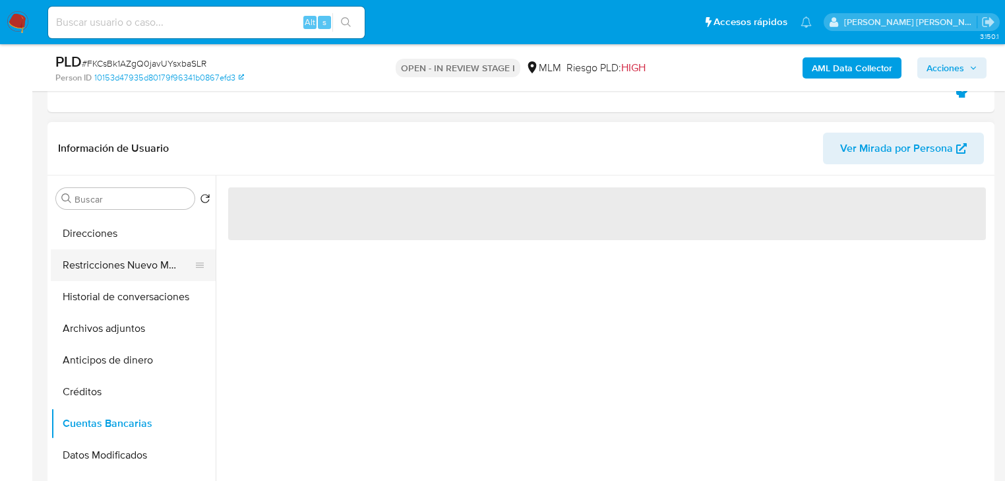
scroll to position [156, 0]
drag, startPoint x: 120, startPoint y: 324, endPoint x: 124, endPoint y: 276, distance: 48.3
click at [122, 312] on button "Direcciones" at bounding box center [133, 328] width 165 height 32
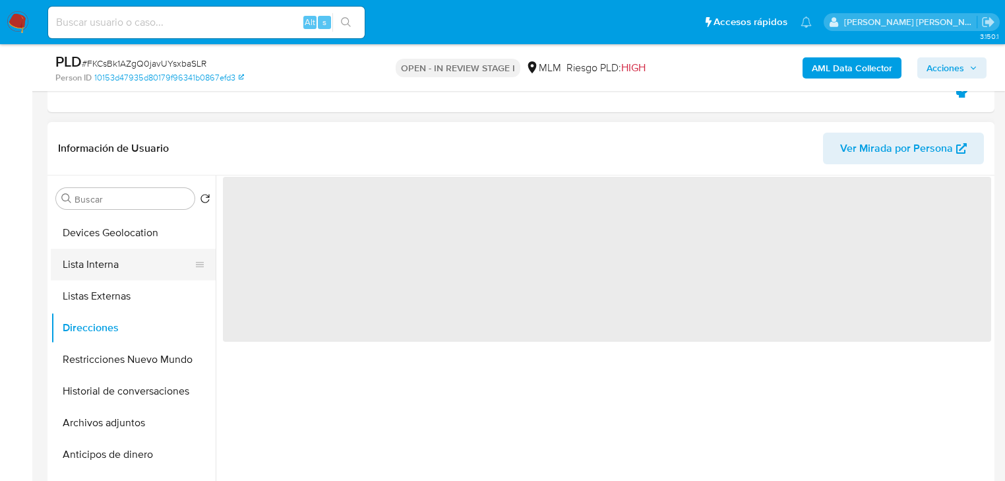
click at [113, 268] on button "Lista Interna" at bounding box center [128, 265] width 154 height 32
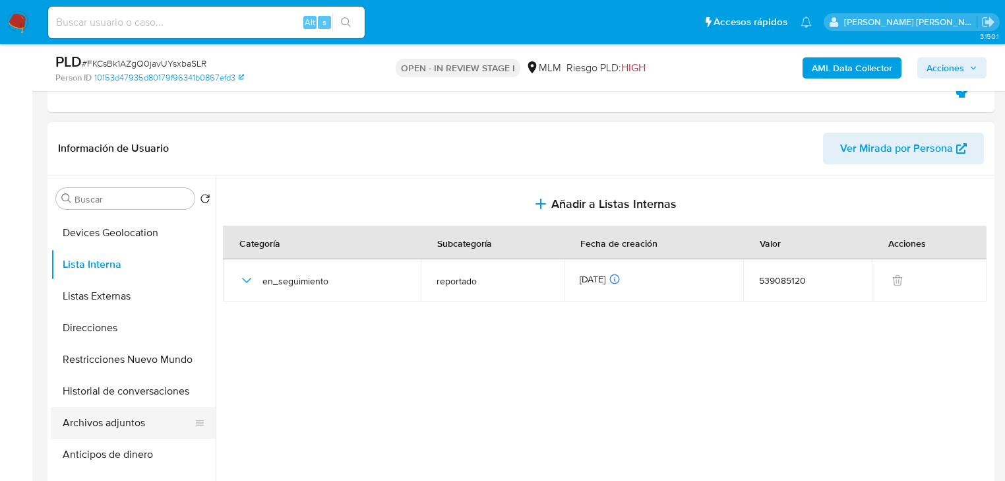
click at [150, 434] on button "Archivos adjuntos" at bounding box center [128, 423] width 154 height 32
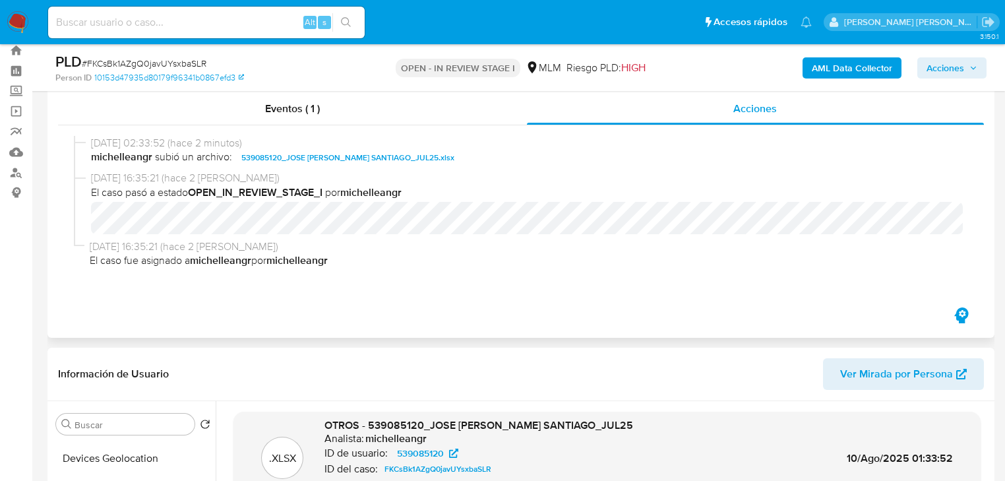
scroll to position [0, 0]
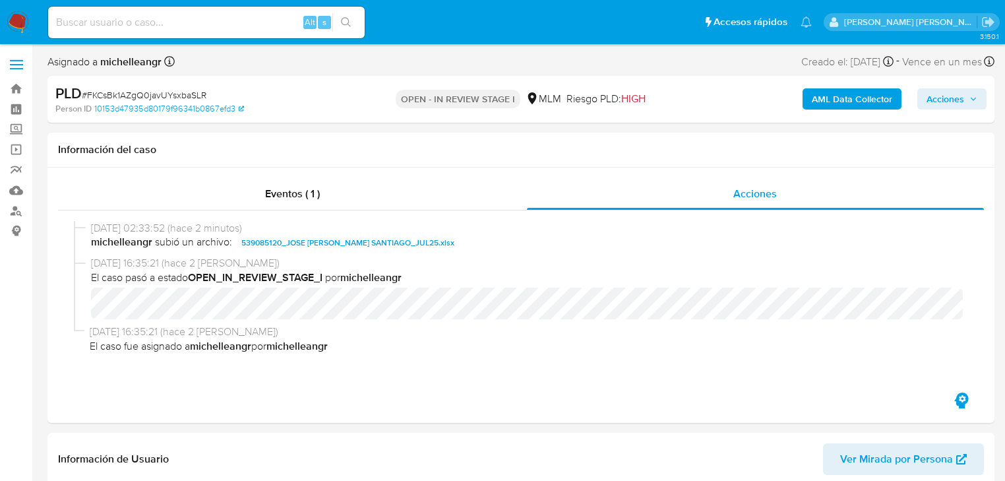
click at [946, 88] on span "Acciones" at bounding box center [945, 98] width 38 height 21
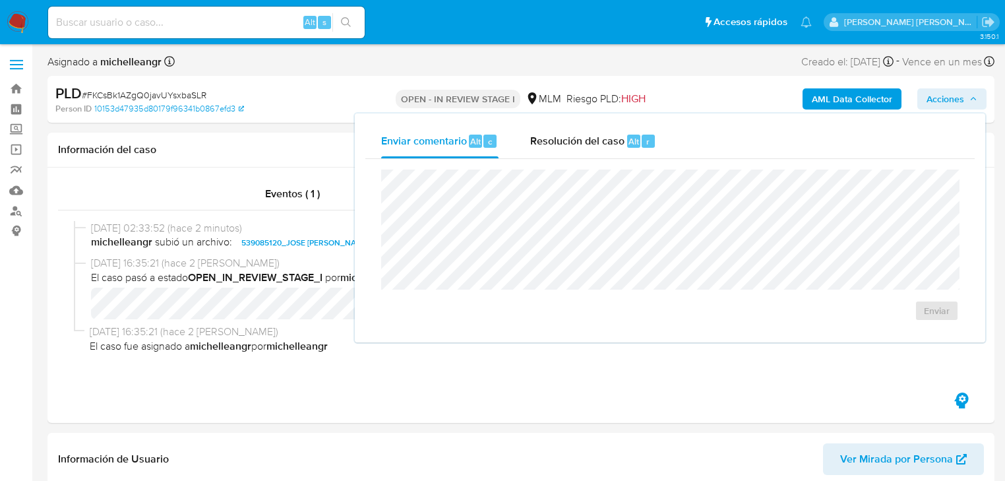
click at [579, 138] on span "Resolución del caso" at bounding box center [577, 140] width 94 height 15
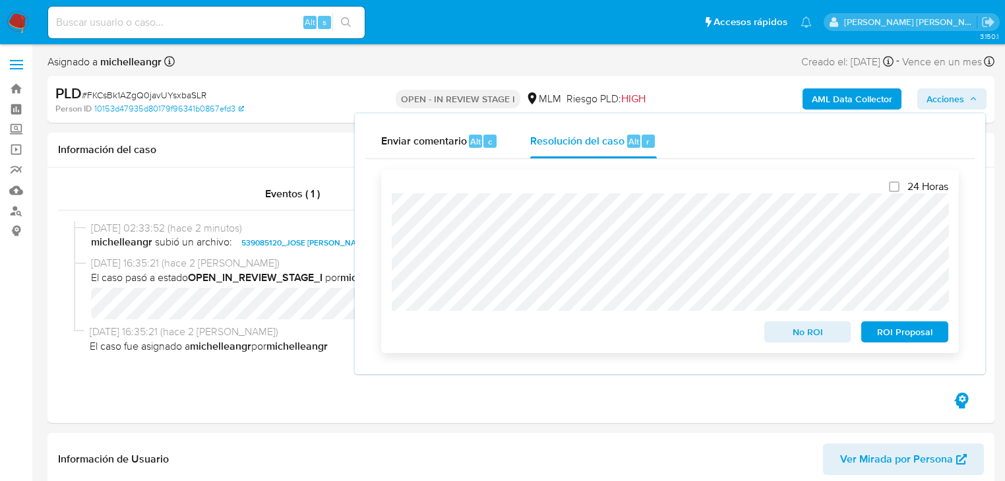
click at [810, 331] on span "No ROI" at bounding box center [807, 331] width 69 height 18
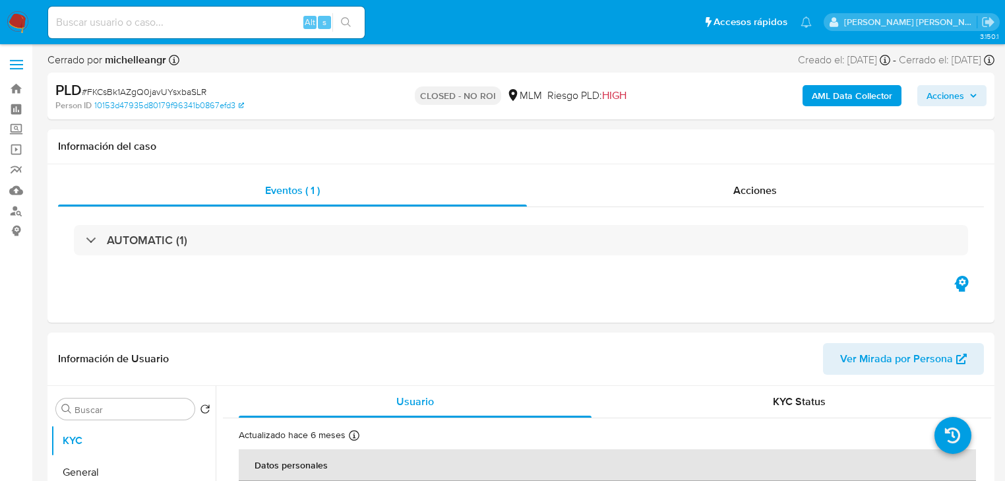
select select "10"
click at [109, 32] on div "Alt s" at bounding box center [206, 23] width 316 height 32
click at [119, 30] on input at bounding box center [206, 22] width 316 height 17
paste input "700904323"
type input "700904323"
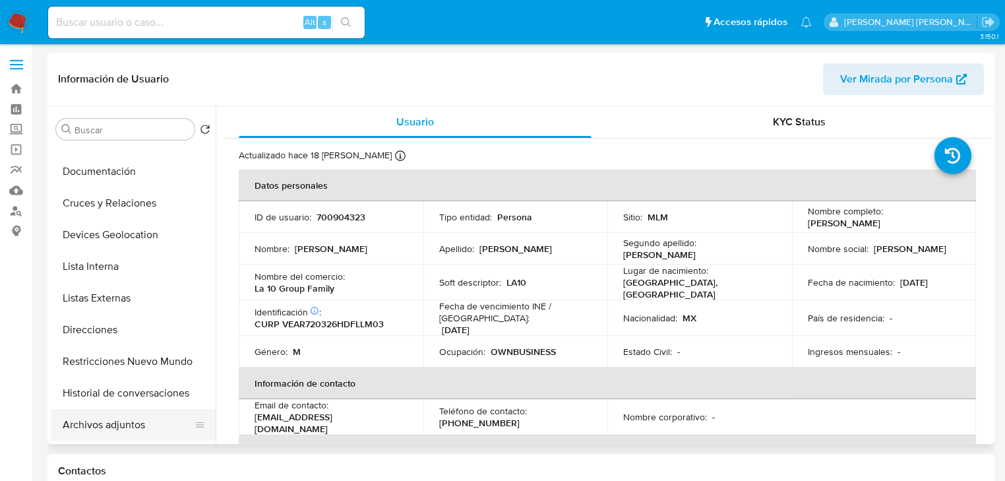
scroll to position [158, 0]
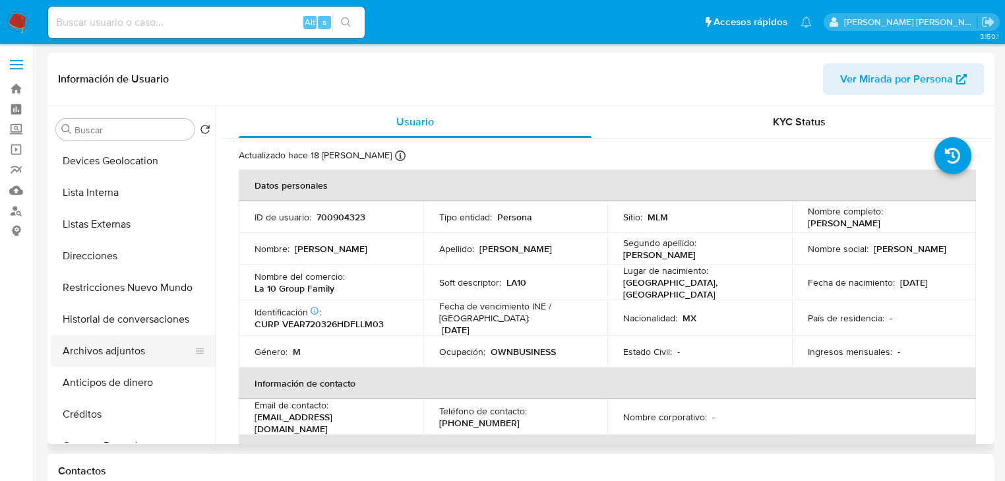
select select "10"
click at [163, 297] on button "Restricciones Nuevo Mundo" at bounding box center [133, 288] width 165 height 32
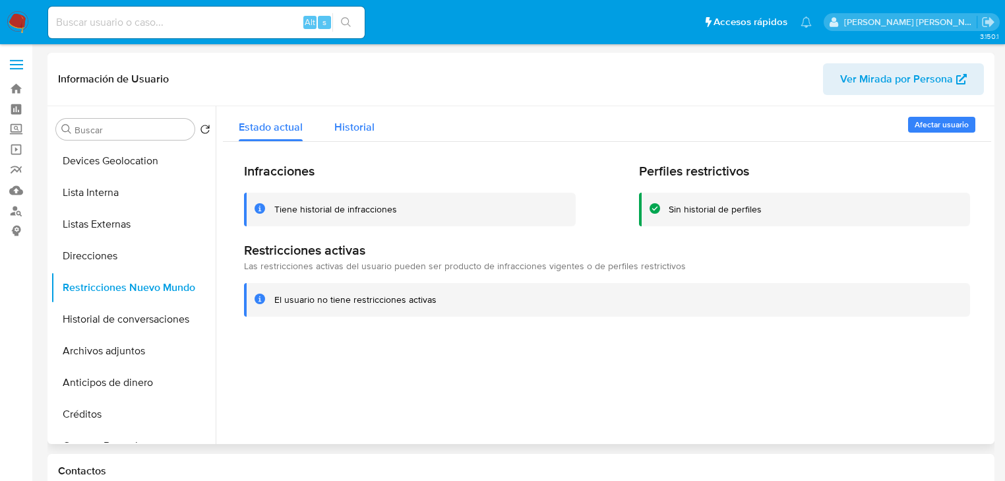
click at [344, 111] on div "Historial" at bounding box center [354, 123] width 40 height 35
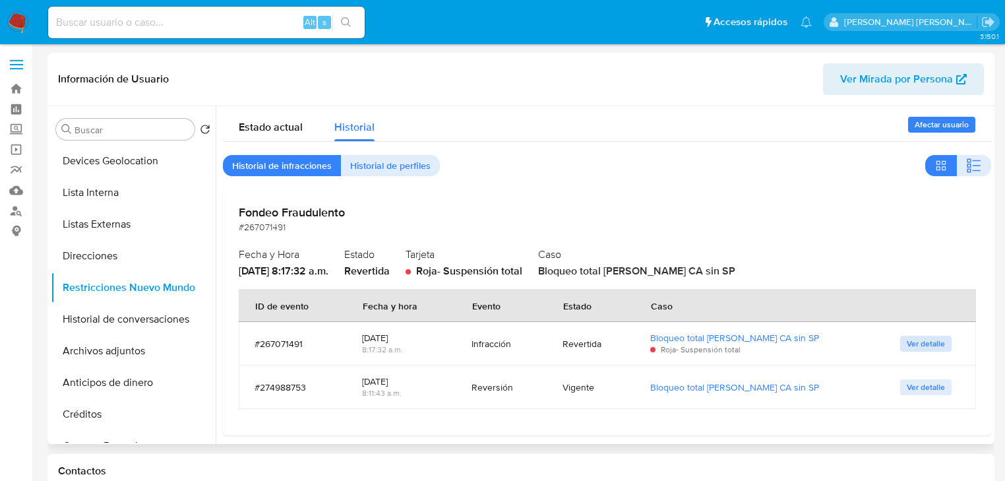
click at [900, 343] on button "Ver detalle" at bounding box center [925, 344] width 51 height 16
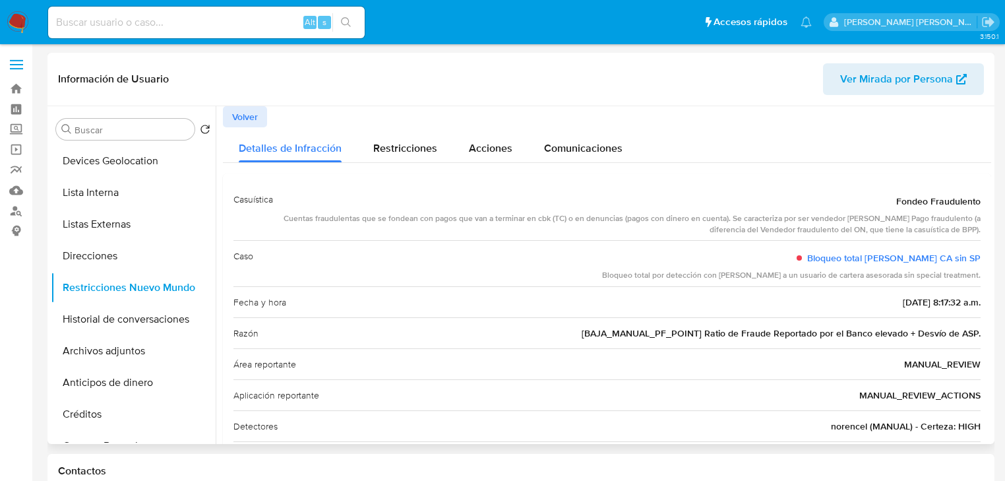
click at [254, 119] on span "Volver" at bounding box center [245, 116] width 26 height 18
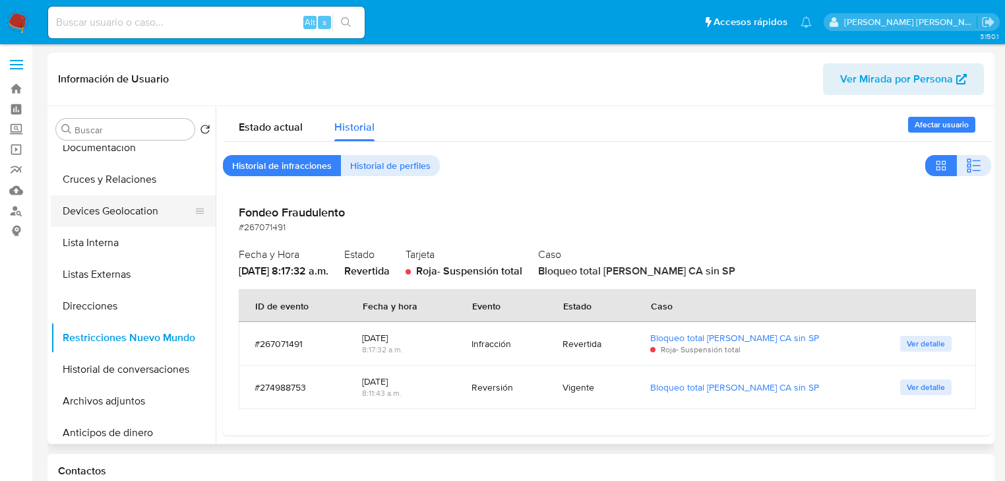
scroll to position [53, 0]
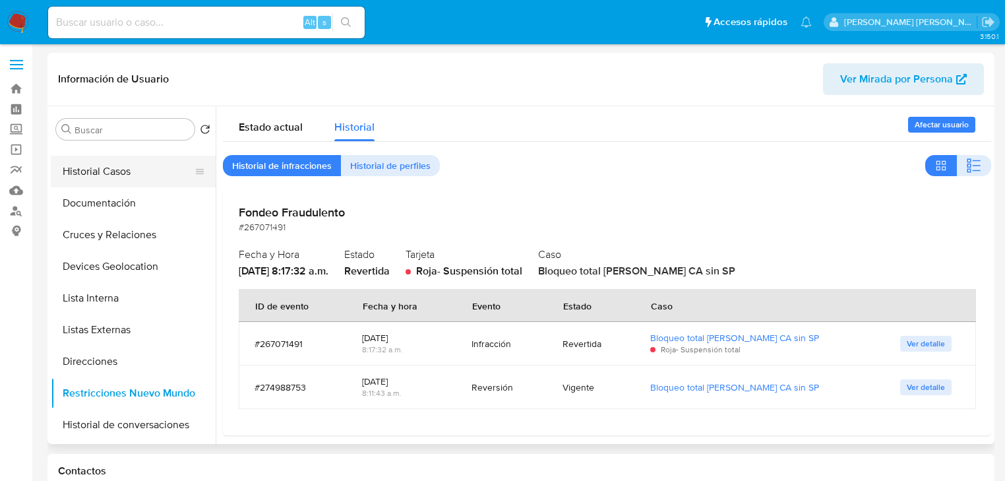
click at [102, 163] on button "Historial Casos" at bounding box center [128, 172] width 154 height 32
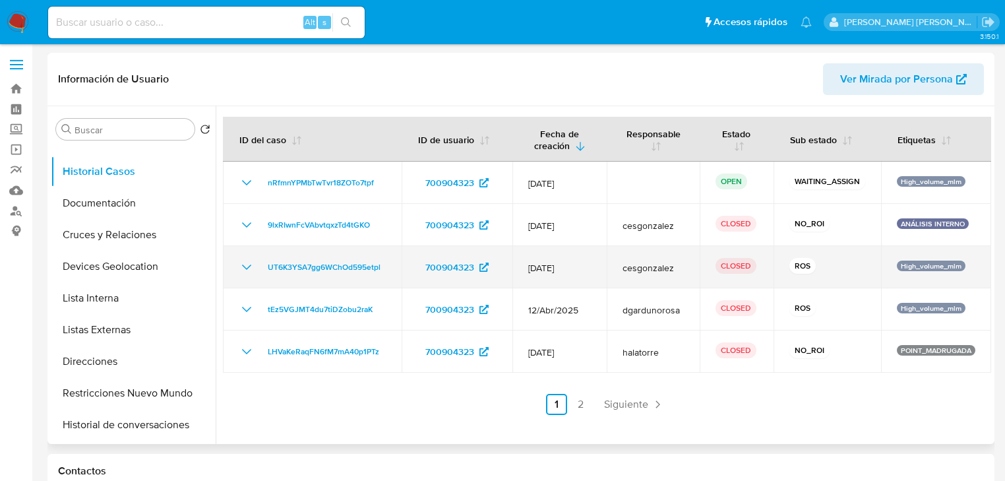
click at [244, 264] on icon "Mostrar/Ocultar" at bounding box center [247, 267] width 16 height 16
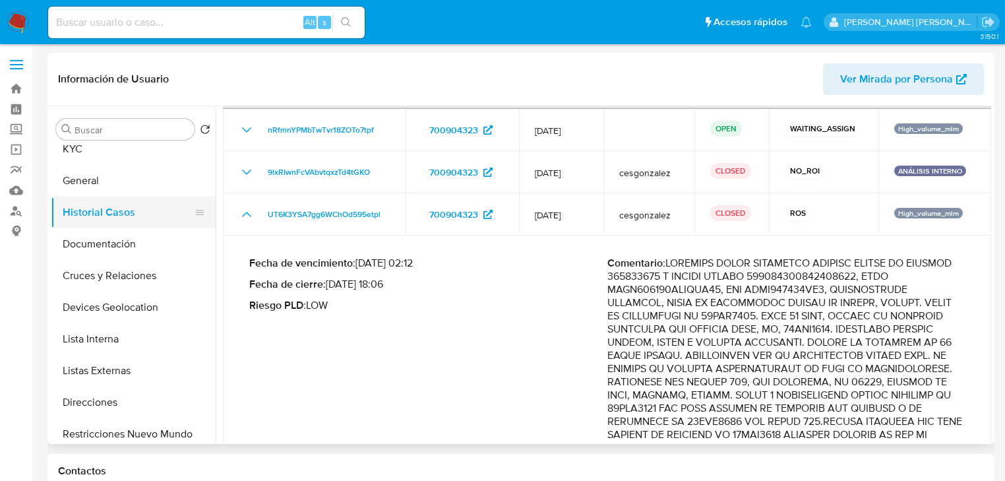
scroll to position [0, 0]
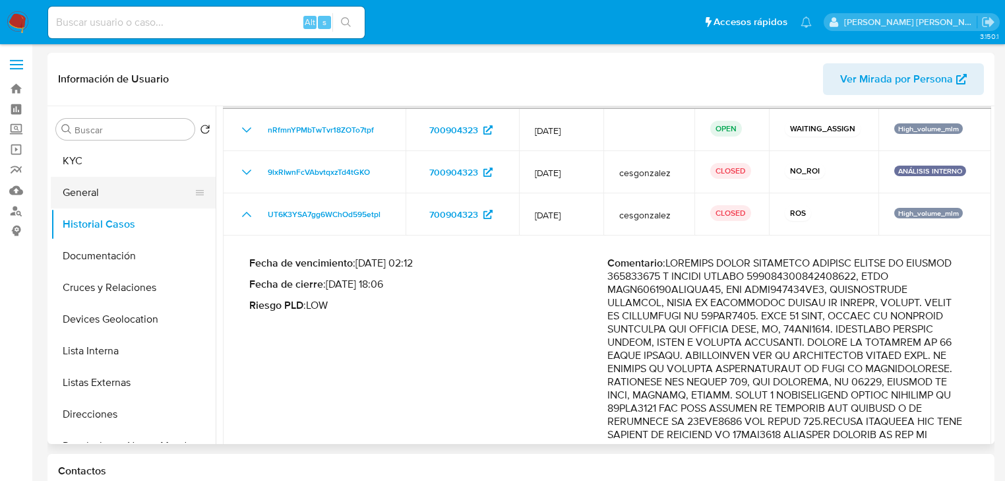
click at [88, 183] on button "General" at bounding box center [128, 193] width 154 height 32
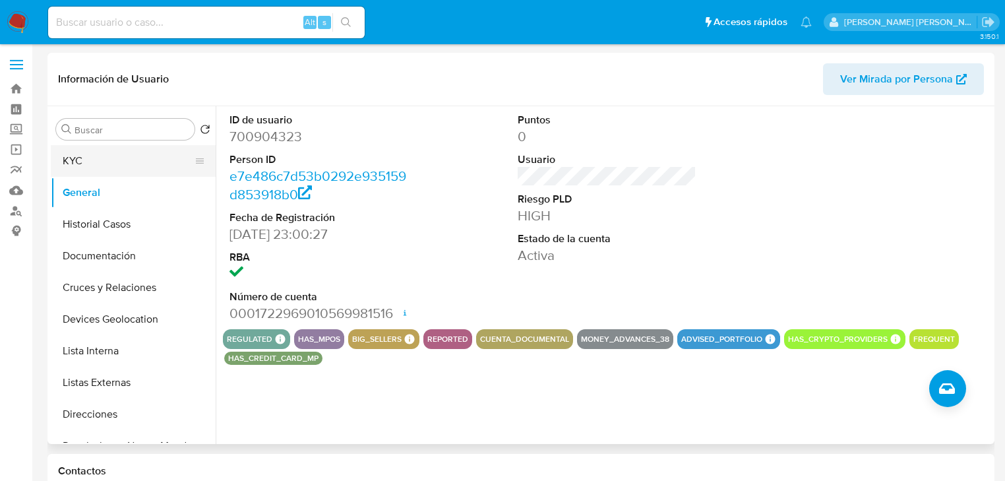
click at [78, 151] on button "KYC" at bounding box center [128, 161] width 154 height 32
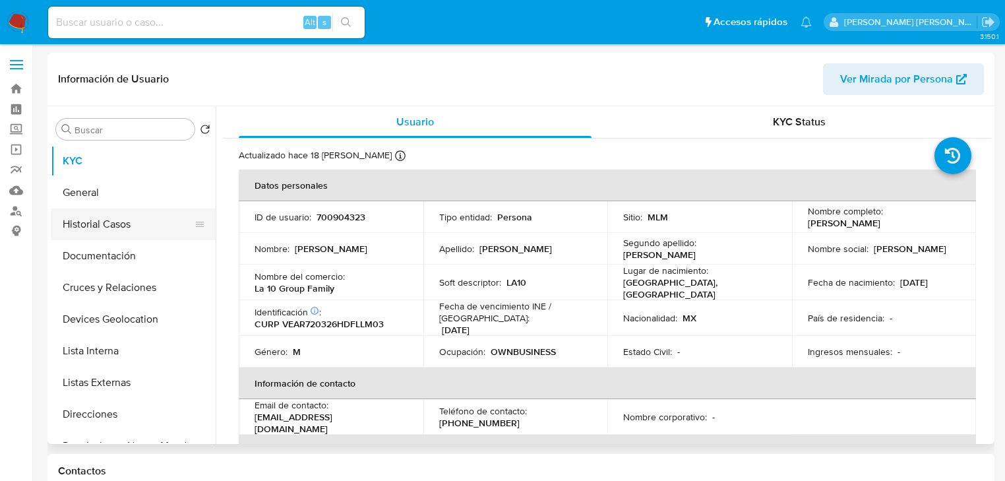
click at [125, 233] on button "Historial Casos" at bounding box center [128, 224] width 154 height 32
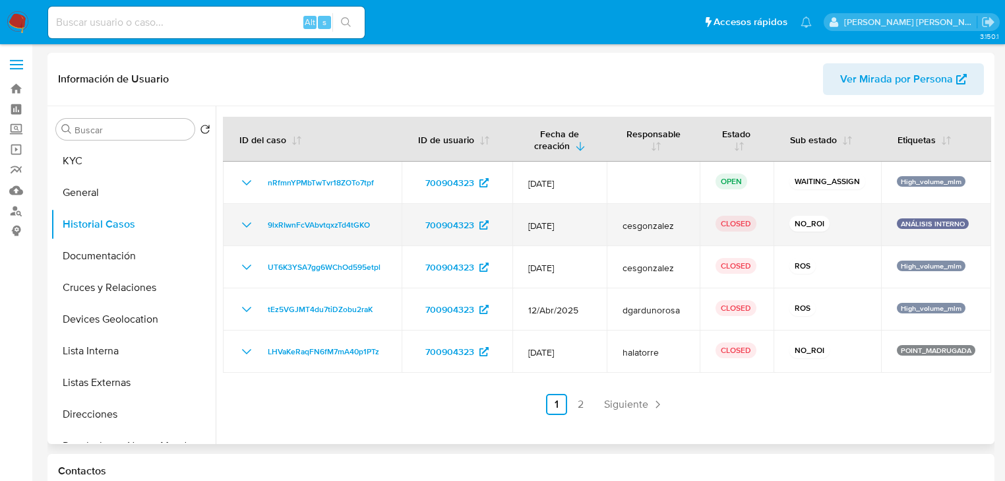
click at [245, 224] on icon "Mostrar/Ocultar" at bounding box center [247, 225] width 16 height 16
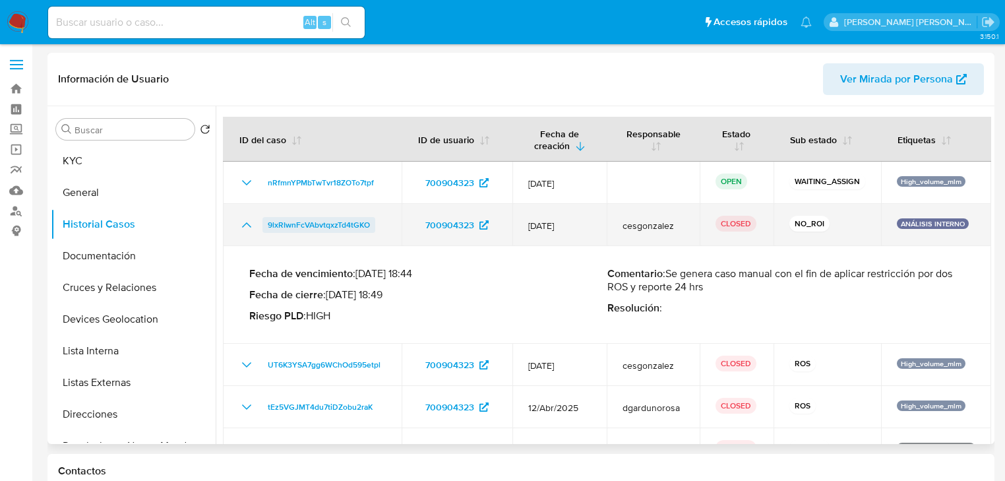
click at [318, 228] on span "9lxRIwnFcVAbvtqxzTd4tGKO" at bounding box center [319, 225] width 102 height 16
click at [243, 221] on icon "Mostrar/Ocultar" at bounding box center [247, 225] width 16 height 16
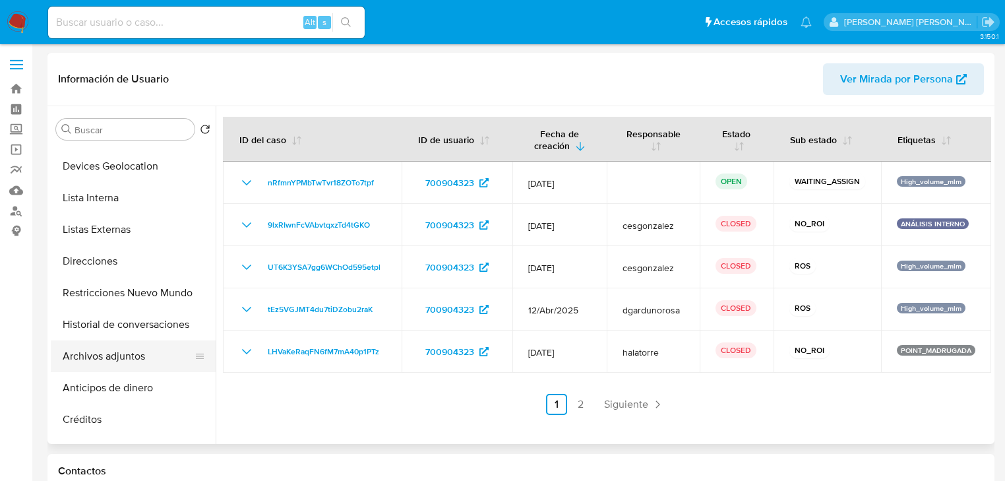
scroll to position [158, 0]
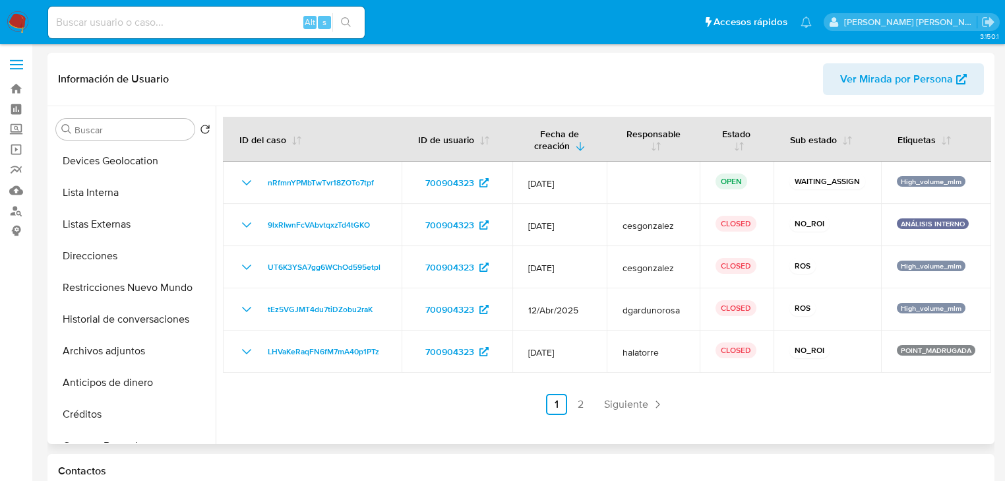
drag, startPoint x: 150, startPoint y: 290, endPoint x: 239, endPoint y: 297, distance: 89.3
click at [153, 289] on button "Restricciones Nuevo Mundo" at bounding box center [133, 288] width 165 height 32
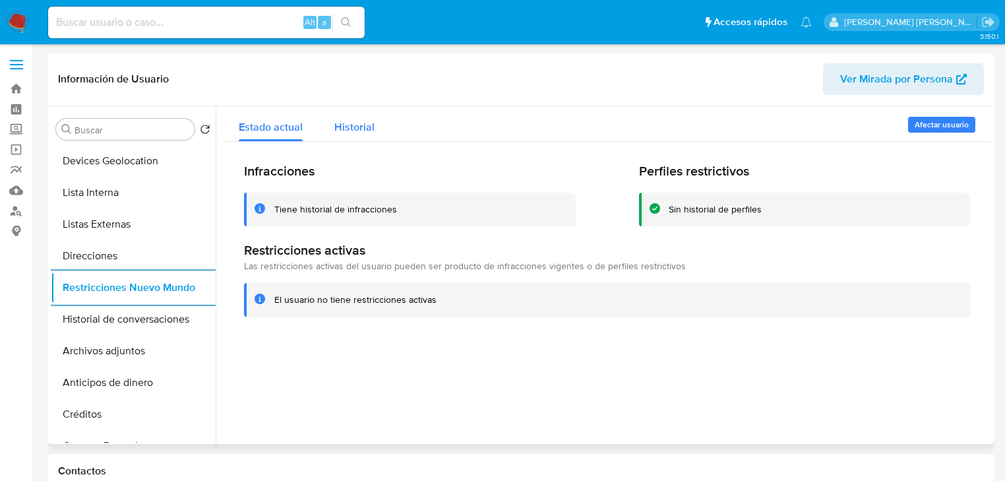
drag, startPoint x: 336, startPoint y: 117, endPoint x: 346, endPoint y: 117, distance: 9.9
click at [336, 117] on div "Historial" at bounding box center [354, 123] width 40 height 35
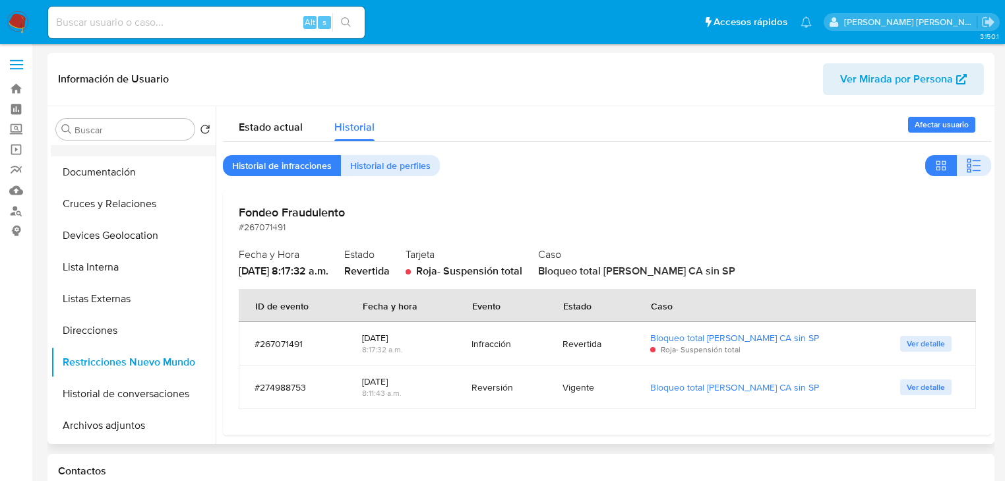
scroll to position [0, 0]
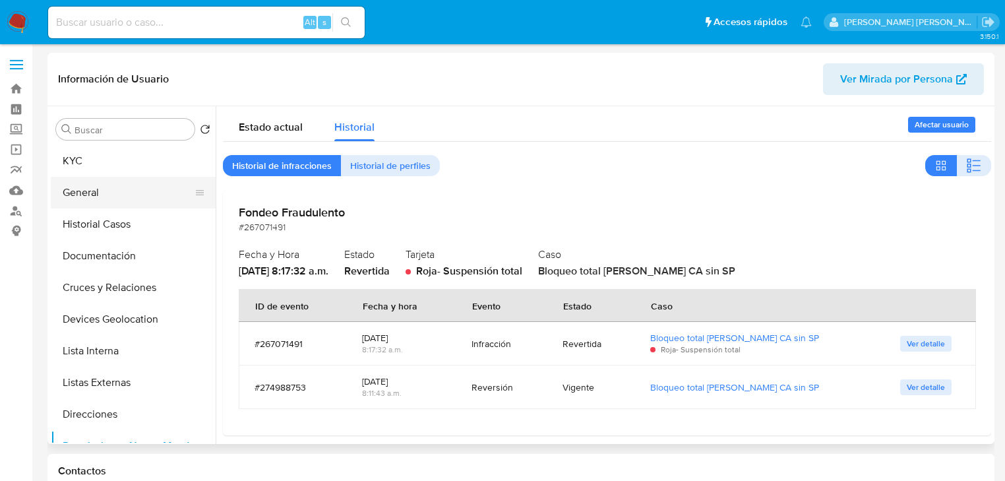
click at [110, 205] on button "General" at bounding box center [128, 193] width 154 height 32
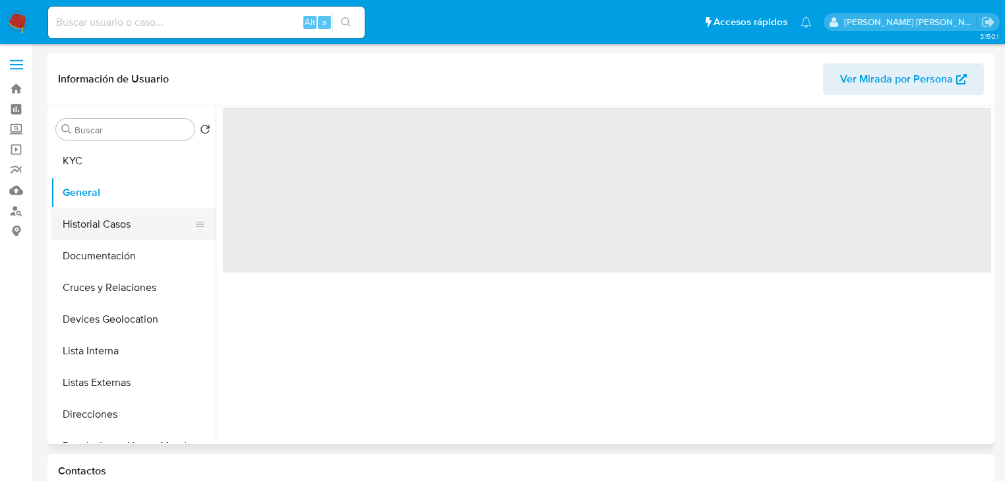
click at [114, 225] on button "Historial Casos" at bounding box center [128, 224] width 154 height 32
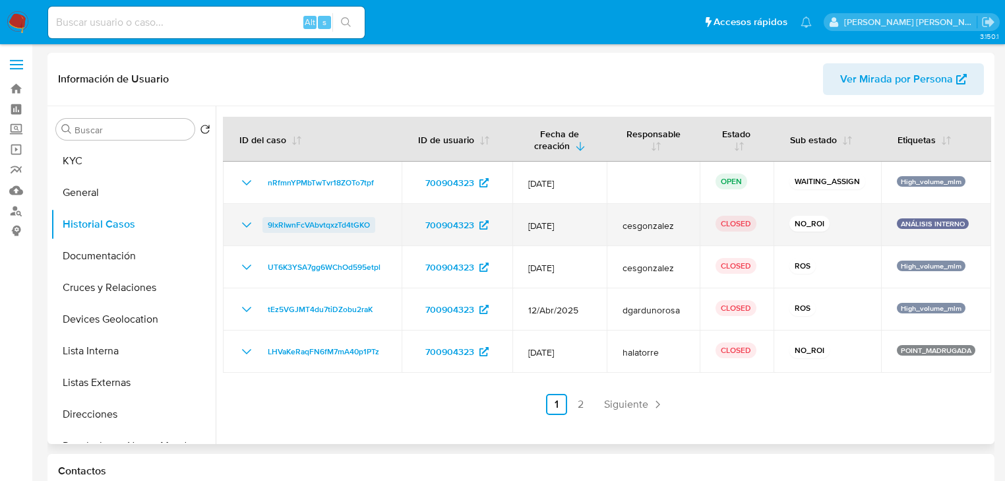
click at [307, 227] on span "9lxRIwnFcVAbvtqxzTd4tGKO" at bounding box center [319, 225] width 102 height 16
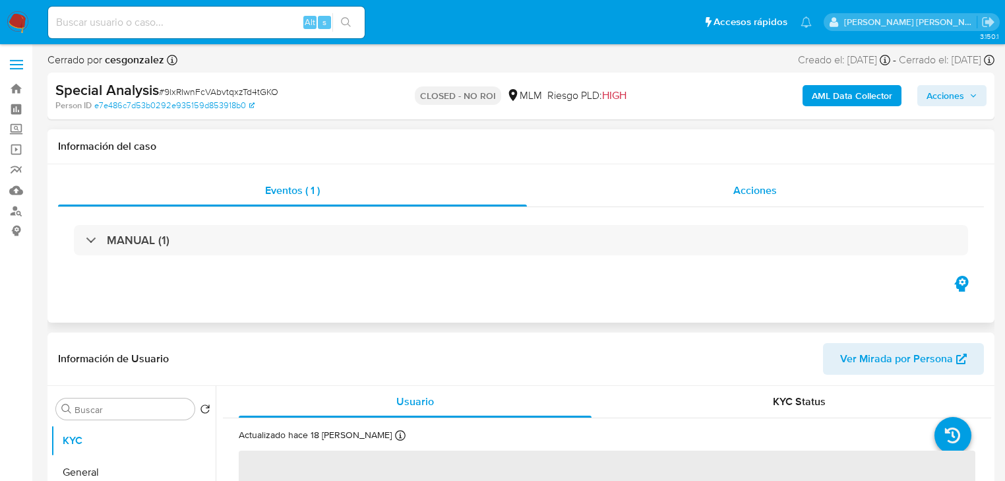
click at [749, 194] on span "Acciones" at bounding box center [755, 190] width 44 height 15
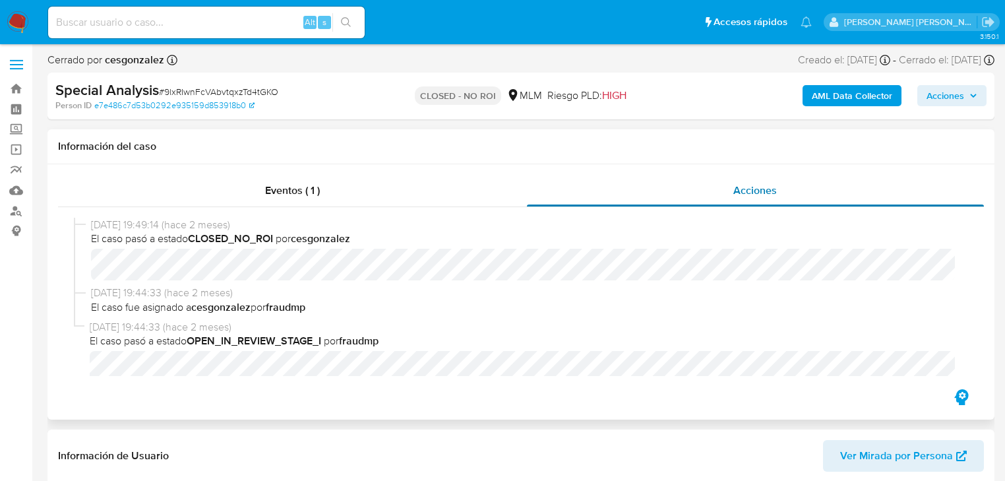
select select "10"
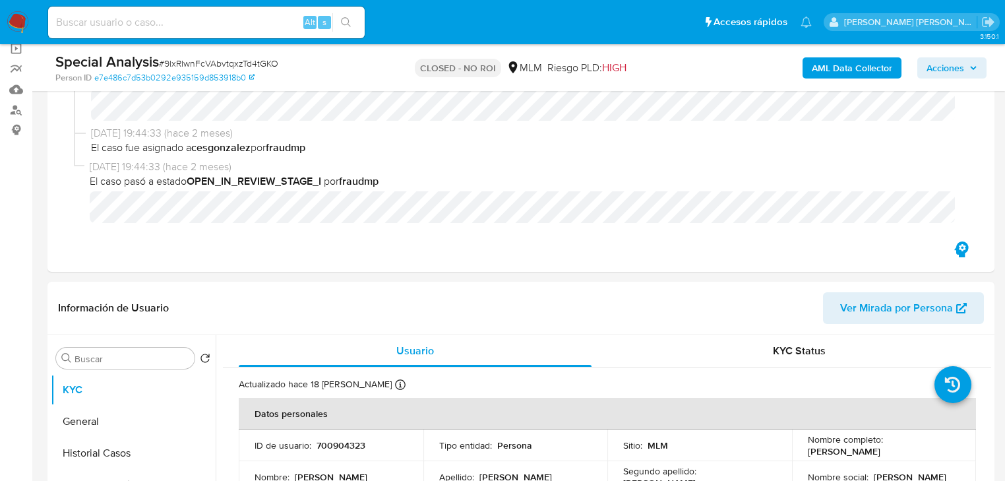
scroll to position [105, 0]
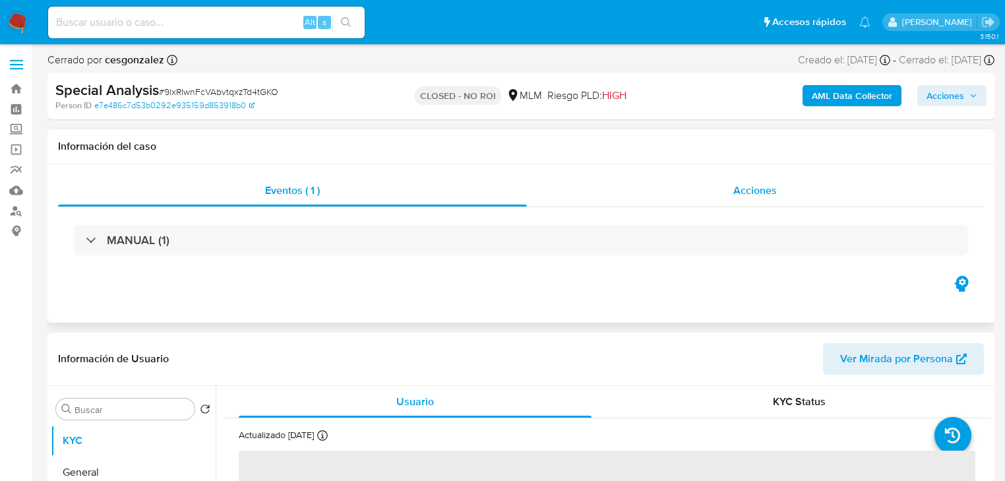
click at [753, 194] on span "Acciones" at bounding box center [755, 190] width 44 height 15
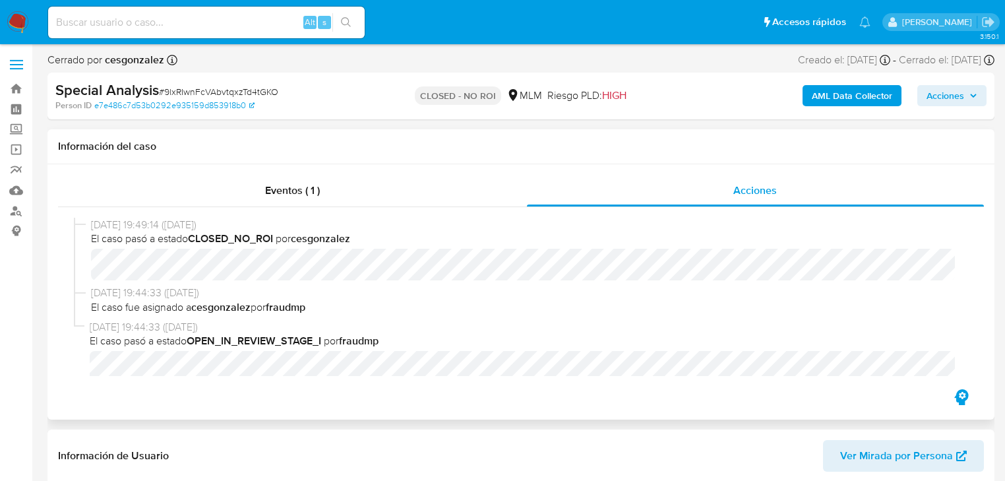
select select "10"
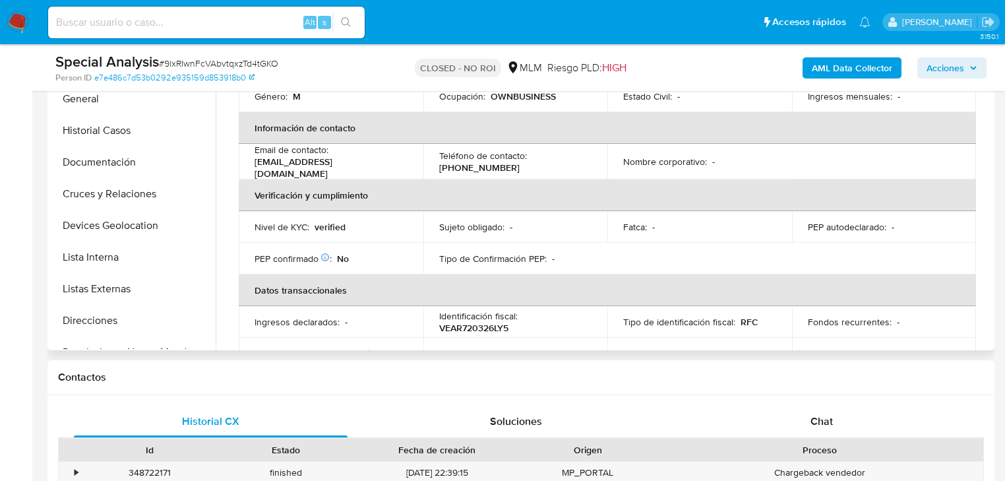
scroll to position [105, 0]
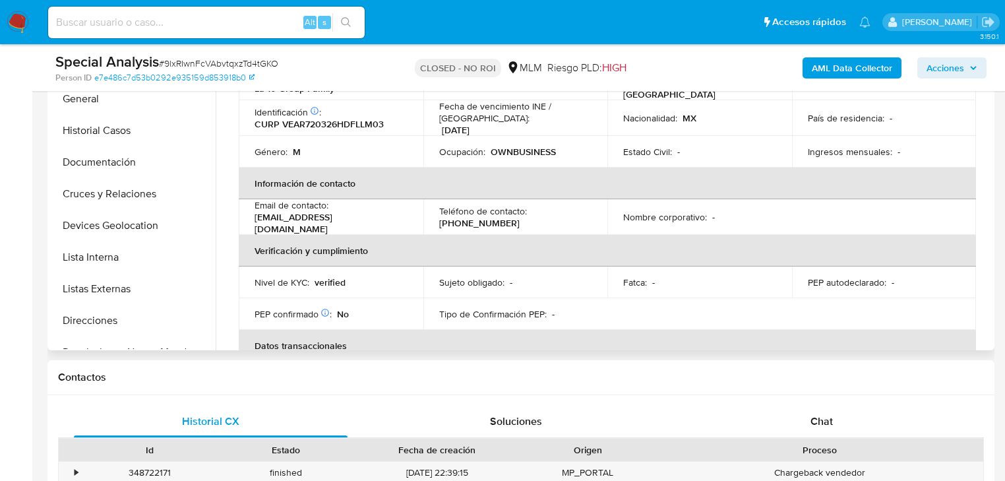
click at [133, 136] on button "Historial Casos" at bounding box center [133, 131] width 165 height 32
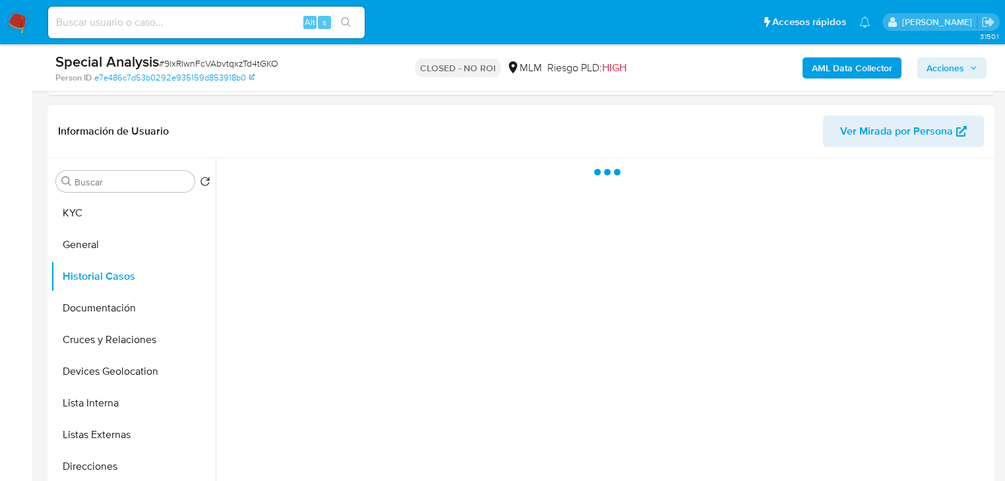
scroll to position [318, 0]
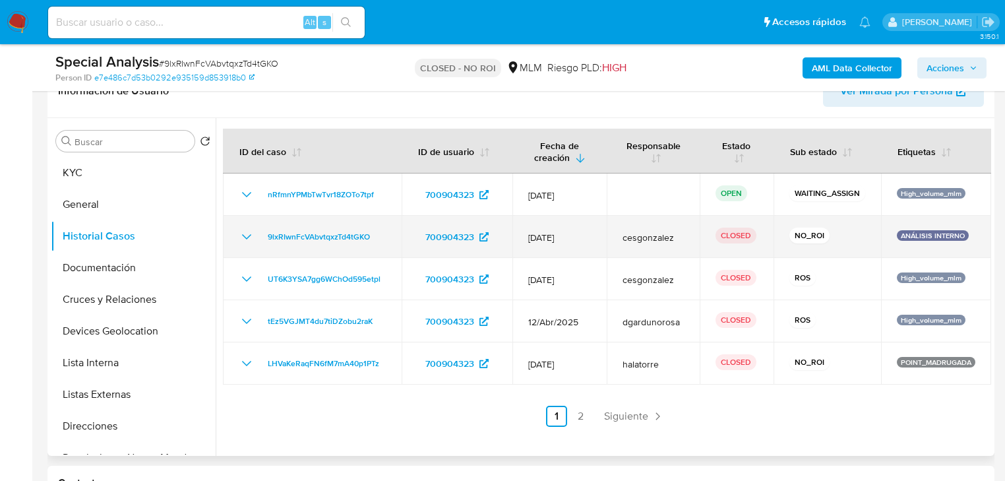
drag, startPoint x: 529, startPoint y: 233, endPoint x: 604, endPoint y: 240, distance: 74.8
click at [614, 240] on tr "9lxRIwnFcVAbvtqxzTd4tGKO 700904323 [DATE] cesgonzalez CLOSED NO_ROI ANÁLISIS IN…" at bounding box center [607, 237] width 768 height 42
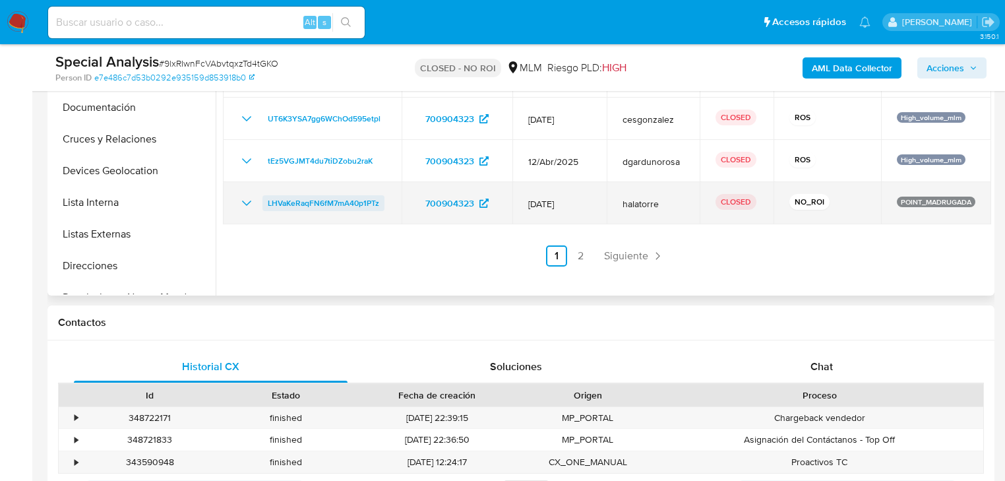
scroll to position [423, 0]
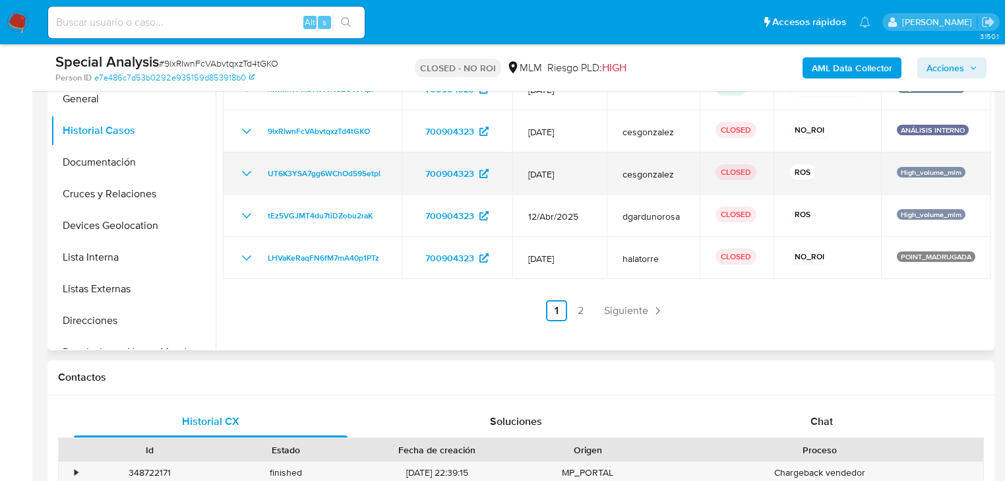
click at [247, 167] on icon "Mostrar/Ocultar" at bounding box center [247, 173] width 16 height 16
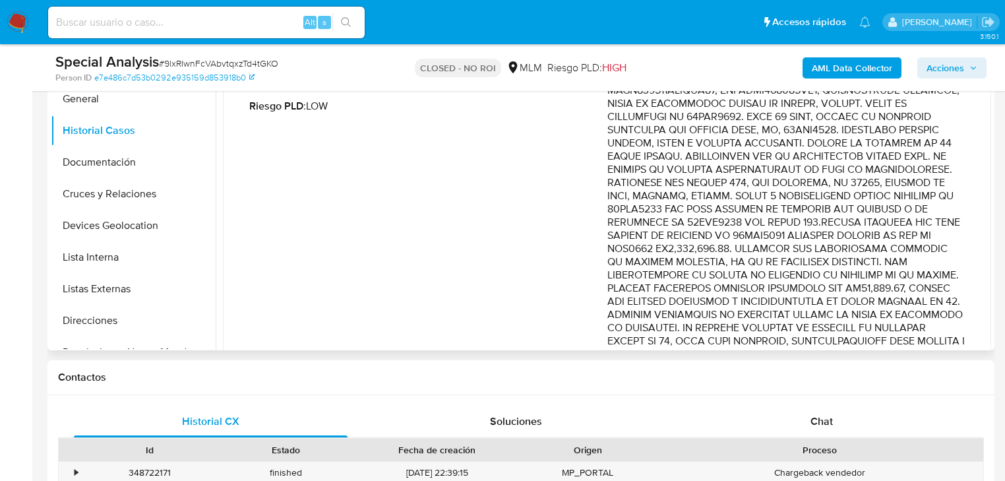
scroll to position [105, 0]
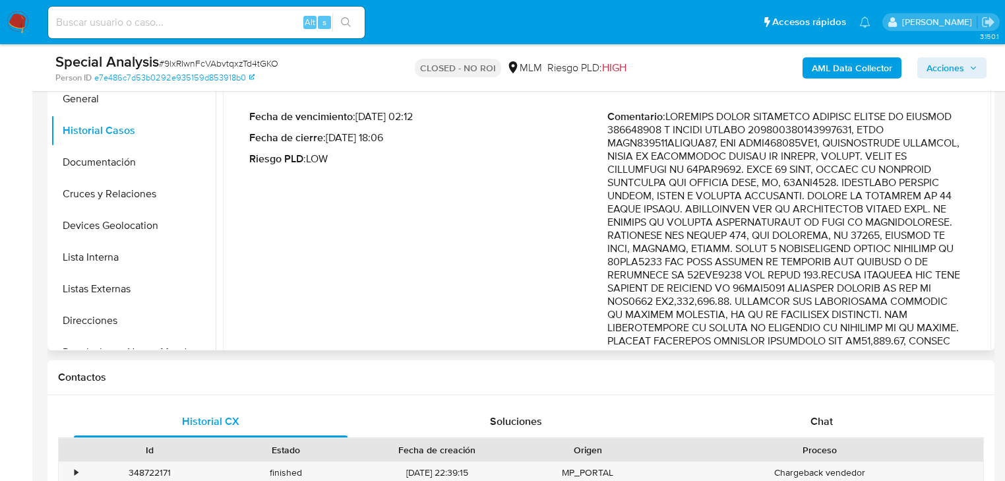
drag, startPoint x: 833, startPoint y: 120, endPoint x: 916, endPoint y: 272, distance: 172.6
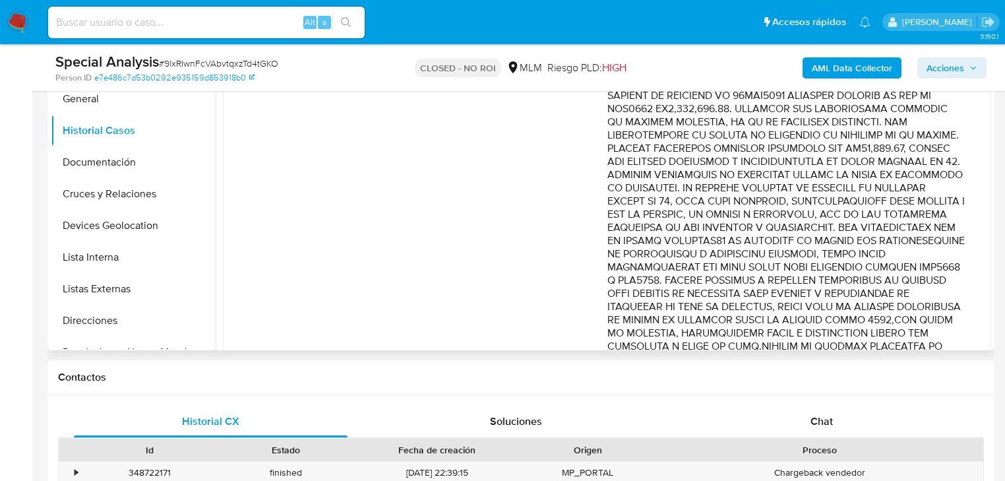
scroll to position [316, 0]
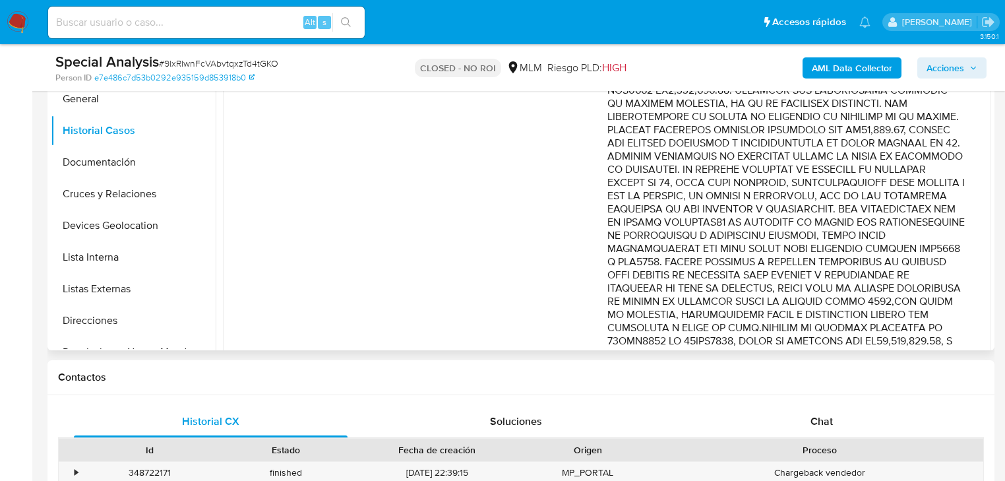
drag, startPoint x: 868, startPoint y: 241, endPoint x: 879, endPoint y: 256, distance: 18.3
click at [879, 256] on p "Comentario :" at bounding box center [786, 327] width 358 height 857
drag, startPoint x: 866, startPoint y: 224, endPoint x: 902, endPoint y: 218, distance: 36.1
click at [872, 222] on p "Comentario :" at bounding box center [786, 327] width 358 height 857
drag, startPoint x: 902, startPoint y: 218, endPoint x: 914, endPoint y: 266, distance: 48.9
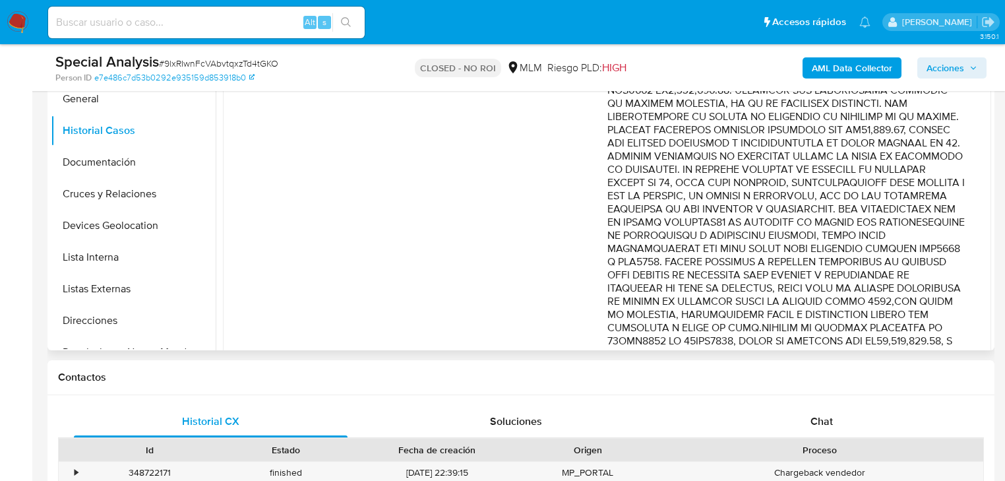
click at [914, 266] on p "Comentario :" at bounding box center [786, 327] width 358 height 857
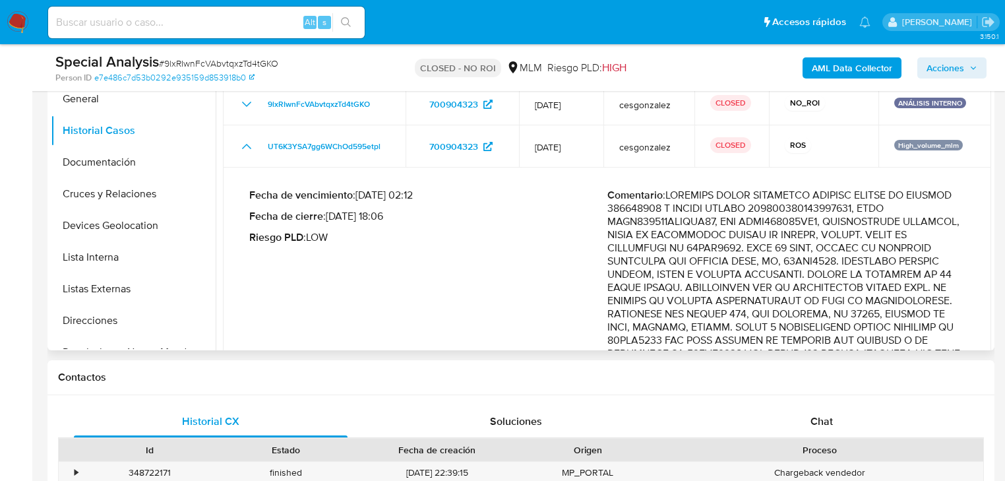
scroll to position [53, 0]
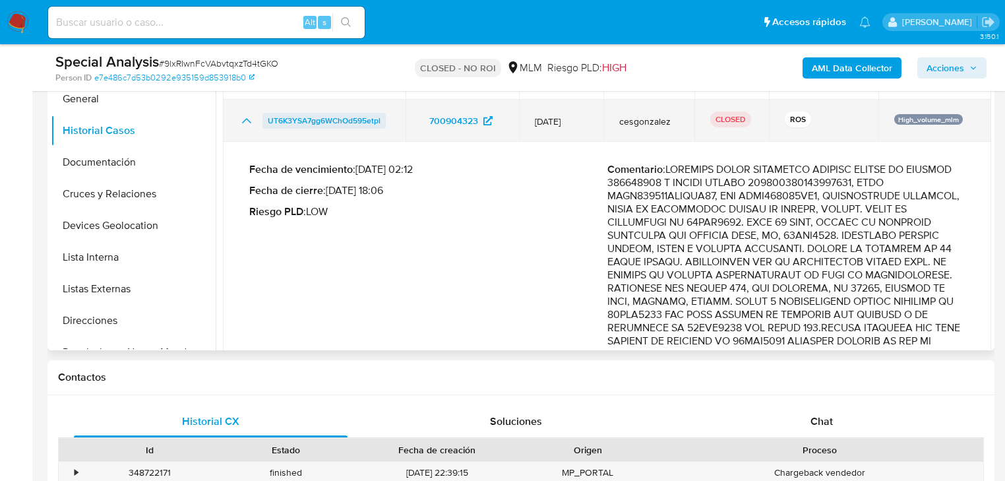
click at [336, 123] on span "UT6K3YSA7gg6WChOd595etpl" at bounding box center [324, 121] width 113 height 16
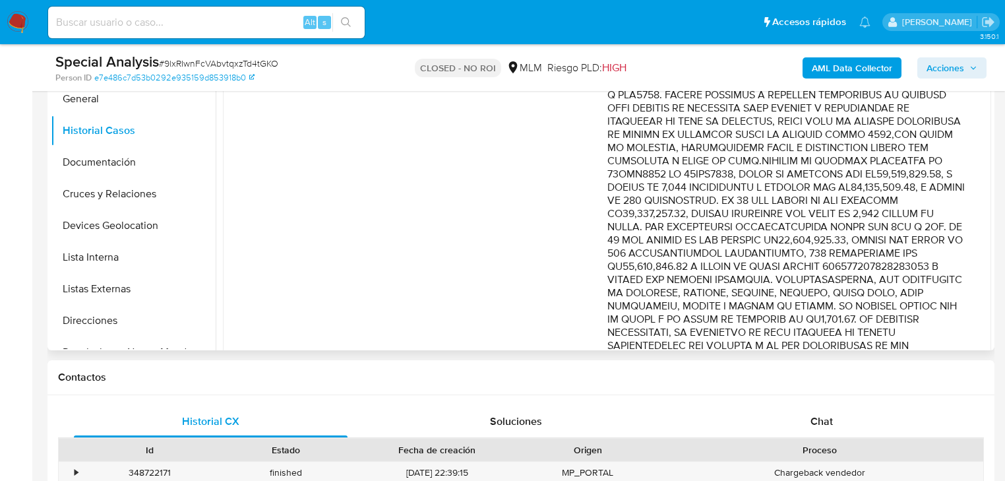
scroll to position [475, 0]
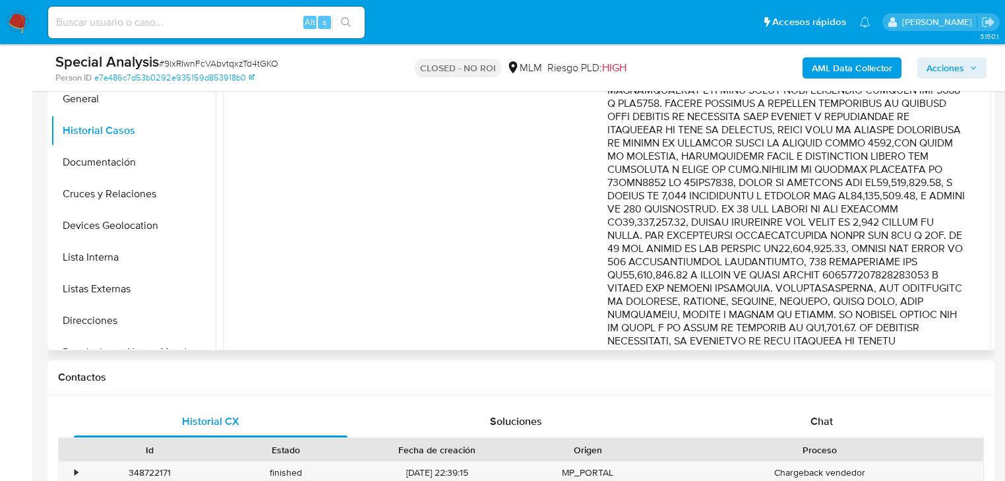
drag, startPoint x: 790, startPoint y: 173, endPoint x: 943, endPoint y: 203, distance: 155.3
click at [943, 203] on p "Comentario :" at bounding box center [786, 169] width 358 height 857
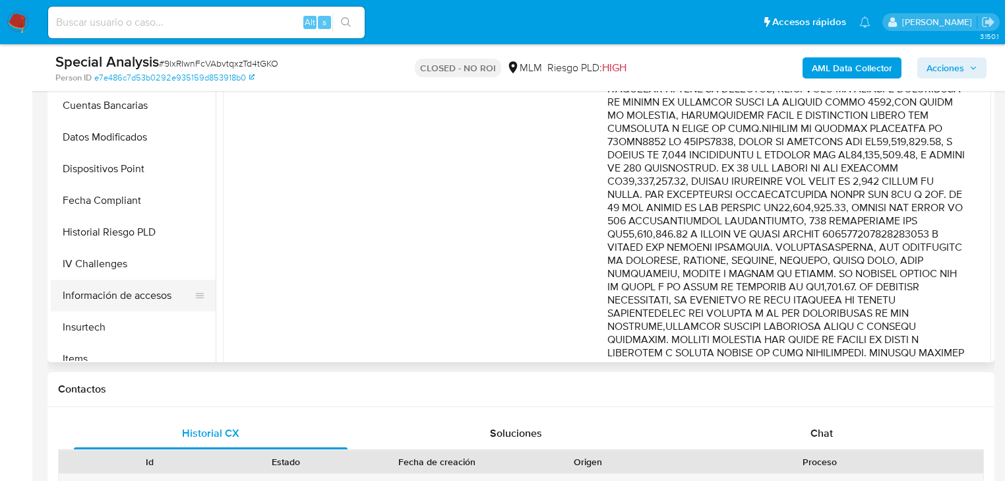
scroll to position [472, 0]
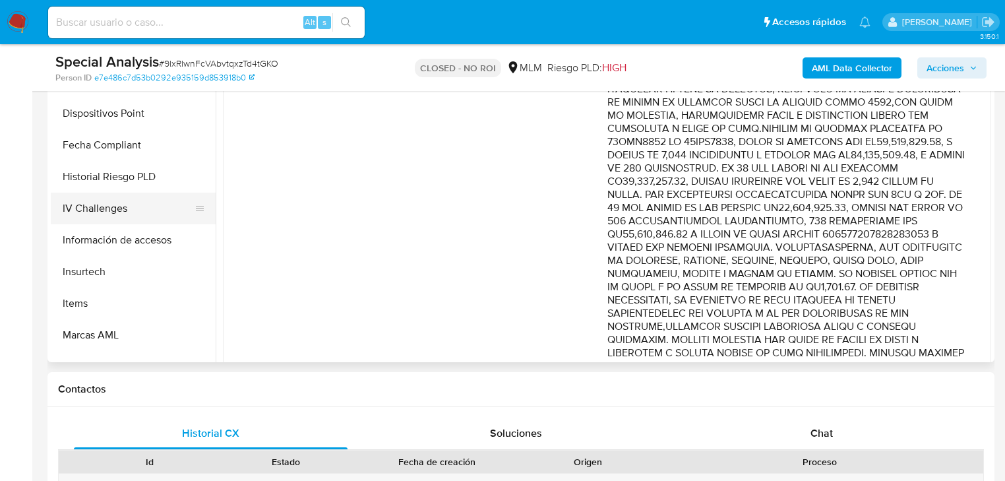
drag, startPoint x: 149, startPoint y: 235, endPoint x: 160, endPoint y: 216, distance: 21.8
click at [152, 233] on button "Información de accesos" at bounding box center [133, 240] width 165 height 32
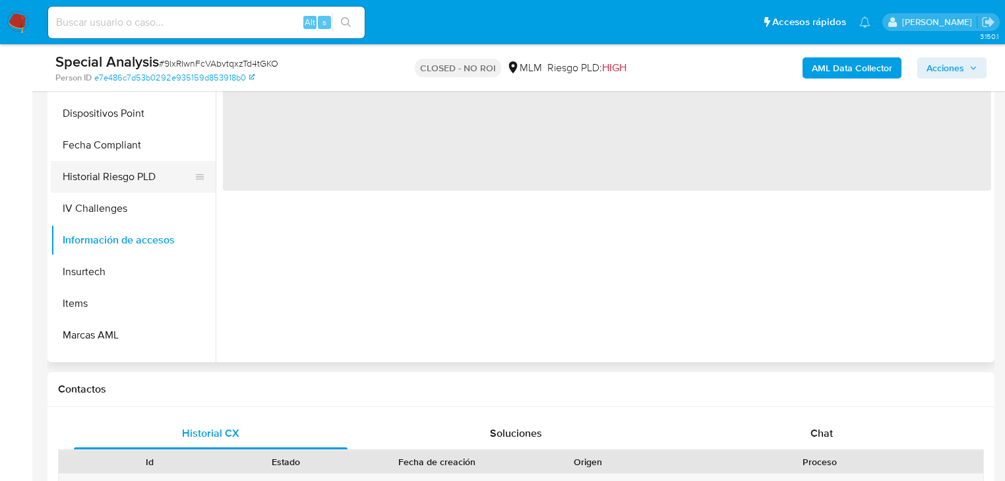
scroll to position [0, 0]
click at [146, 182] on button "Historial Riesgo PLD" at bounding box center [128, 177] width 154 height 32
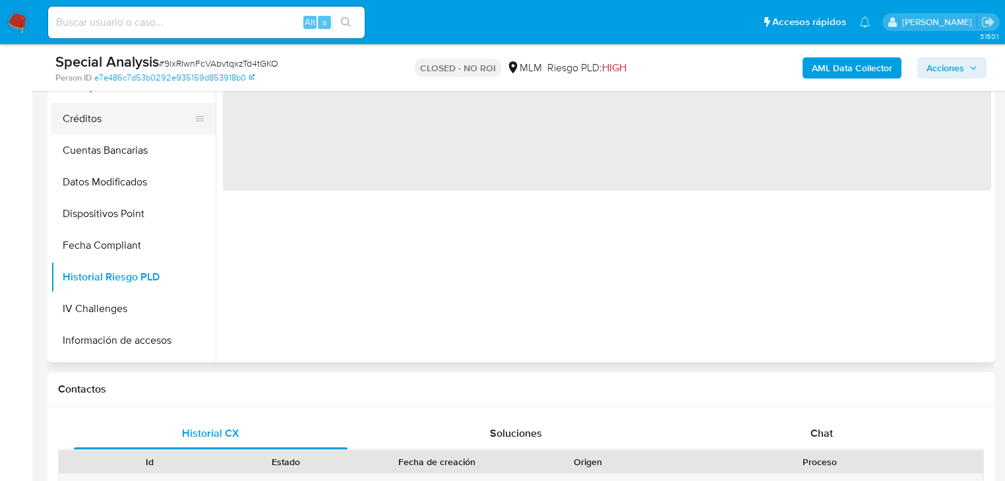
scroll to position [261, 0]
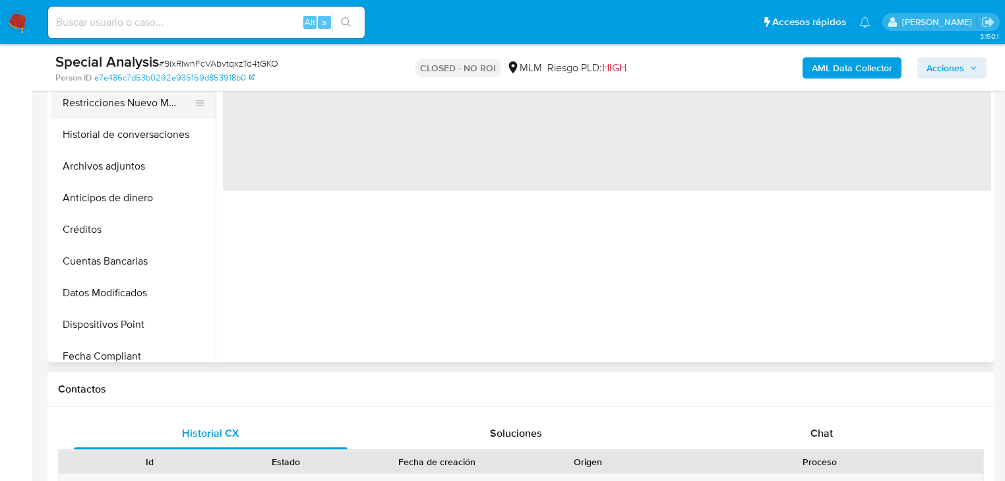
click at [163, 112] on button "Restricciones Nuevo Mundo" at bounding box center [128, 103] width 154 height 32
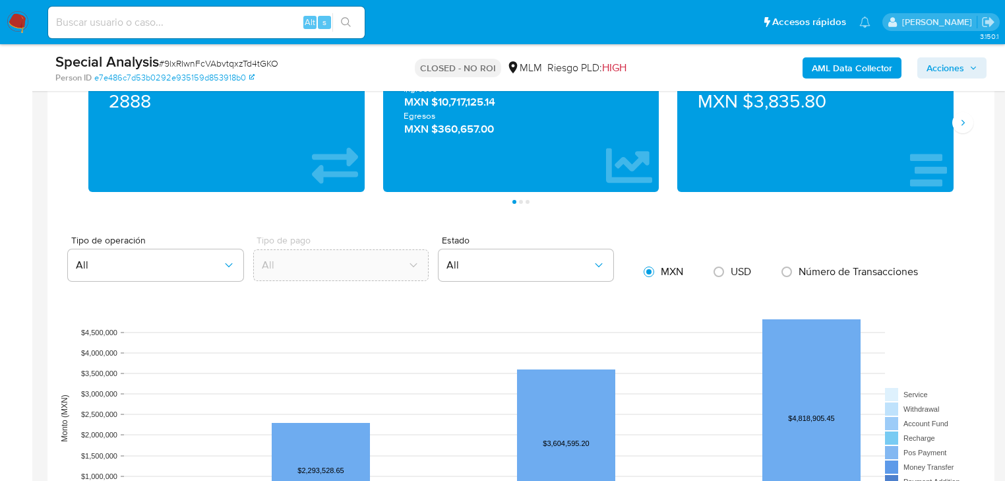
scroll to position [939, 0]
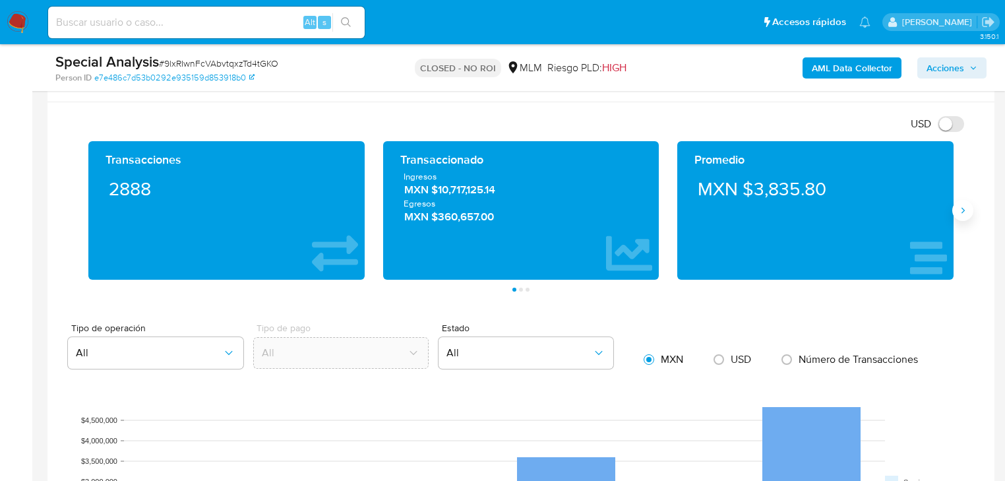
click at [965, 214] on icon "Siguiente" at bounding box center [962, 210] width 11 height 11
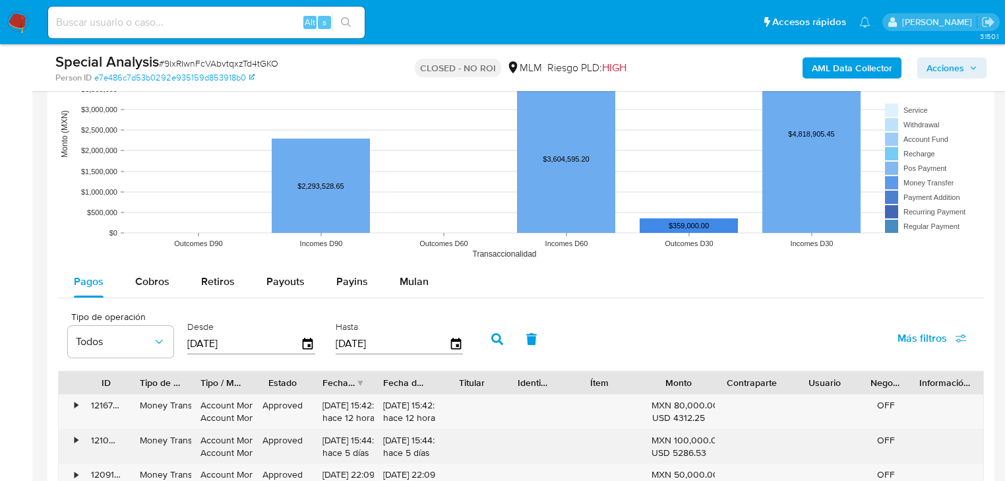
scroll to position [1413, 0]
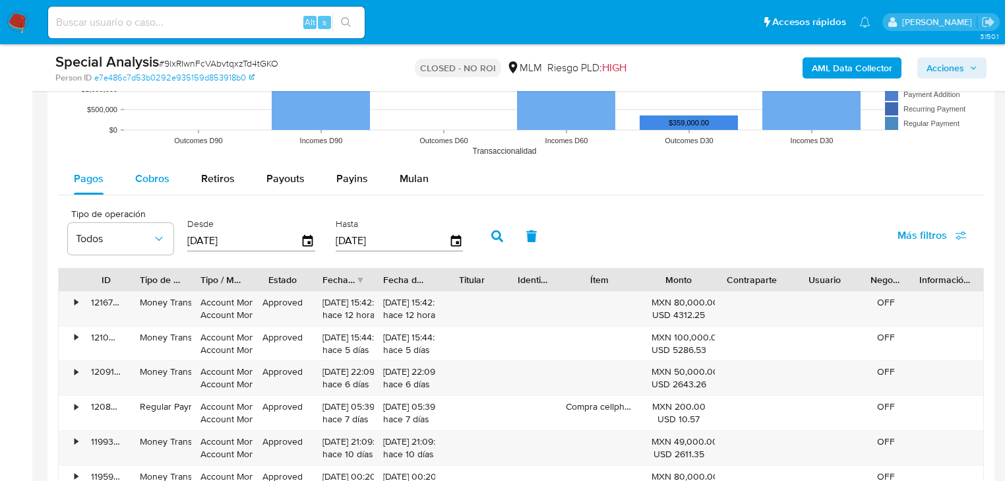
click at [146, 179] on span "Cobros" at bounding box center [152, 178] width 34 height 15
select select "10"
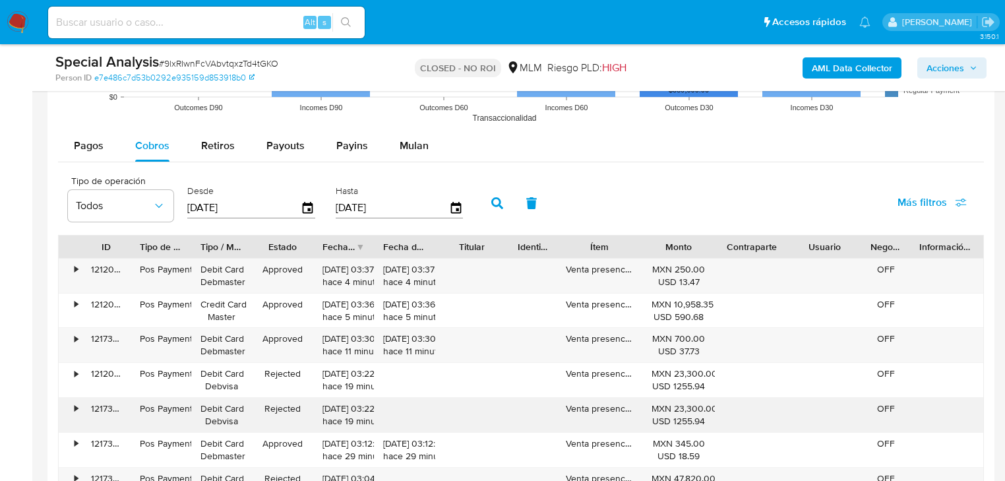
scroll to position [1572, 0]
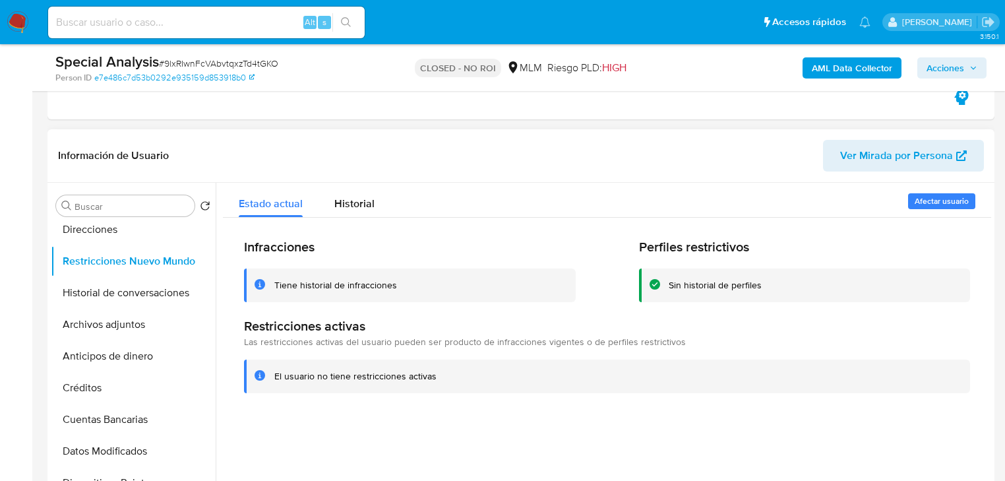
drag, startPoint x: 345, startPoint y: 200, endPoint x: 399, endPoint y: 214, distance: 56.3
click at [345, 200] on span "Historial" at bounding box center [354, 203] width 40 height 15
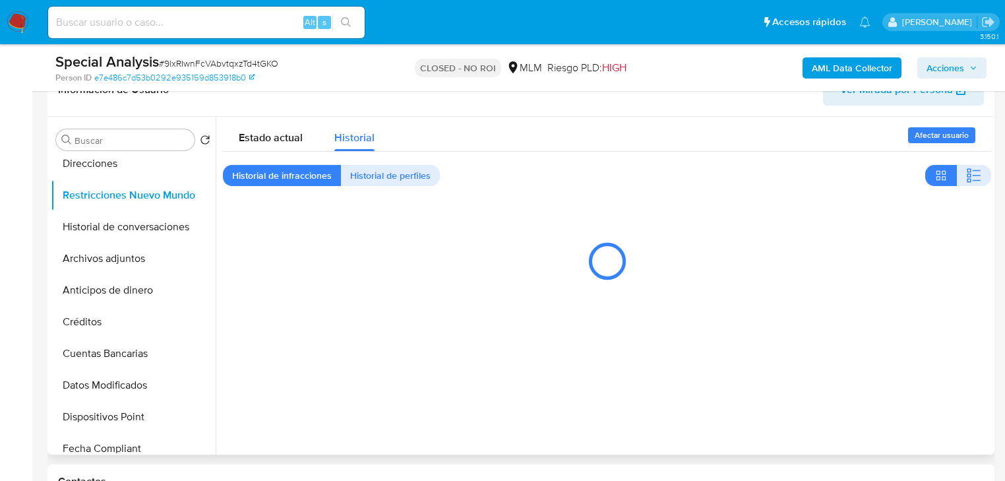
scroll to position [359, 0]
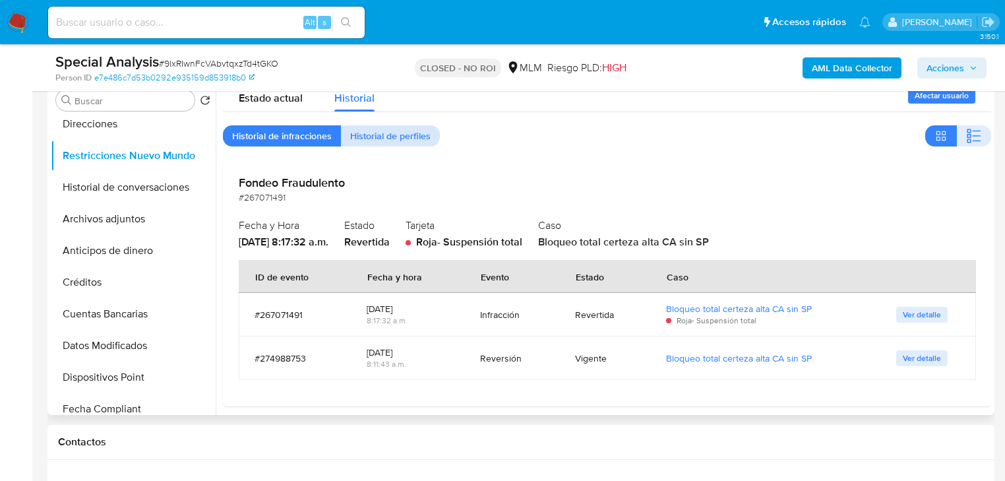
click at [385, 138] on span "Historial de perfiles" at bounding box center [390, 136] width 80 height 18
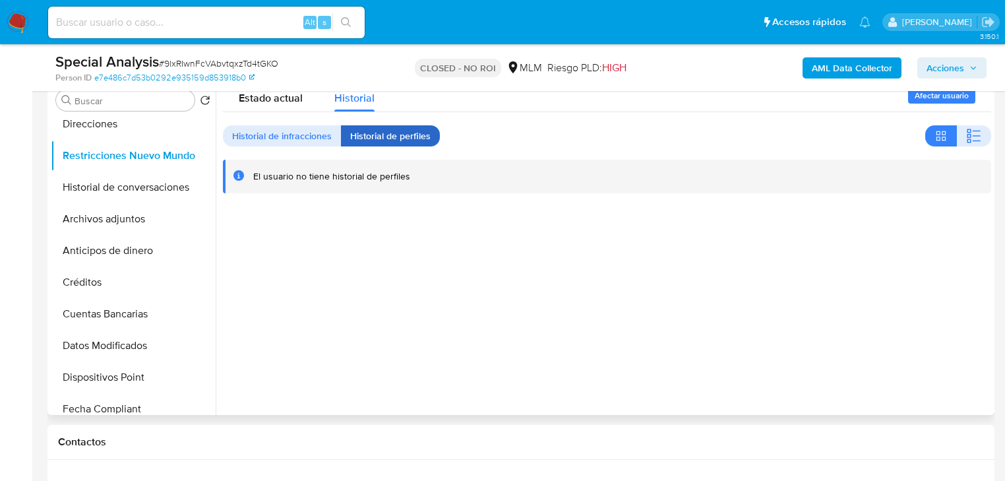
click at [411, 136] on span "Historial de perfiles" at bounding box center [390, 136] width 80 height 18
click at [411, 137] on span "Historial de perfiles" at bounding box center [390, 136] width 80 height 18
click at [303, 140] on span "Historial de infracciones" at bounding box center [282, 136] width 100 height 18
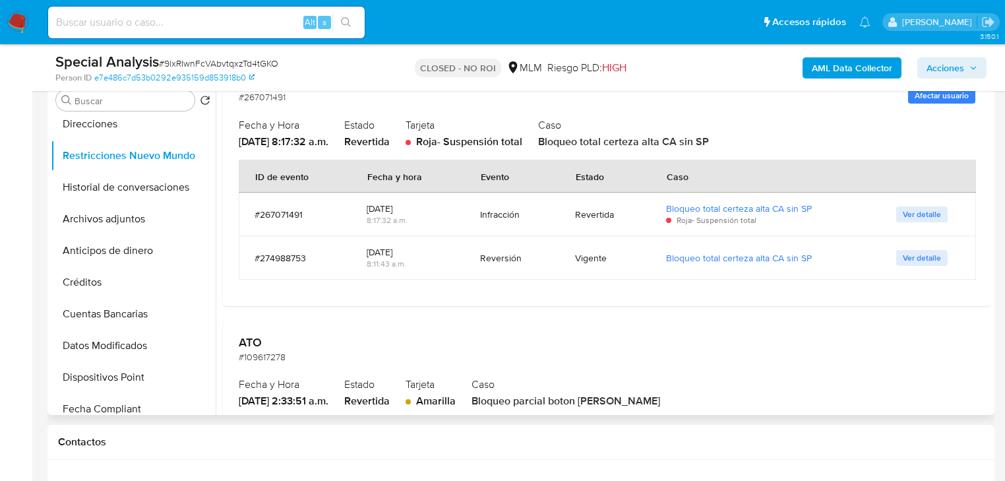
scroll to position [105, 0]
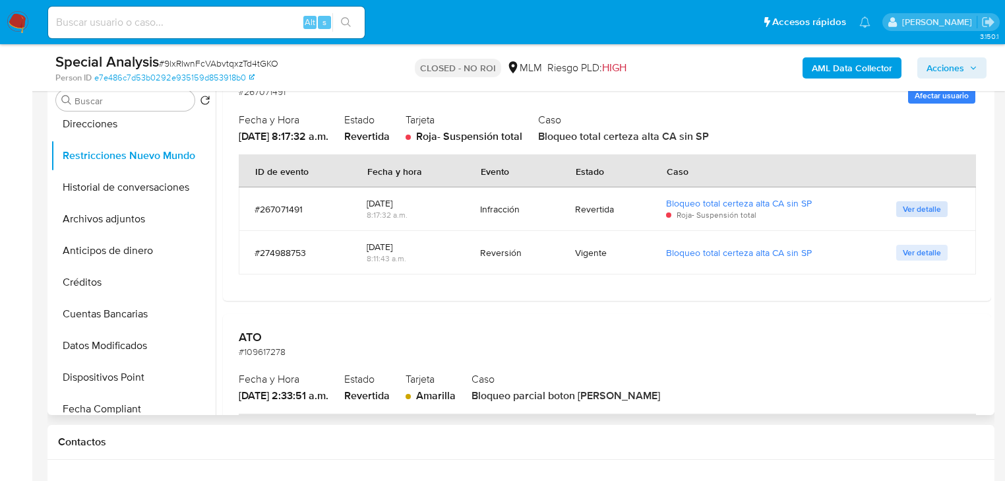
click at [902, 206] on span "Ver detalle" at bounding box center [921, 208] width 38 height 13
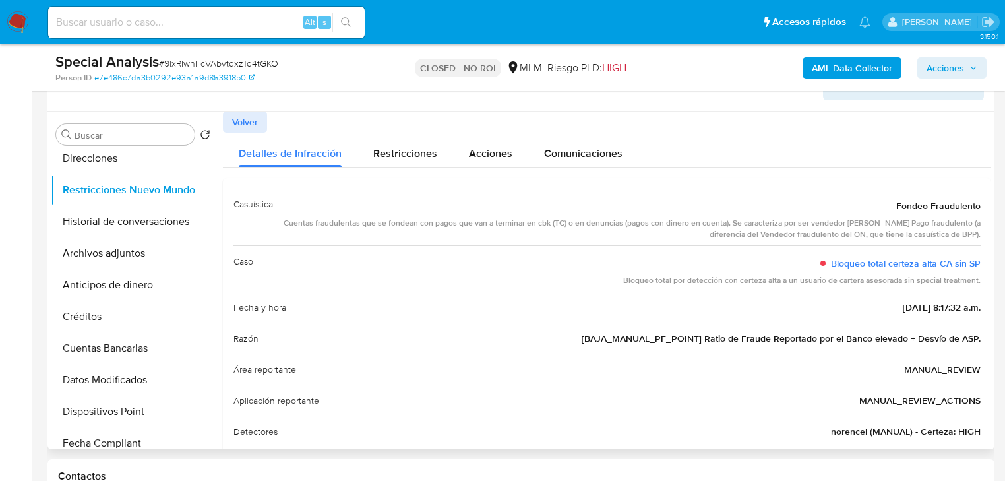
scroll to position [306, 0]
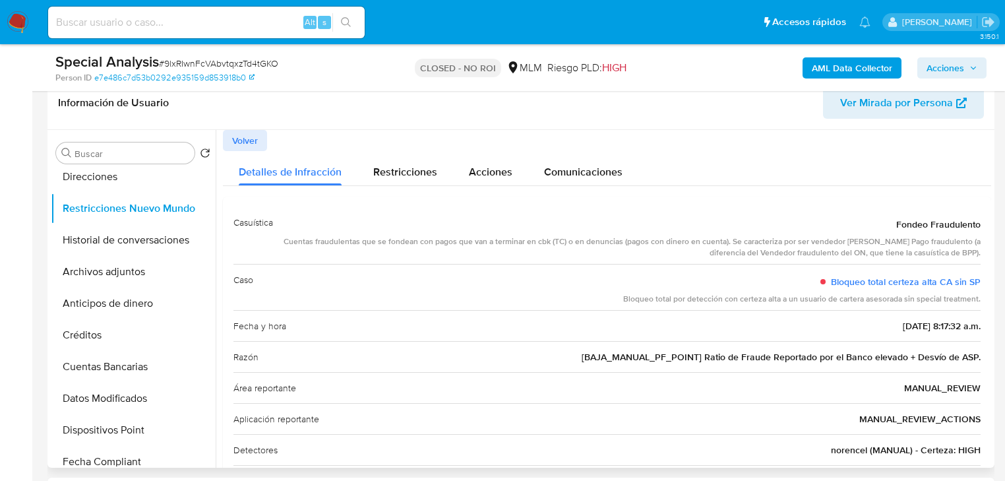
click at [245, 140] on span "Volver" at bounding box center [245, 140] width 26 height 18
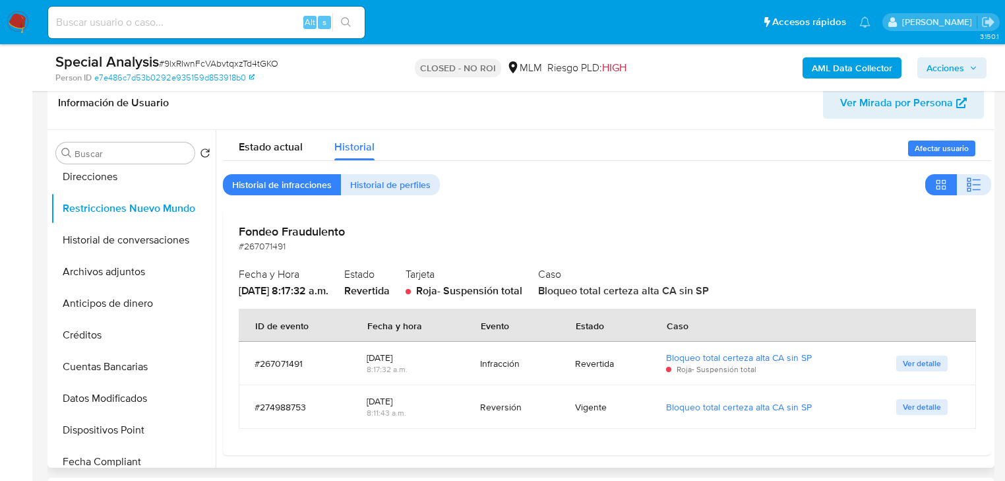
scroll to position [0, 0]
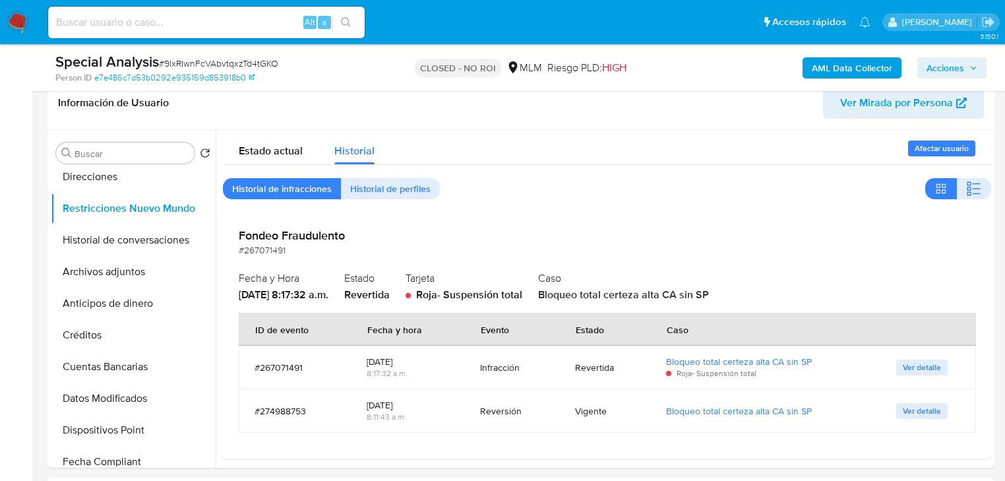
click at [165, 18] on input at bounding box center [206, 22] width 316 height 17
paste input "1553231339"
type input "1553231339"
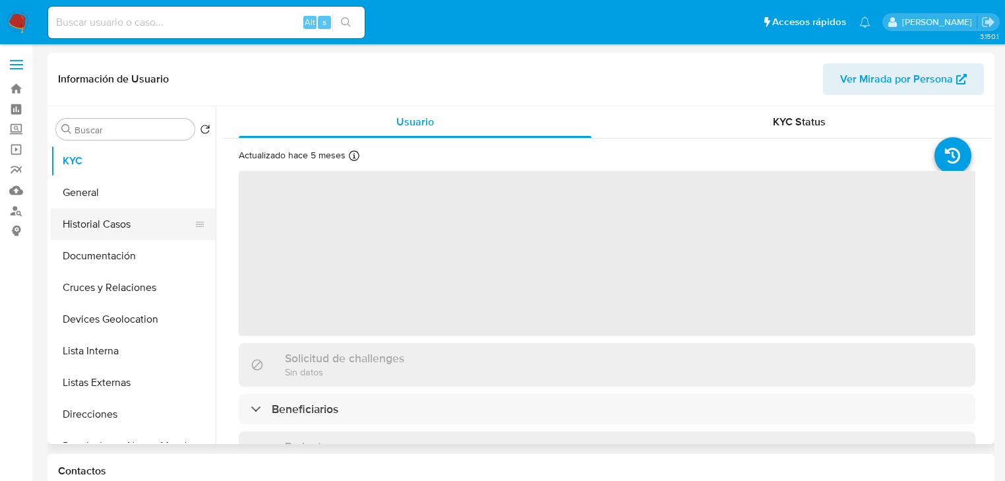
drag, startPoint x: 95, startPoint y: 224, endPoint x: 244, endPoint y: 229, distance: 149.1
click at [95, 224] on button "Historial Casos" at bounding box center [133, 224] width 165 height 32
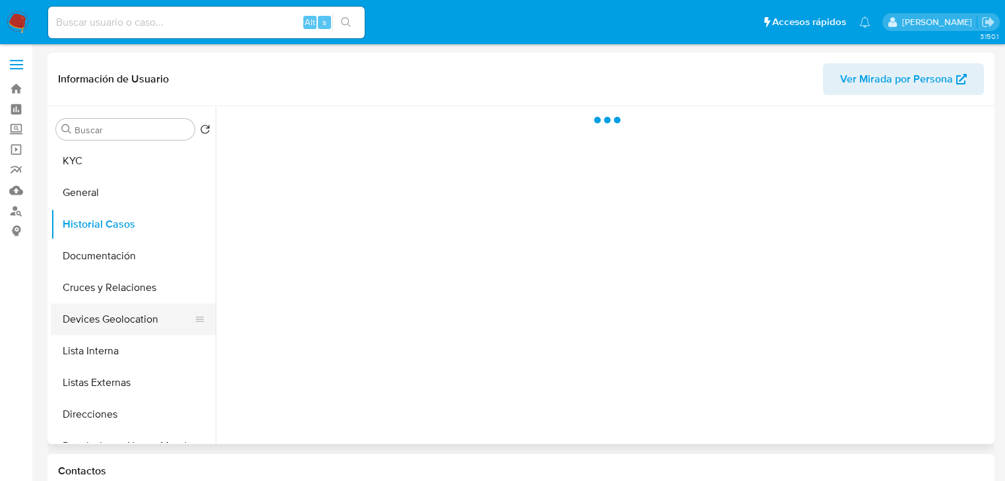
select select "10"
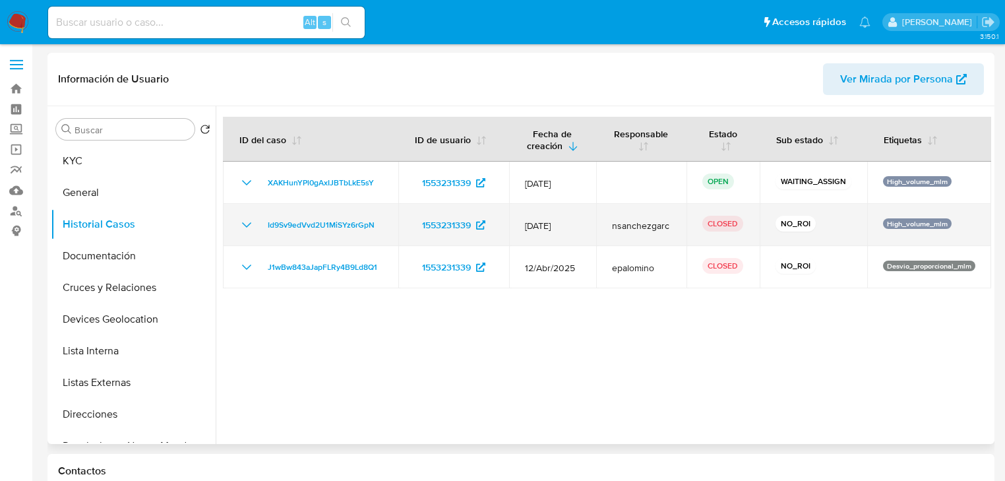
click at [248, 233] on icon "Mostrar/Ocultar" at bounding box center [247, 225] width 16 height 16
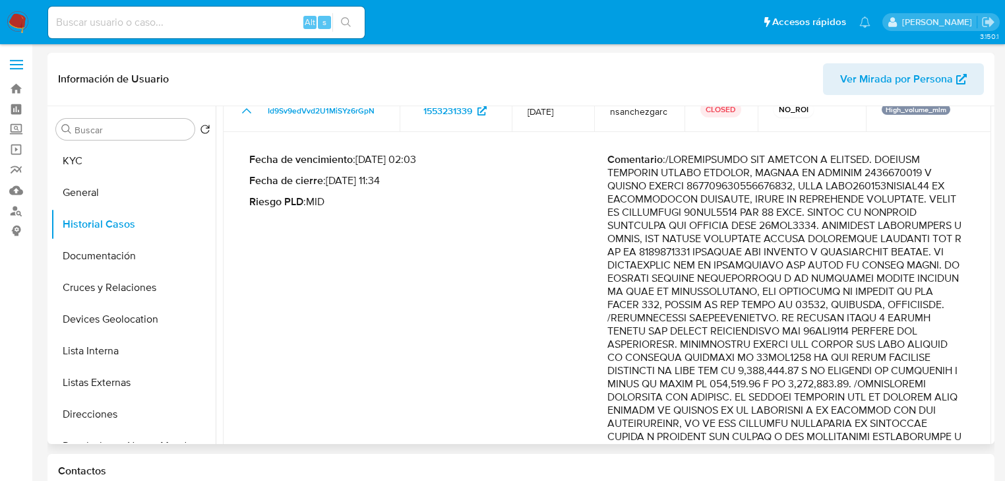
scroll to position [158, 0]
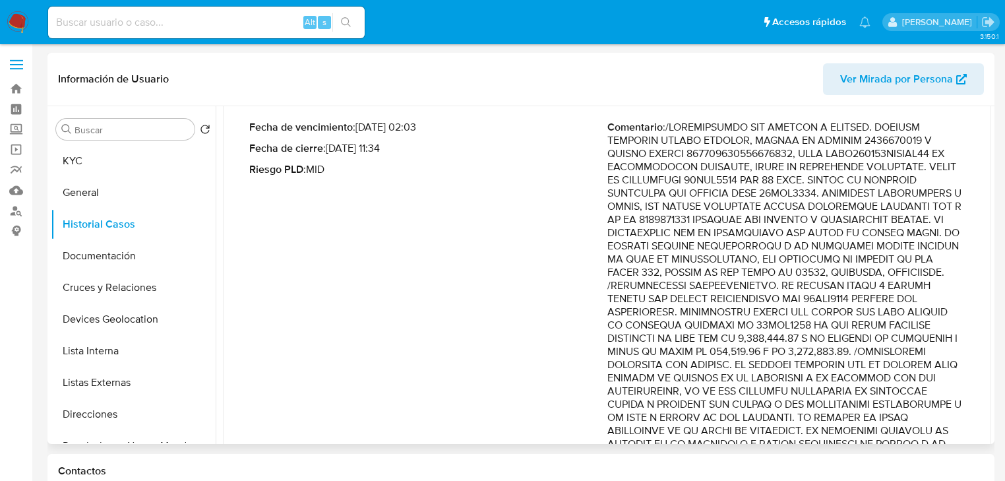
drag, startPoint x: 815, startPoint y: 279, endPoint x: 887, endPoint y: 430, distance: 167.2
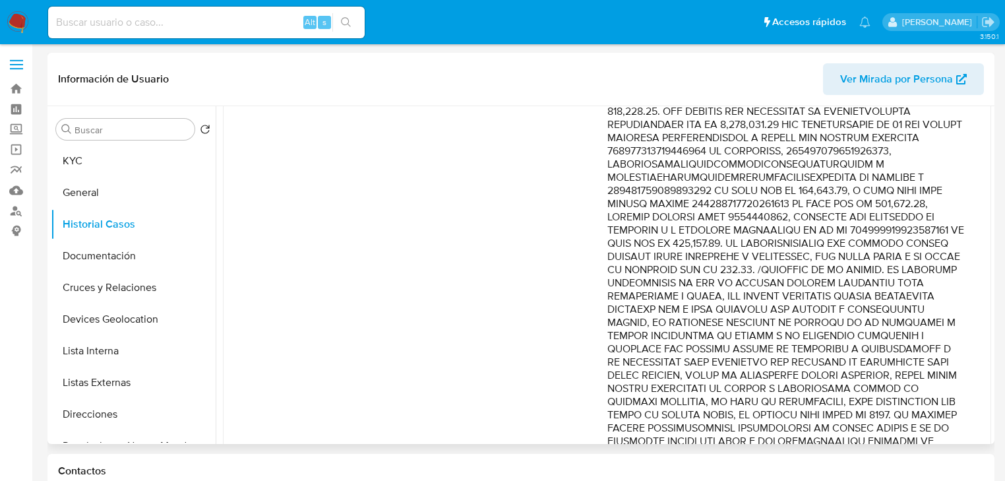
scroll to position [844, 0]
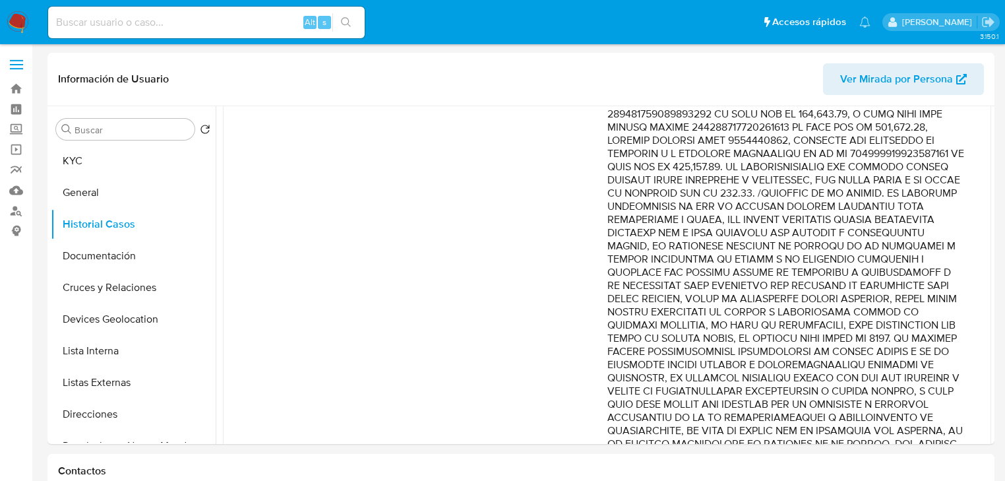
click at [127, 18] on input at bounding box center [206, 22] width 316 height 17
paste input "61085821"
type input "61085821"
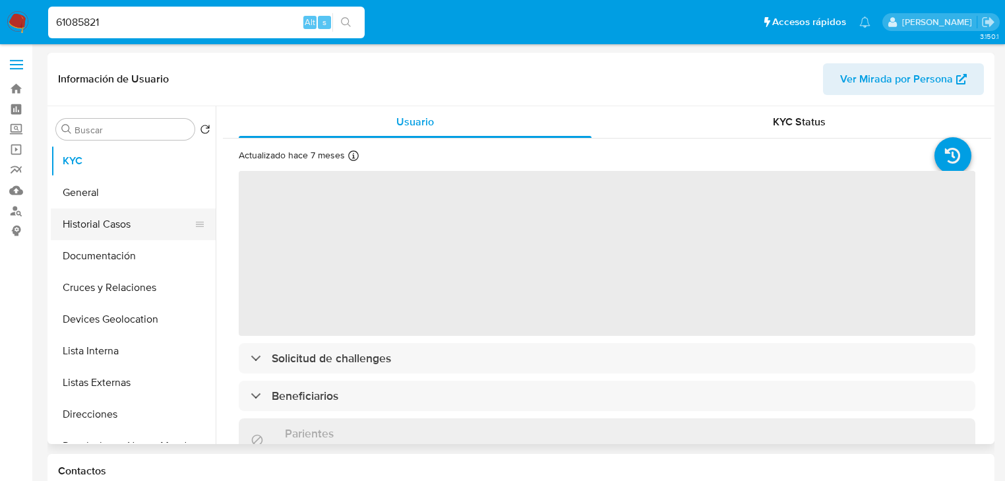
click at [123, 221] on button "Historial Casos" at bounding box center [128, 224] width 154 height 32
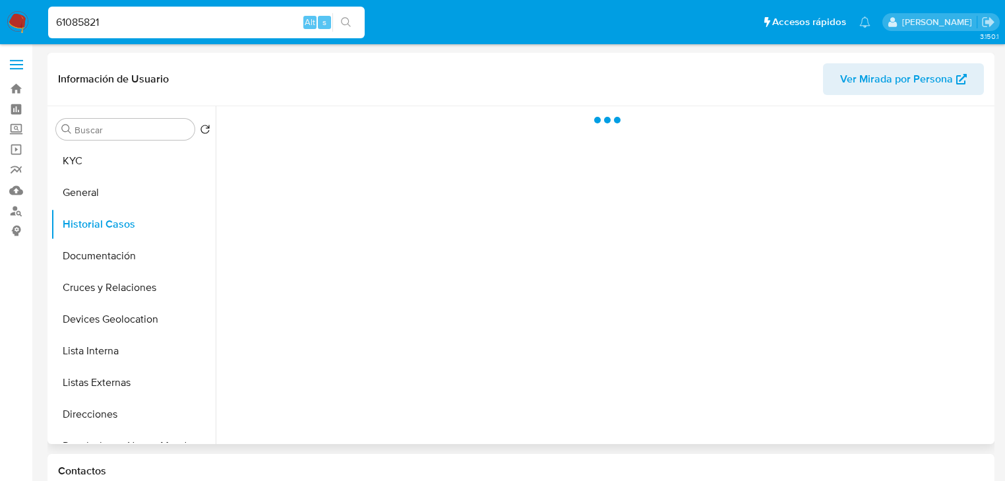
select select "10"
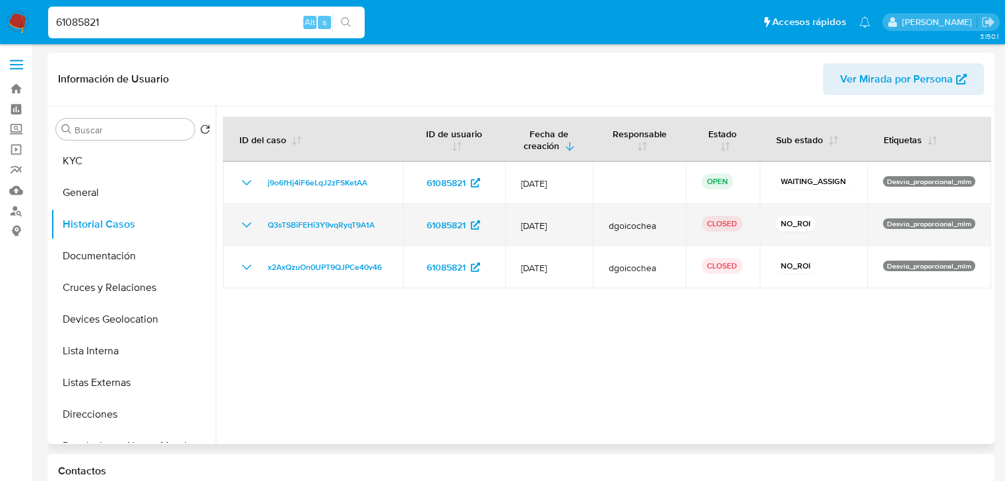
click at [240, 226] on icon "Mostrar/Ocultar" at bounding box center [247, 225] width 16 height 16
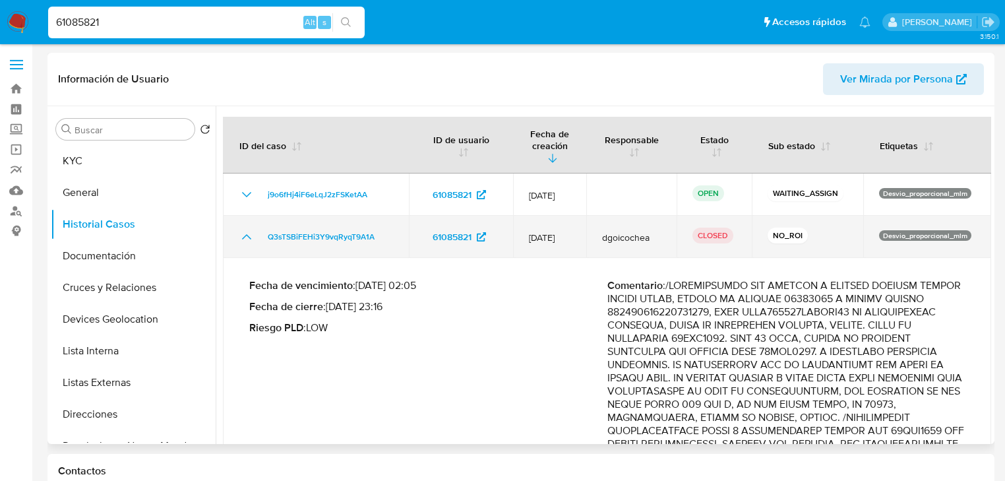
click at [244, 229] on icon "Mostrar/Ocultar" at bounding box center [247, 237] width 16 height 16
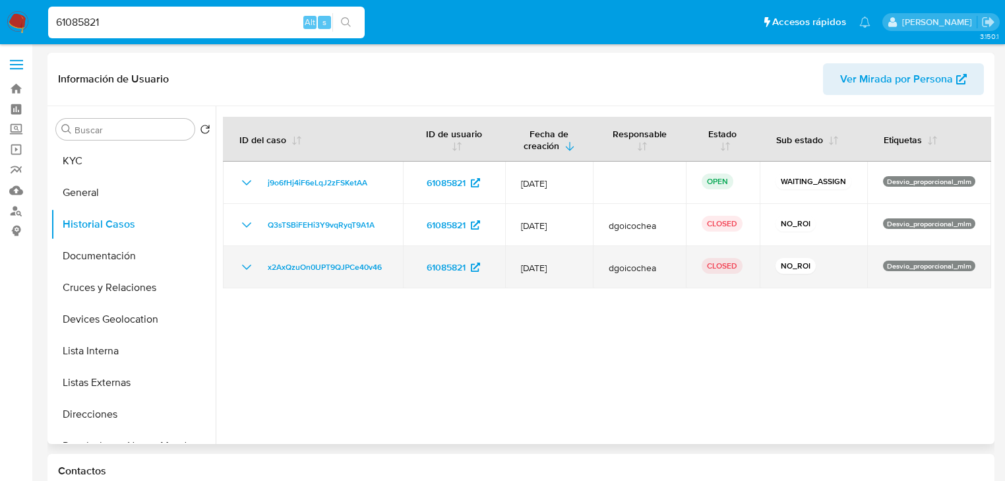
click at [243, 269] on icon "Mostrar/Ocultar" at bounding box center [247, 267] width 16 height 16
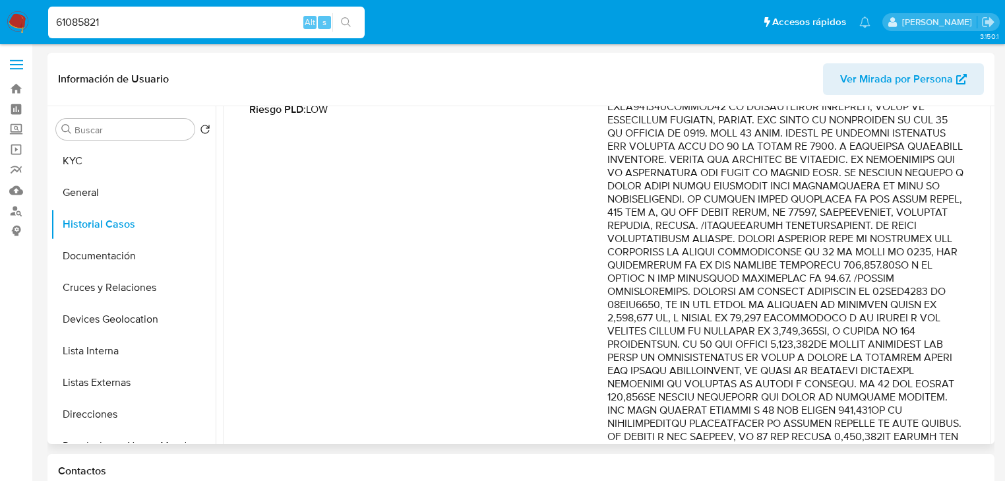
scroll to position [369, 0]
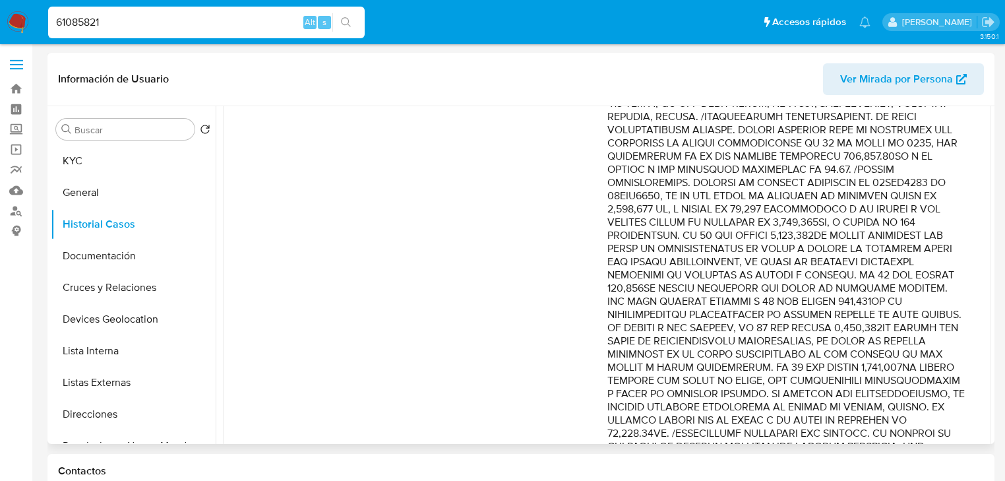
drag, startPoint x: 840, startPoint y: 185, endPoint x: 932, endPoint y: 320, distance: 163.6
click at [933, 320] on p "Comentario :" at bounding box center [786, 387] width 358 height 870
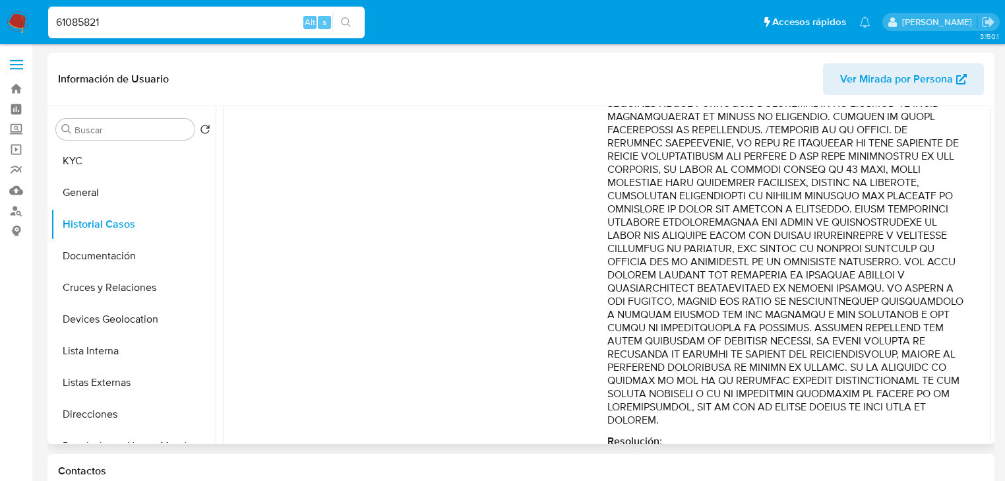
scroll to position [746, 0]
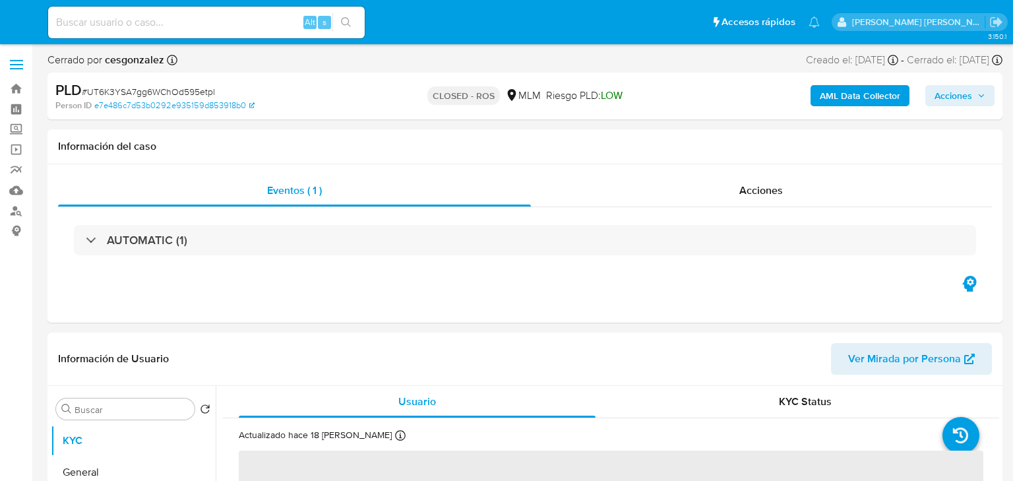
select select "10"
